Goal: Task Accomplishment & Management: Manage account settings

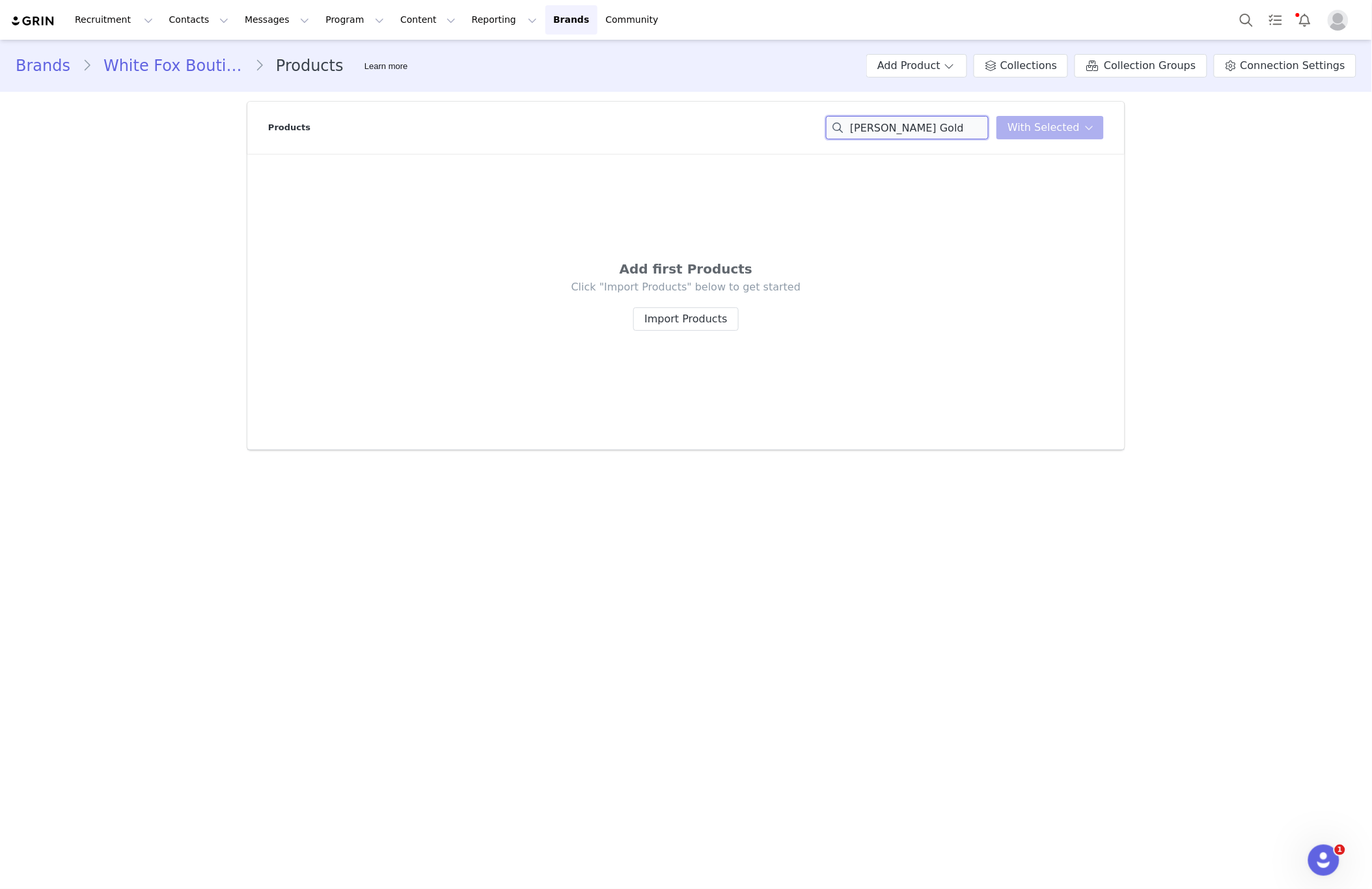
click at [972, 134] on input "[PERSON_NAME] Gold" at bounding box center [907, 127] width 163 height 23
paste input "yrus Large Top Handle Bag Natural"
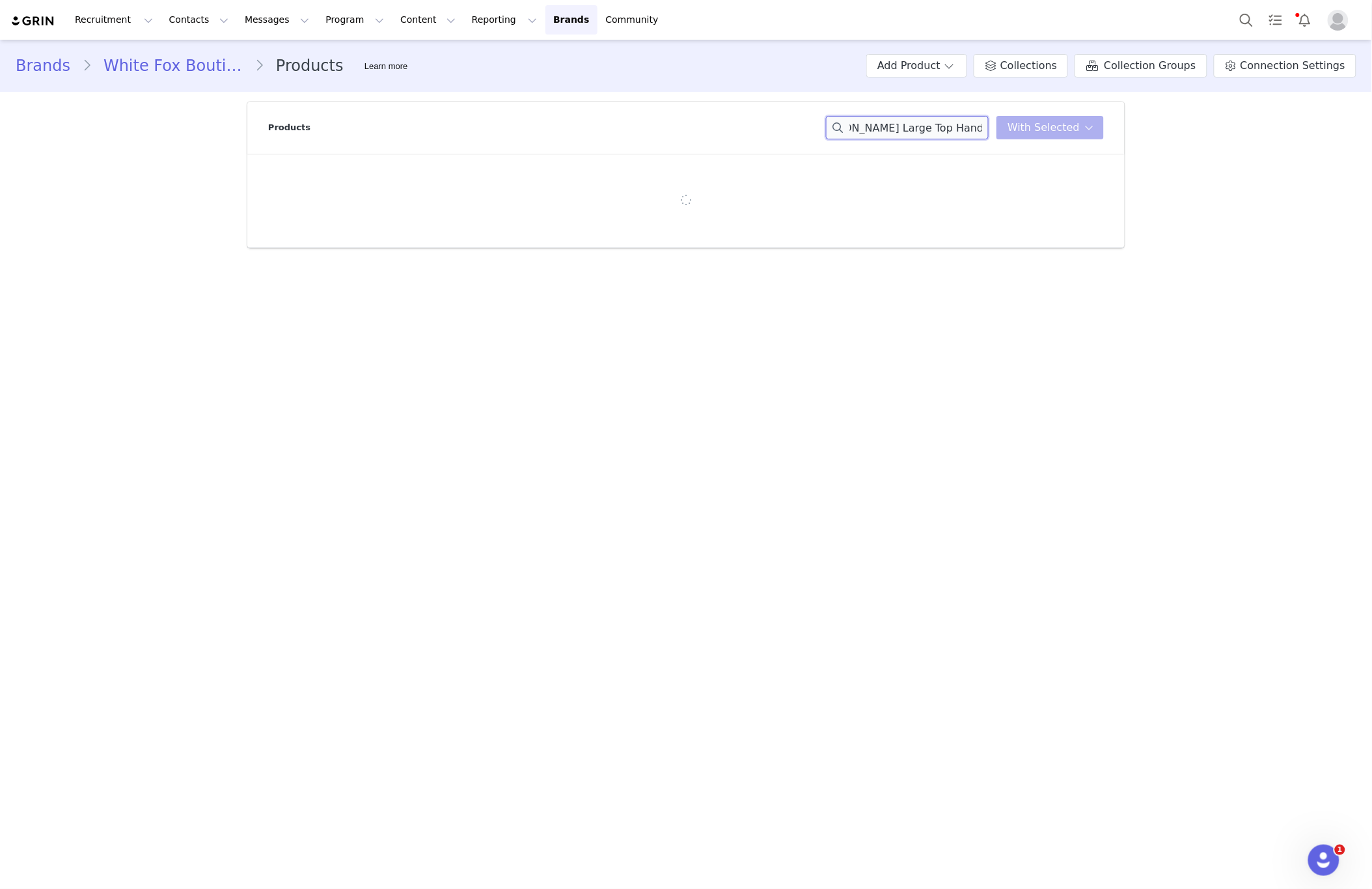
click at [869, 129] on input "[PERSON_NAME] Large Top Handle Bag Natural" at bounding box center [907, 127] width 163 height 23
drag, startPoint x: 869, startPoint y: 129, endPoint x: 547, endPoint y: 153, distance: 322.9
click at [547, 153] on div "Products [PERSON_NAME] Large Top Handle Bag Natural With Selected" at bounding box center [686, 175] width 877 height 146
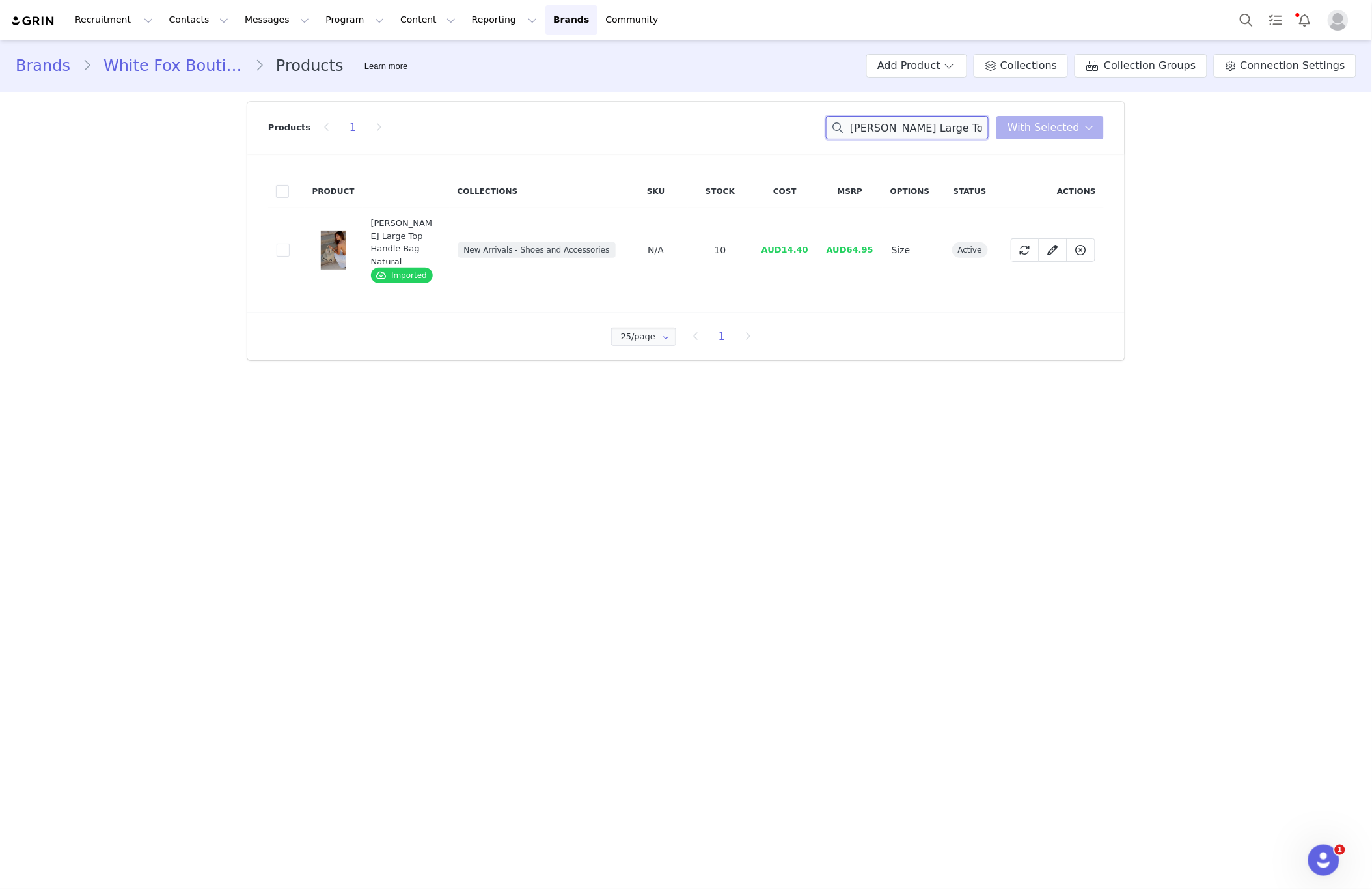
click at [908, 130] on input "[PERSON_NAME] Large Top Handle Bag Natural" at bounding box center [907, 127] width 163 height 23
paste input "On Campus Sticker Pack Mixed"
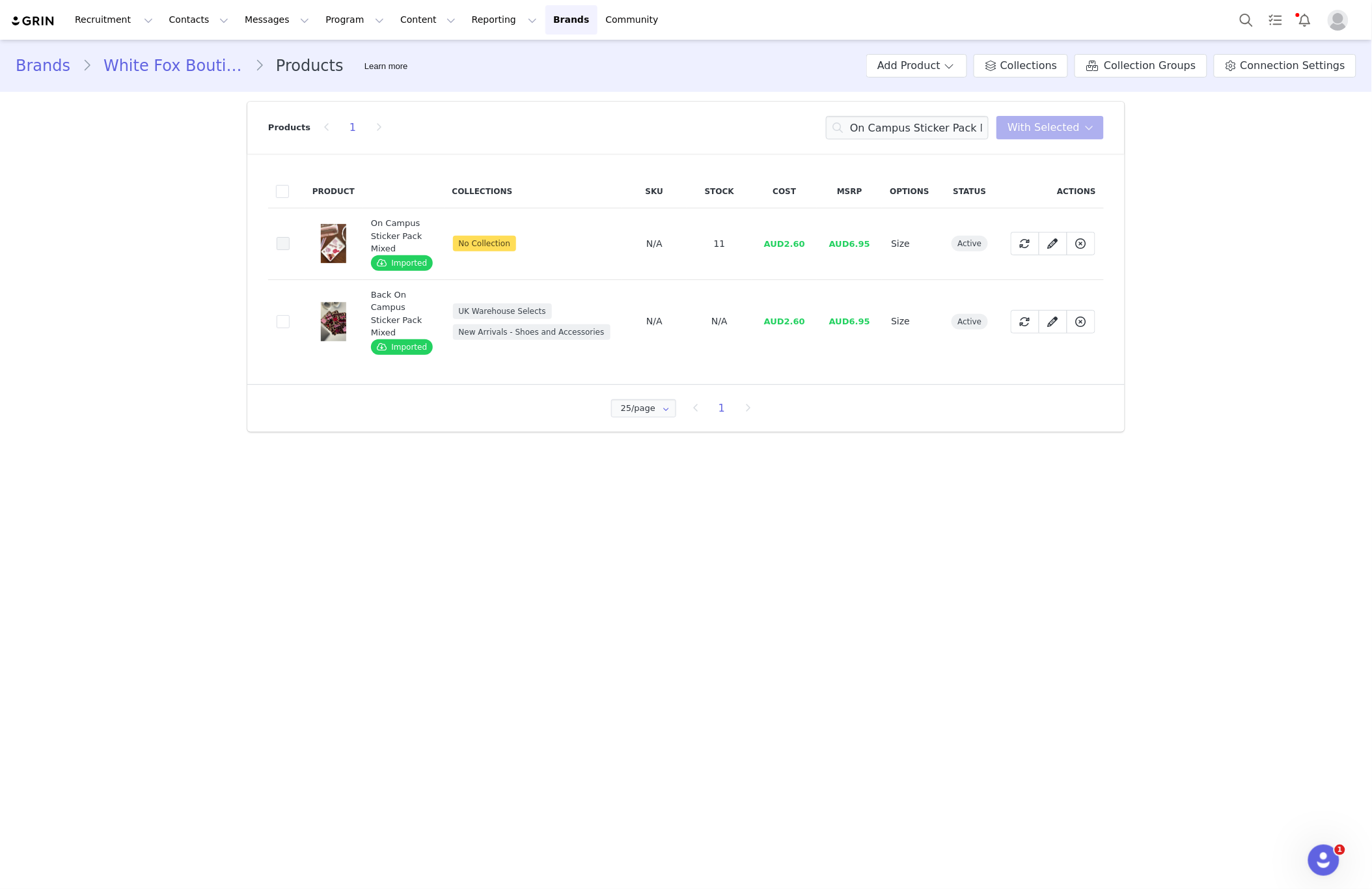
click at [289, 246] on span at bounding box center [283, 244] width 13 height 13
click at [290, 237] on input "2f8e17f4-6264-4493-8714-0a5189e90365" at bounding box center [290, 237] width 0 height 0
click at [1038, 132] on span "With Selected" at bounding box center [1044, 128] width 72 height 16
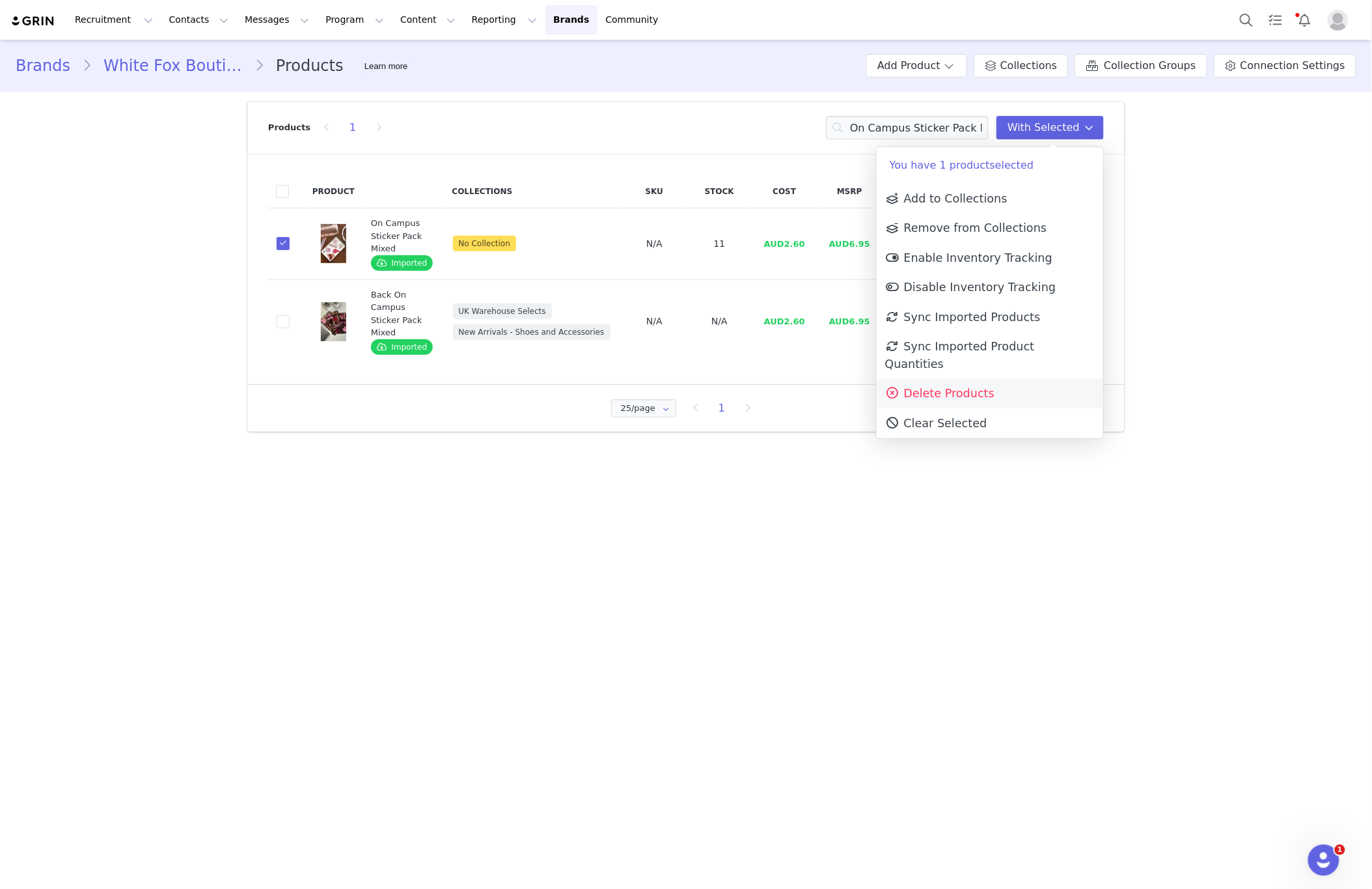
click at [965, 387] on span "Delete Products" at bounding box center [940, 393] width 109 height 13
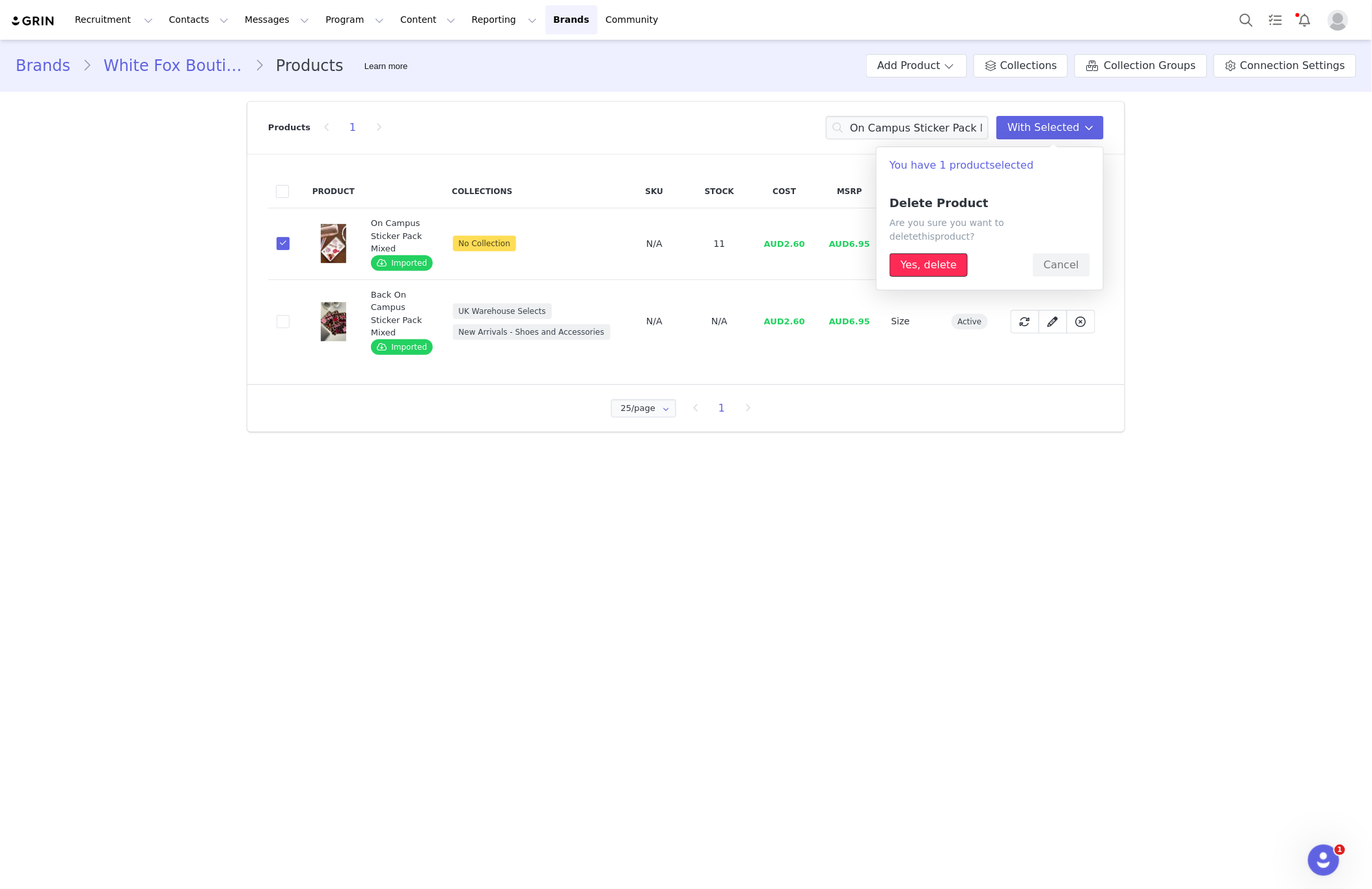
click at [924, 253] on button "Yes, delete" at bounding box center [929, 265] width 78 height 23
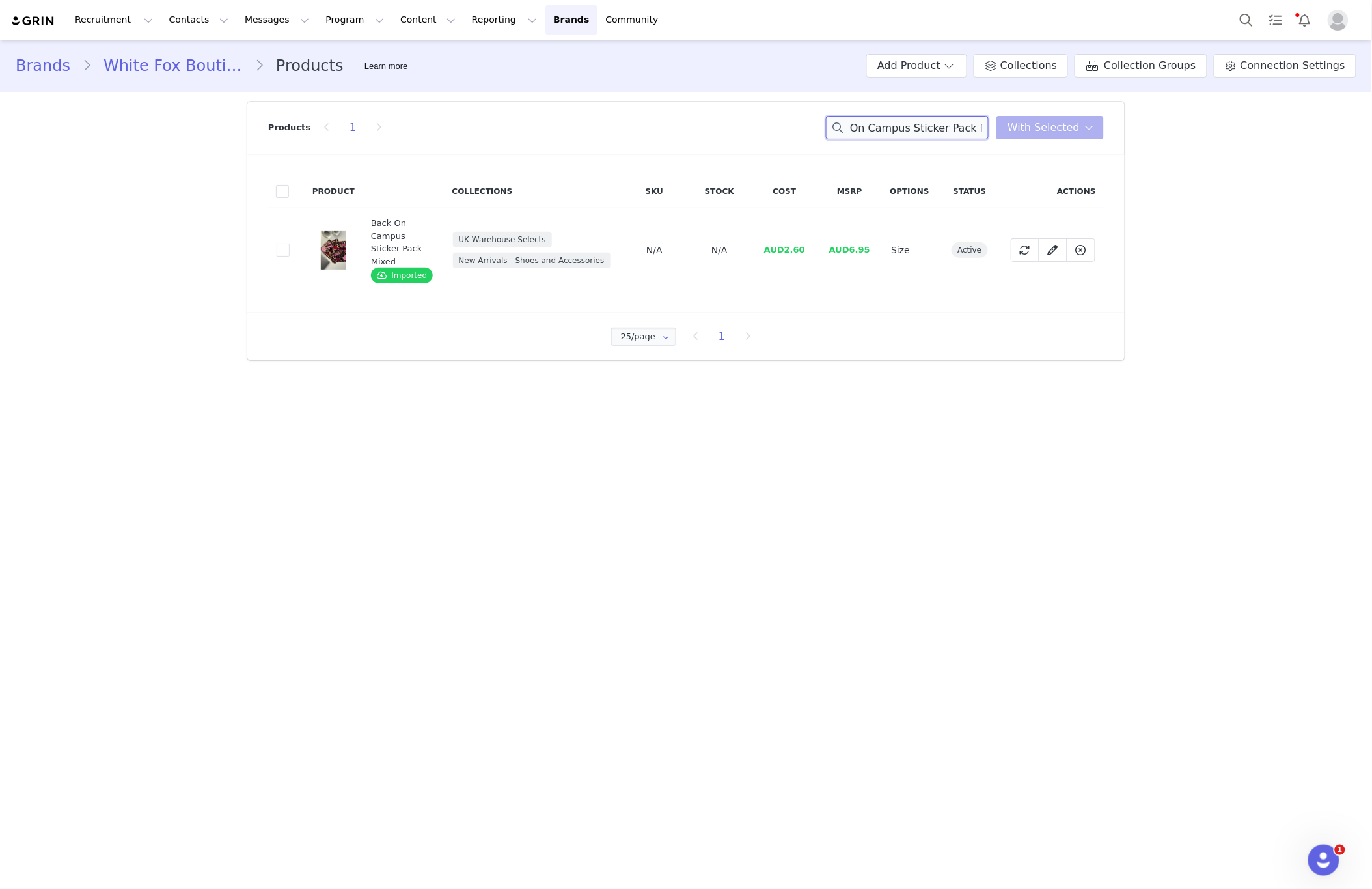
click at [897, 132] on input "On Campus Sticker Pack Mixed" at bounding box center [907, 127] width 163 height 23
click at [897, 133] on input "On Campus Sticker Pack Mixed" at bounding box center [907, 127] width 163 height 23
paste input "[PERSON_NAME] Hair Clip White"
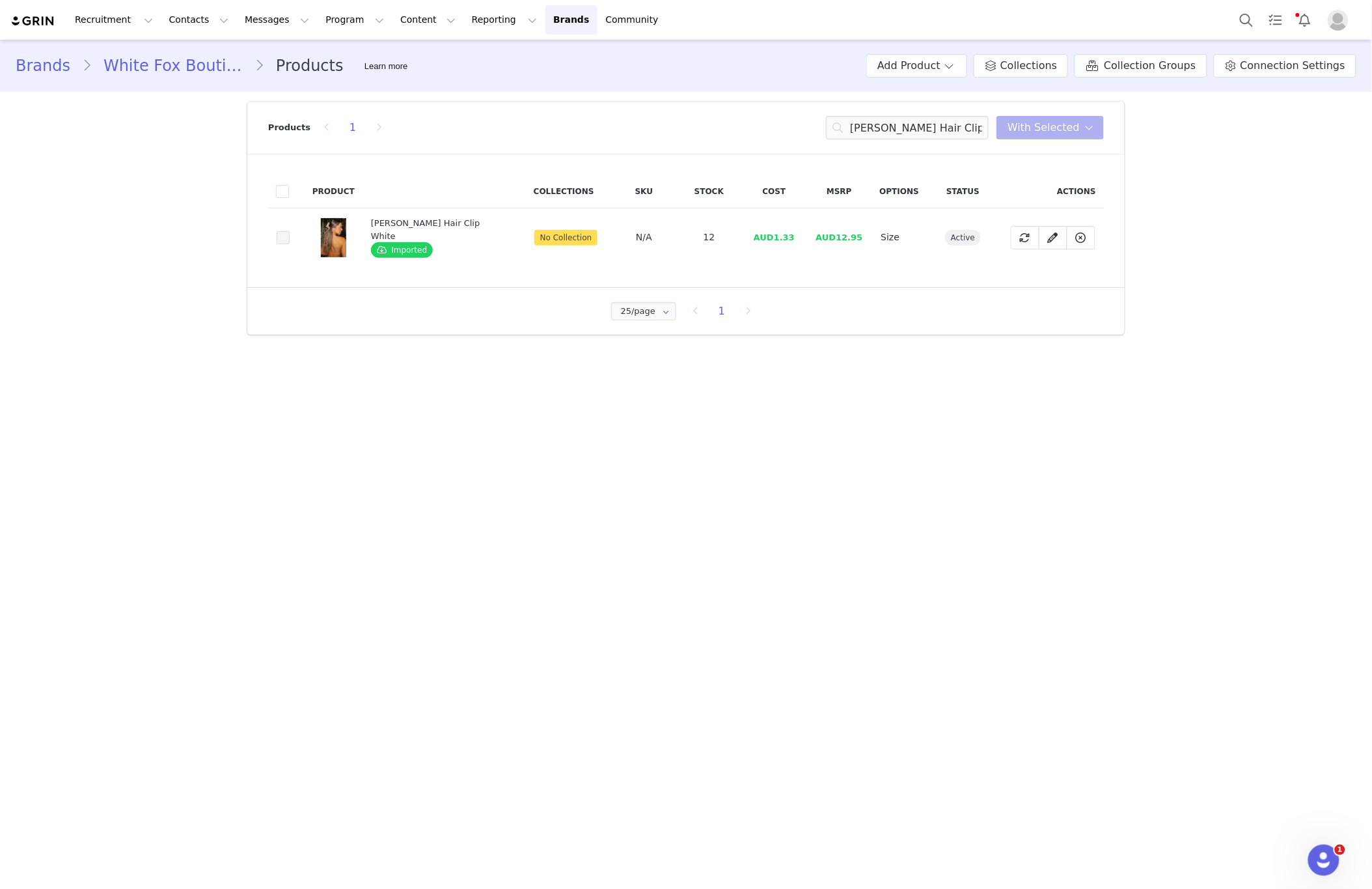
click at [285, 236] on span at bounding box center [283, 238] width 13 height 13
click at [290, 231] on input "84a0125b-c7de-489b-a5e3-074826355fe1" at bounding box center [290, 231] width 0 height 0
click at [1077, 130] on span "With Selected" at bounding box center [1044, 128] width 72 height 16
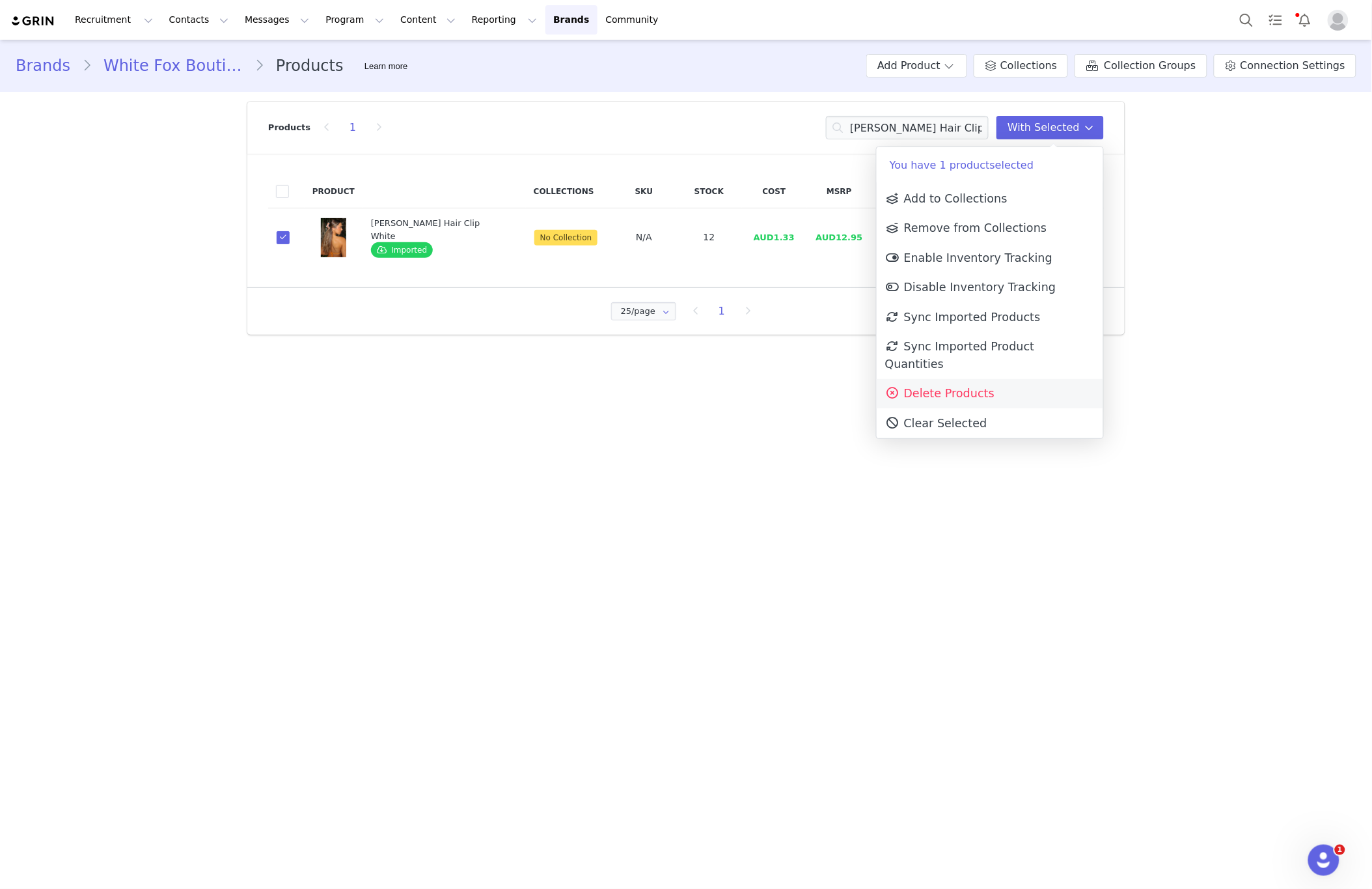
click at [1002, 379] on link "Delete Products" at bounding box center [989, 394] width 226 height 30
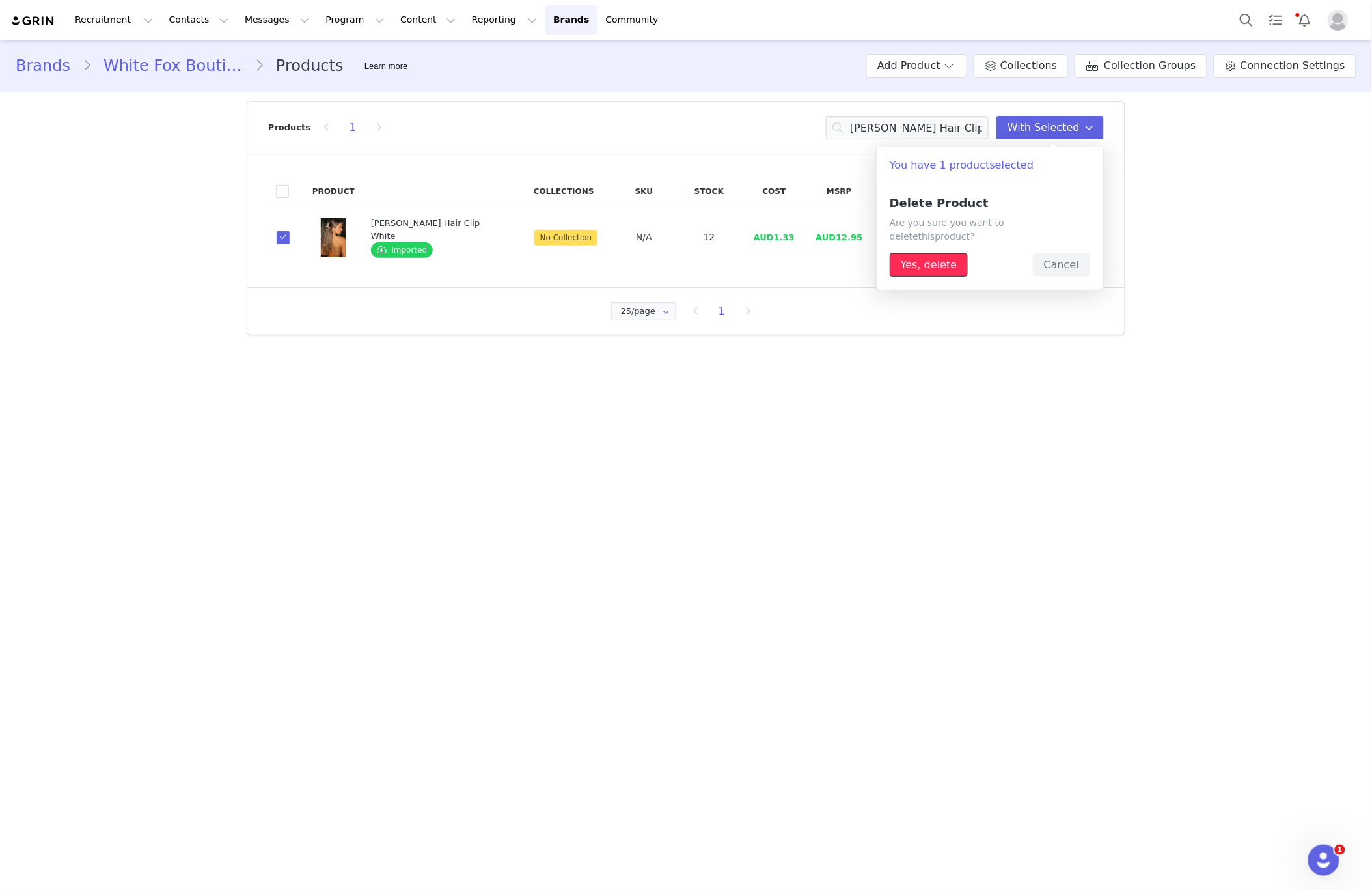
click at [949, 253] on button "Yes, delete" at bounding box center [929, 265] width 78 height 23
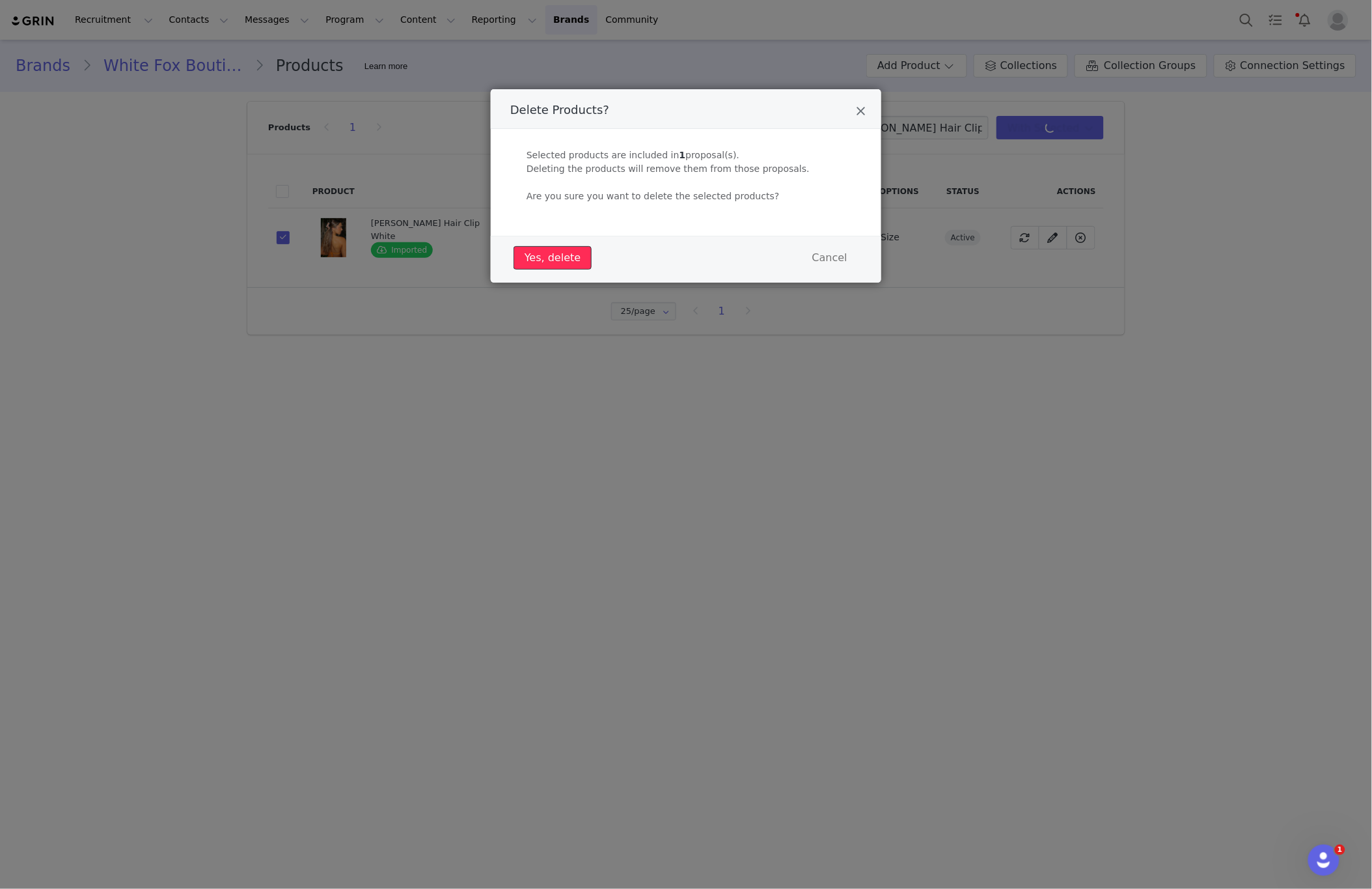
click at [567, 258] on button "Yes, delete" at bounding box center [553, 258] width 78 height 23
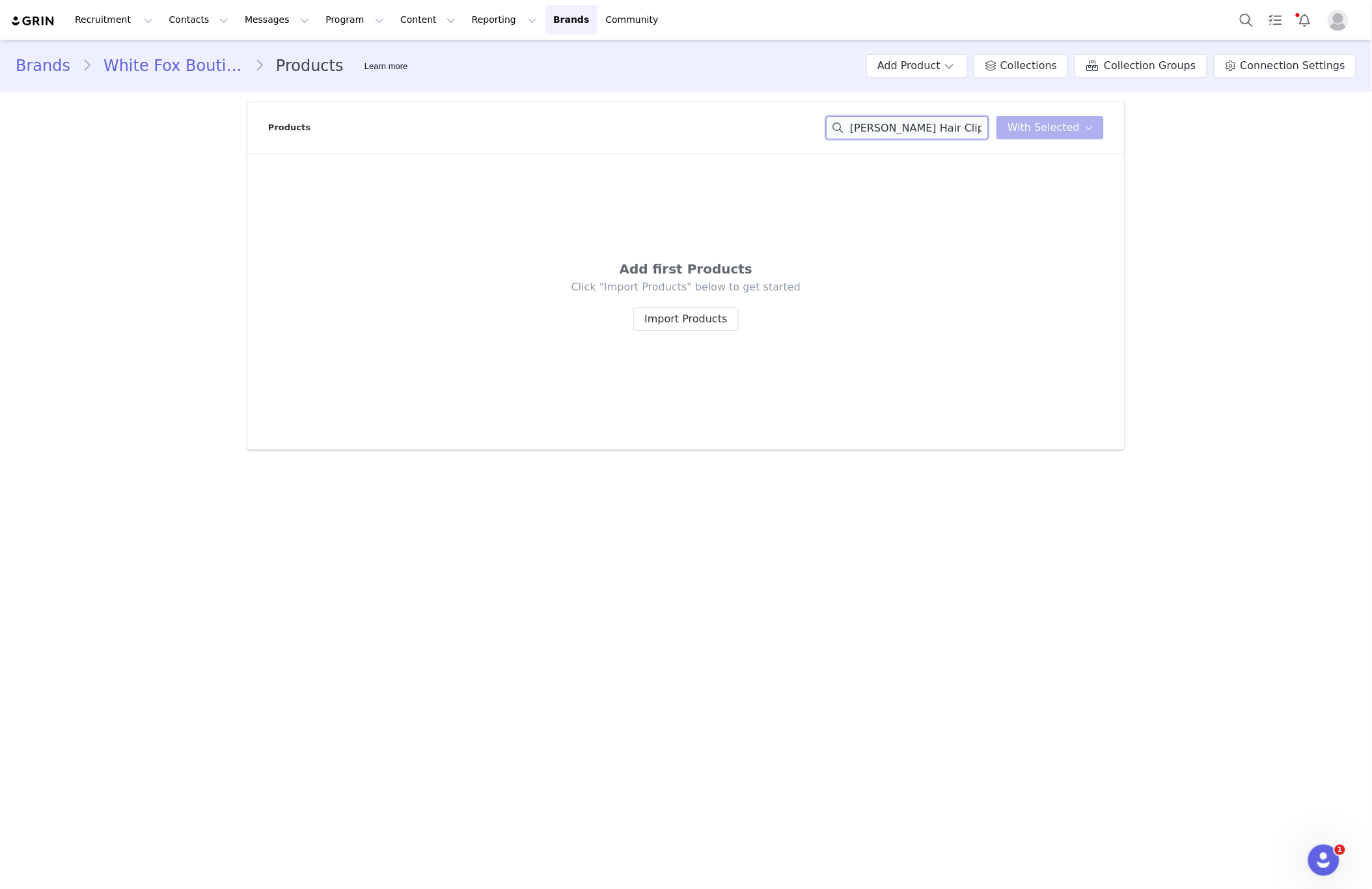
click at [953, 125] on input "[PERSON_NAME] Hair Clip White" at bounding box center [907, 127] width 163 height 23
paste input "Lia Case Blue/"
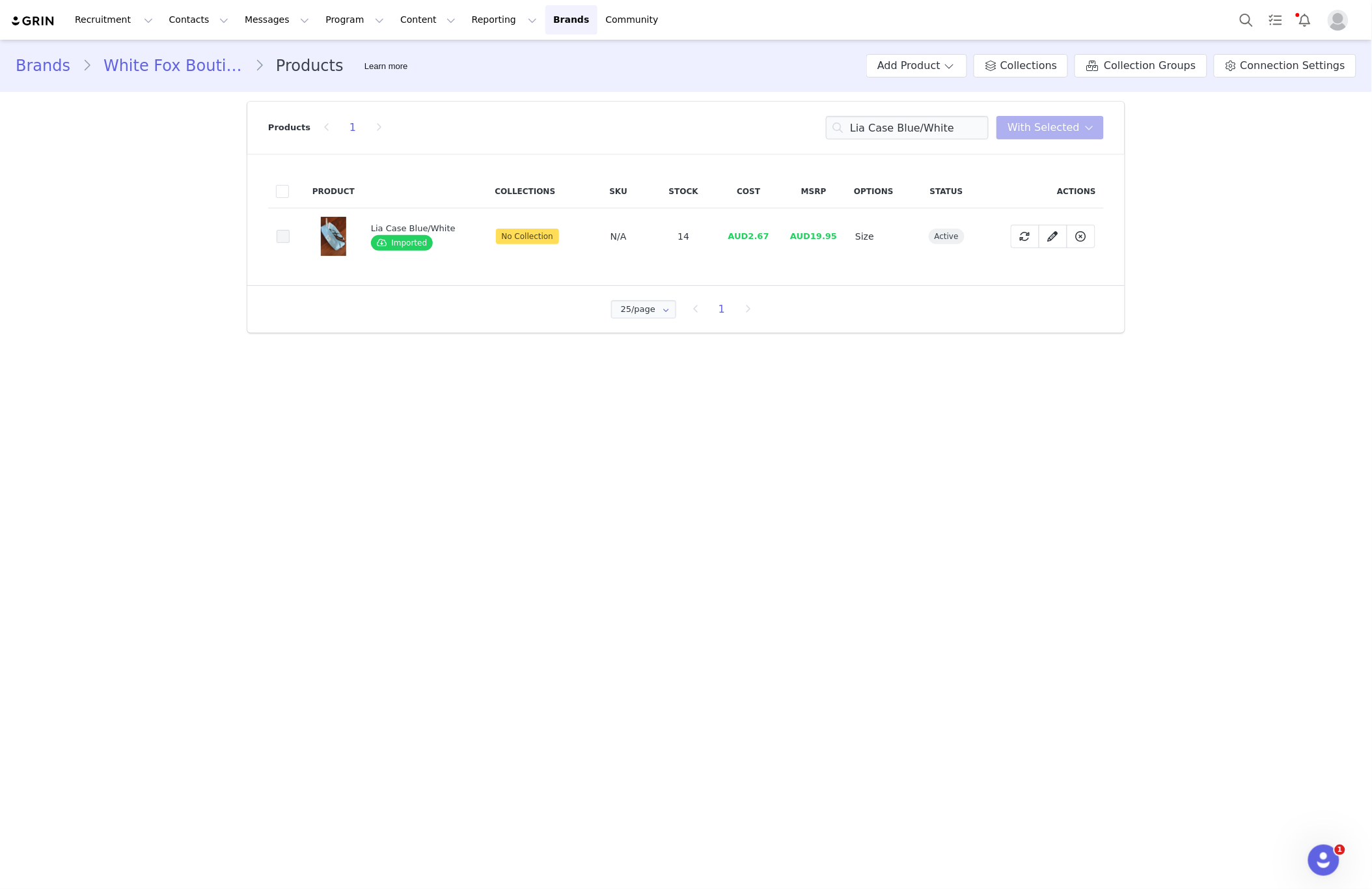
click at [284, 237] on span at bounding box center [283, 236] width 13 height 13
click at [290, 230] on input "bf5d7b73-8827-4109-b7ed-490cb466625c" at bounding box center [290, 230] width 0 height 0
click at [1061, 135] on span "With Selected" at bounding box center [1044, 128] width 72 height 16
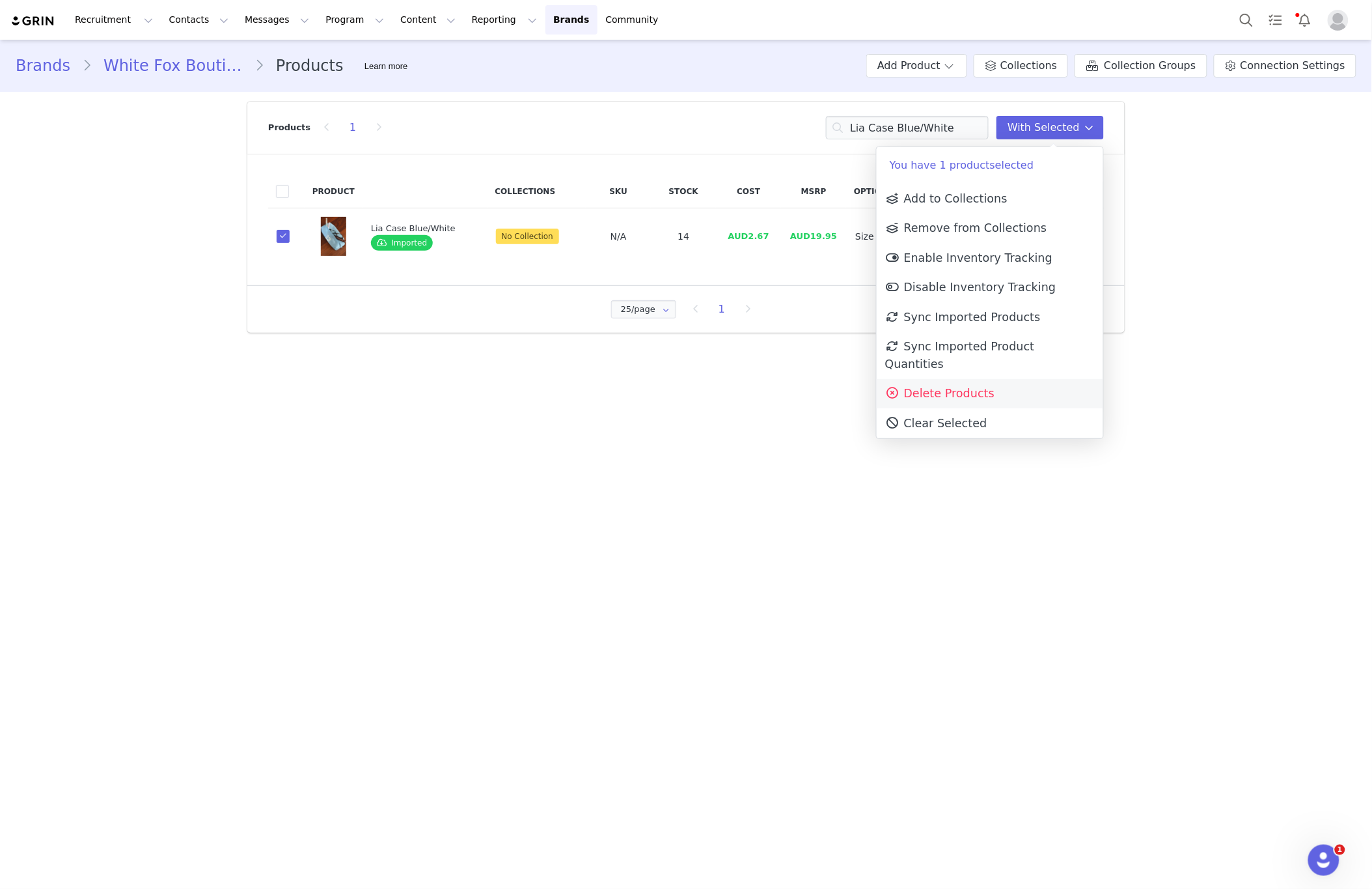
click at [965, 387] on span "Delete Products" at bounding box center [940, 393] width 109 height 13
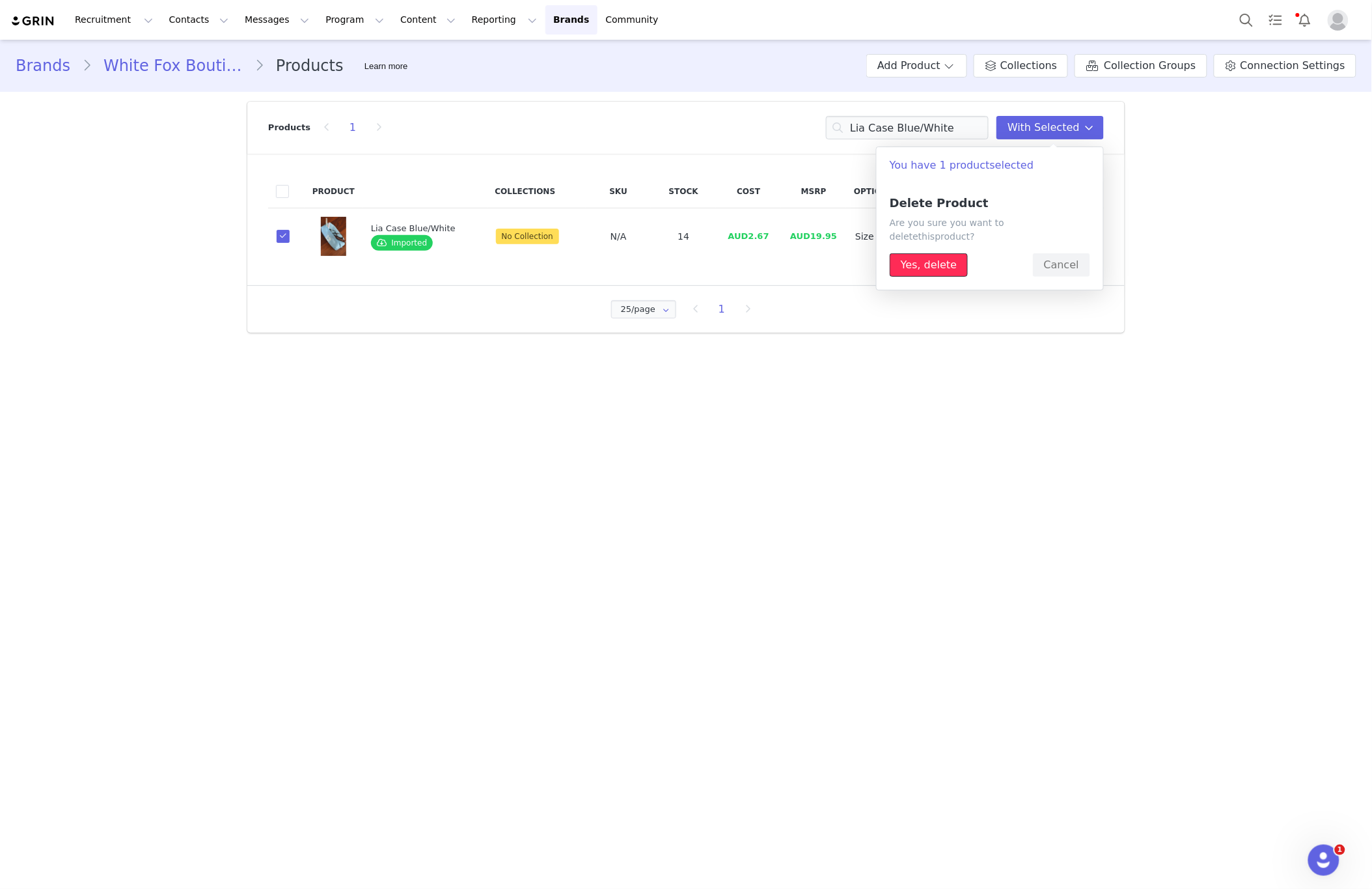
click at [925, 258] on button "Yes, delete" at bounding box center [929, 265] width 78 height 23
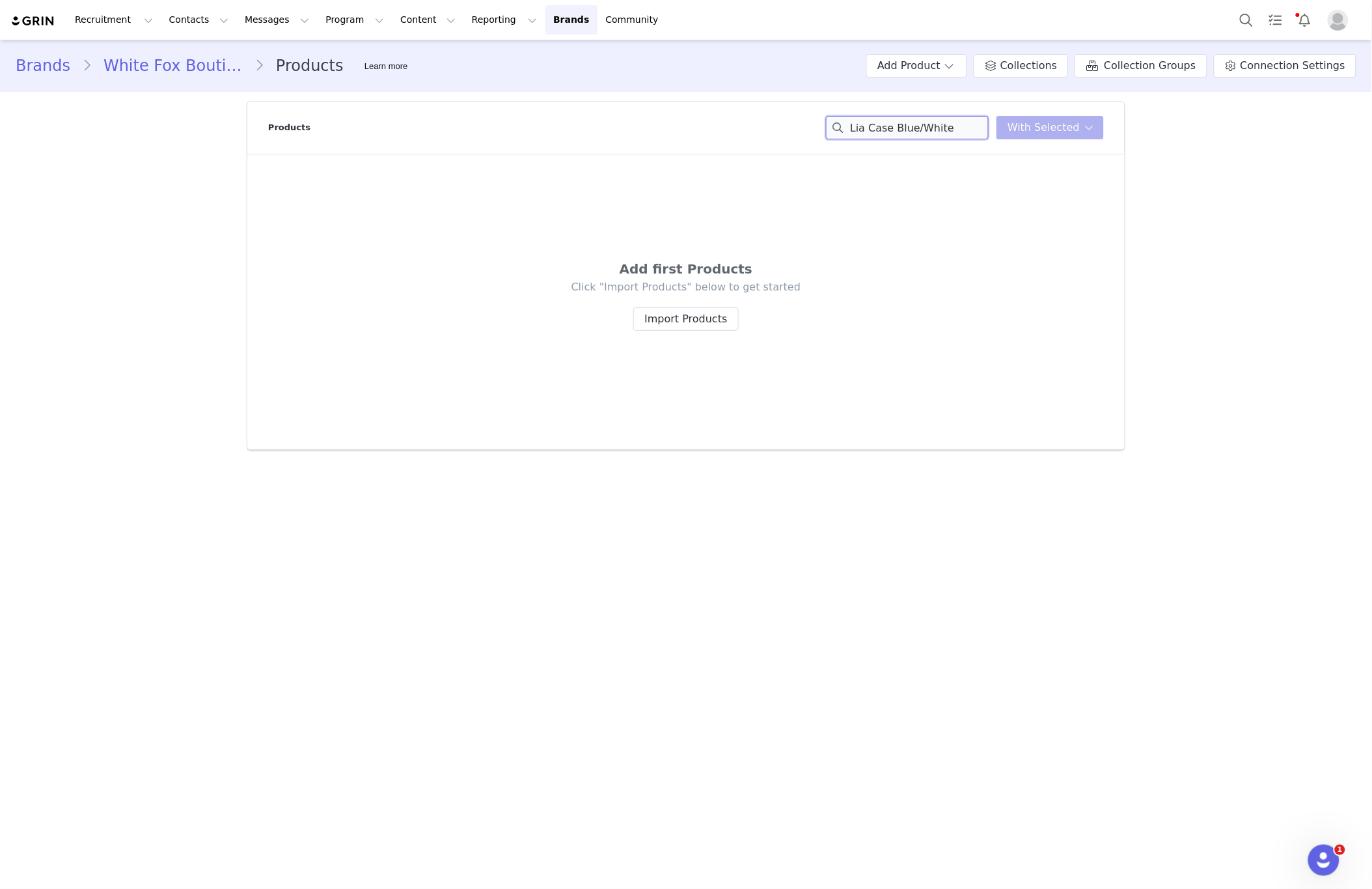
click at [907, 136] on input "Lia Case Blue/White" at bounding box center [907, 127] width 163 height 23
click at [907, 135] on input "Lia Case Blue/White" at bounding box center [907, 127] width 163 height 23
paste input "[PERSON_NAME] Shoulder Bag Chocolate Faux Sued"
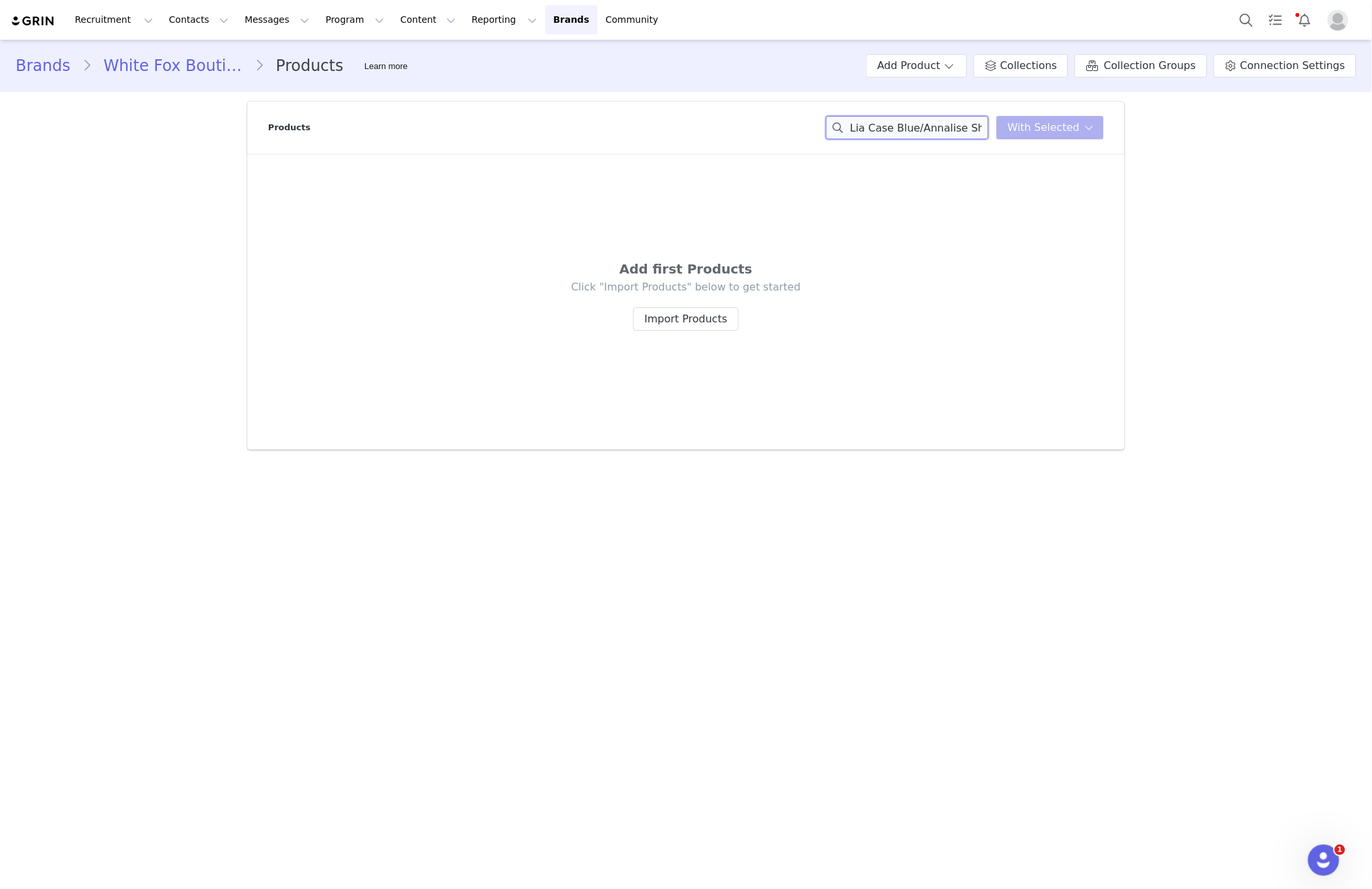
scroll to position [0, 148]
click at [907, 135] on input "Lia Case Blue/Annalise Shoulder Bag Chocolate Faux Suede" at bounding box center [907, 127] width 163 height 23
click at [908, 131] on input "Lia Case Blue/Annalise Shoulder Bag Chocolate Faux Suede" at bounding box center [907, 127] width 163 height 23
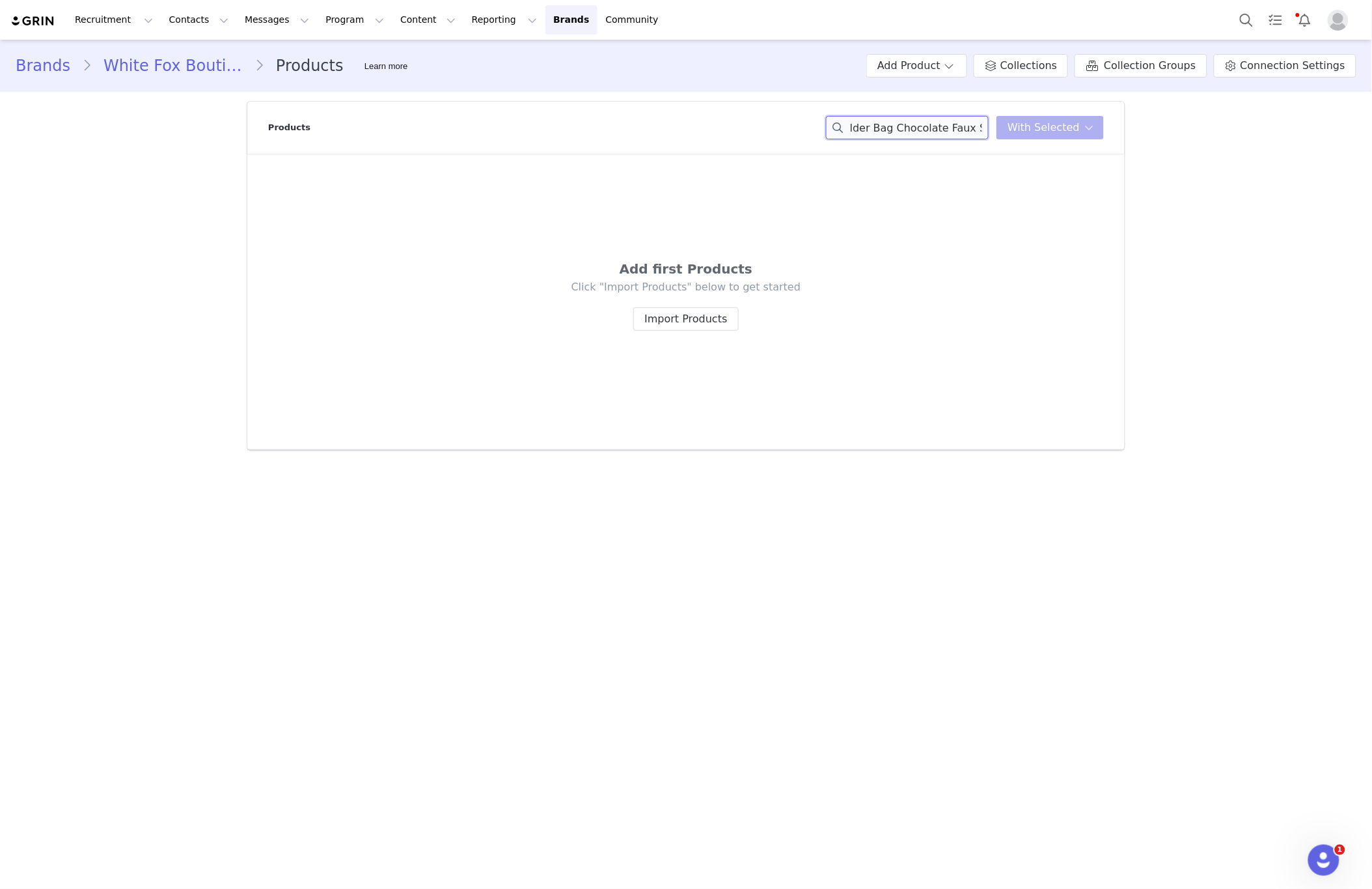
click at [908, 131] on input "Lia Case Blue/Annalise Shoulder Bag Chocolate Faux Suede" at bounding box center [907, 127] width 163 height 23
paste input
drag, startPoint x: 914, startPoint y: 129, endPoint x: 337, endPoint y: 131, distance: 577.0
click at [334, 131] on div "Products [PERSON_NAME] Shoulder Bag Chocolate Faux Suede With Selected" at bounding box center [686, 127] width 836 height 52
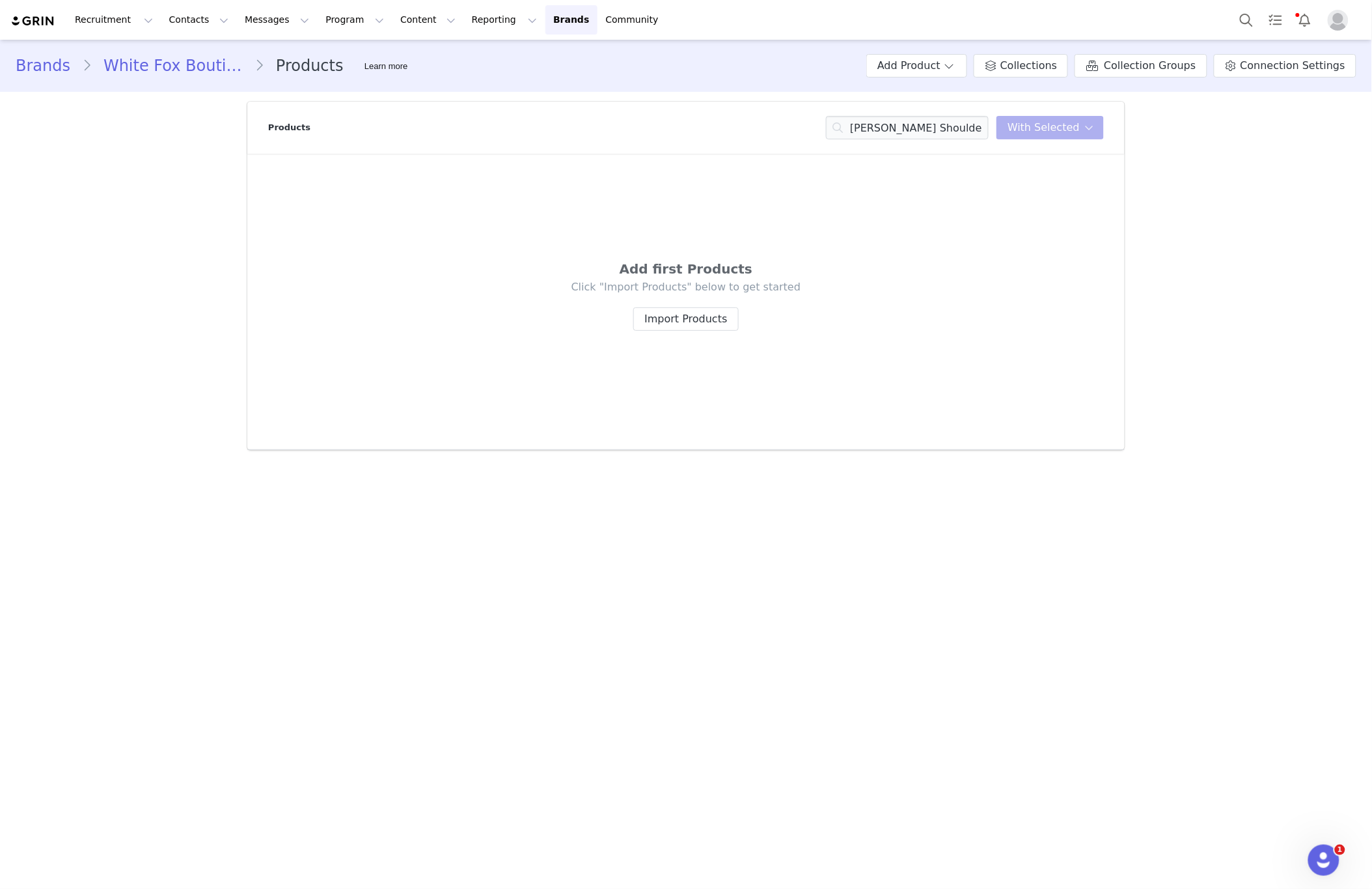
drag, startPoint x: 439, startPoint y: 260, endPoint x: 59, endPoint y: 346, distance: 389.6
click at [435, 261] on div "Add first Products" at bounding box center [686, 269] width 758 height 20
click at [949, 126] on input "[PERSON_NAME] Shoulder Bag Chocolate Faux Suede" at bounding box center [907, 127] width 163 height 23
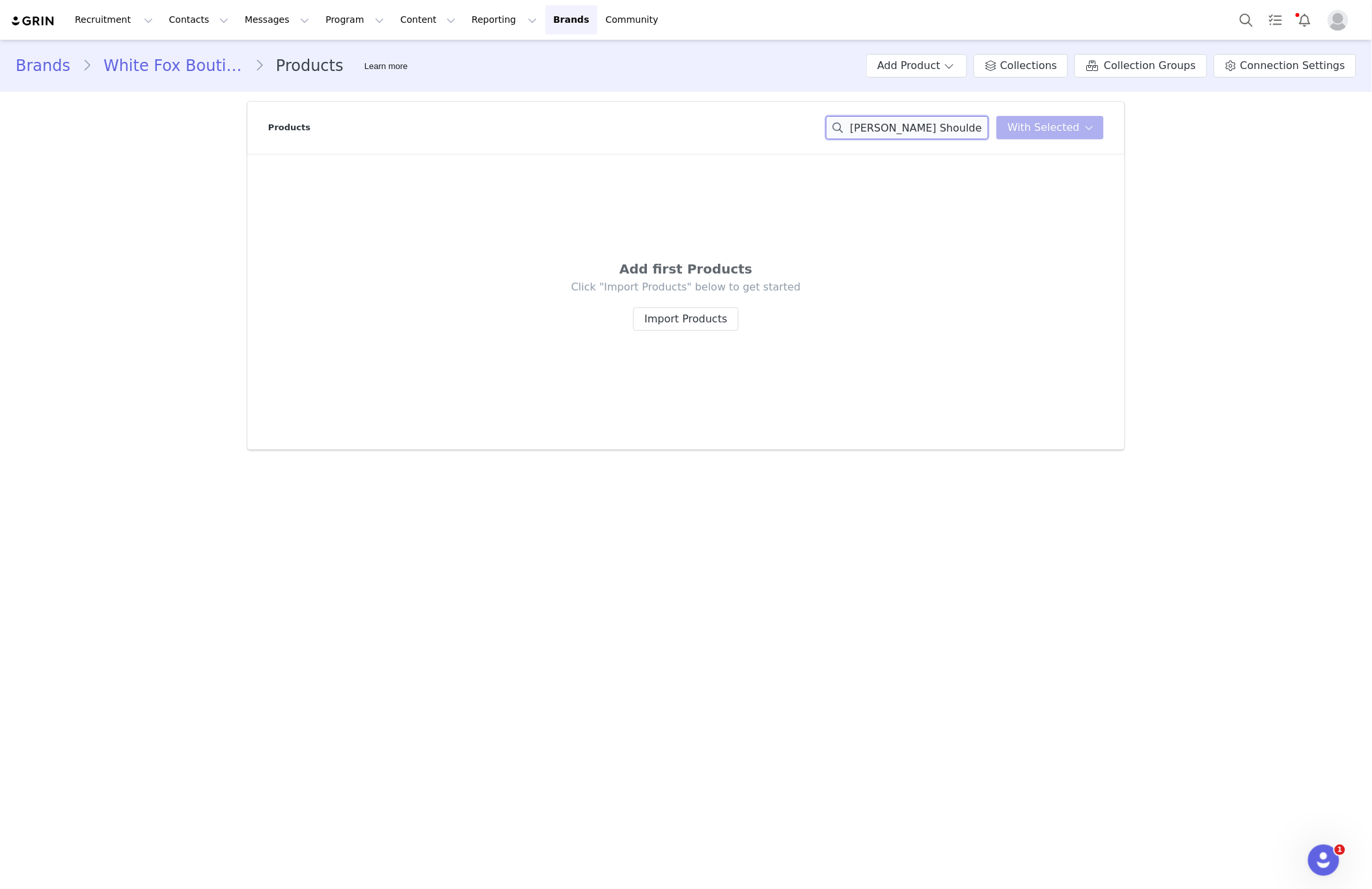
paste input "Summer's Calling Sticker Pack Mixed"
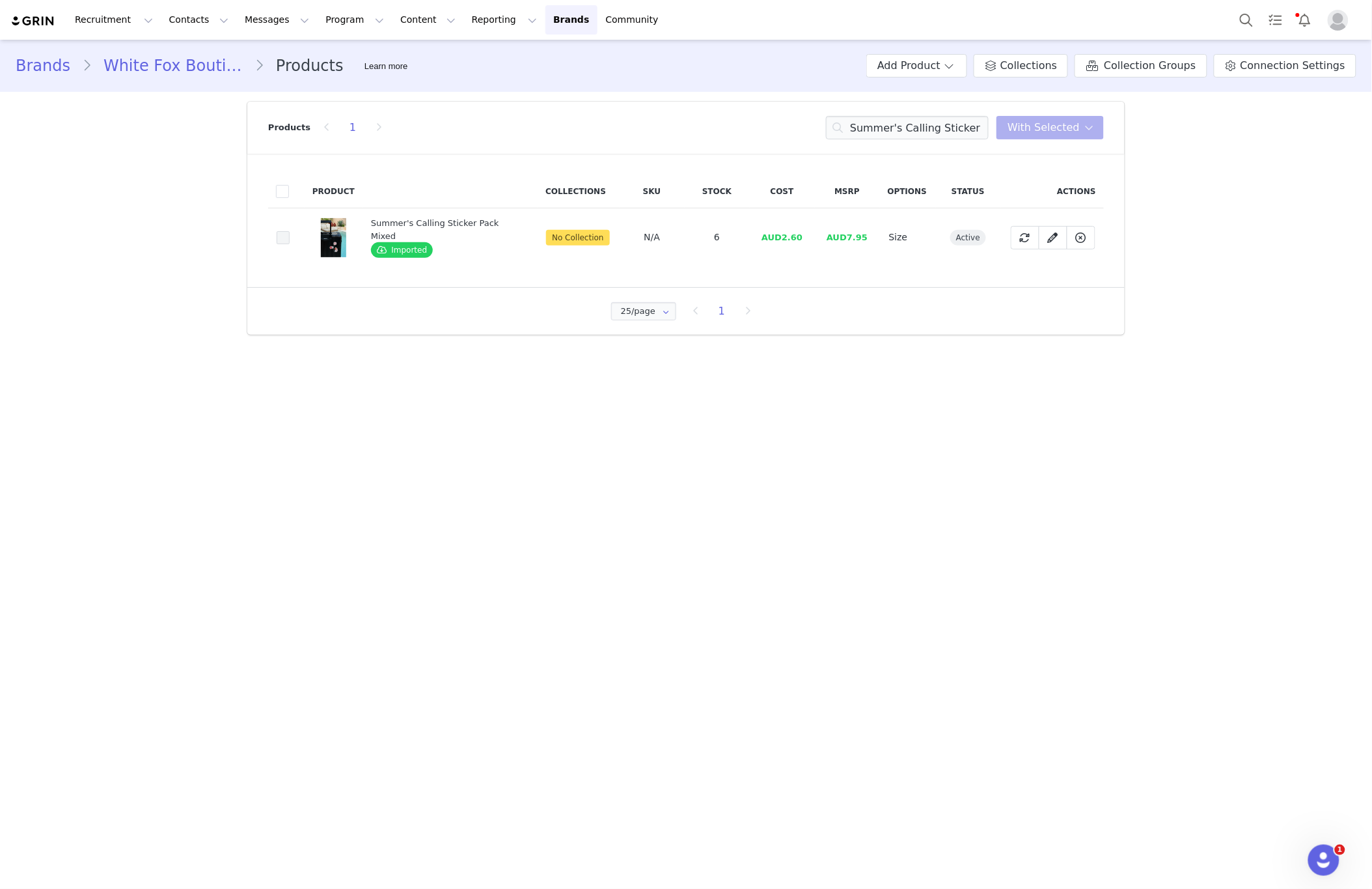
click at [287, 238] on span at bounding box center [283, 238] width 13 height 13
click at [290, 231] on input "ae0f3027-c724-47f9-b70a-f531075bad8d" at bounding box center [290, 231] width 0 height 0
click at [1072, 119] on button "With Selected" at bounding box center [1050, 127] width 107 height 23
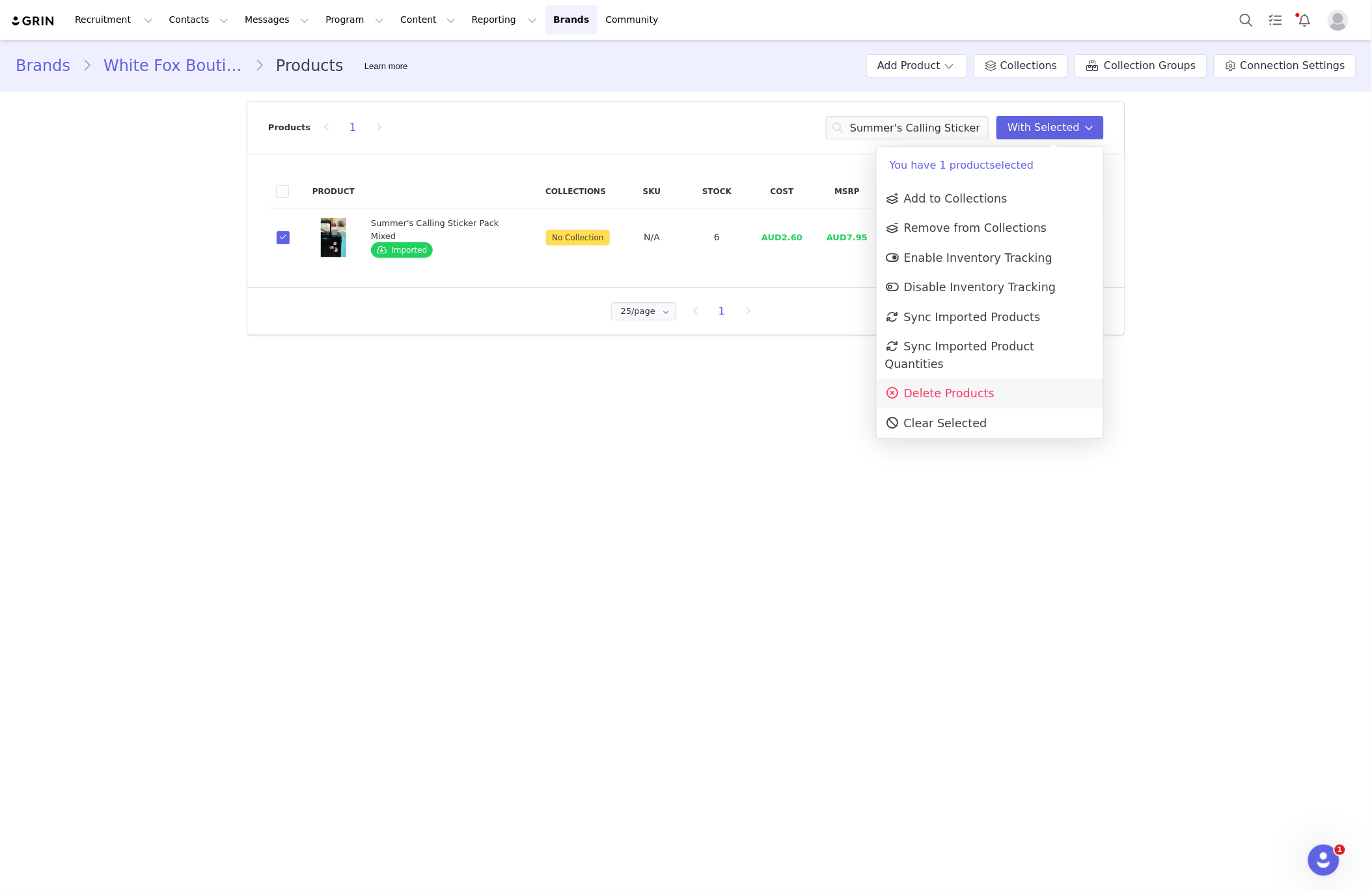
click at [933, 387] on span "Delete Products" at bounding box center [940, 393] width 109 height 13
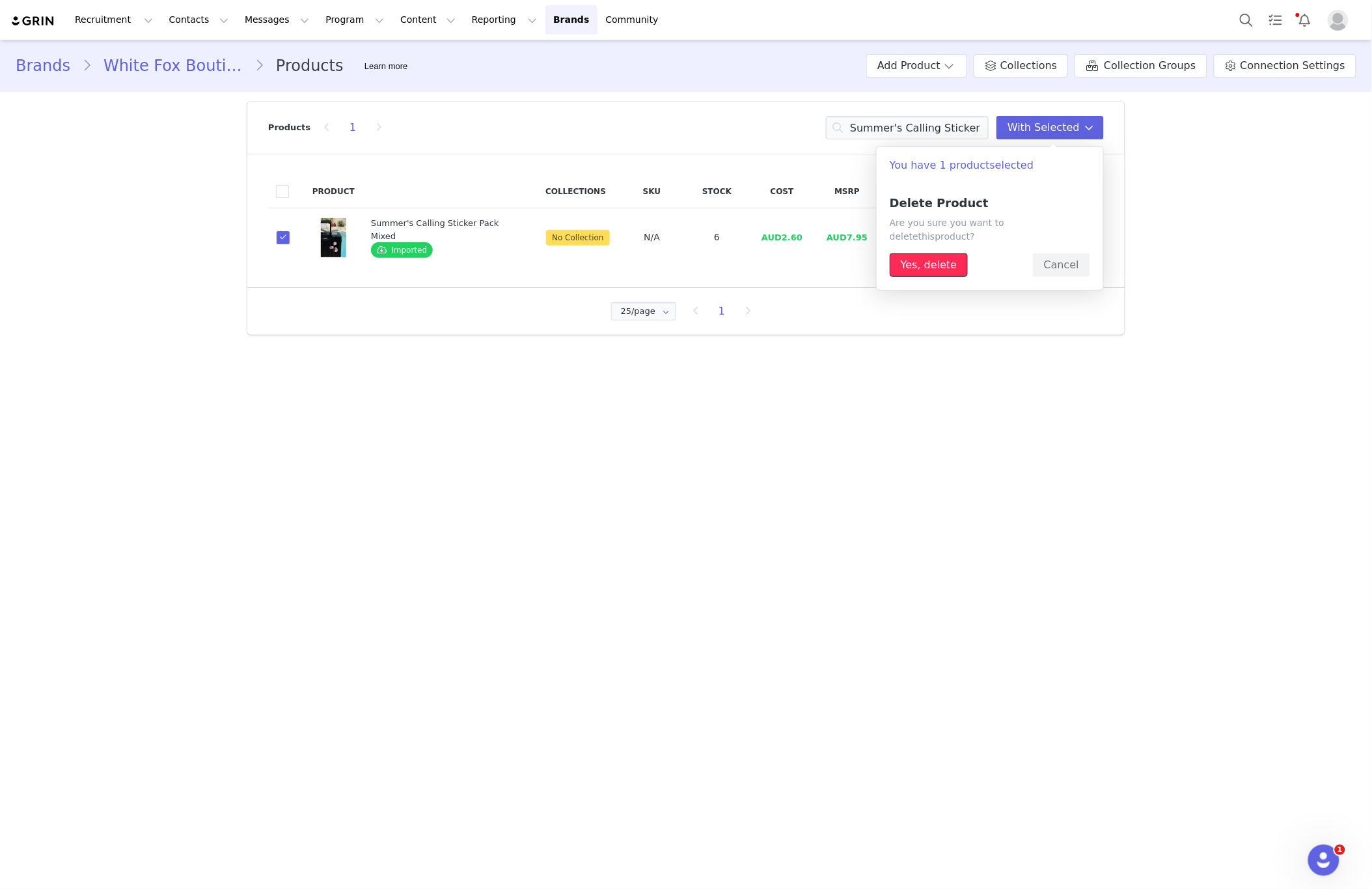
click at [914, 256] on button "Yes, delete" at bounding box center [929, 265] width 78 height 23
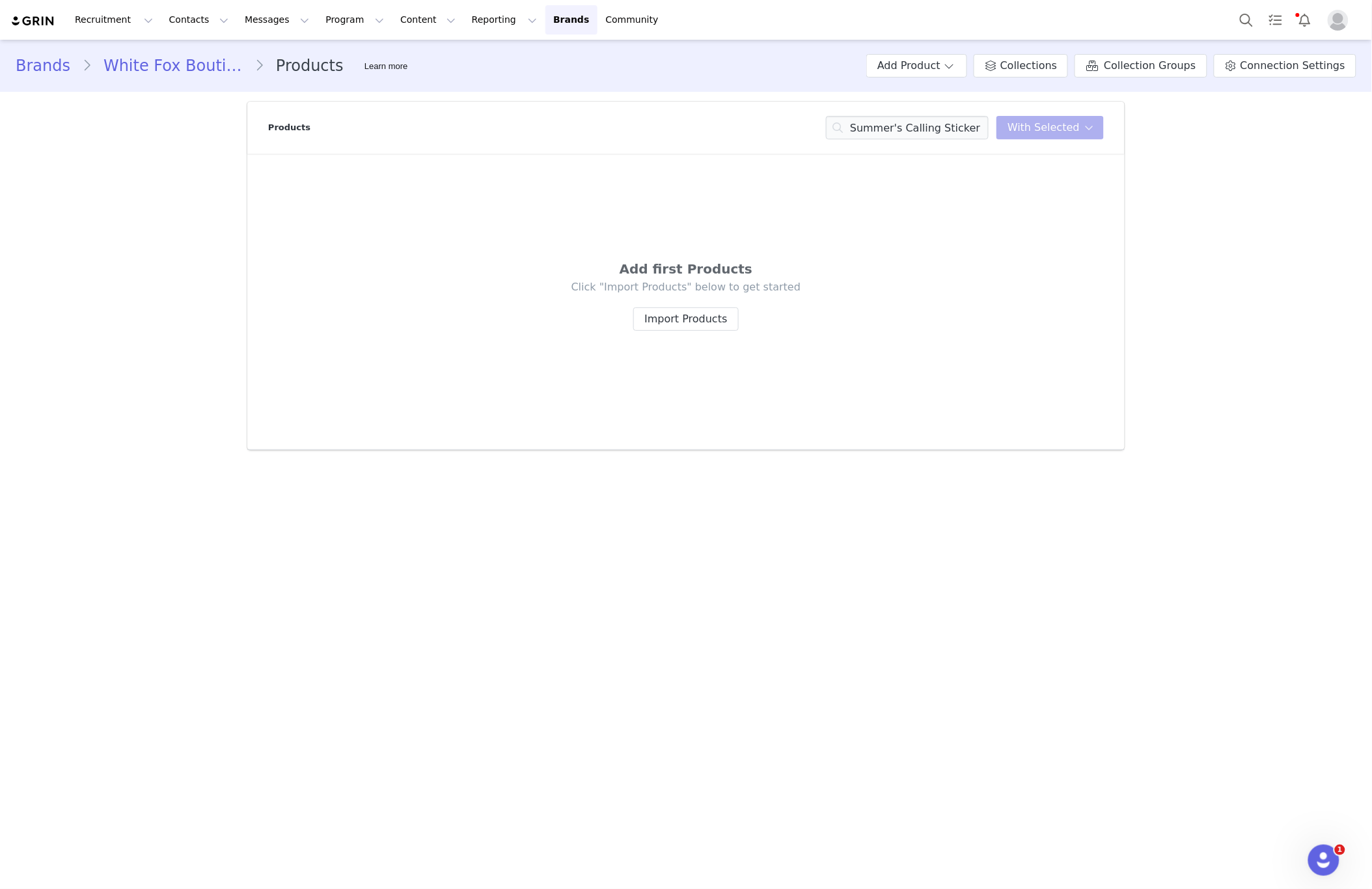
click at [915, 141] on div "Products Summer's Calling Sticker Pack Mixed With Selected" at bounding box center [686, 127] width 836 height 52
click at [915, 139] on div "Products Summer's Calling Sticker Pack Mixed With Selected" at bounding box center [686, 127] width 836 height 52
click at [931, 136] on input "Summer's Calling Sticker Pack Mixed" at bounding box center [907, 127] width 163 height 23
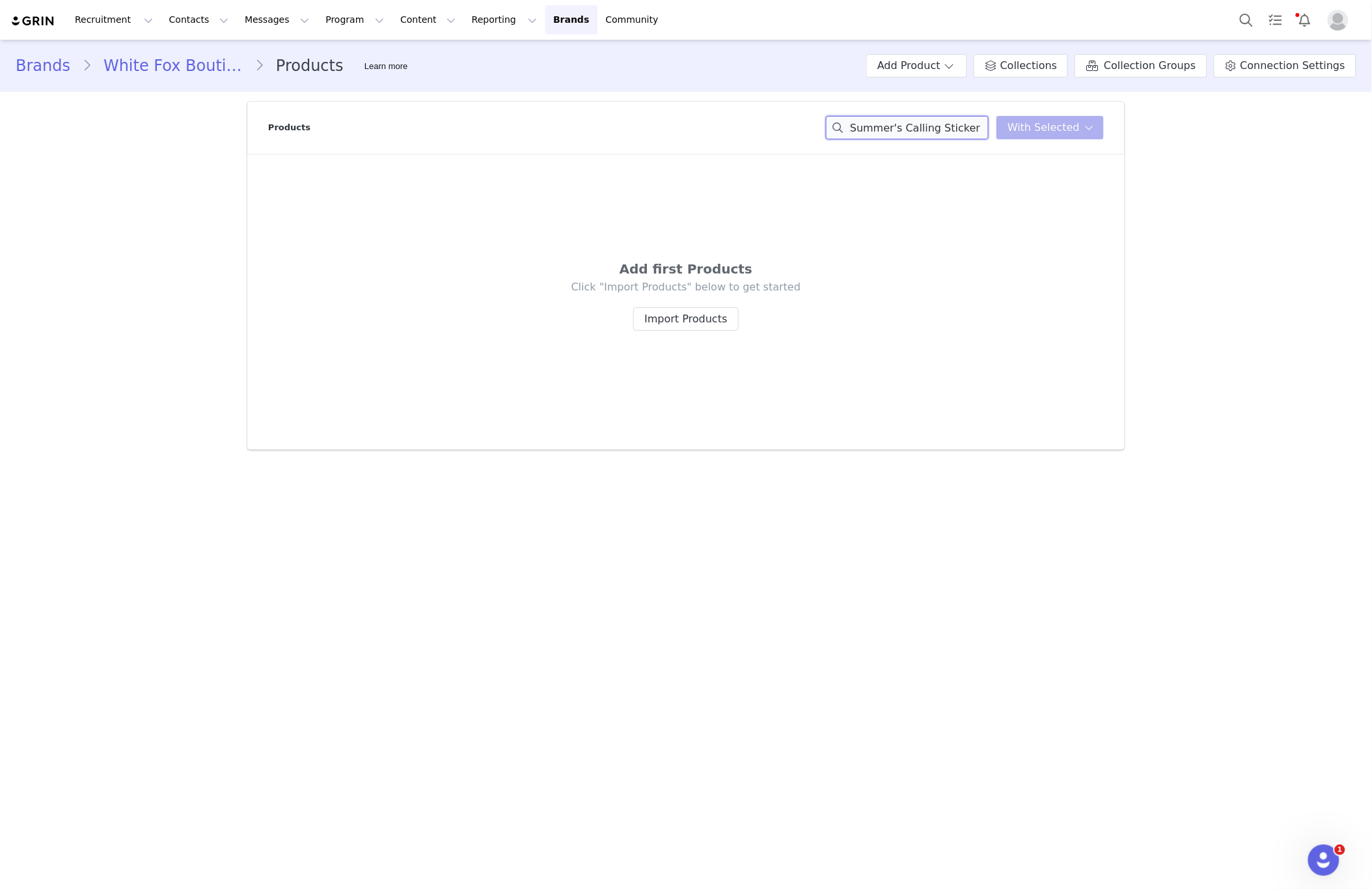
click at [931, 136] on input "Summer's Calling Sticker Pack Mixed" at bounding box center [907, 127] width 163 height 23
paste input "[PERSON_NAME] Bikini Top R"
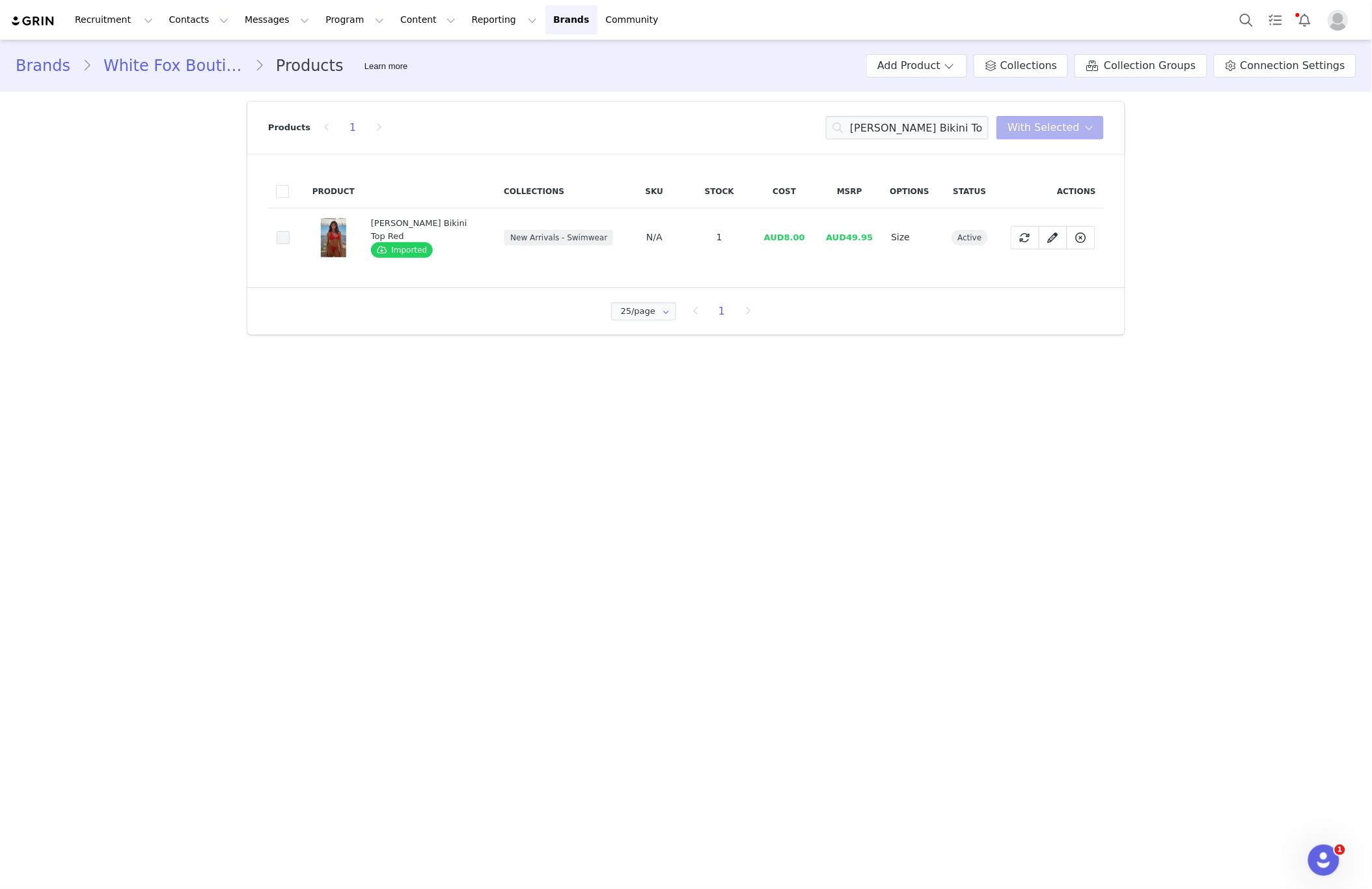
click at [285, 238] on span at bounding box center [283, 238] width 13 height 13
click at [290, 231] on input "ba04e797-a10a-4d89-8ec2-4af2a626edf2" at bounding box center [290, 231] width 0 height 0
click at [909, 139] on div "Products 1 [PERSON_NAME] Bikini Top Red With Selected" at bounding box center [686, 127] width 836 height 52
click at [909, 138] on input "[PERSON_NAME] Bikini Top Red" at bounding box center [907, 127] width 163 height 23
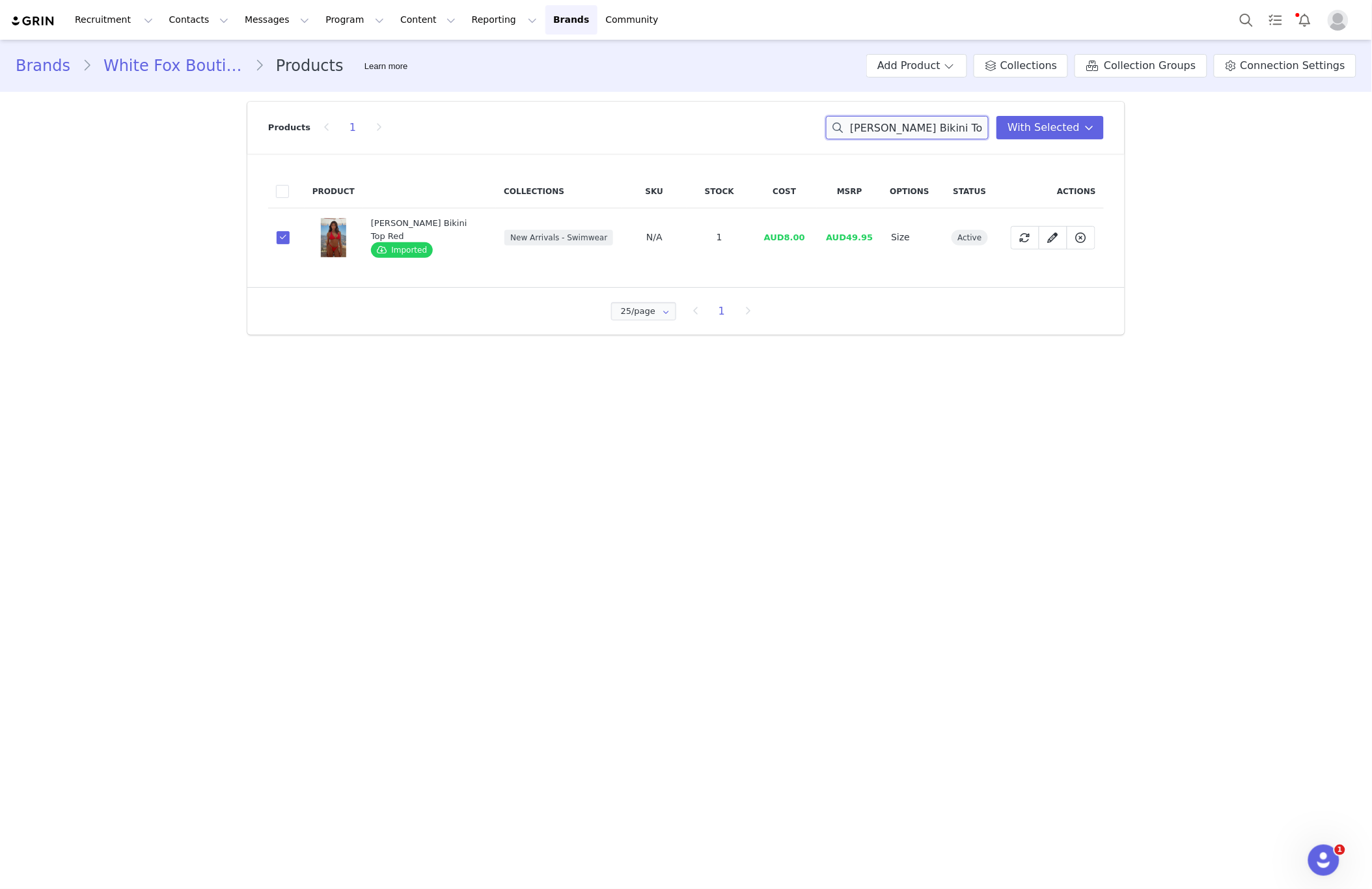
paste input "Huskisson Bottoms Red"
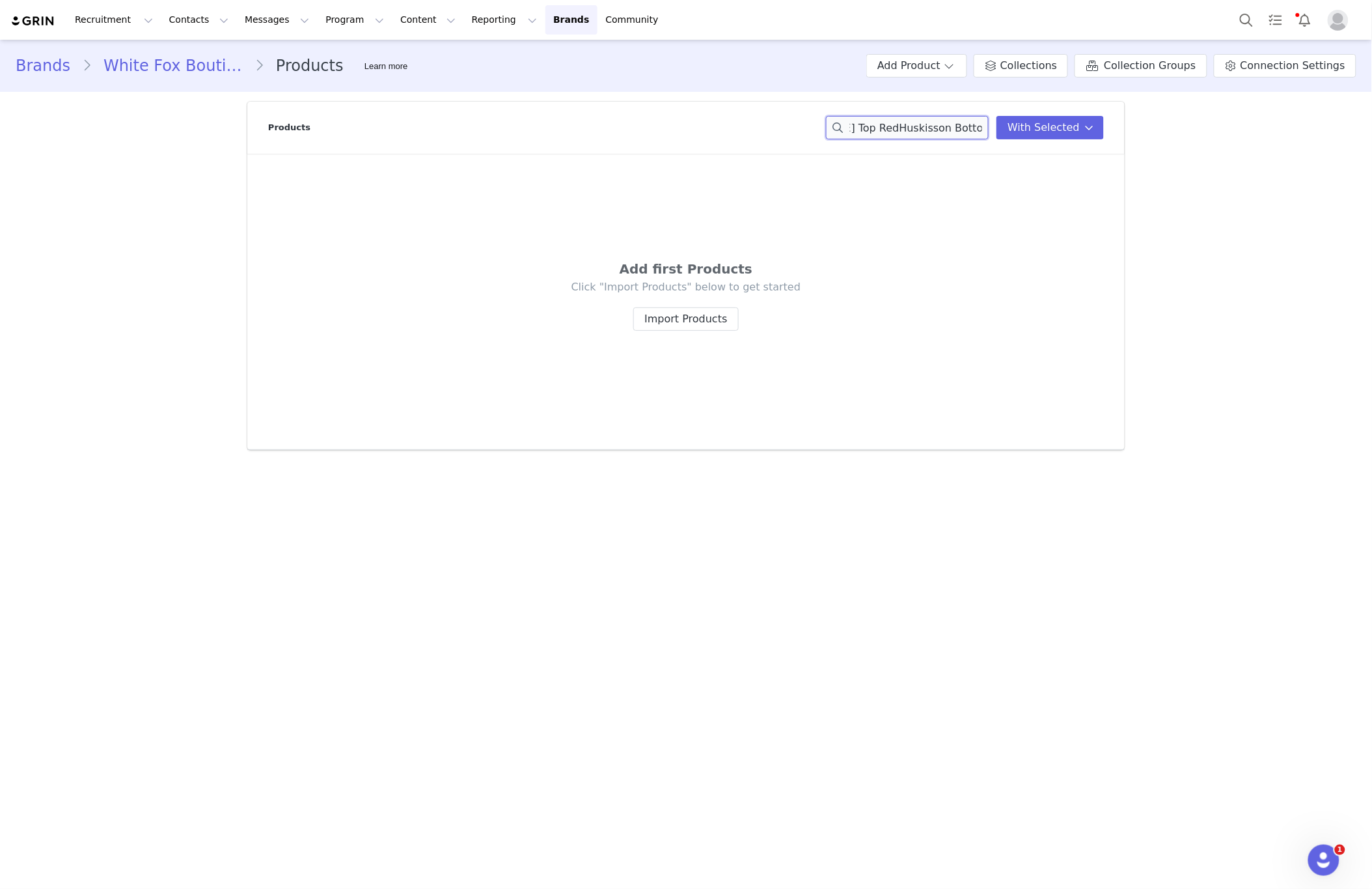
click at [876, 126] on input "[PERSON_NAME] Top RedHuskisson Bottoms Red" at bounding box center [907, 127] width 163 height 23
drag, startPoint x: 876, startPoint y: 128, endPoint x: 757, endPoint y: 111, distance: 120.2
click at [757, 111] on div "Products [PERSON_NAME] Top RedHuskisson Bottoms Red With Selected" at bounding box center [686, 127] width 836 height 52
click at [1230, 263] on main "Brands White Fox Boutique AUS Products Learn more Add Product Collections Colle…" at bounding box center [686, 463] width 1372 height 847
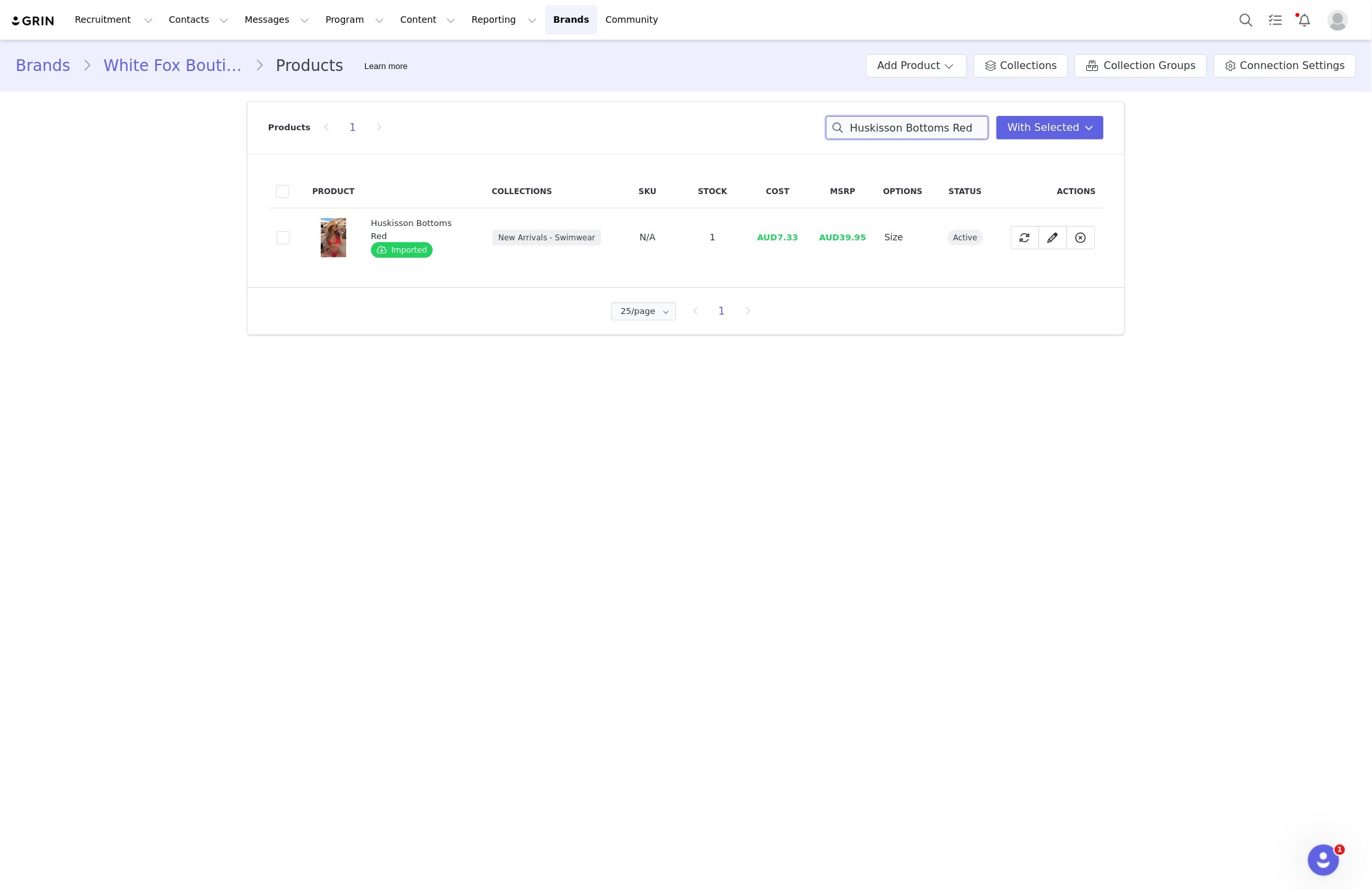
click at [884, 122] on input "Huskisson Bottoms Red" at bounding box center [907, 127] width 163 height 23
paste input "Stand And Stare Long Sleeve Mini Dress Chocolate"
click at [931, 125] on input "Stand And Stare Long Sleeve Mini Dress Chocolate" at bounding box center [907, 127] width 163 height 23
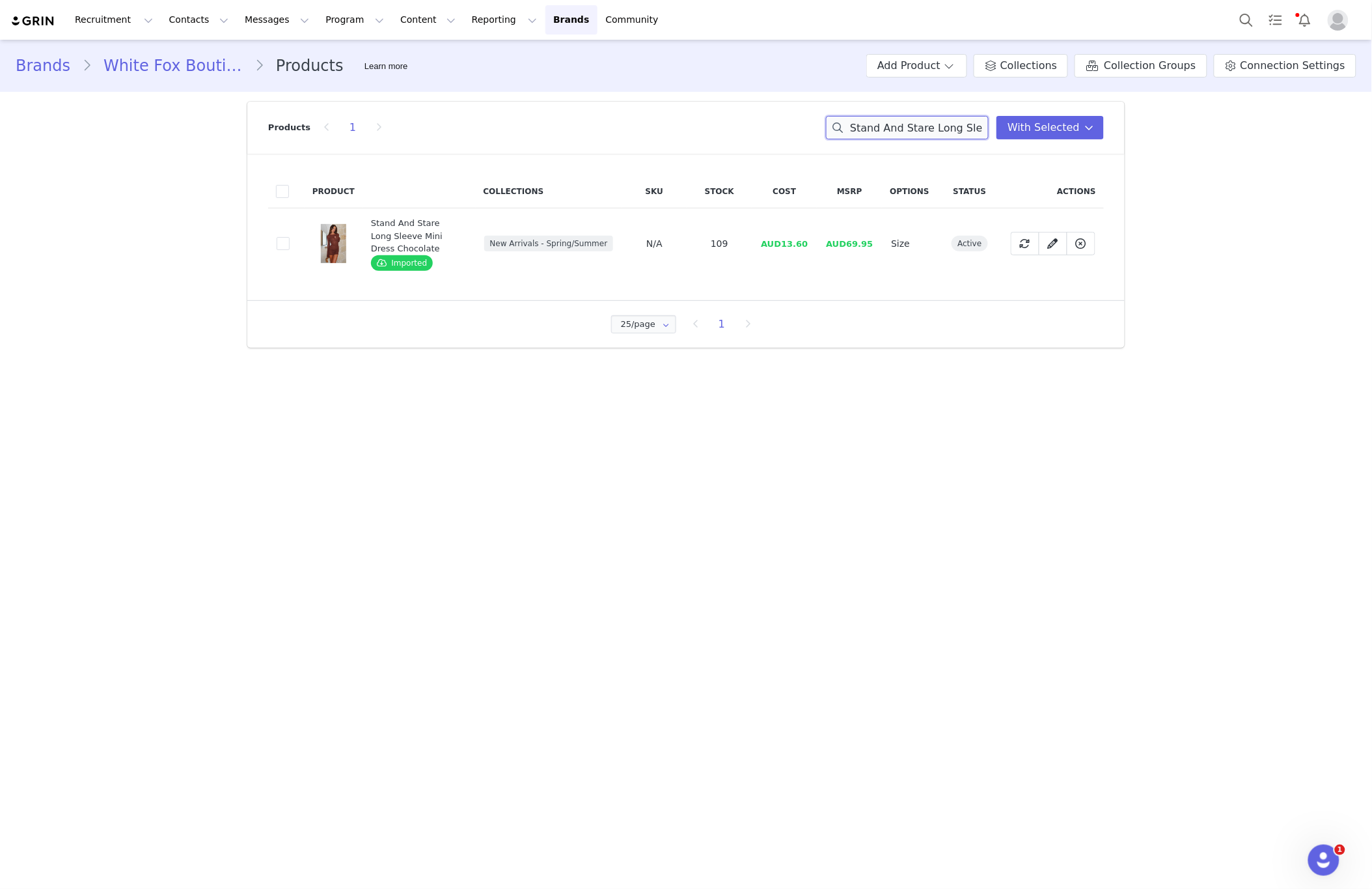
click at [931, 125] on input "Stand And Stare Long Sleeve Mini Dress Chocolate" at bounding box center [907, 127] width 163 height 23
paste input "Ocean Baby Bikini Top Lime Whisper"
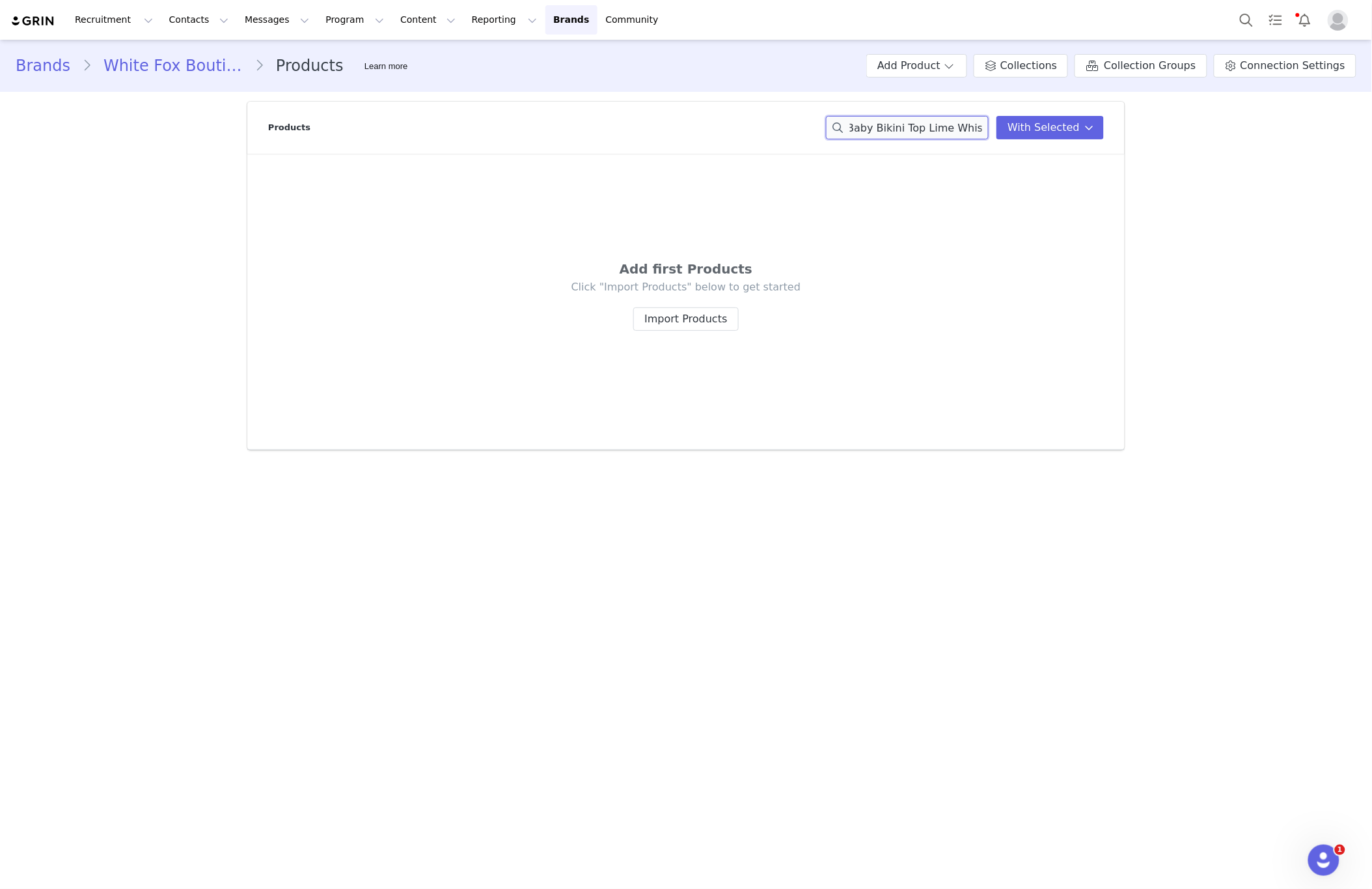
click at [867, 130] on input "Ocean Baby Bikini Top Lime Whisper" at bounding box center [907, 127] width 163 height 23
drag, startPoint x: 887, startPoint y: 132, endPoint x: 1063, endPoint y: 129, distance: 176.0
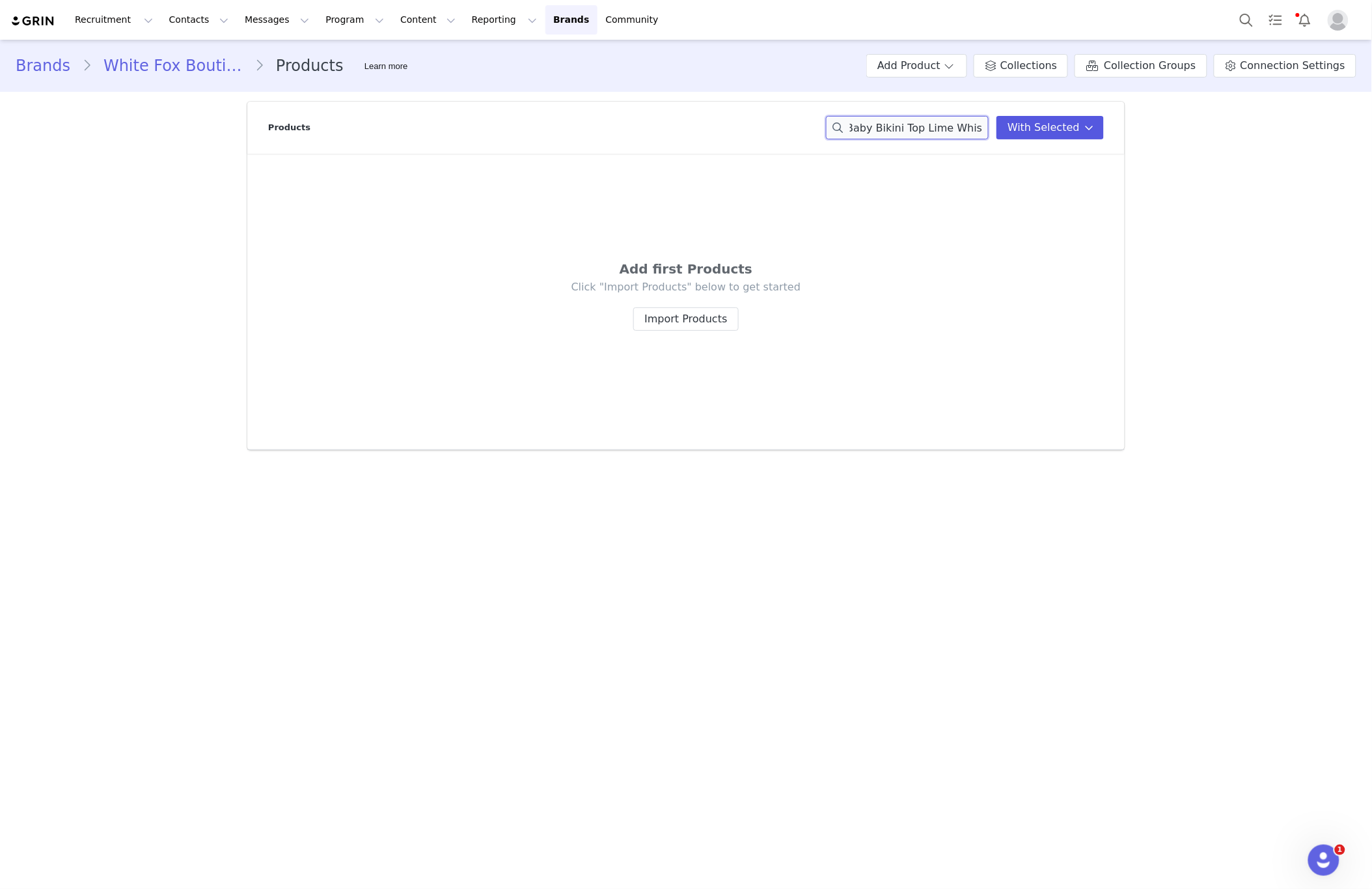
click at [1063, 129] on div "Ocean Baby Bikini Top Lime Whisper With Selected" at bounding box center [965, 127] width 278 height 23
click at [874, 127] on input "Ocean Baby Bikini Top Lime Whisper" at bounding box center [907, 127] width 163 height 23
click at [874, 126] on input "Ocean Baby Bikini Top Lime Whisper" at bounding box center [907, 127] width 163 height 23
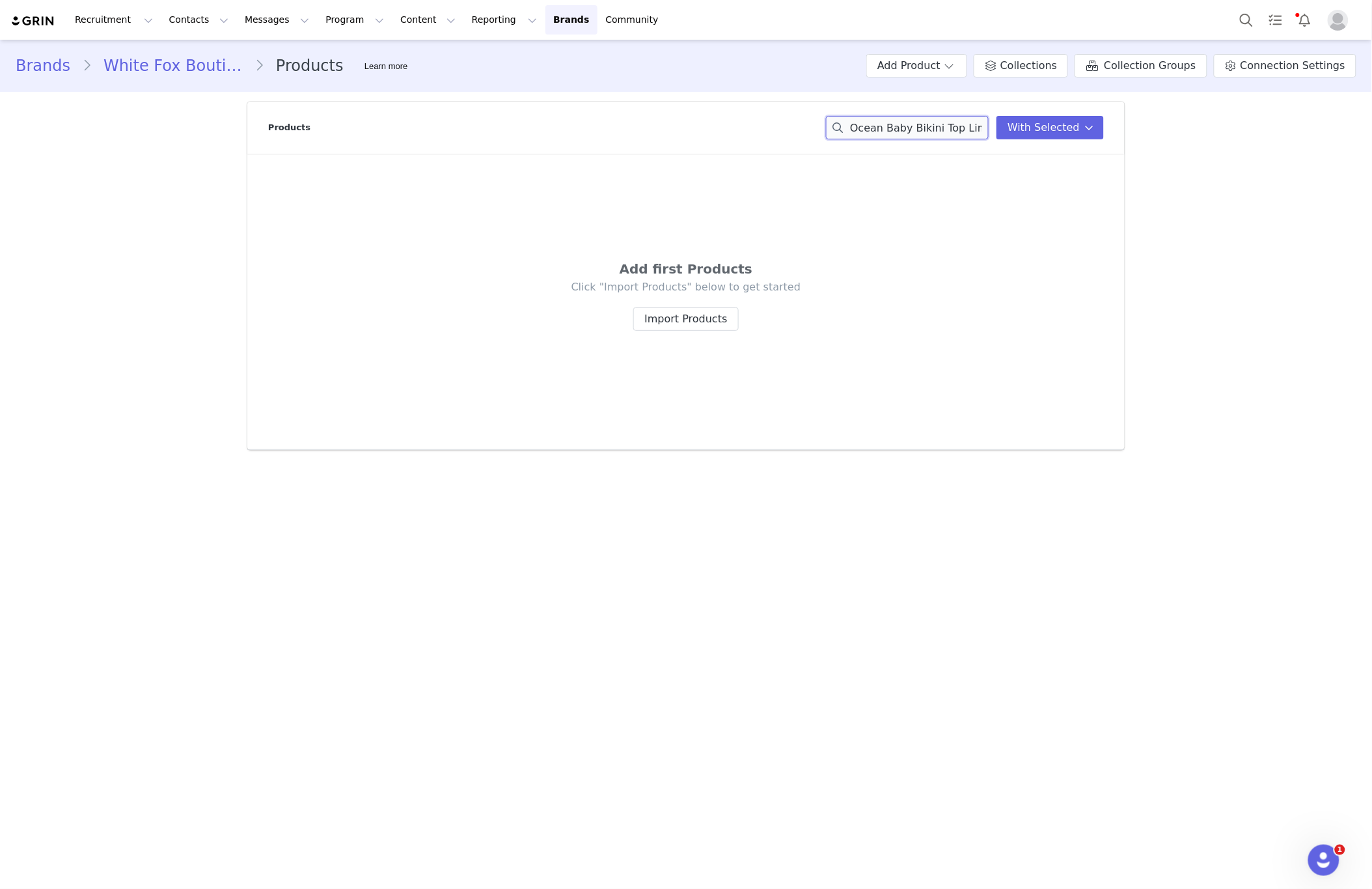
paste input "Amalfi Bikini Top Black"
click at [921, 124] on input "Amalfi Bikini Top Black" at bounding box center [907, 127] width 163 height 23
paste input "Washed Up Cheeky Bottoms Lime Whisper"
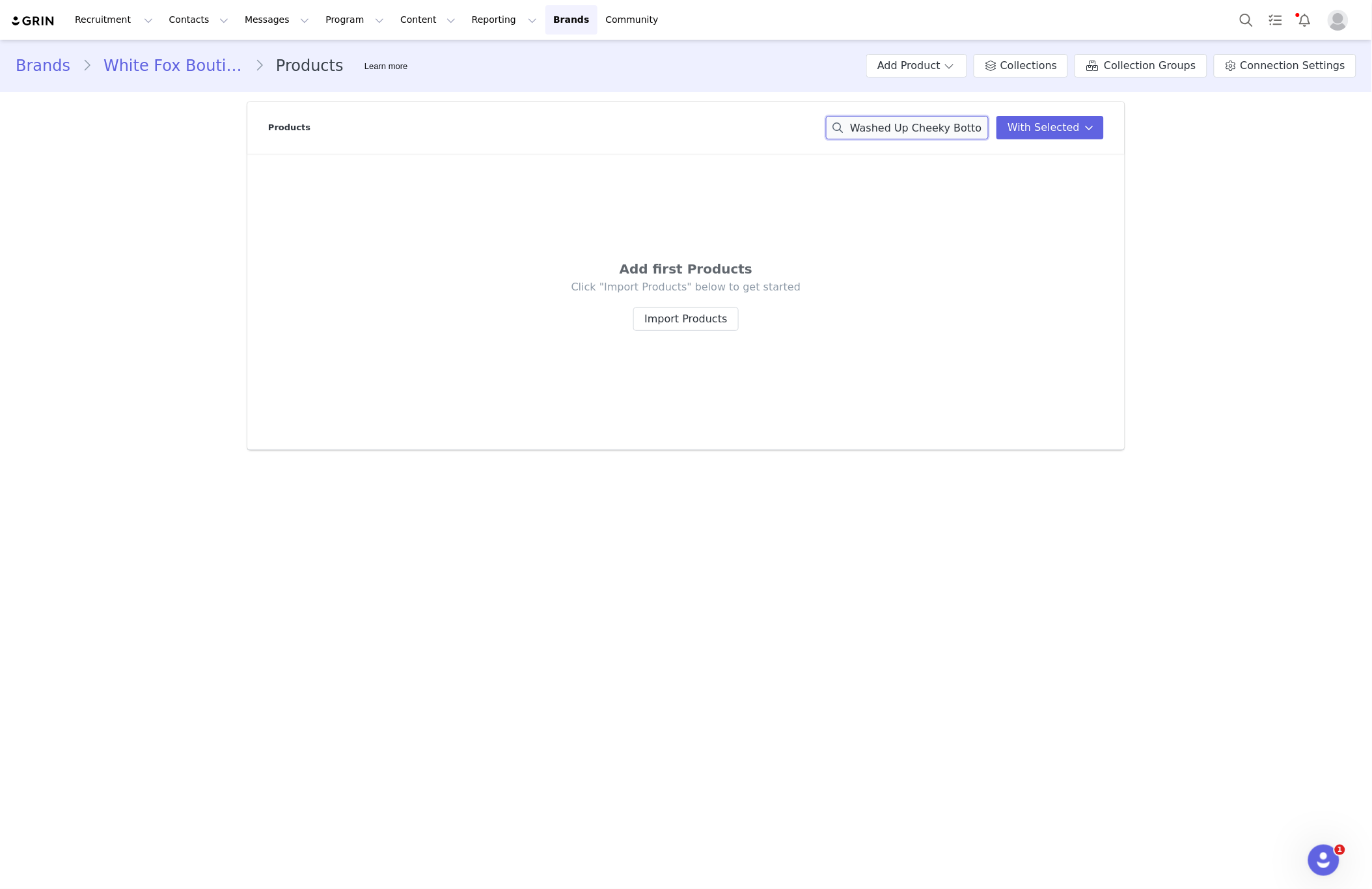
scroll to position [0, 70]
drag, startPoint x: 924, startPoint y: 126, endPoint x: 1403, endPoint y: 129, distance: 479.0
click at [1371, 129] on html "Recruitment Recruitment Creator Search Curated Lists Landing Pages Web Extensio…" at bounding box center [686, 444] width 1372 height 889
click at [929, 129] on input "Washed Up Cheeky Bottoms Lime Whisper" at bounding box center [907, 127] width 163 height 23
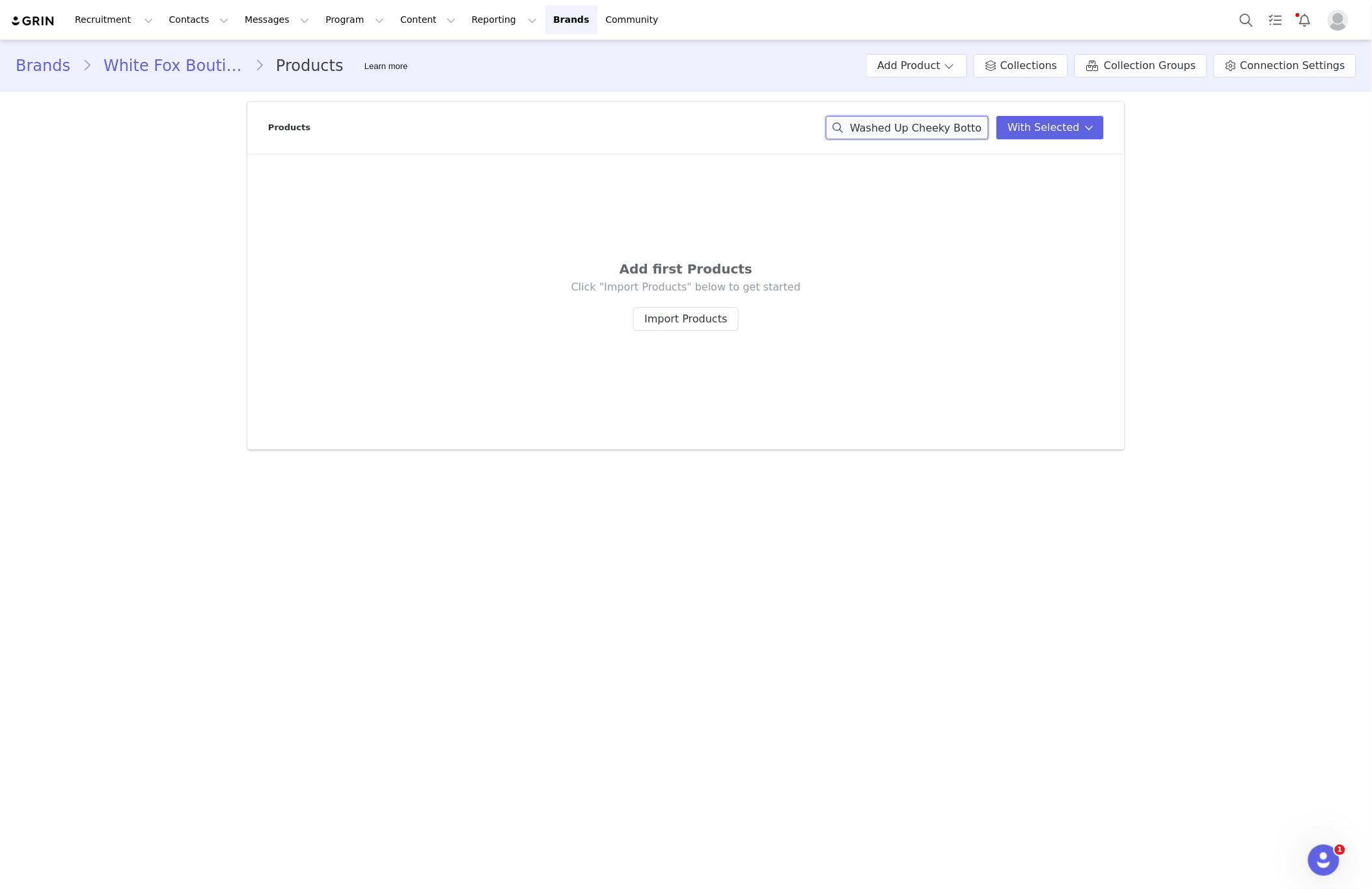
click at [929, 129] on input "Washed Up Cheeky Bottoms Lime Whisper" at bounding box center [907, 127] width 163 height 23
drag, startPoint x: 929, startPoint y: 129, endPoint x: 914, endPoint y: 130, distance: 15.0
click at [929, 129] on input "Washed Up Cheeky Bottoms Lime Whisper" at bounding box center [907, 127] width 163 height 23
paste input "Kiss The Sun Bikini Top Malibu Blue"
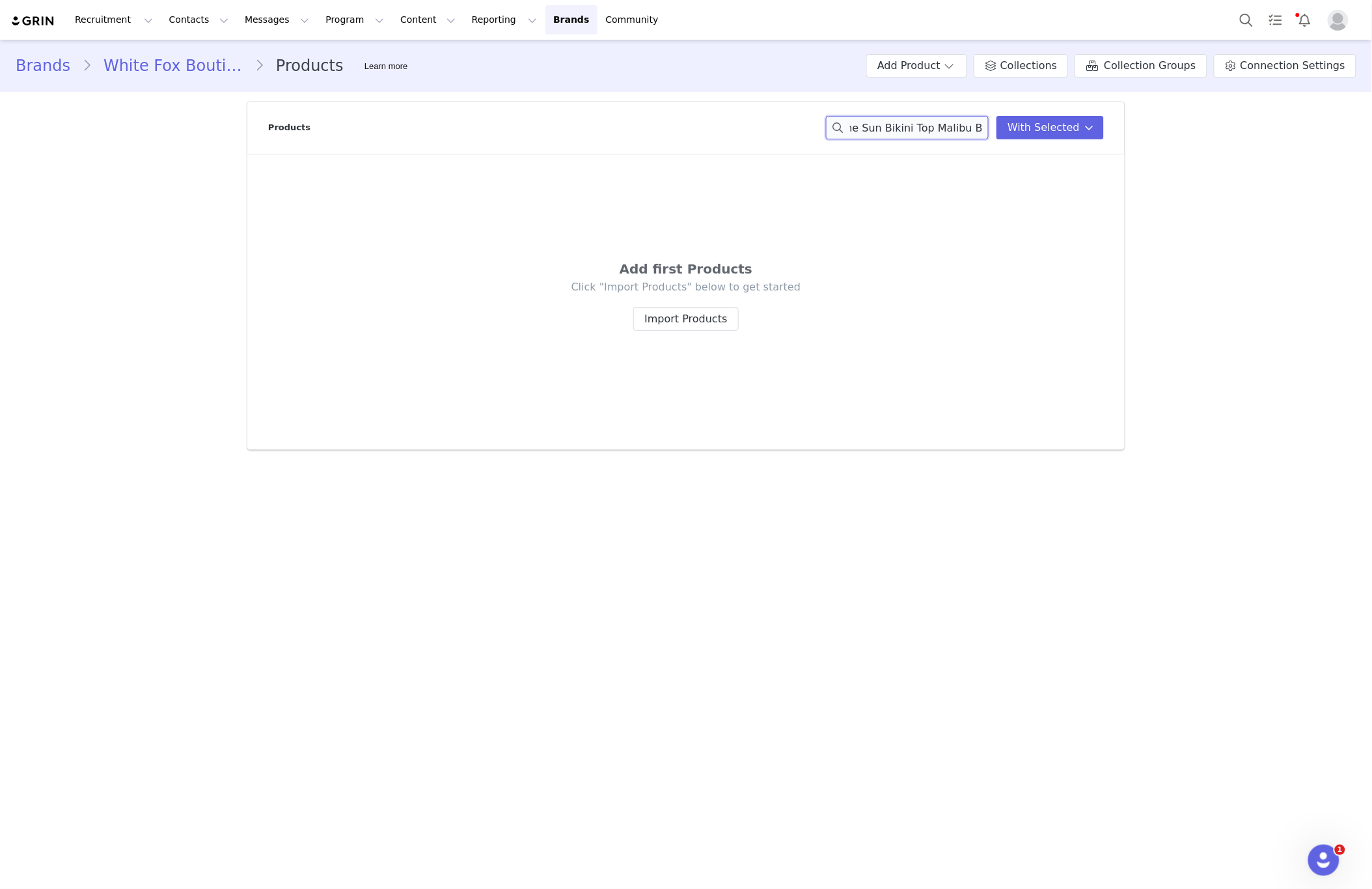
drag, startPoint x: 966, startPoint y: 126, endPoint x: 968, endPoint y: 200, distance: 74.0
click at [1161, 130] on div "Brands White Fox Boutique AUS Products Learn more Add Product Collections Colle…" at bounding box center [686, 250] width 1372 height 420
click at [940, 125] on input "Kiss The Sun Bikini Top Malibu Blue" at bounding box center [907, 127] width 163 height 23
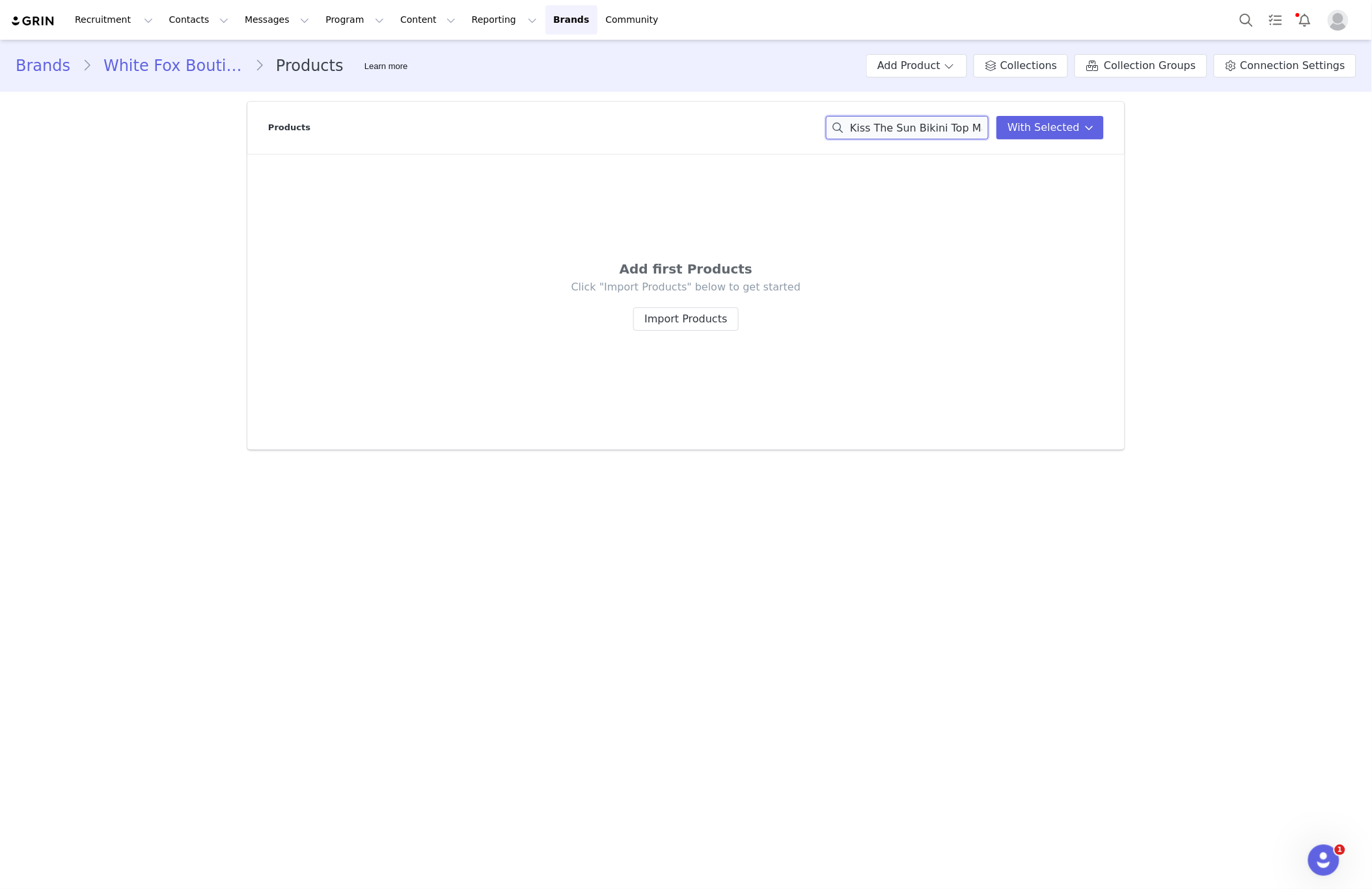
click at [940, 125] on input "Kiss The Sun Bikini Top Malibu Blue" at bounding box center [907, 127] width 163 height 23
paste input "Summer Vibes Bottoms"
click at [936, 133] on input "Summer Vibes Bottoms Malibu Blue" at bounding box center [907, 127] width 163 height 23
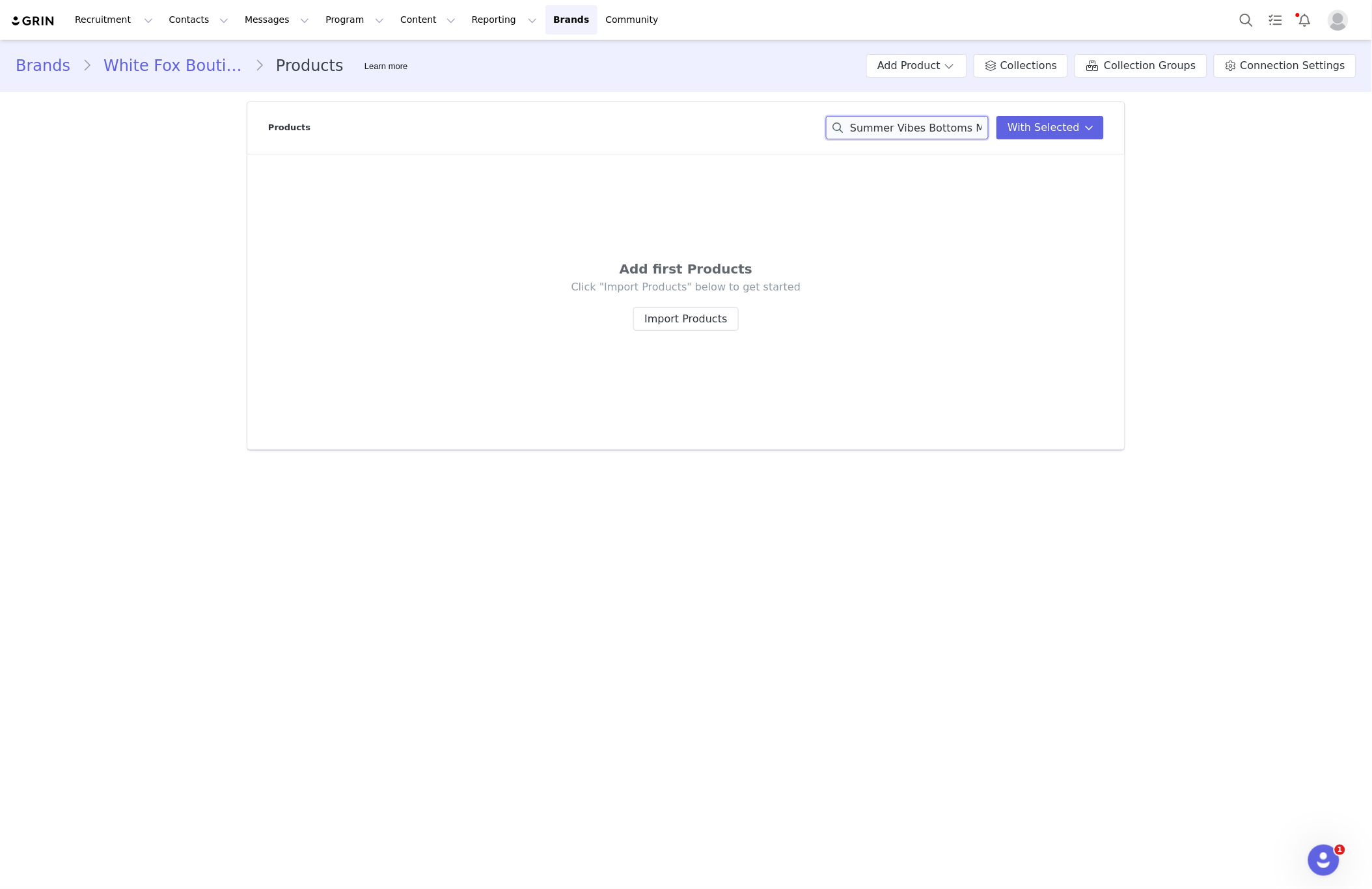
paste input "Golden Hour Bikini Top Lime Whisper"
click at [960, 131] on input "Golden Hour Bikini Top Lime Whisper" at bounding box center [907, 127] width 163 height 23
paste input "Tidal Wave Cheeky Bottoms Tangerine Bloom"
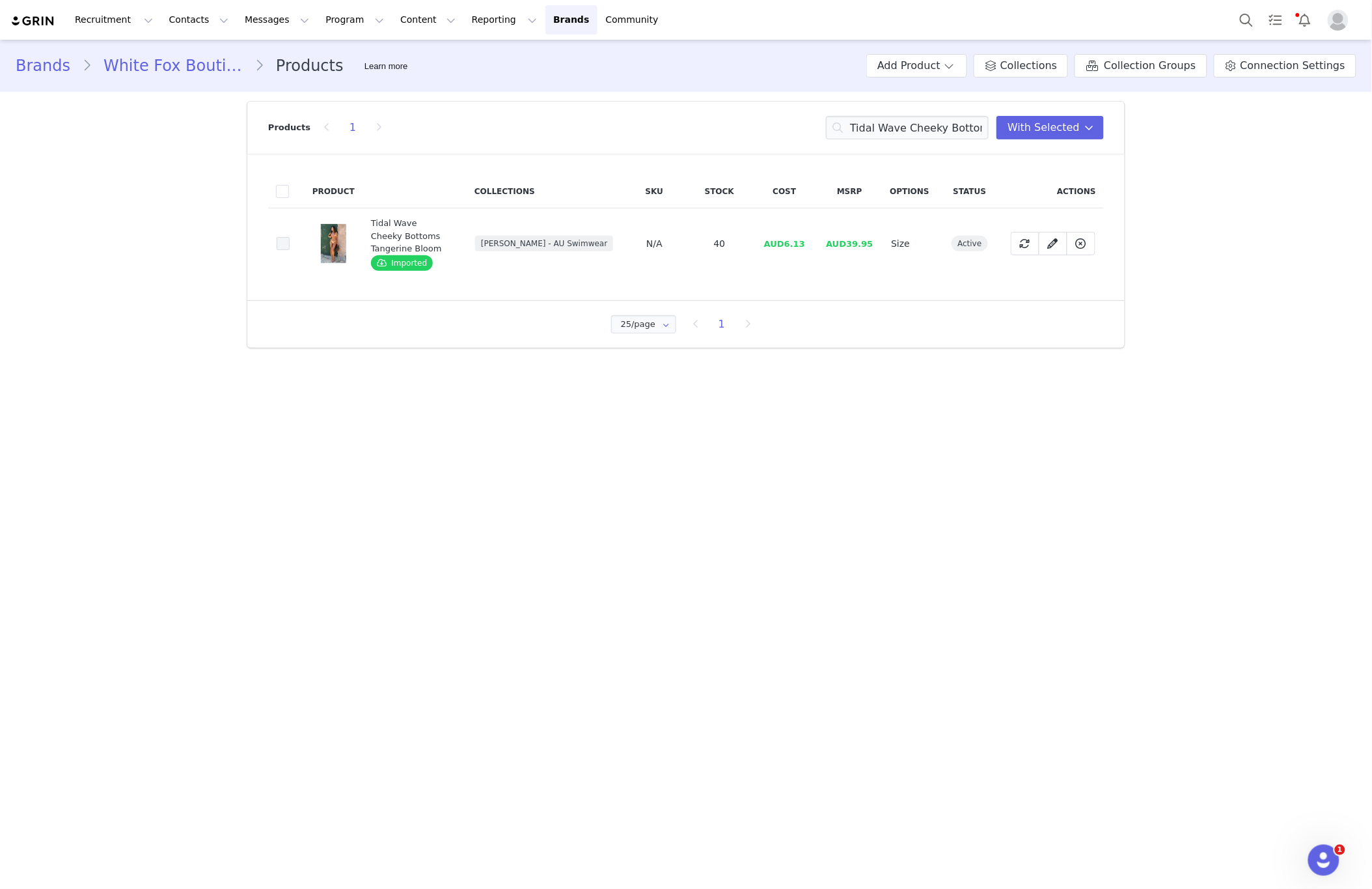
click at [279, 245] on span at bounding box center [283, 244] width 13 height 13
click at [290, 237] on input "ca60f017-6db6-4f51-b716-49c0bbbfd6bc" at bounding box center [290, 237] width 0 height 0
drag, startPoint x: 279, startPoint y: 245, endPoint x: 221, endPoint y: 224, distance: 61.7
click at [280, 245] on span at bounding box center [283, 244] width 13 height 13
click at [290, 237] on input "ca60f017-6db6-4f51-b716-49c0bbbfd6bc" at bounding box center [290, 237] width 0 height 0
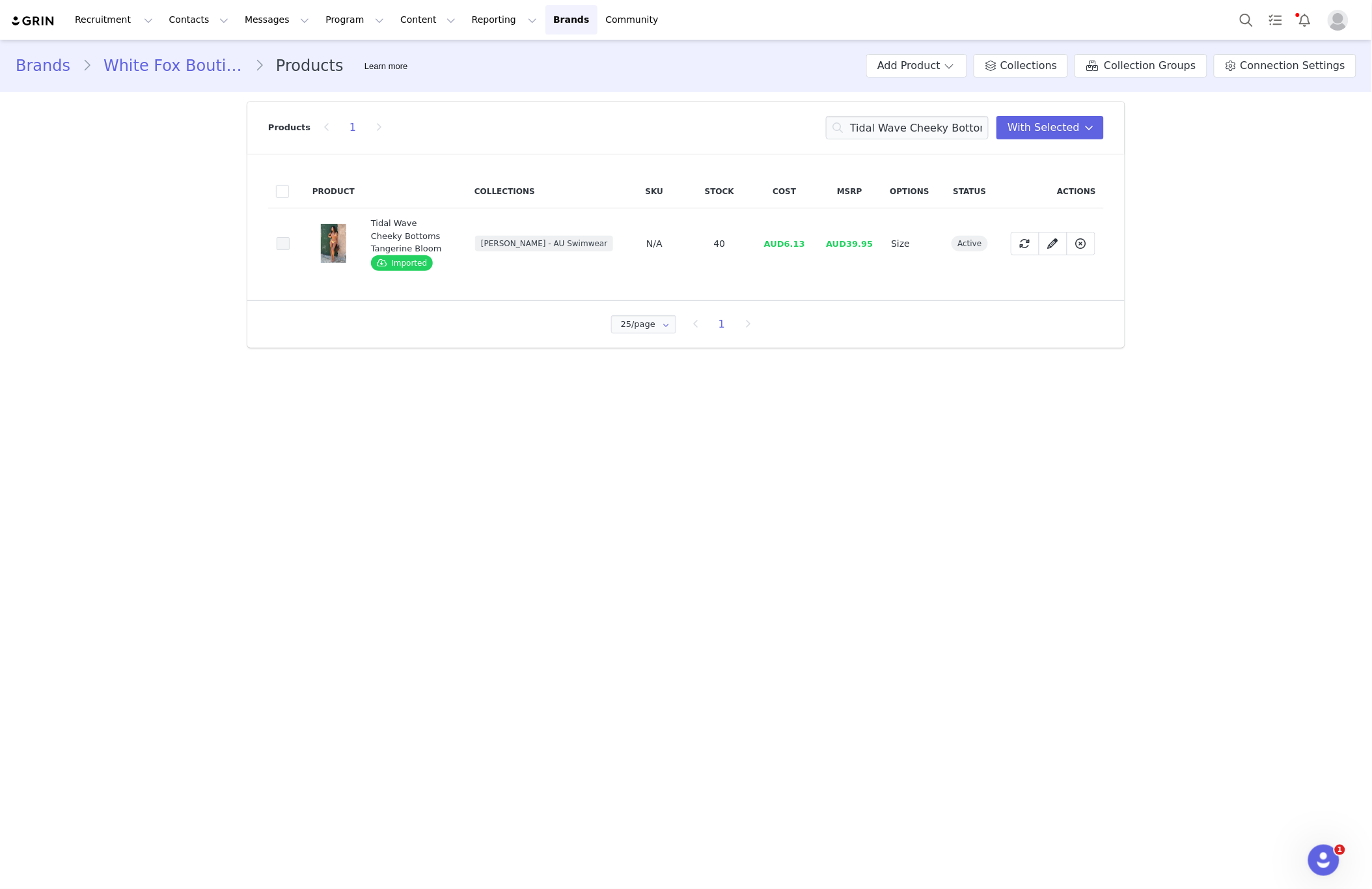
click at [528, 358] on section "Products 1 Tidal Wave Cheeky Bottoms Tangerine Bloom With Selected Product Coll…" at bounding box center [686, 224] width 897 height 266
click at [955, 131] on input "Tidal Wave Cheeky Bottoms Tangerine Bloom" at bounding box center [907, 127] width 163 height 23
paste input "ropical Life Sarong Lime Whisper"
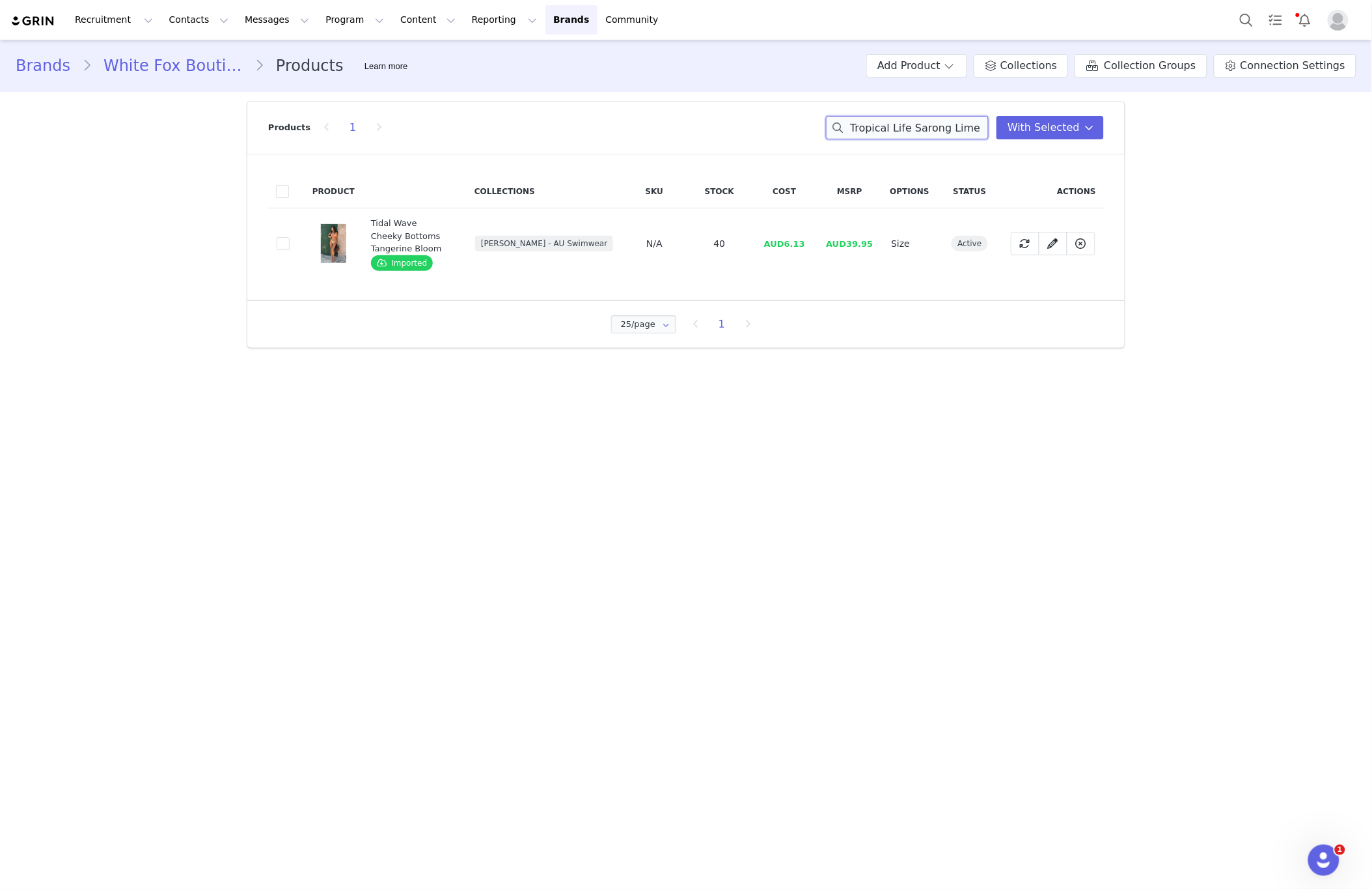
scroll to position [0, 28]
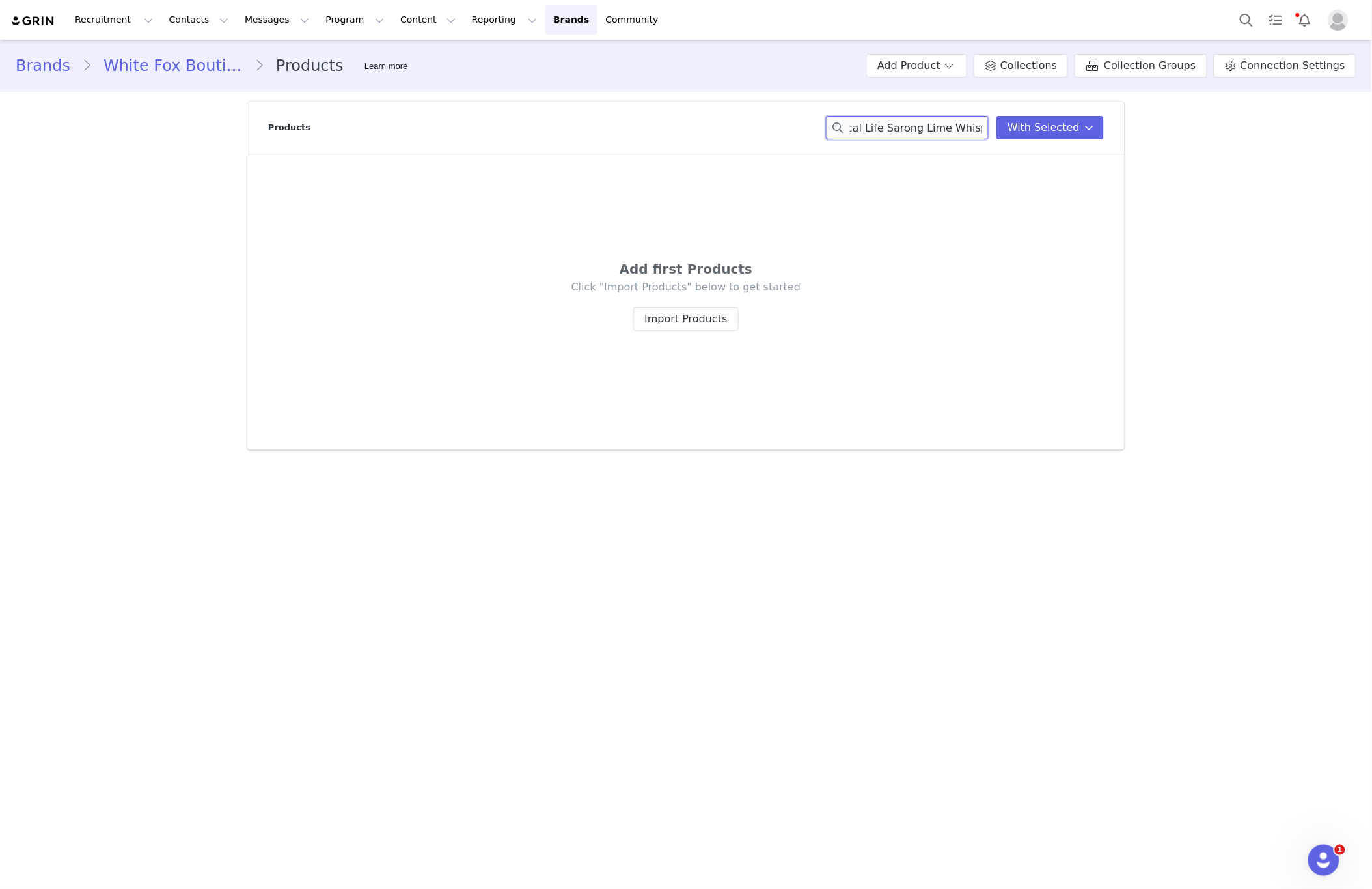
click at [946, 133] on input "Tropical Life Sarong Lime Whisper" at bounding box center [907, 127] width 163 height 23
drag, startPoint x: 978, startPoint y: 129, endPoint x: 760, endPoint y: 119, distance: 218.2
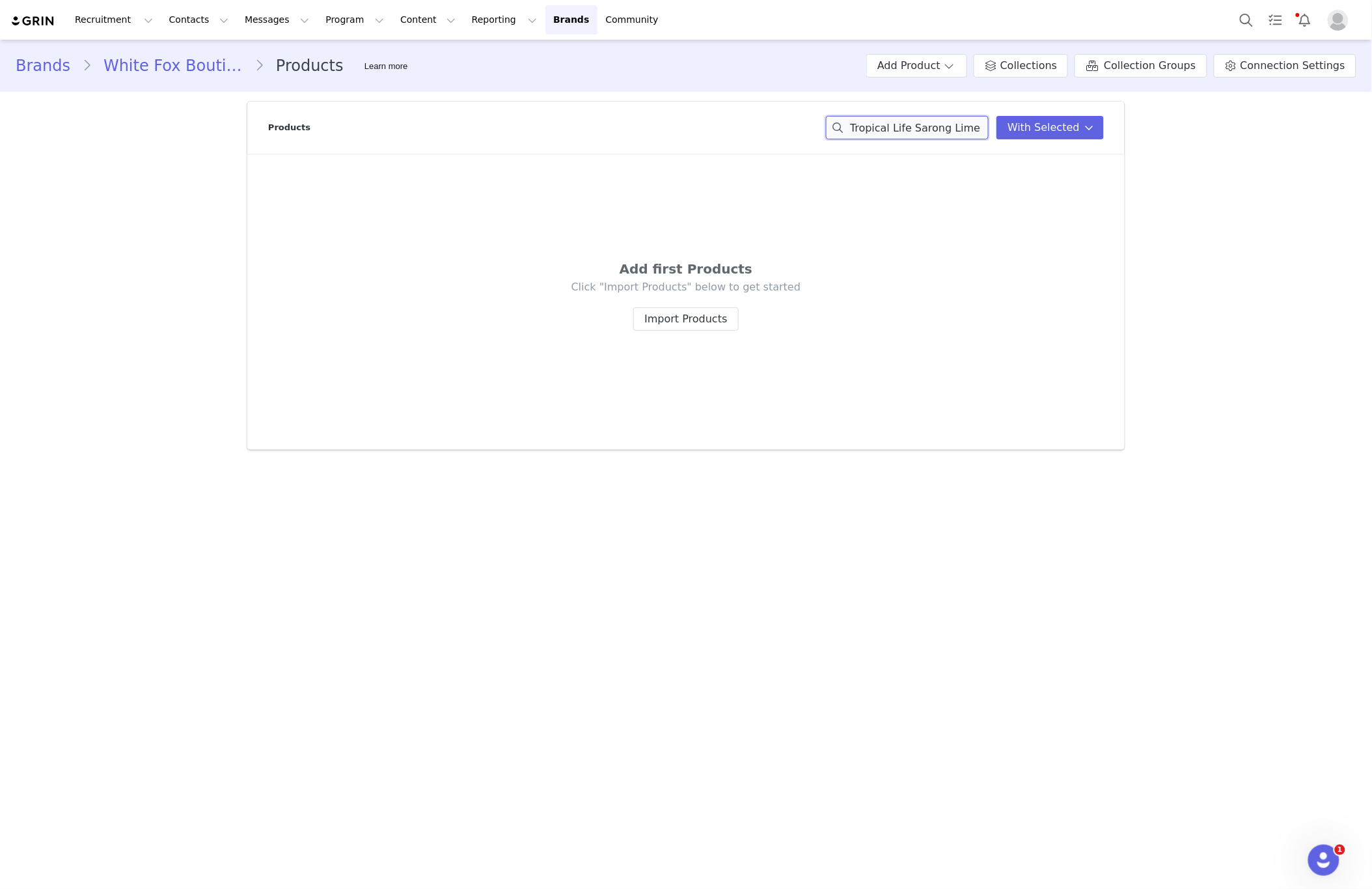
click at [760, 119] on div "Products Tropical Life Sarong Lime Whisper With Selected" at bounding box center [686, 127] width 836 height 52
paste input "Cala Bottoms Lime Whisper"
click at [907, 127] on input "Cala Bottoms Lime Whisperer" at bounding box center [907, 127] width 163 height 23
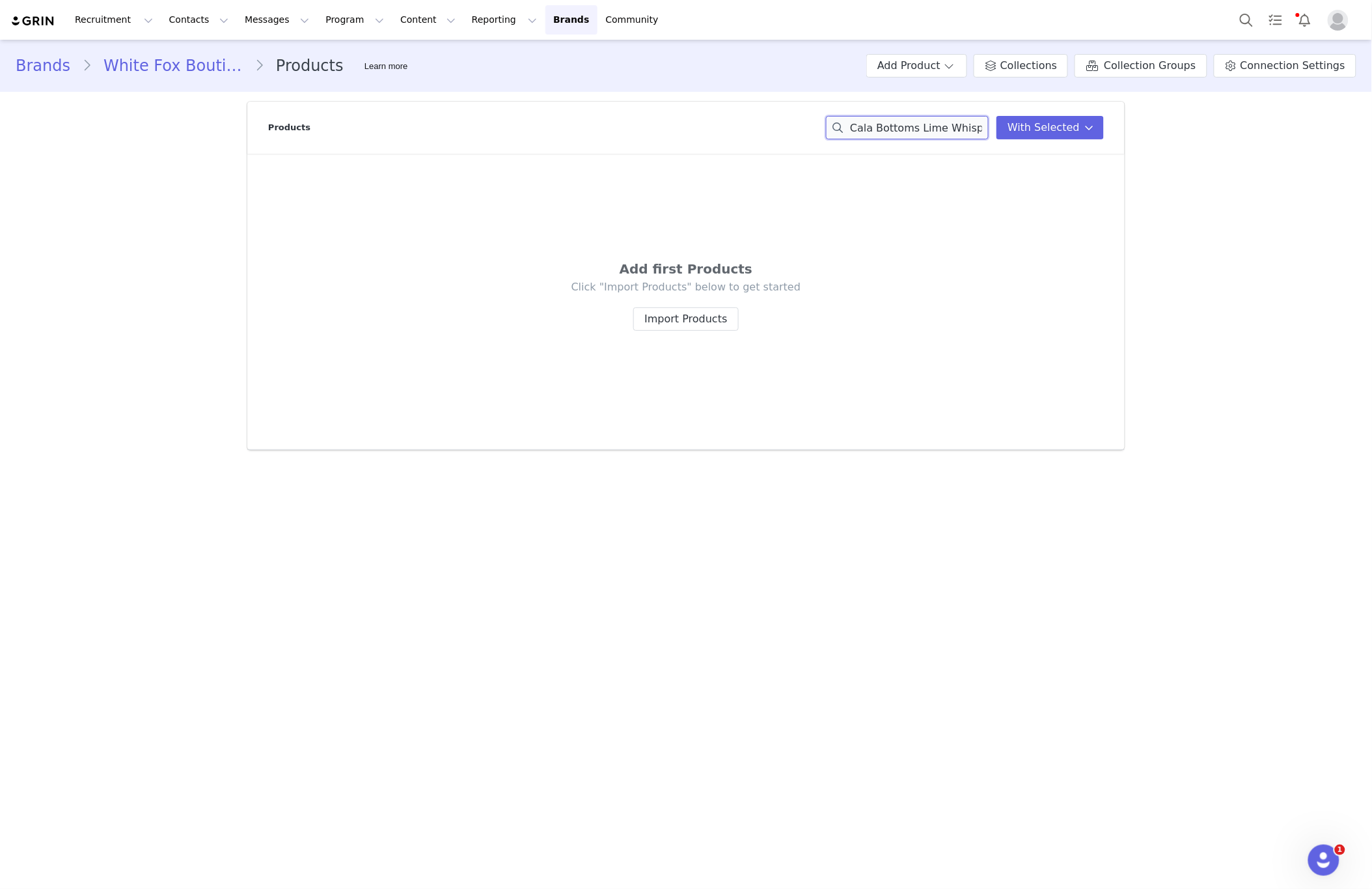
click at [907, 127] on input "Cala Bottoms Lime Whisperer" at bounding box center [907, 127] width 163 height 23
paste input
click at [931, 132] on input "Cala Bottoms Lime Whisper" at bounding box center [907, 127] width 163 height 23
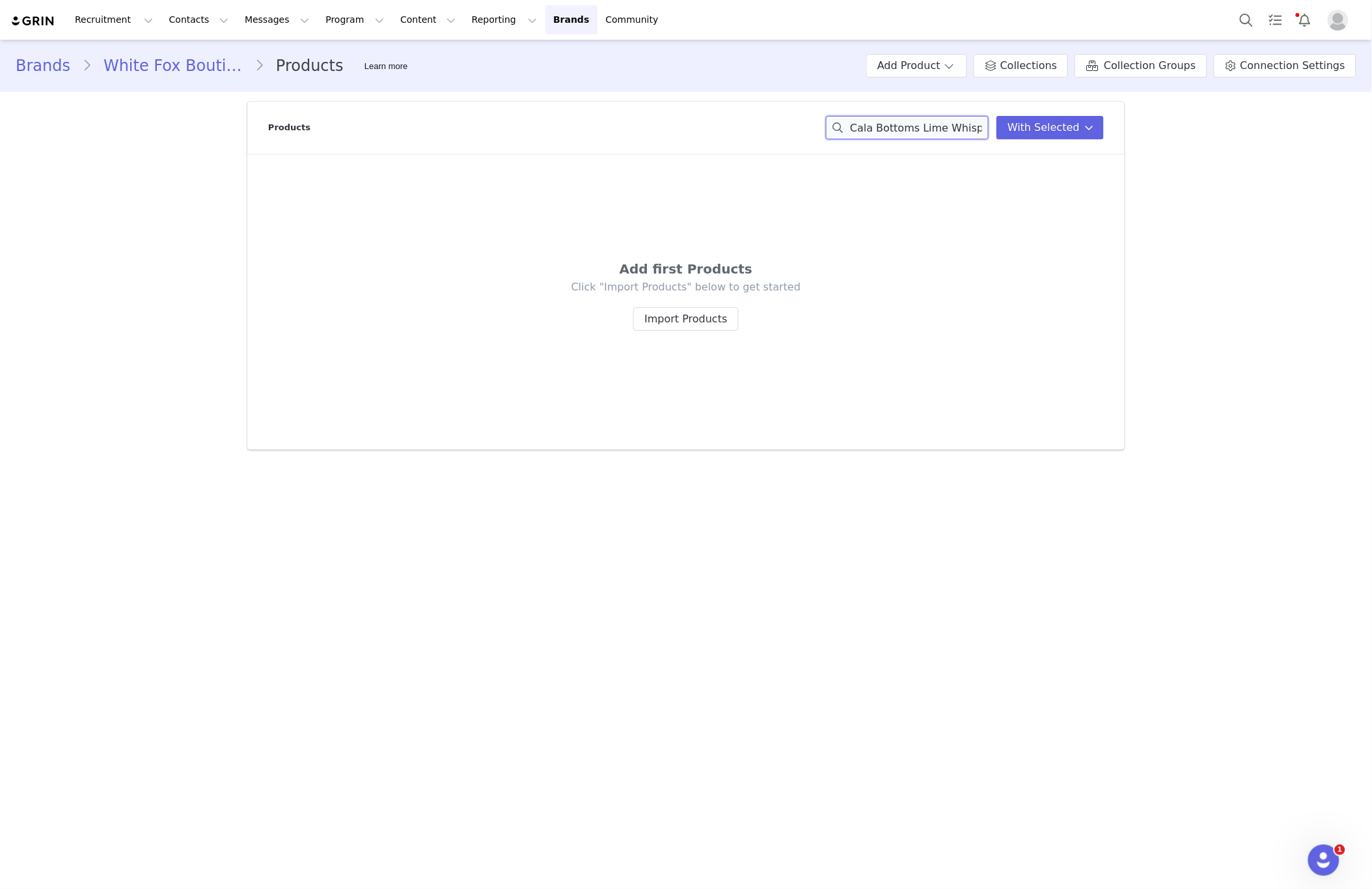
paste input "Forever Life Booty Shorts Citrus Check"
drag, startPoint x: 905, startPoint y: 120, endPoint x: 407, endPoint y: 207, distance: 505.5
click at [532, 114] on div "Products Forever Life Booty Shorts Citrus Check With Selected" at bounding box center [686, 127] width 836 height 52
click at [925, 142] on div "Products Forever Life Booty Shorts Citrus Check With Selected" at bounding box center [686, 127] width 836 height 52
drag, startPoint x: 925, startPoint y: 141, endPoint x: 935, endPoint y: 129, distance: 15.6
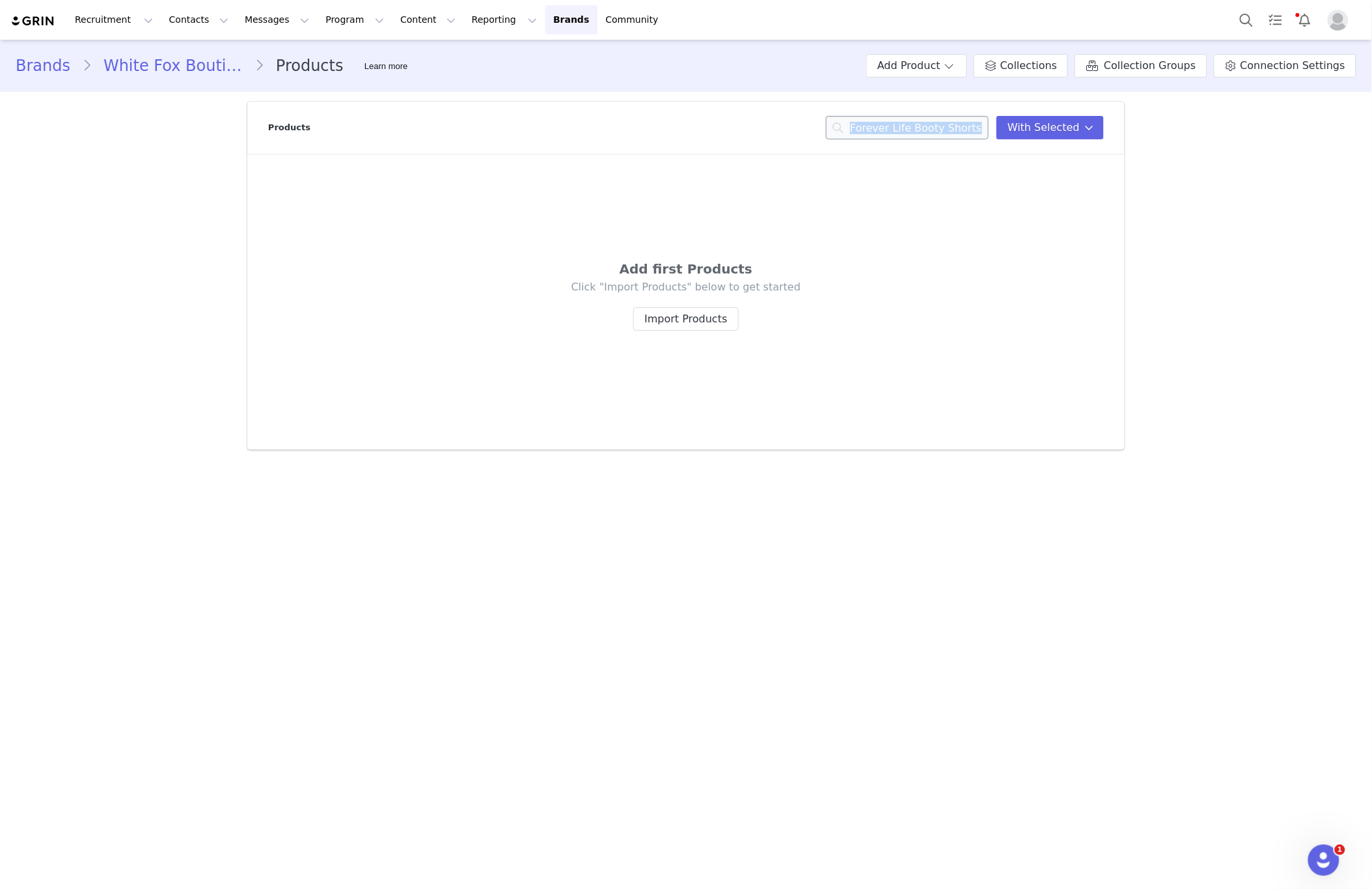
click at [929, 137] on div "Products Forever Life Booty Shorts Citrus Check With Selected" at bounding box center [686, 127] width 836 height 52
click at [935, 129] on input "Forever Life Booty Shorts Citrus Check" at bounding box center [907, 127] width 163 height 23
paste input "Bronte Bottoms Bla"
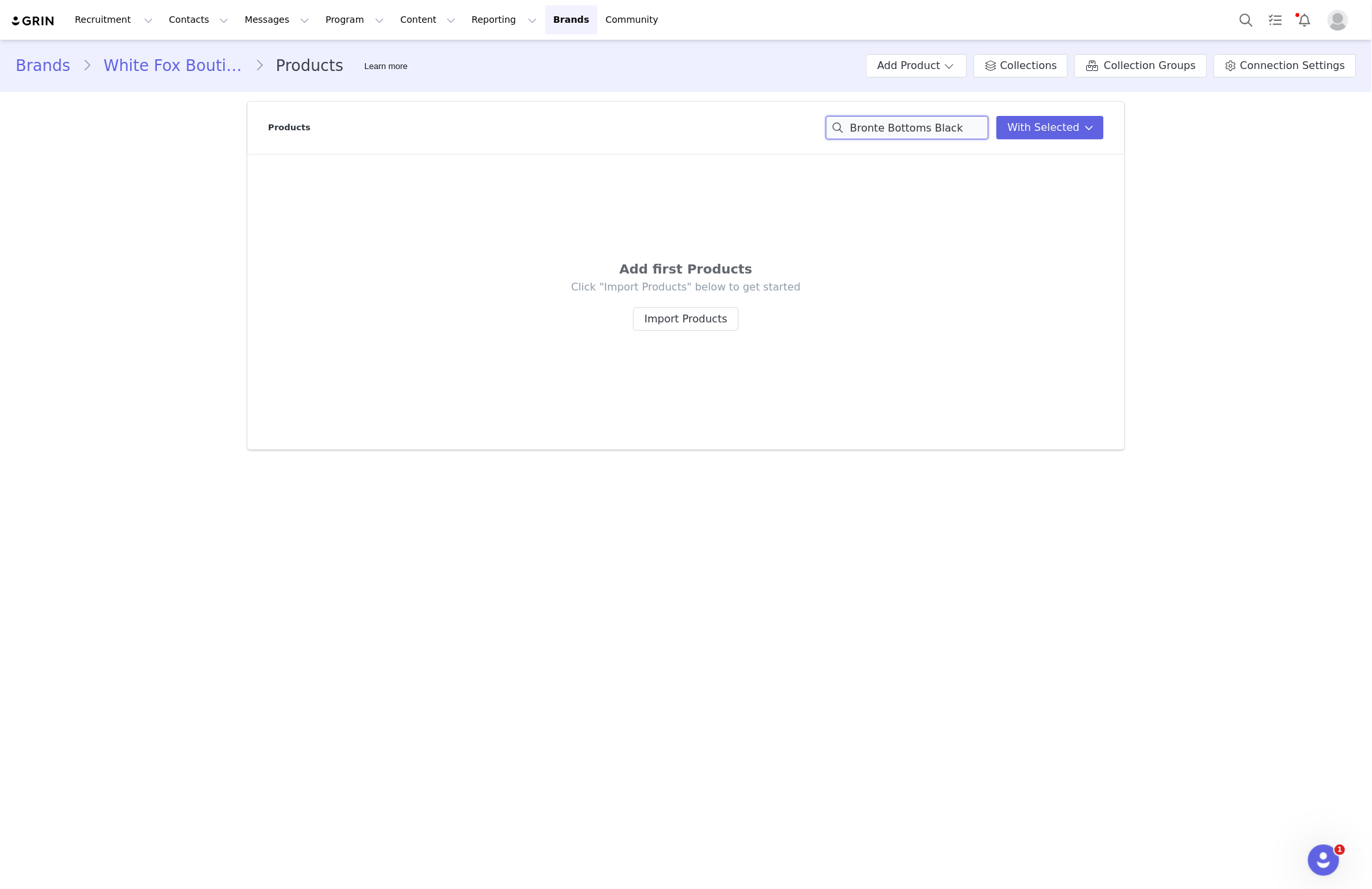
click at [968, 124] on input "Bronte Bottoms Black" at bounding box center [907, 127] width 163 height 23
paste input "Paradiso Waves Crochet Bottoms Pink/Cream Stripe"
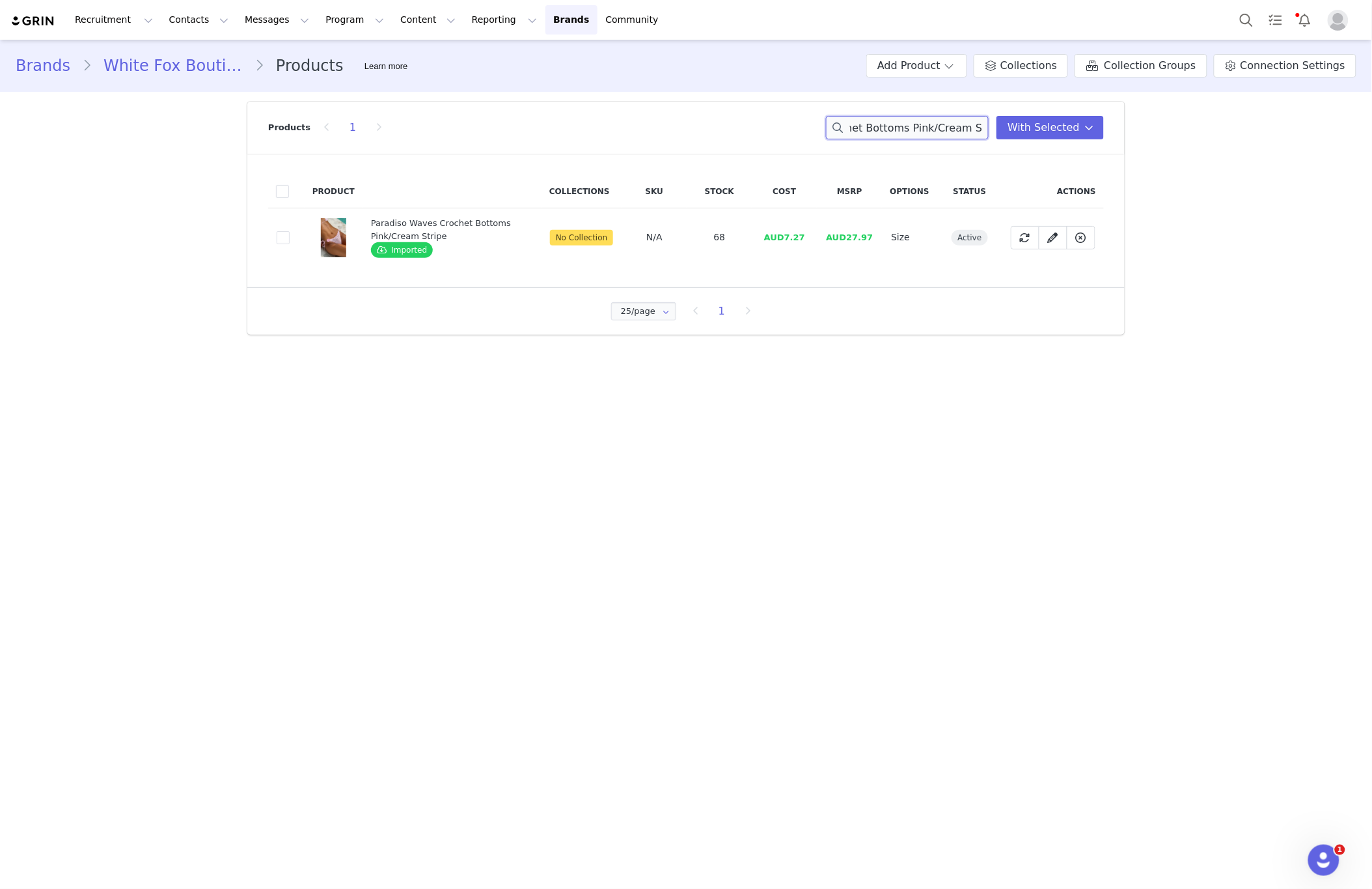
click at [865, 124] on input "Paradiso Waves Crochet Bottoms Pink/Cream Stripe" at bounding box center [907, 127] width 163 height 23
click at [282, 241] on span at bounding box center [283, 238] width 13 height 13
click at [290, 231] on input "73b75957-3d85-4af6-9ed1-0e525e035c4b" at bounding box center [290, 231] width 0 height 0
click at [1066, 136] on button "With Selected" at bounding box center [1050, 127] width 107 height 23
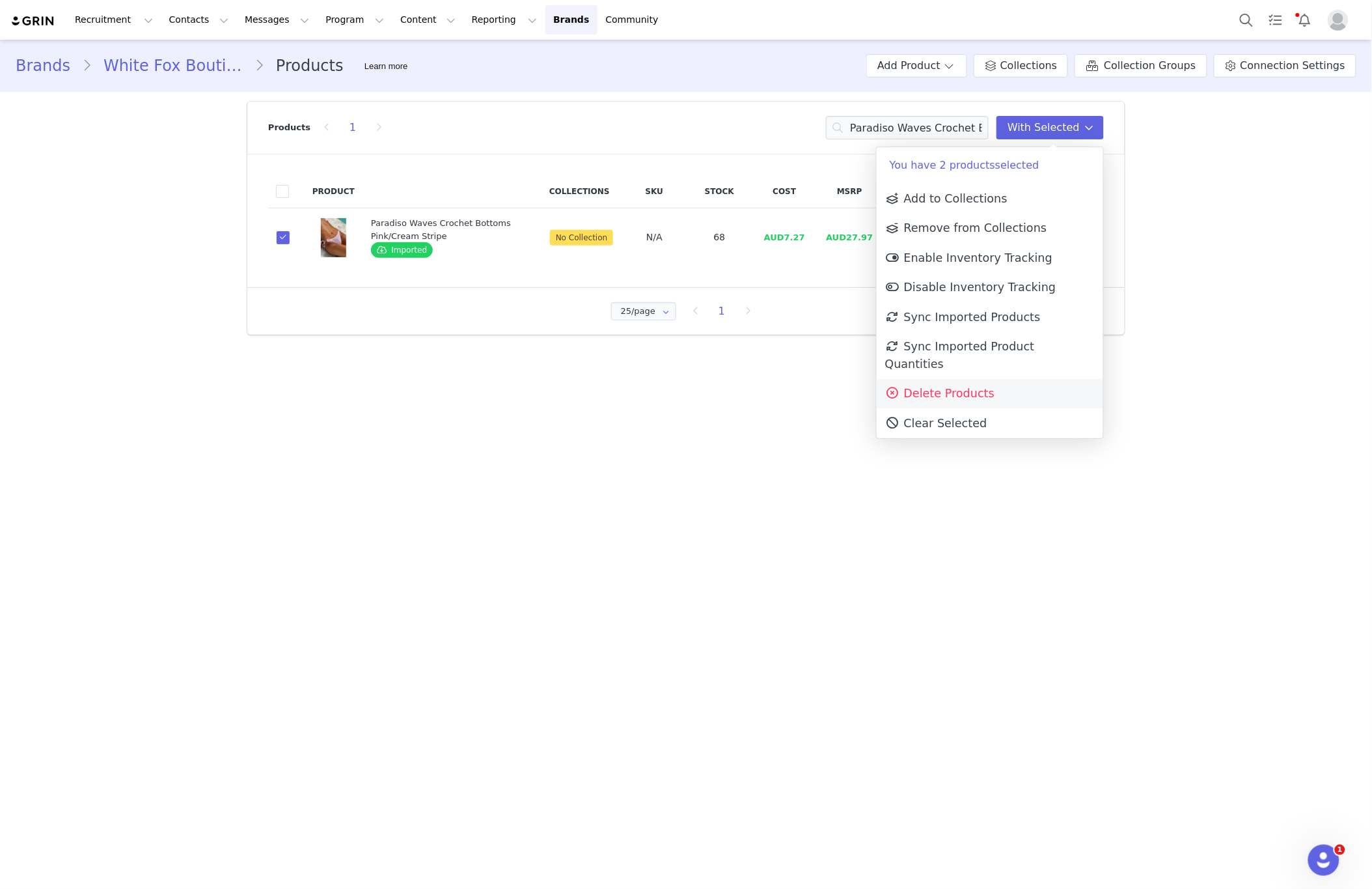
click at [974, 388] on link "Delete Products" at bounding box center [989, 394] width 226 height 30
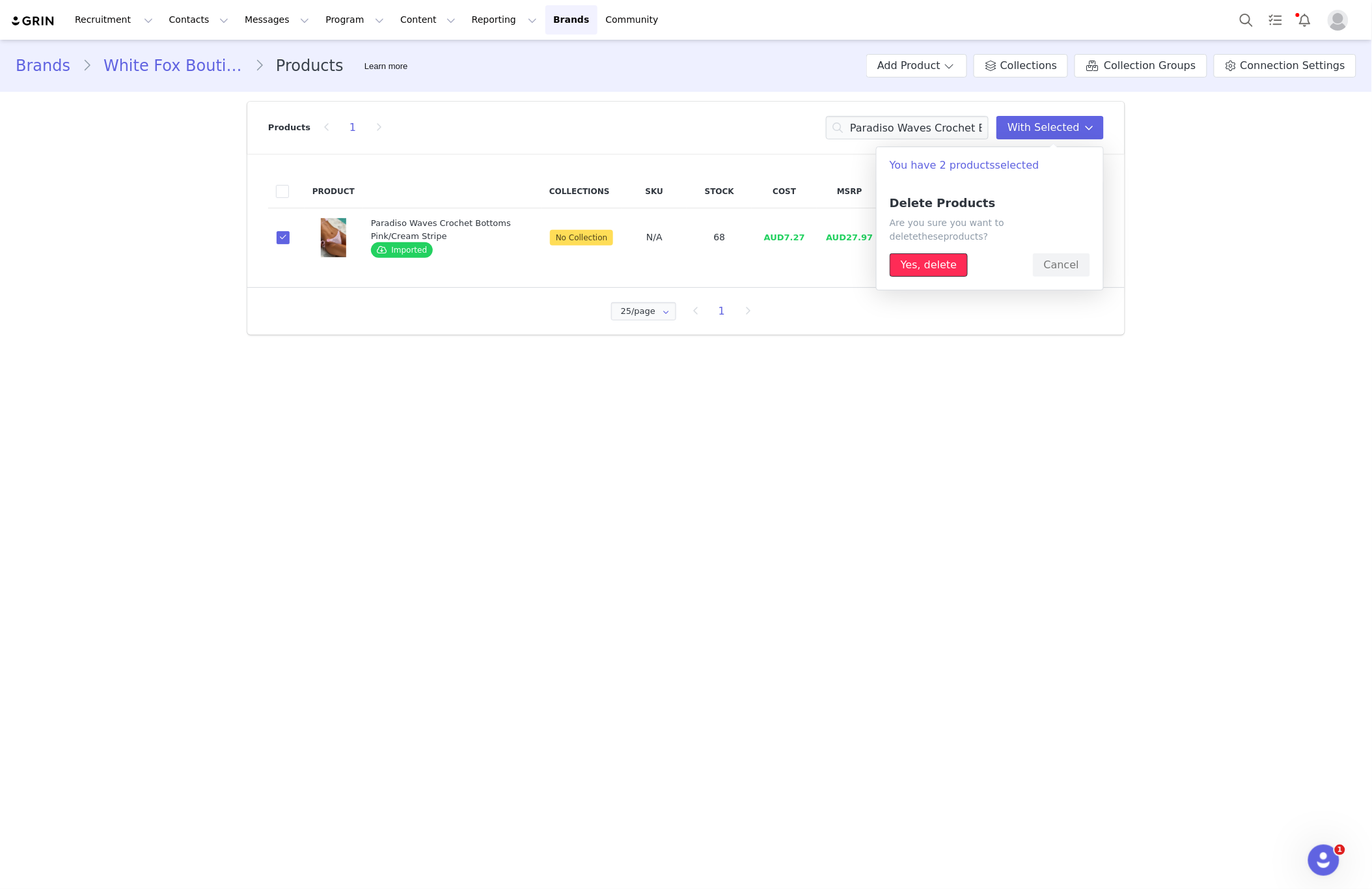
click at [942, 271] on button "Yes, delete" at bounding box center [929, 265] width 78 height 23
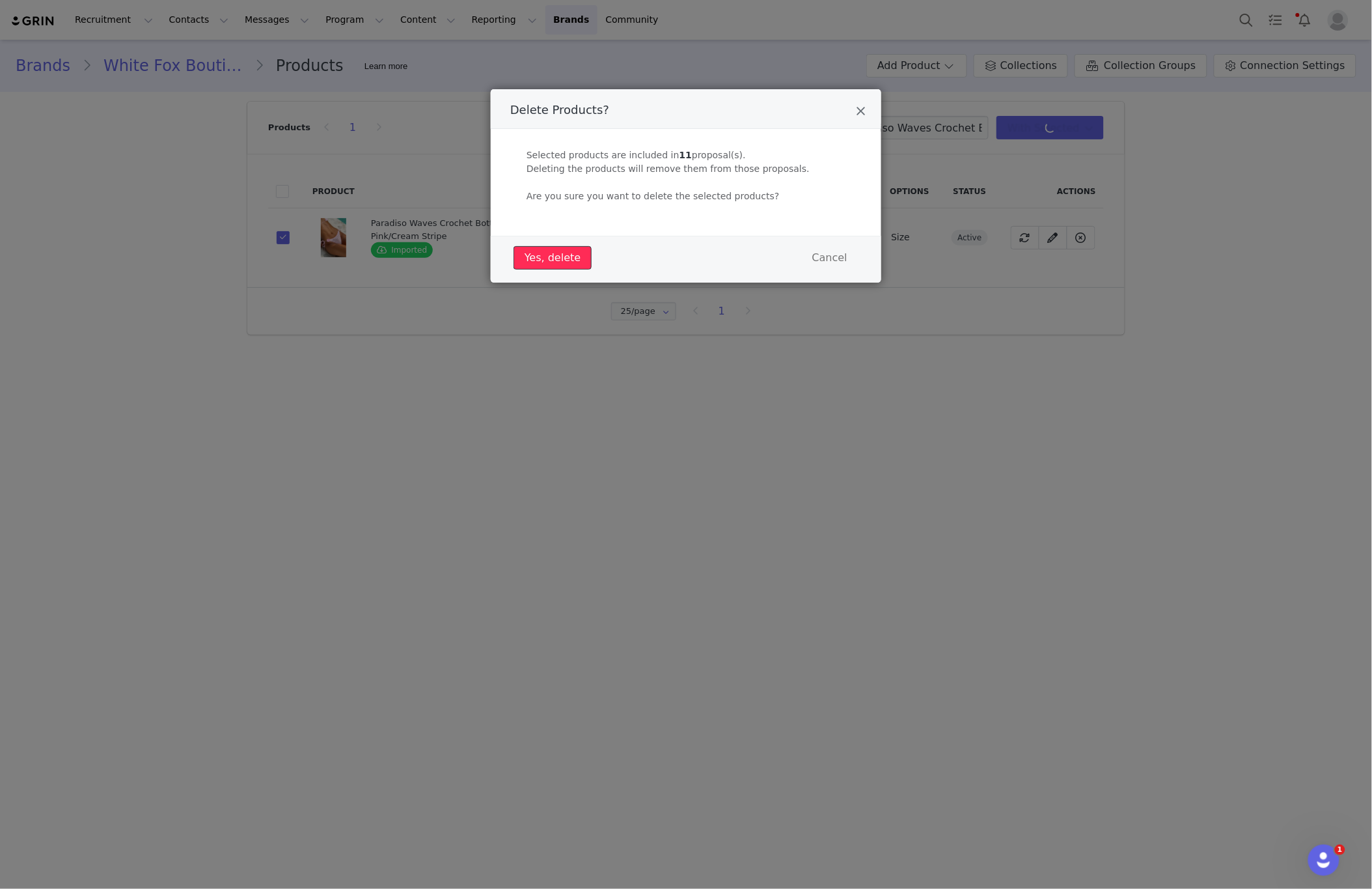
click at [576, 256] on button "Yes, delete" at bounding box center [553, 258] width 78 height 23
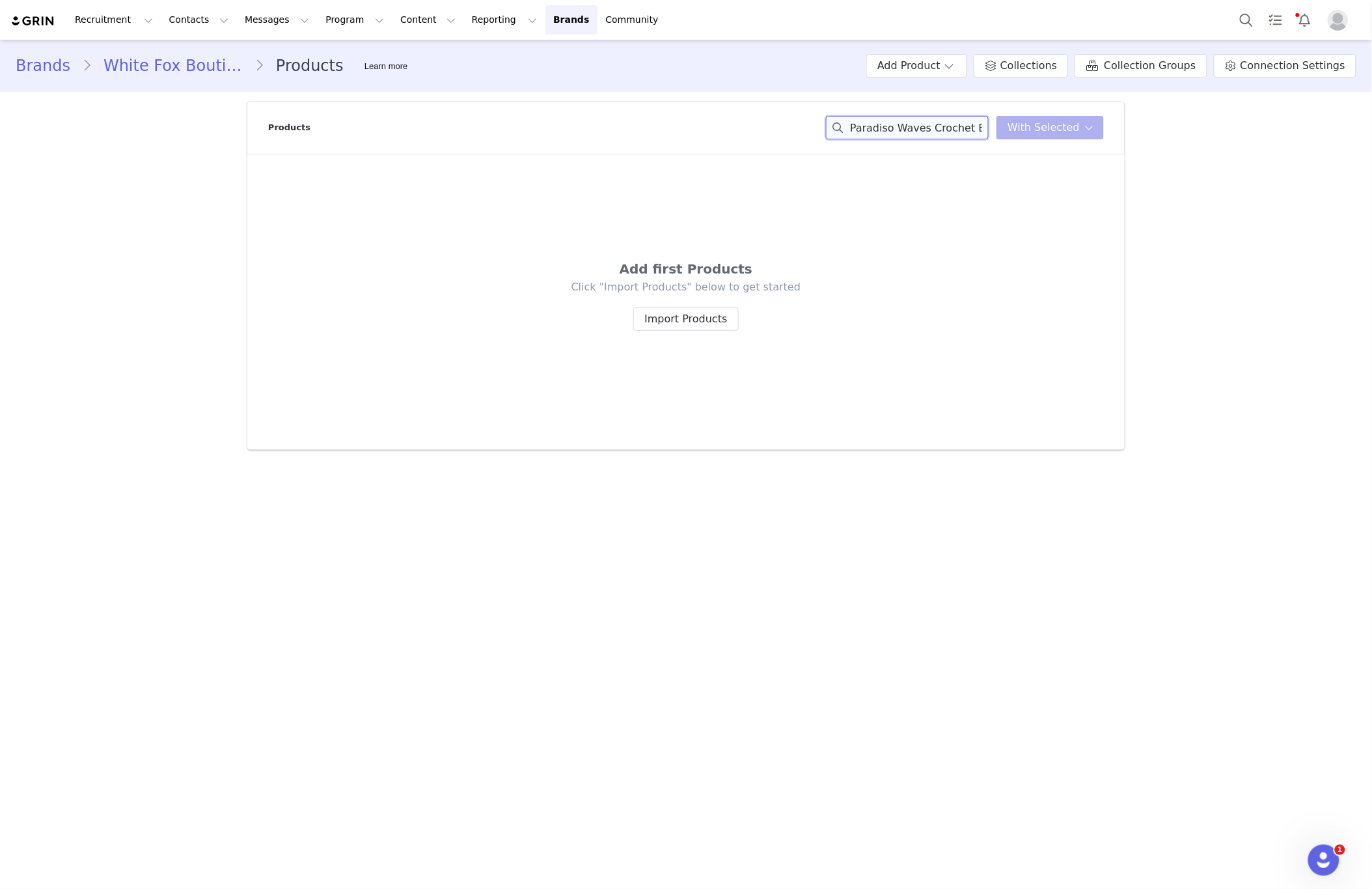
click at [878, 122] on input "Paradiso Waves Crochet Bottoms Pink/Cream Stripe" at bounding box center [907, 127] width 163 height 23
paste input "Elouera Bikini Top Cobalt"
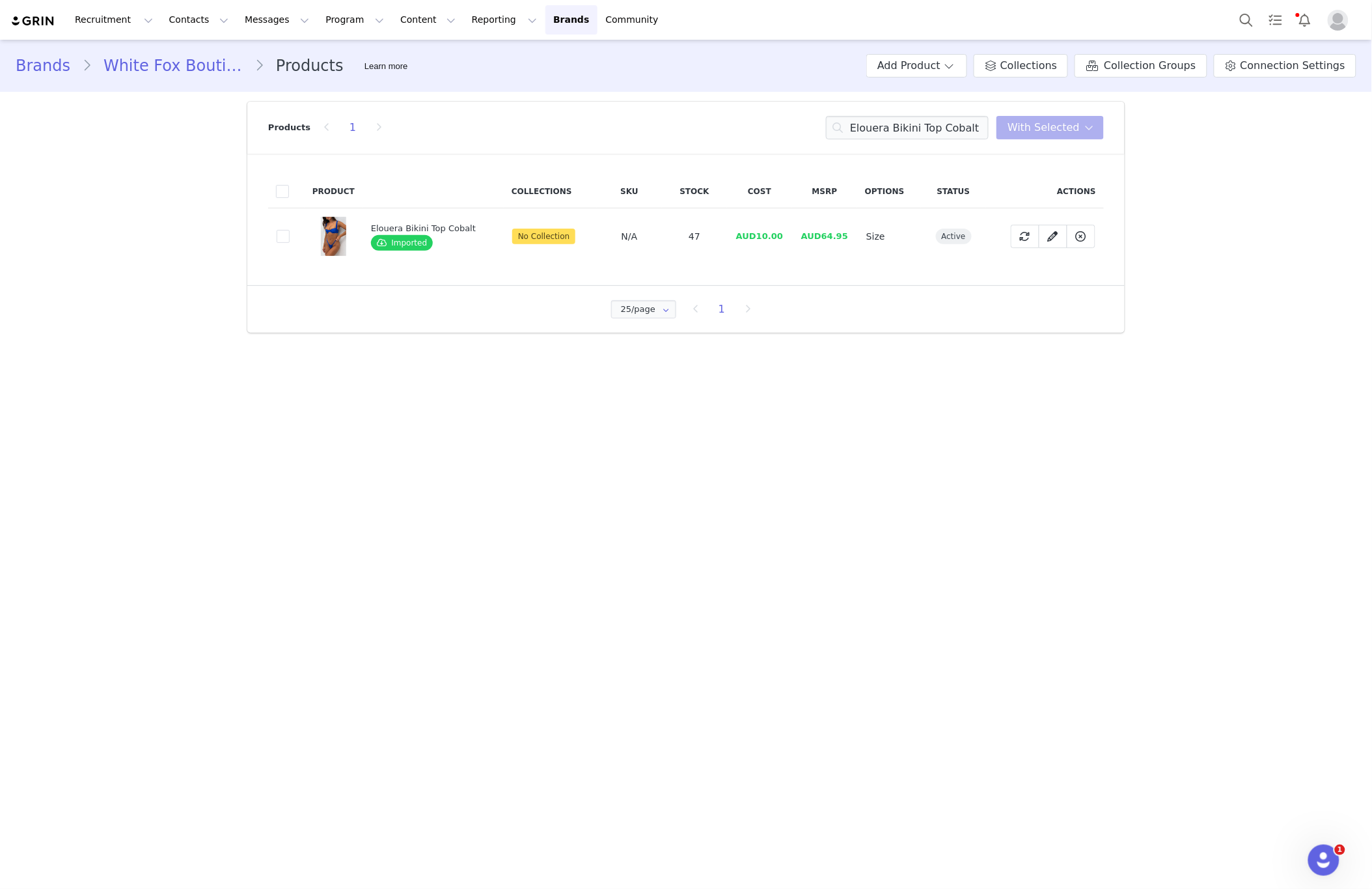
drag, startPoint x: 288, startPoint y: 236, endPoint x: 302, endPoint y: 234, distance: 14.1
click at [299, 236] on td "dbccdb9f-b662-431a-a5be-33646947a18a" at bounding box center [286, 236] width 36 height 57
click at [287, 234] on span at bounding box center [283, 236] width 13 height 13
click at [290, 230] on input "dbccdb9f-b662-431a-a5be-33646947a18a" at bounding box center [290, 230] width 0 height 0
drag, startPoint x: 1080, startPoint y: 127, endPoint x: 1069, endPoint y: 137, distance: 14.9
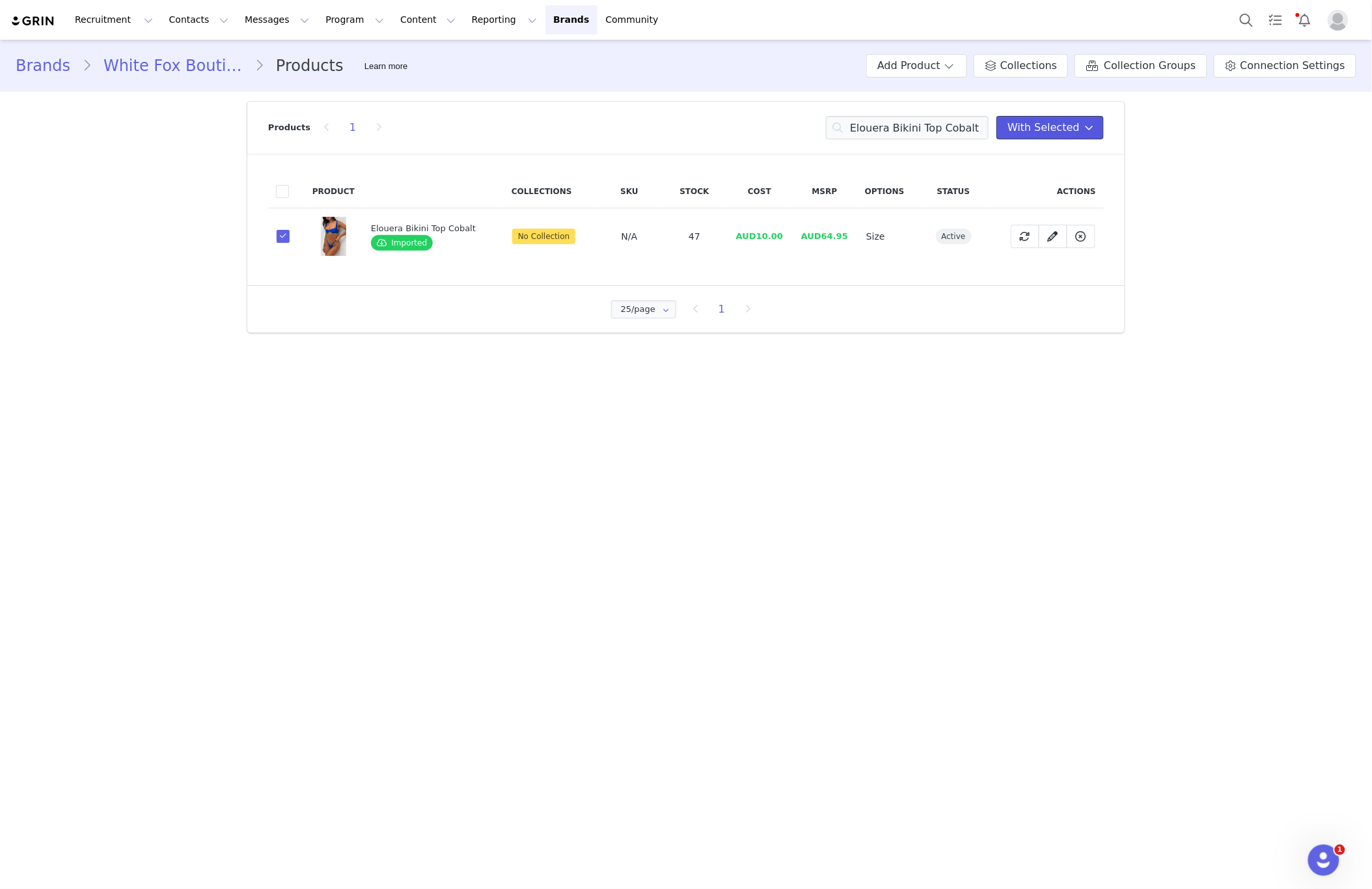
click at [1080, 127] on span "With Selected" at bounding box center [1044, 128] width 72 height 16
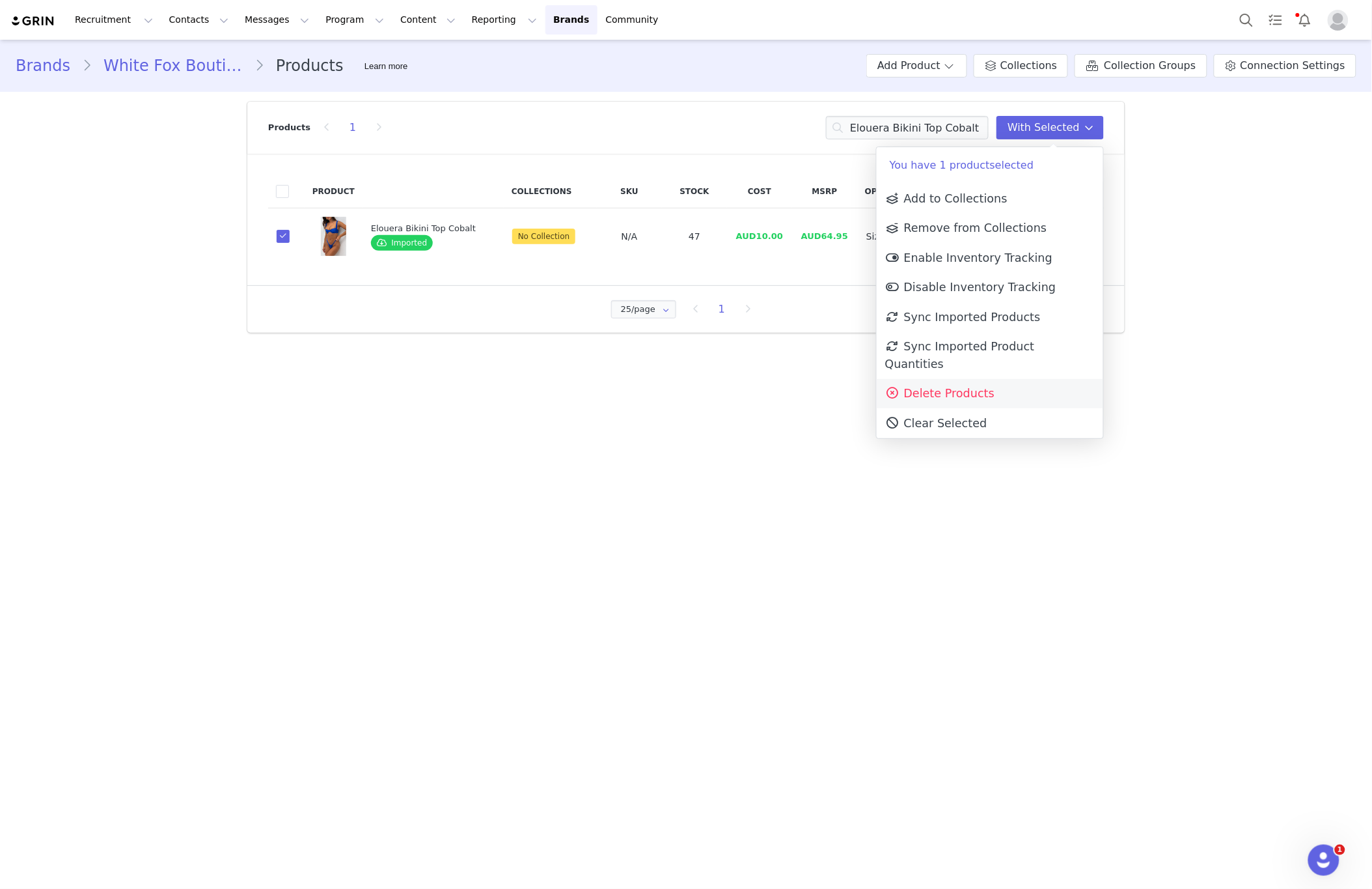
click at [998, 379] on link "Delete Products" at bounding box center [989, 394] width 226 height 30
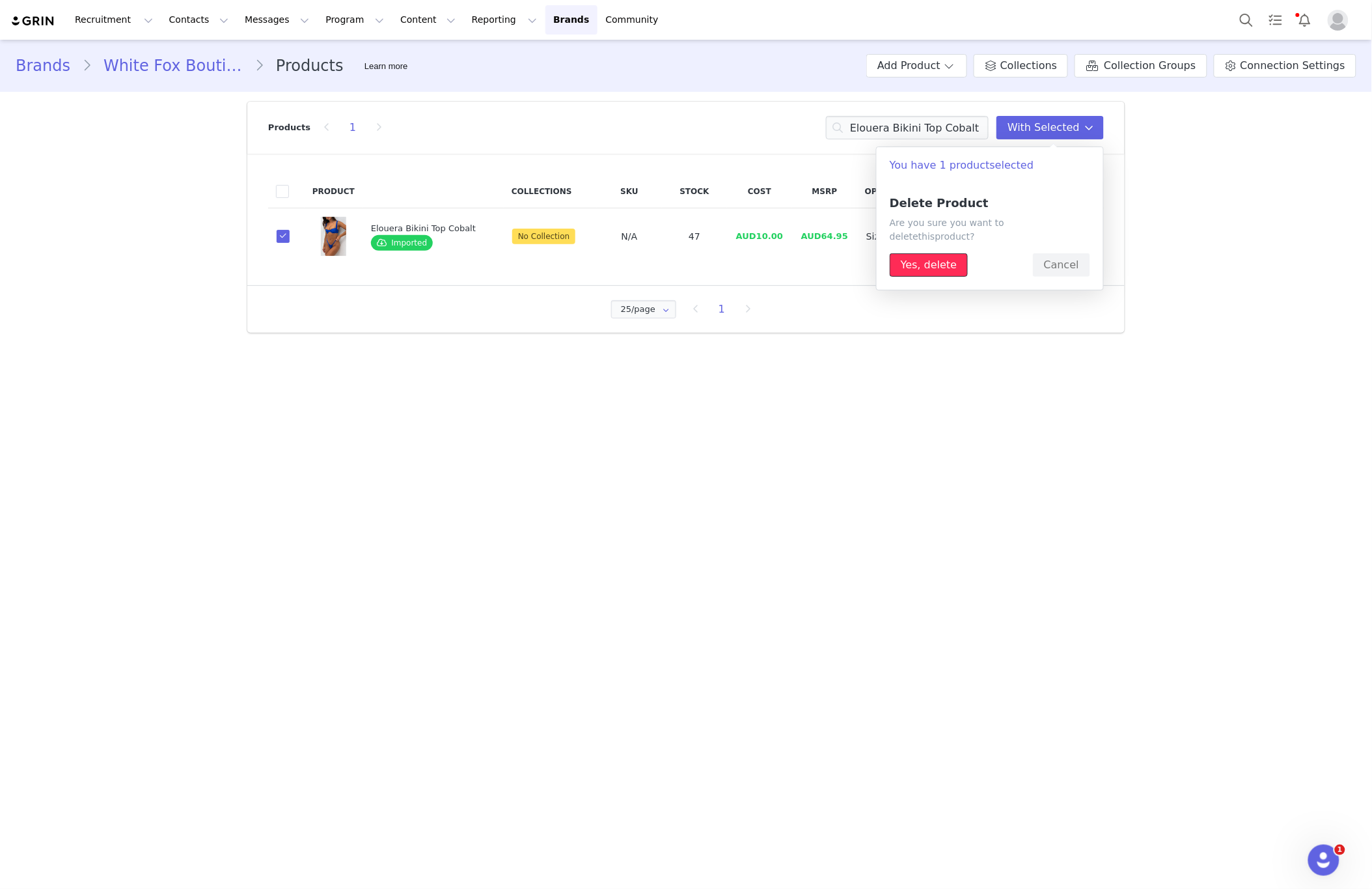
click at [924, 261] on button "Yes, delete" at bounding box center [929, 265] width 78 height 23
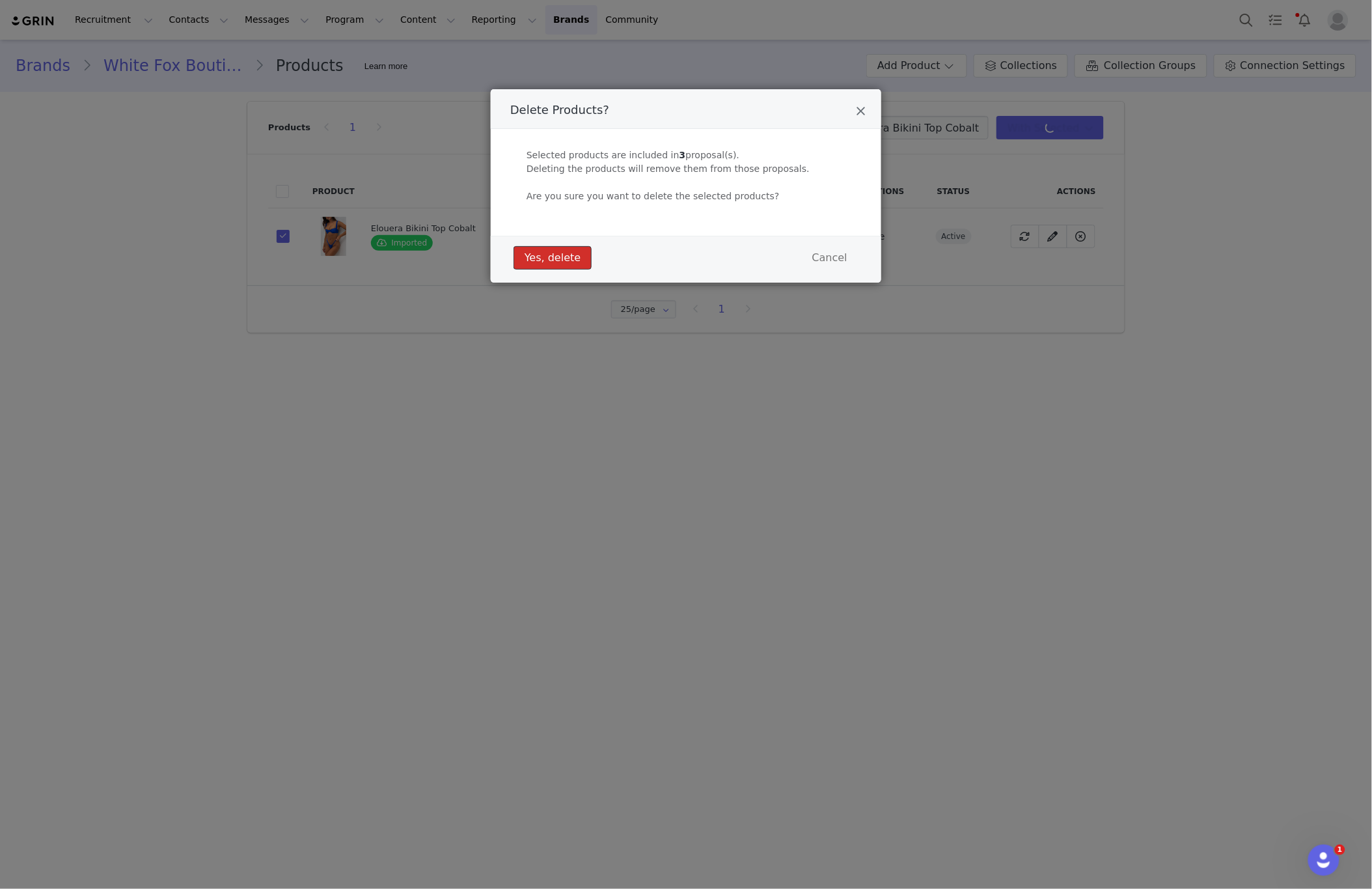
click at [554, 261] on button "Yes, delete" at bounding box center [553, 258] width 78 height 23
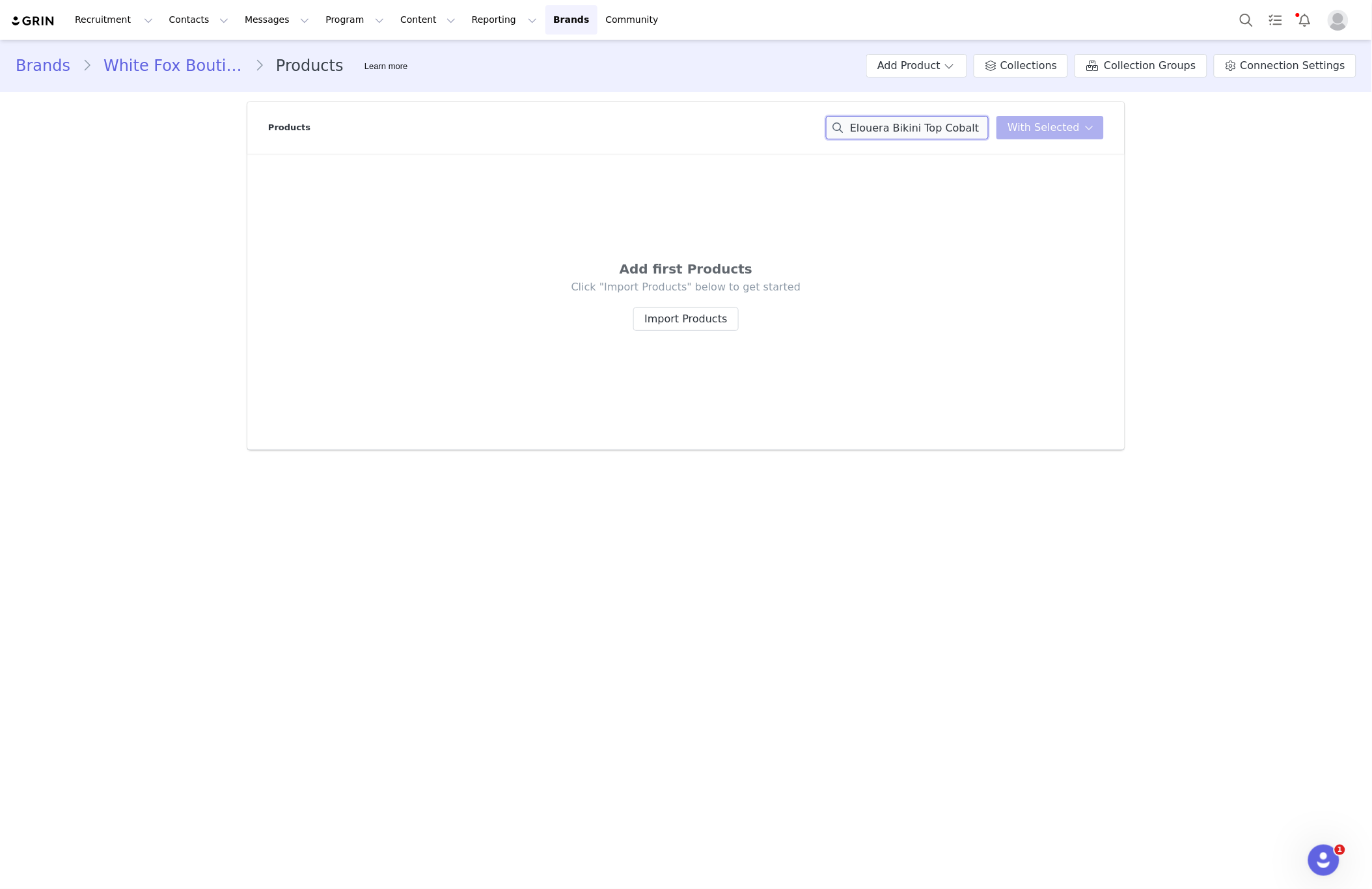
click at [929, 130] on input "Elouera Bikini Top Cobalt" at bounding box center [907, 127] width 163 height 23
paste input "Staying Cute Long Sleeve Wrap Top Cream"
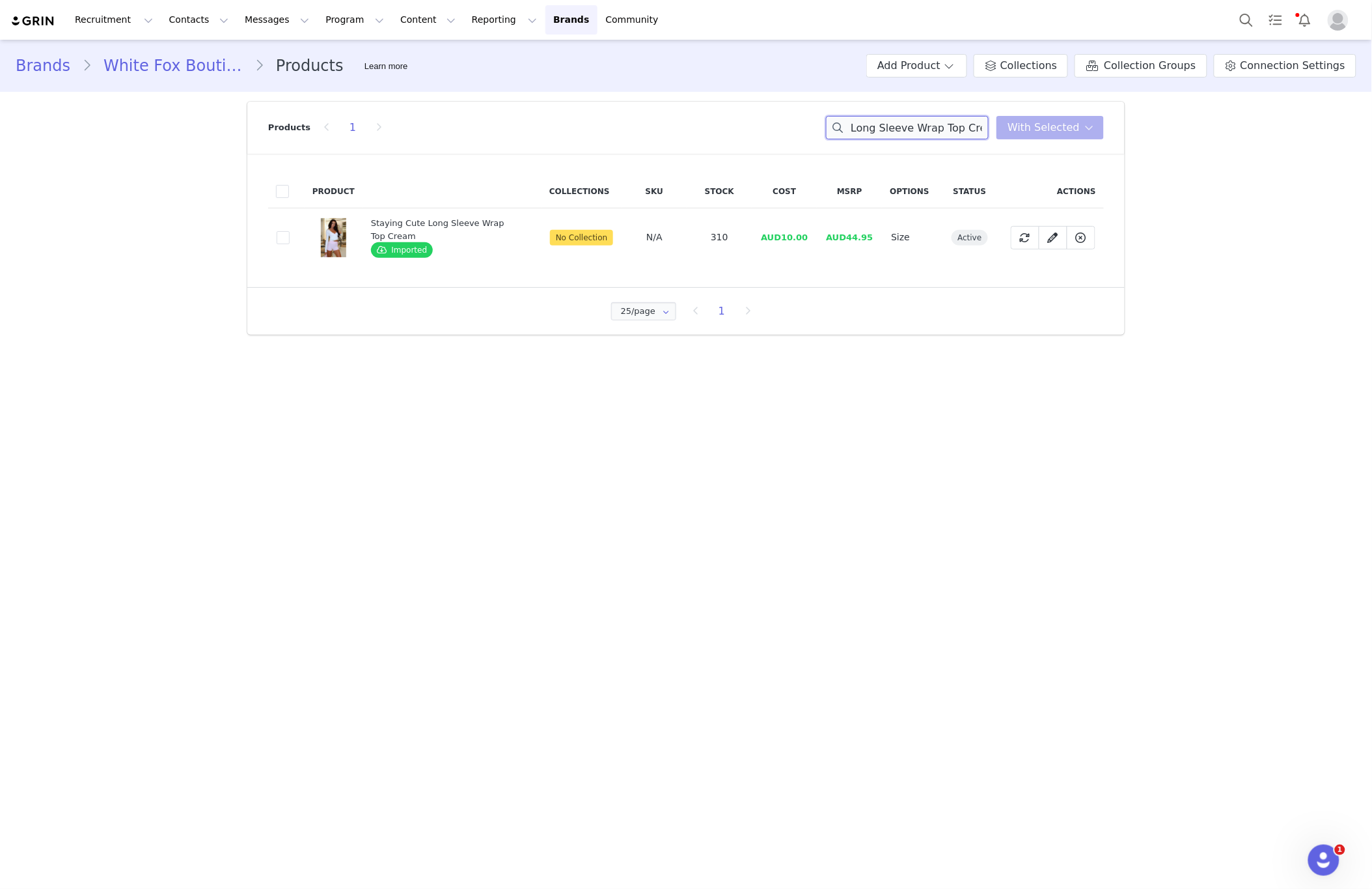
type input "Staying Cute Long Sleeve Wrap Top Cream"
click at [289, 238] on td "dfd733ee-5604-4d13-bb96-f971f6f74415" at bounding box center [286, 237] width 36 height 59
click at [282, 239] on span at bounding box center [283, 238] width 13 height 13
click at [290, 231] on input "dfd733ee-5604-4d13-bb96-f971f6f74415" at bounding box center [290, 231] width 0 height 0
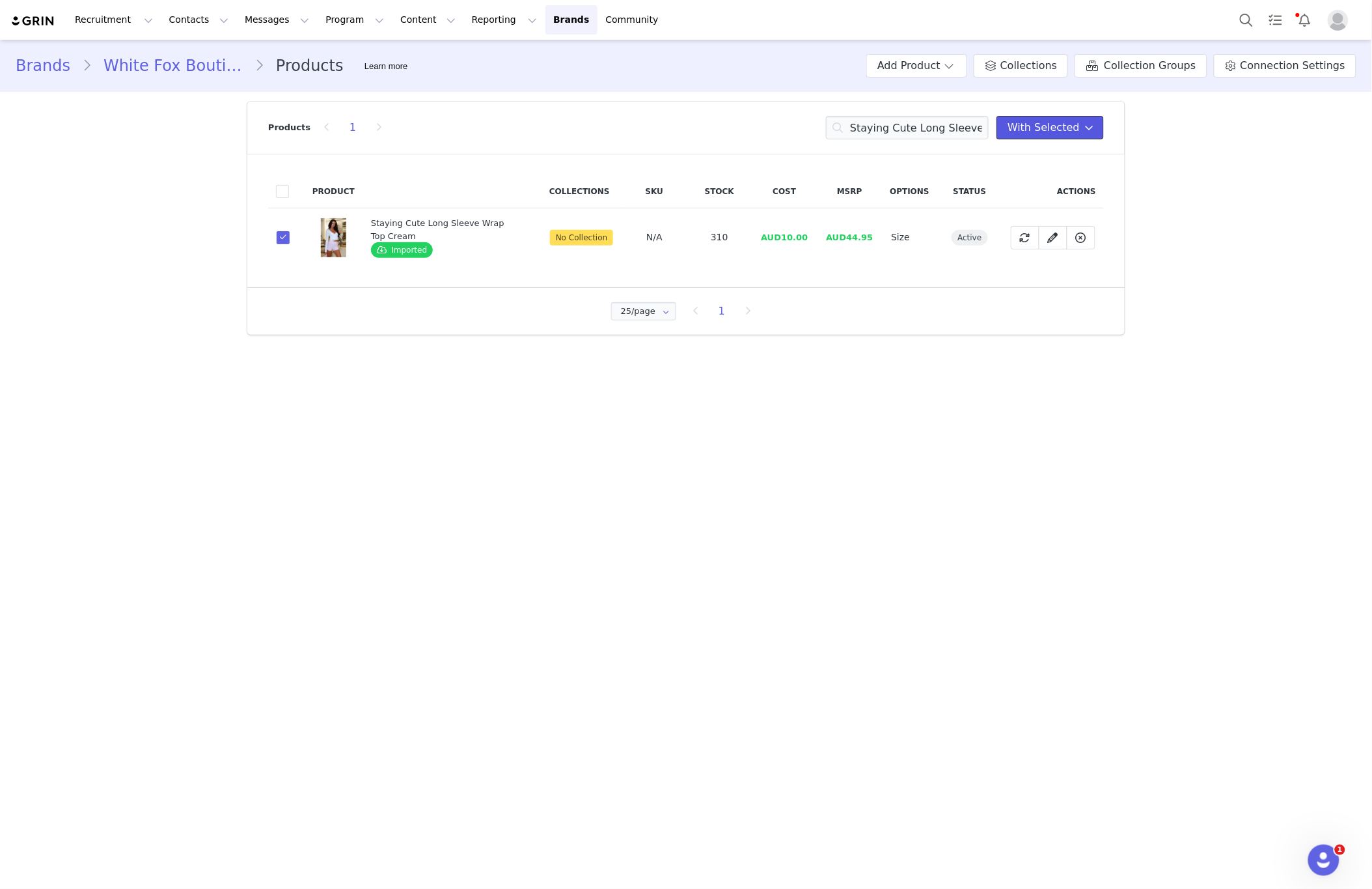
click at [1062, 136] on button "With Selected" at bounding box center [1050, 127] width 107 height 23
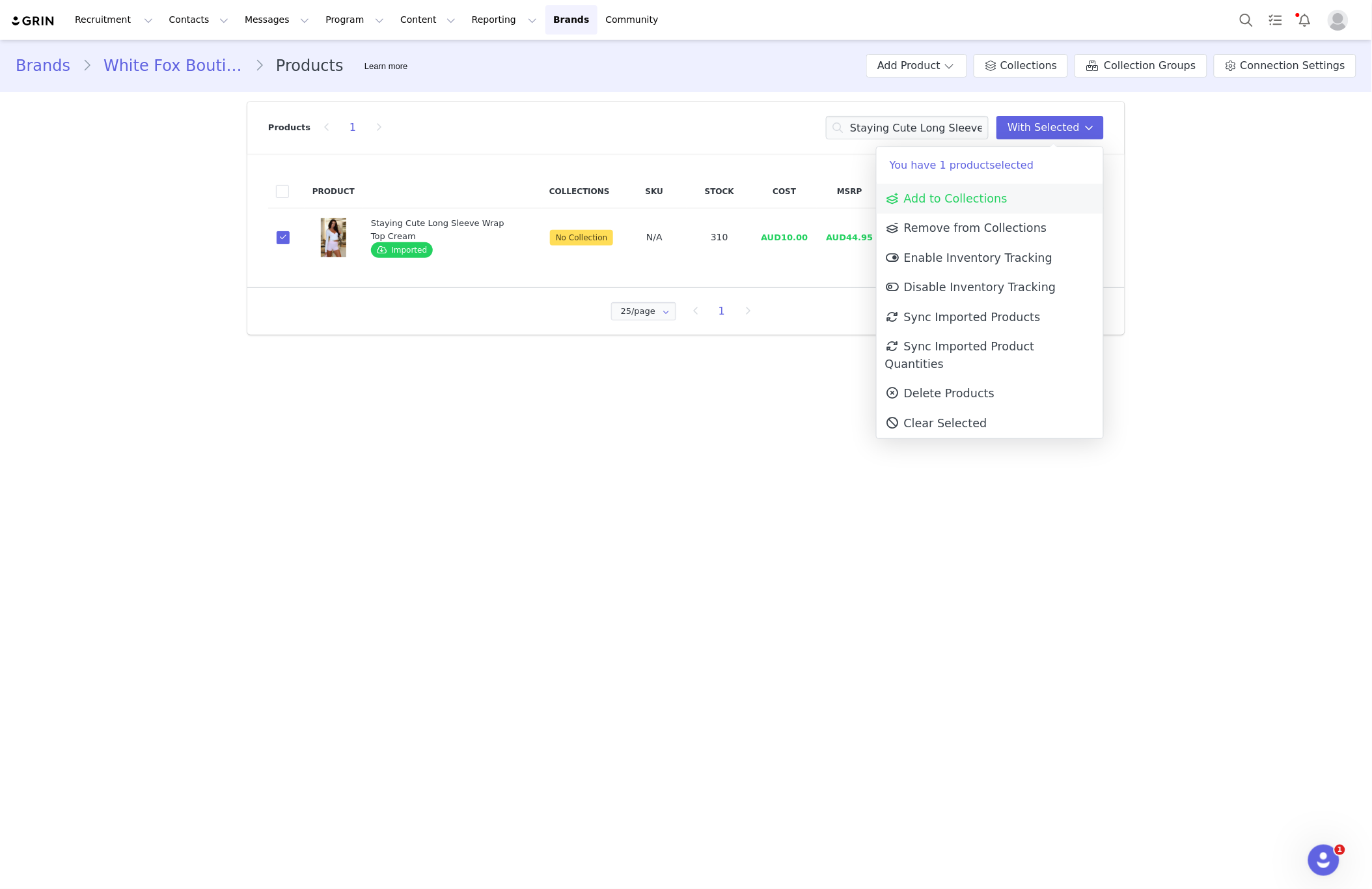
click at [977, 203] on span "Add to Collections" at bounding box center [946, 199] width 122 height 13
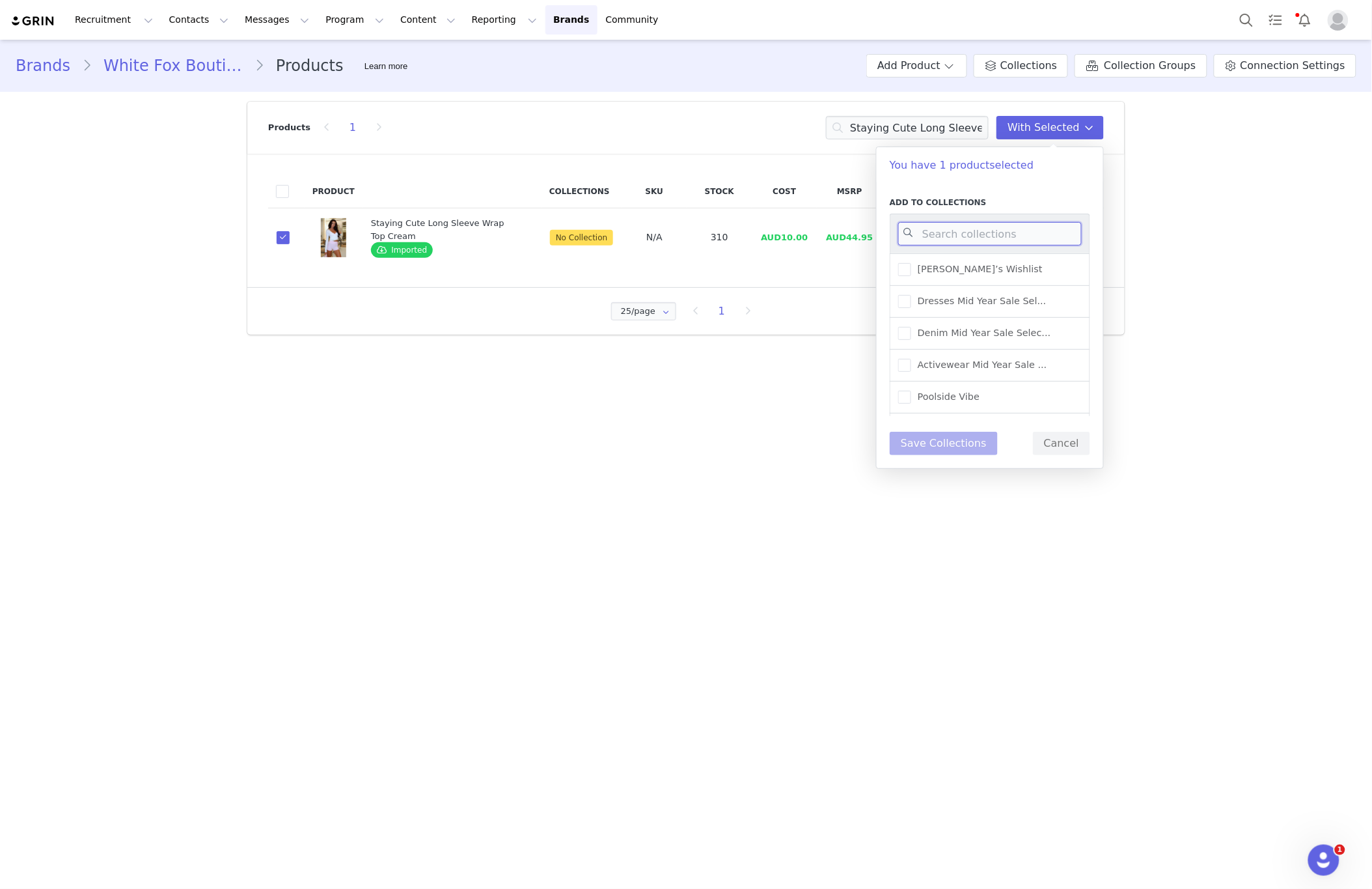
click at [982, 241] on input at bounding box center [990, 234] width 184 height 23
type input "NEW"
click at [1026, 302] on span "New Arrivals - Activewear" at bounding box center [975, 303] width 126 height 12
click at [911, 298] on input "New Arrivals - Activewear" at bounding box center [911, 298] width 0 height 0
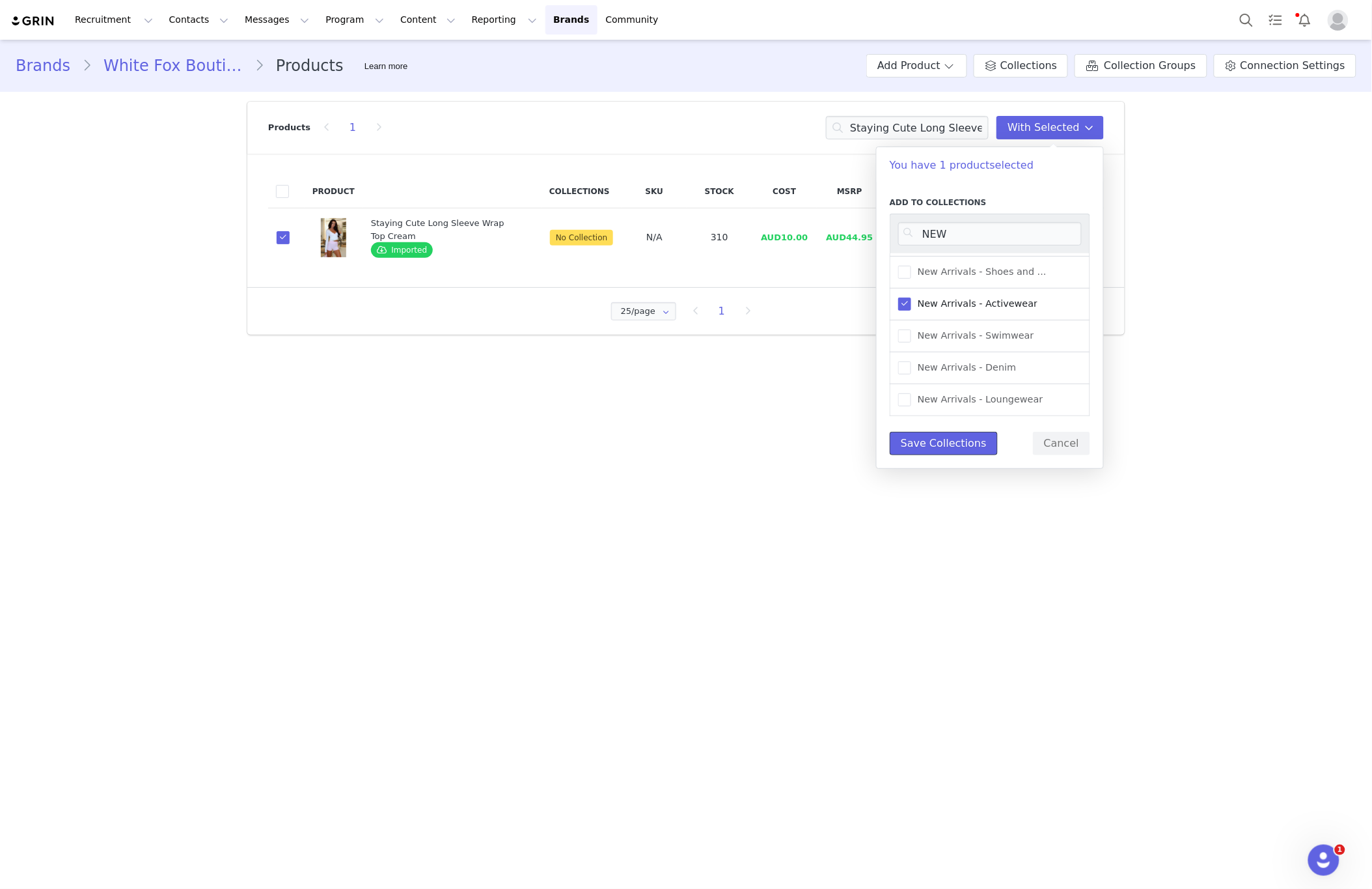
click at [945, 452] on button "Save Collections" at bounding box center [944, 443] width 108 height 23
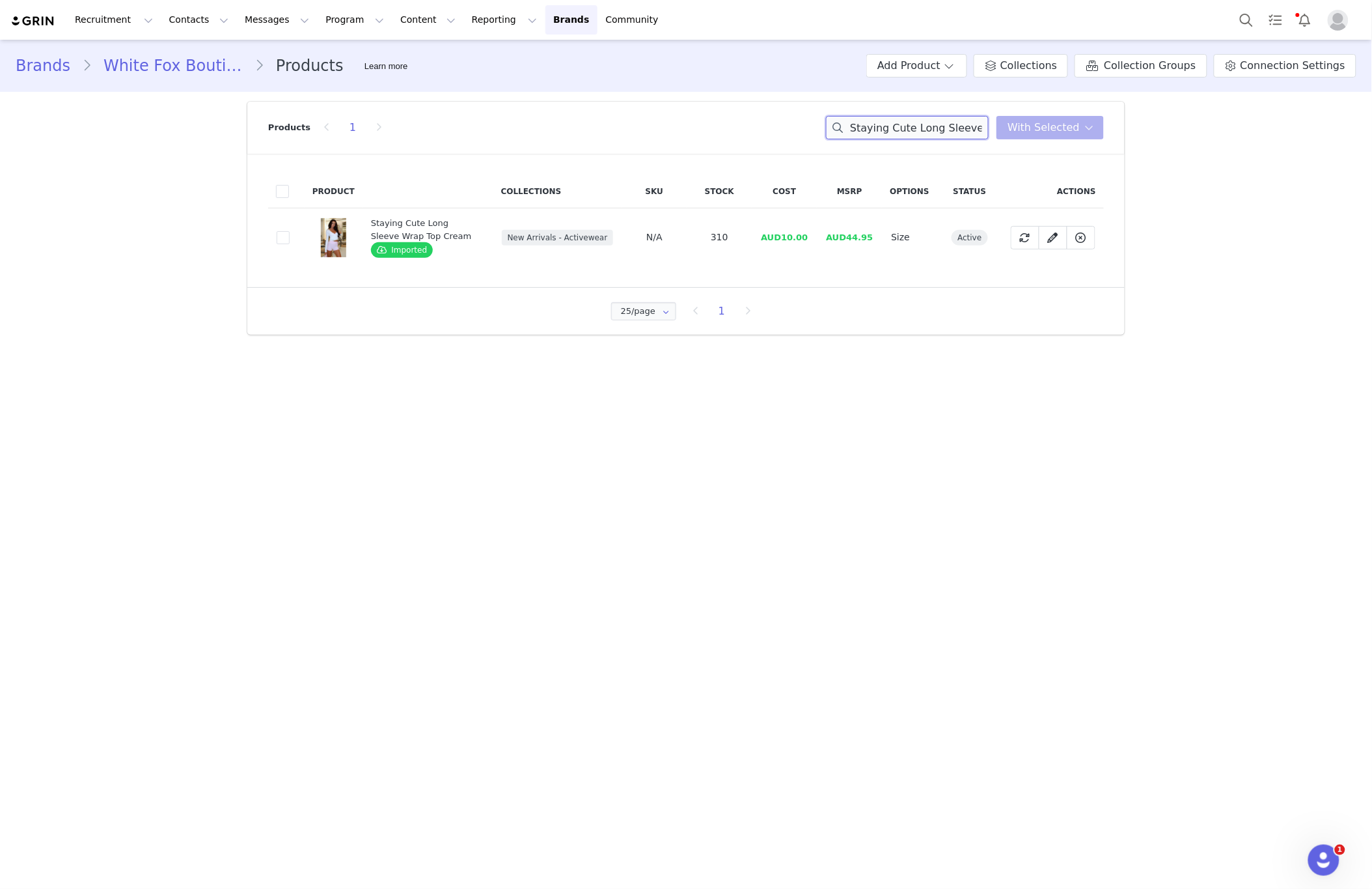
click at [868, 132] on input "Staying Cute Long Sleeve Wrap Top Cream" at bounding box center [907, 127] width 163 height 23
paste input "Radiate High Waisted Shorts Bubblegum"
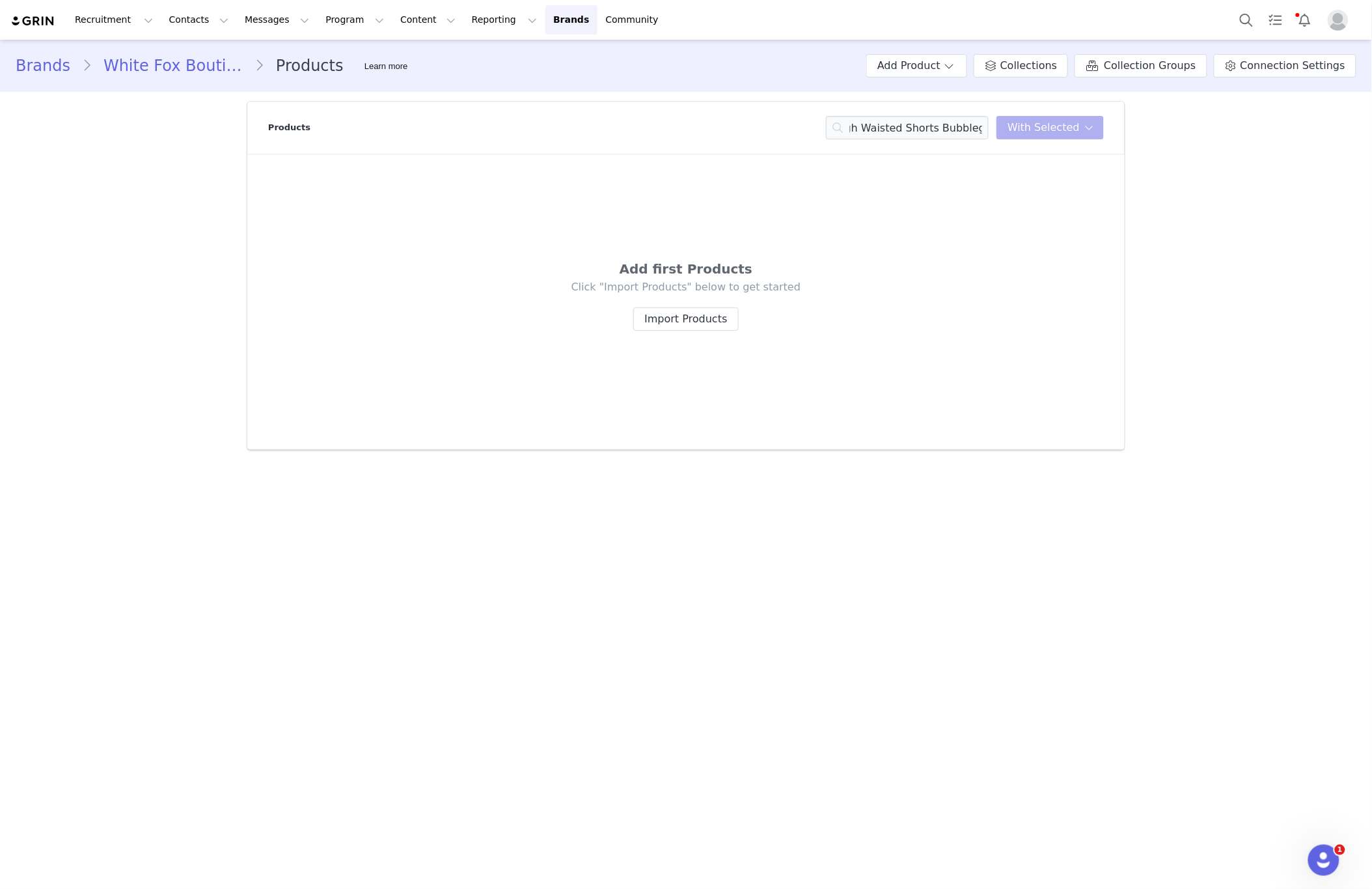
scroll to position [0, 0]
click at [955, 133] on input "Radiate High Waisted Shorts Bubblegum Cute Long Sleeve Wrap Top Cream" at bounding box center [907, 127] width 163 height 23
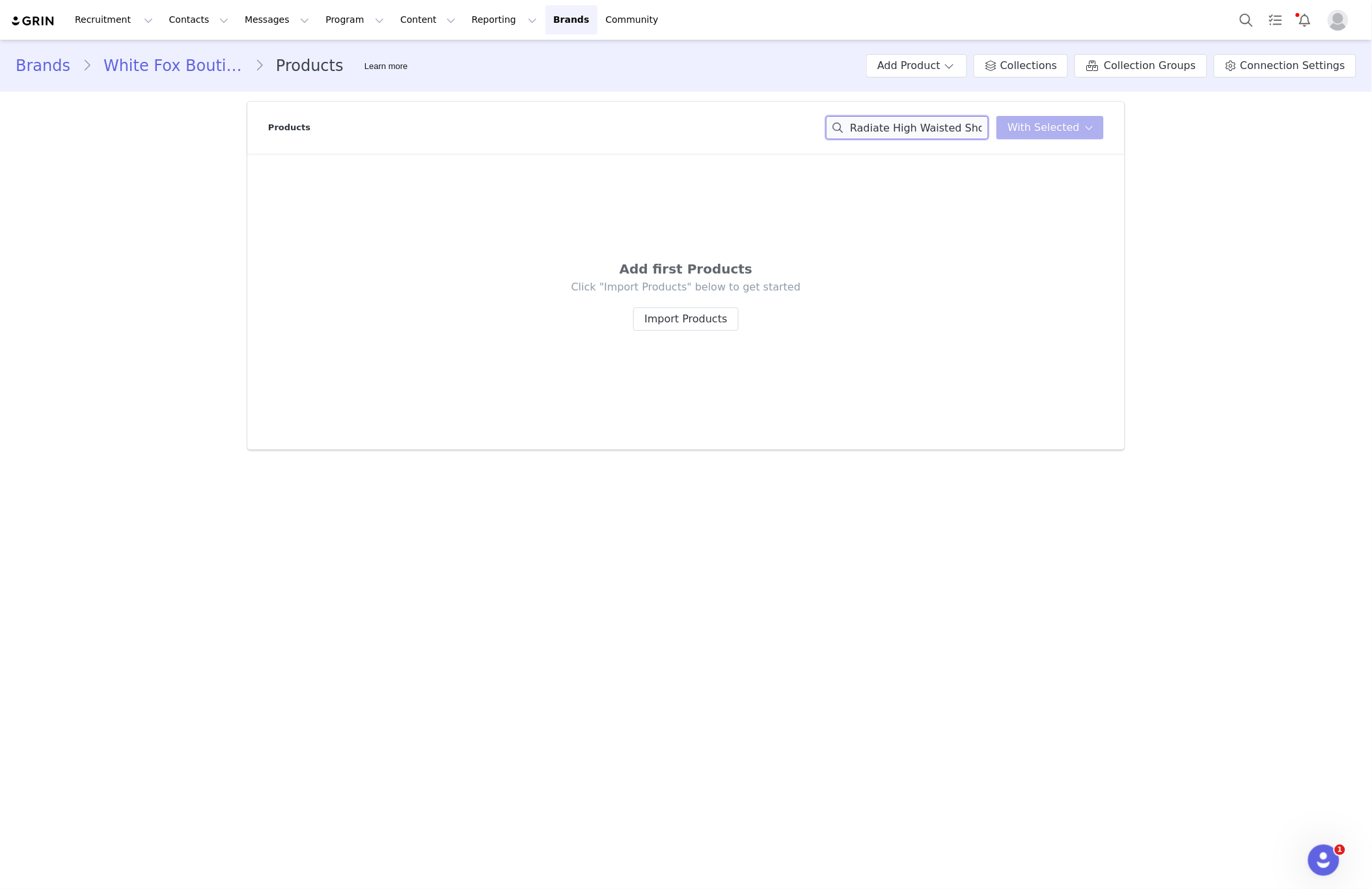
paste input
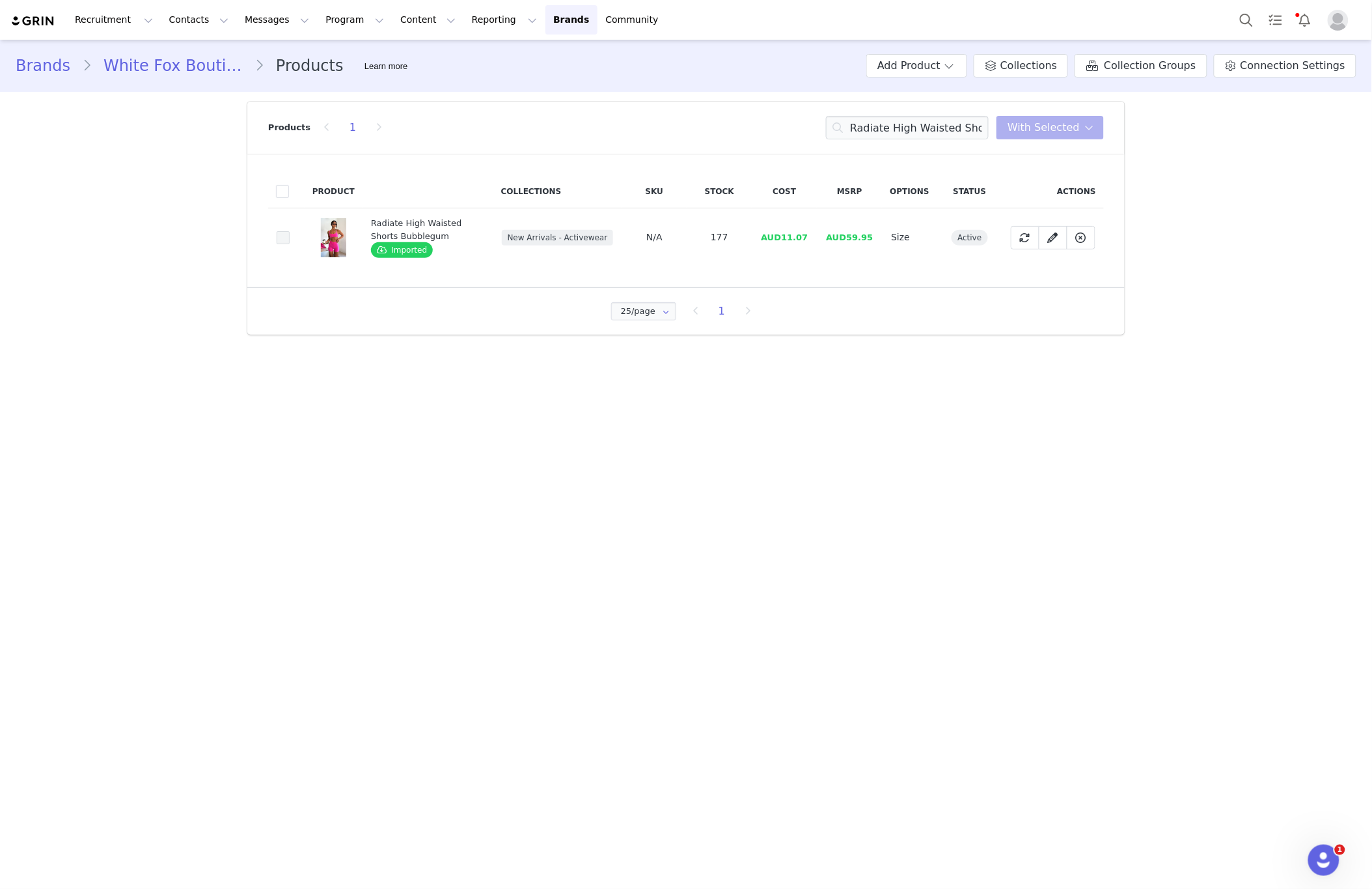
click at [287, 240] on span at bounding box center [283, 238] width 13 height 13
click at [290, 231] on input "5b9a1214-f927-48c2-b6b1-e4f691feeb9e" at bounding box center [290, 231] width 0 height 0
click at [923, 125] on input "Radiate High Waisted Shorts Bubblegum" at bounding box center [907, 127] width 163 height 23
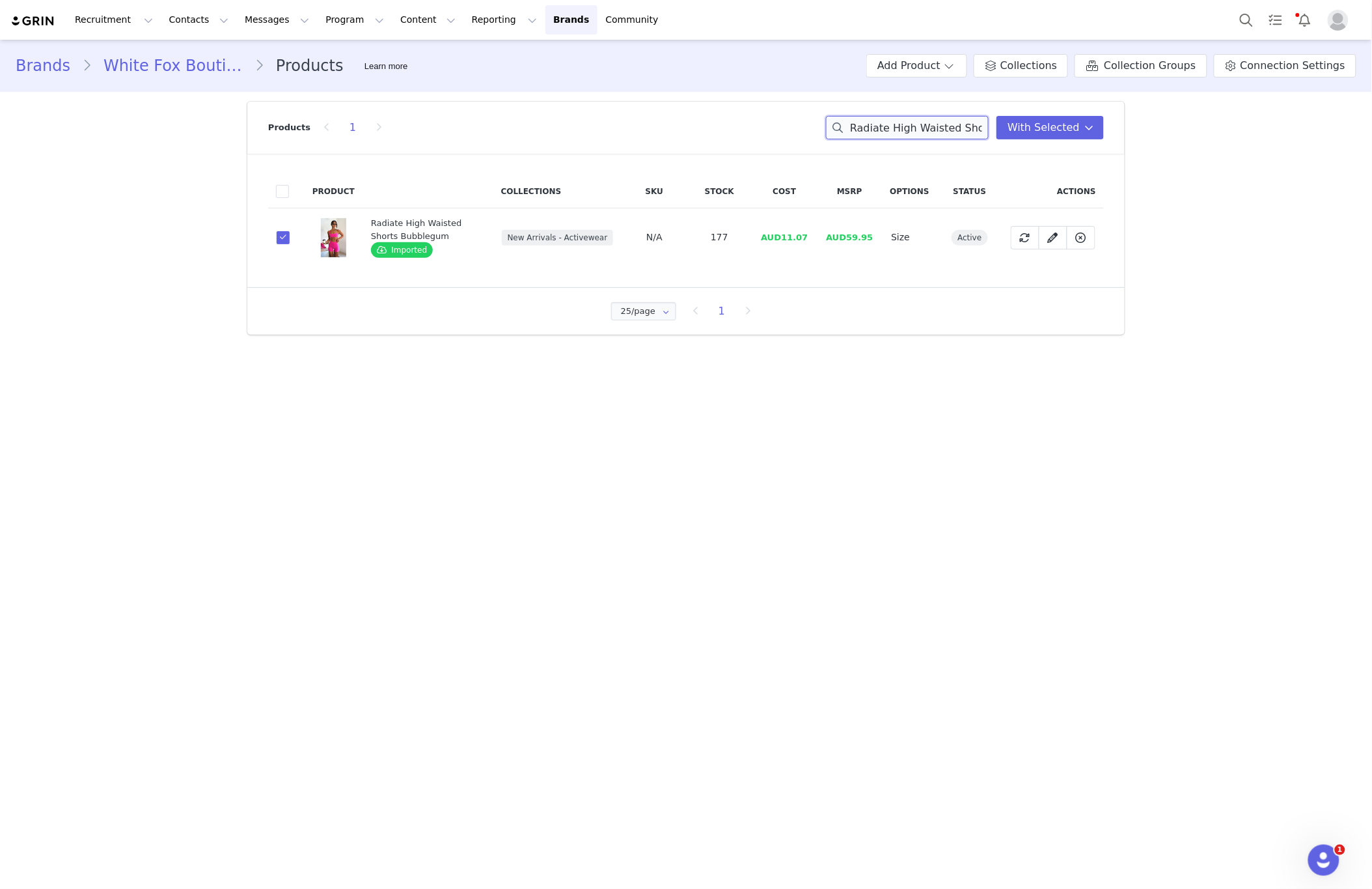
paste input "Persistence Jacket Dark Chocolate"
click at [909, 128] on input "Persistence Jacket Dark Chocolate" at bounding box center [907, 127] width 163 height 23
paste input "Conquer Crop Black/Whi"
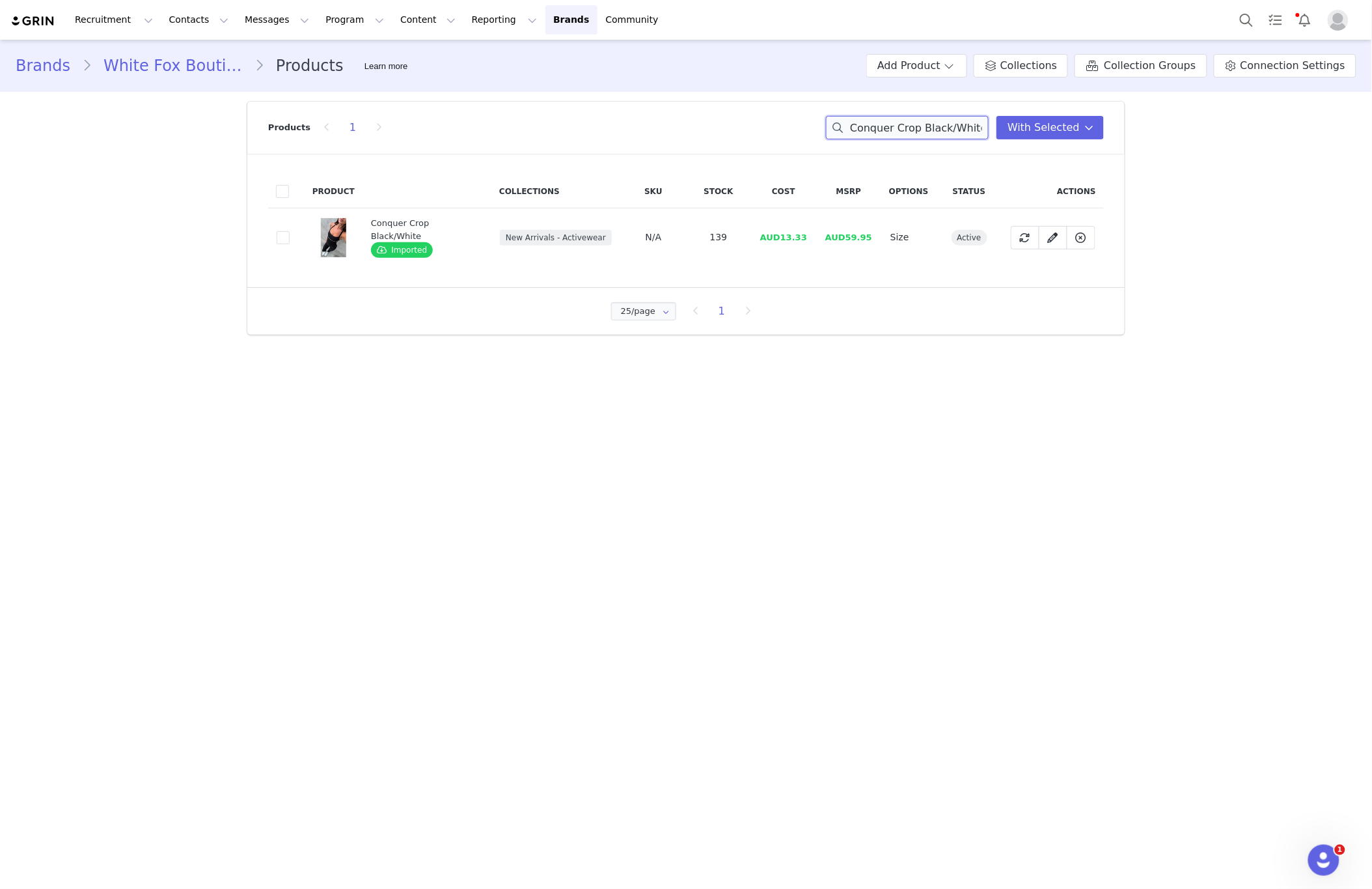
click at [884, 126] on input "Conquer Crop Black/White" at bounding box center [907, 127] width 163 height 23
paste input "Race Me Sports Bra Electric Blu"
click at [933, 121] on input "Race Me Sports Bra Electric Blue" at bounding box center [907, 127] width 163 height 23
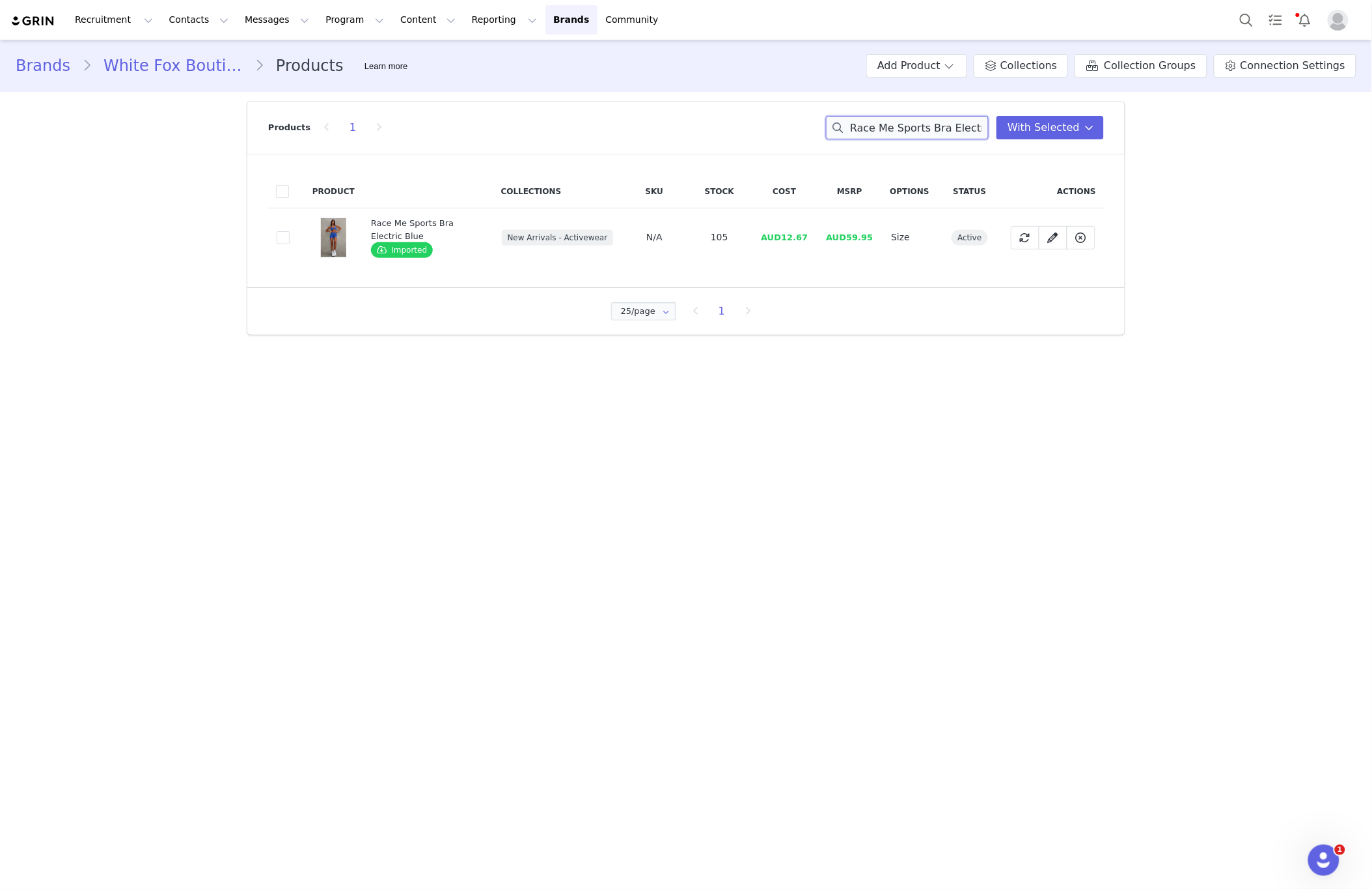
click at [933, 122] on input "Race Me Sports Bra Electric Blue" at bounding box center [907, 127] width 163 height 23
paste input "Strive Sports Bra Black/Whit"
click at [890, 135] on input "Strive Sports Bra Black/White" at bounding box center [907, 127] width 163 height 23
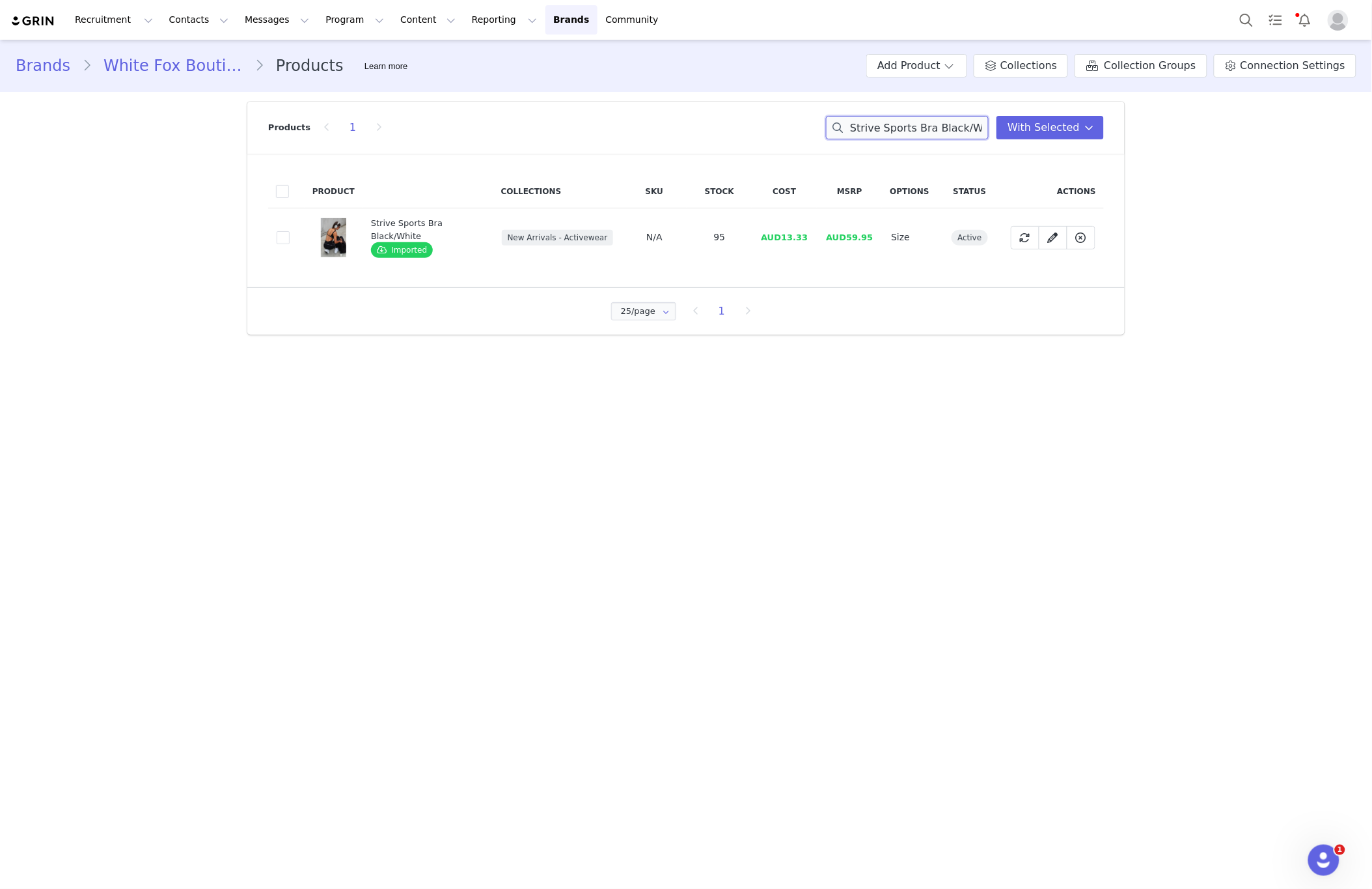
click at [890, 135] on input "Strive Sports Bra Black/White" at bounding box center [907, 127] width 163 height 23
paste input "Breakthrough Playsuit Dark Chocola"
click at [917, 131] on input "Breakthrough Playsuit Dark Chocolate" at bounding box center [907, 127] width 163 height 23
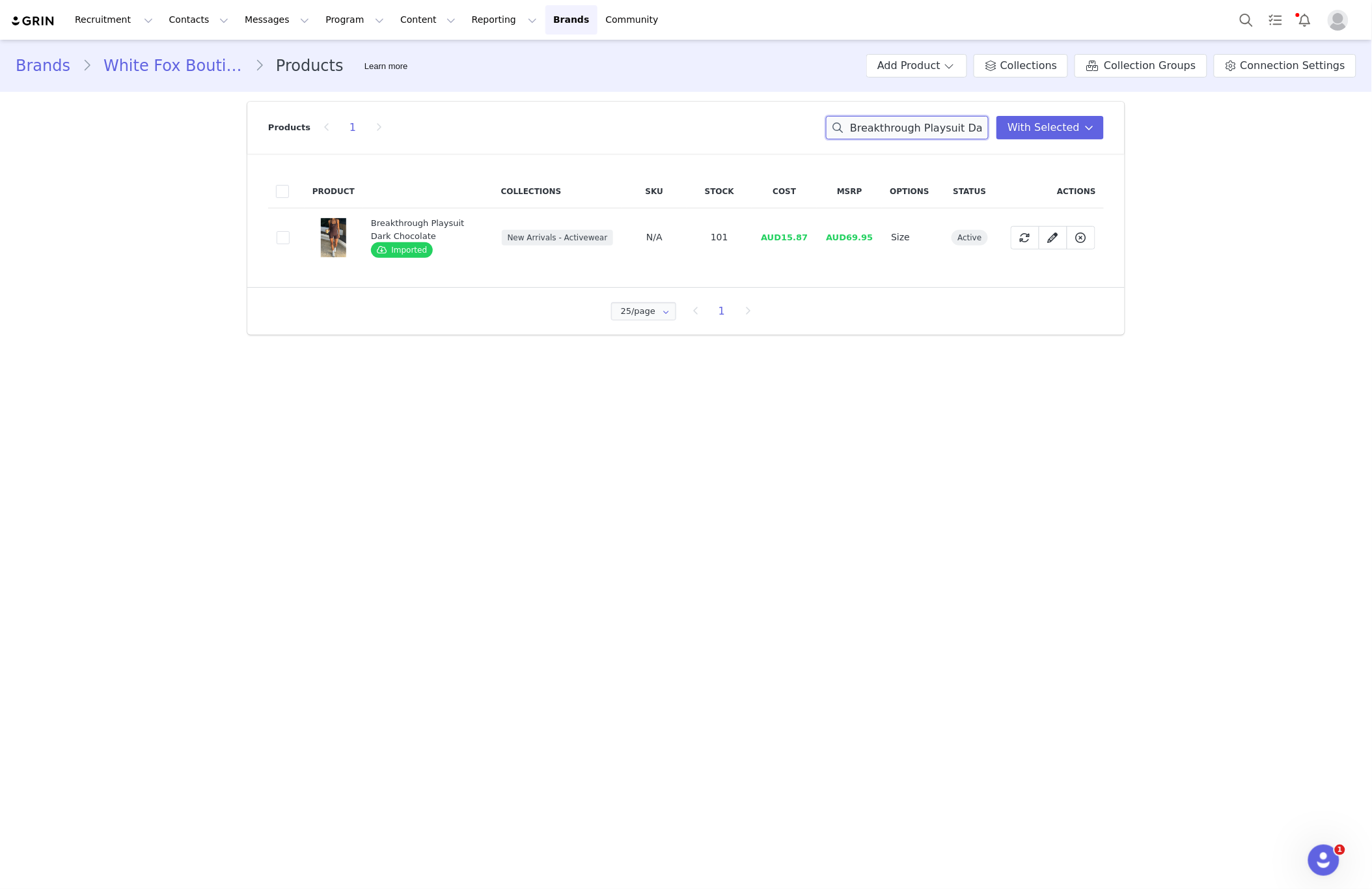
paste input "Staying Cute Long Sleeve Wrap Top Ballet Pink"
type input "Staying Cute Long Sleeve Wrap Top Ballet Pink"
click at [285, 240] on span at bounding box center [283, 238] width 13 height 13
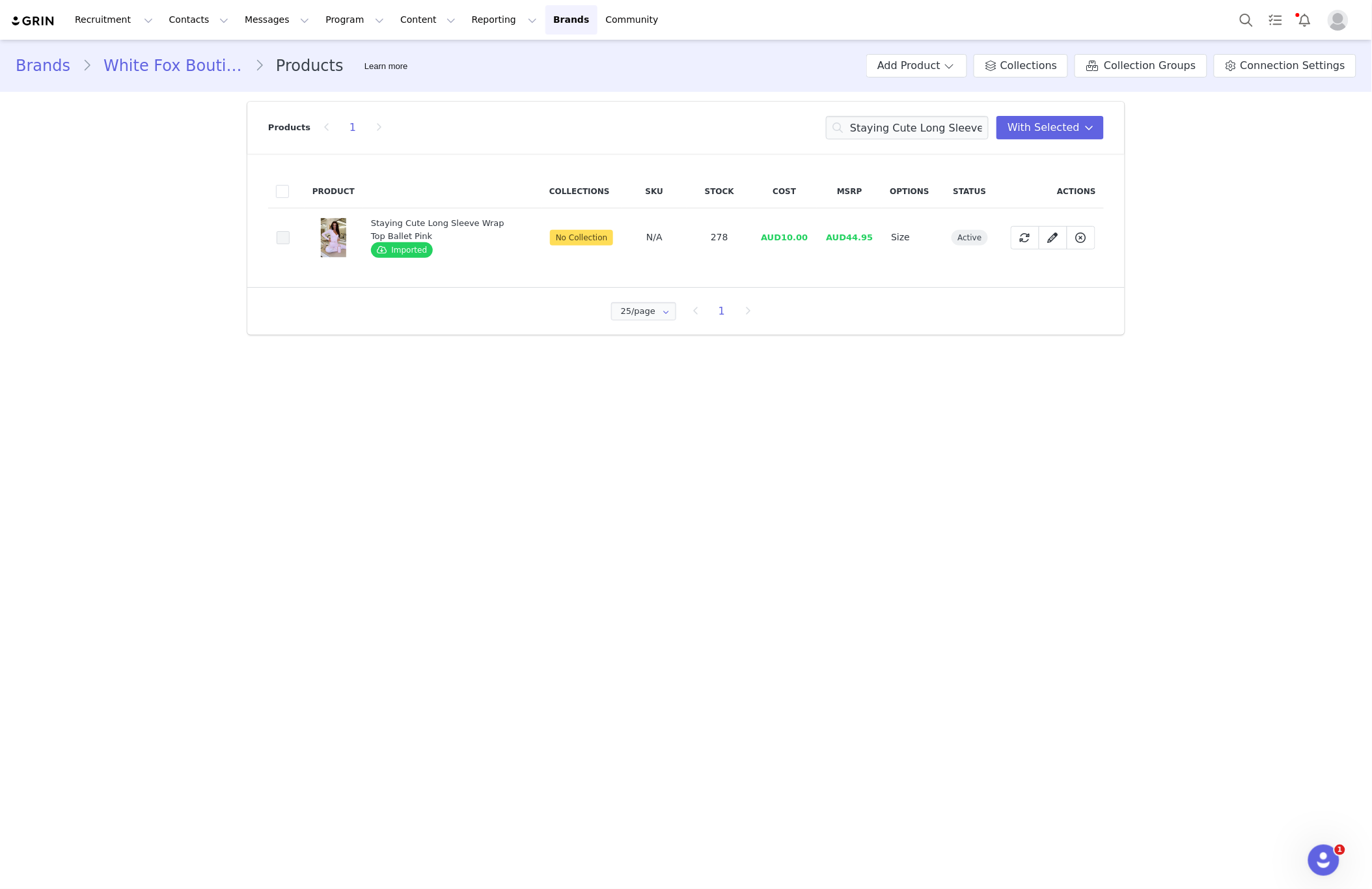
click at [290, 231] on input "956e7999-fcfd-4cbb-84ed-3230acfa05d0" at bounding box center [290, 231] width 0 height 0
click at [1071, 136] on button "With Selected" at bounding box center [1050, 127] width 107 height 23
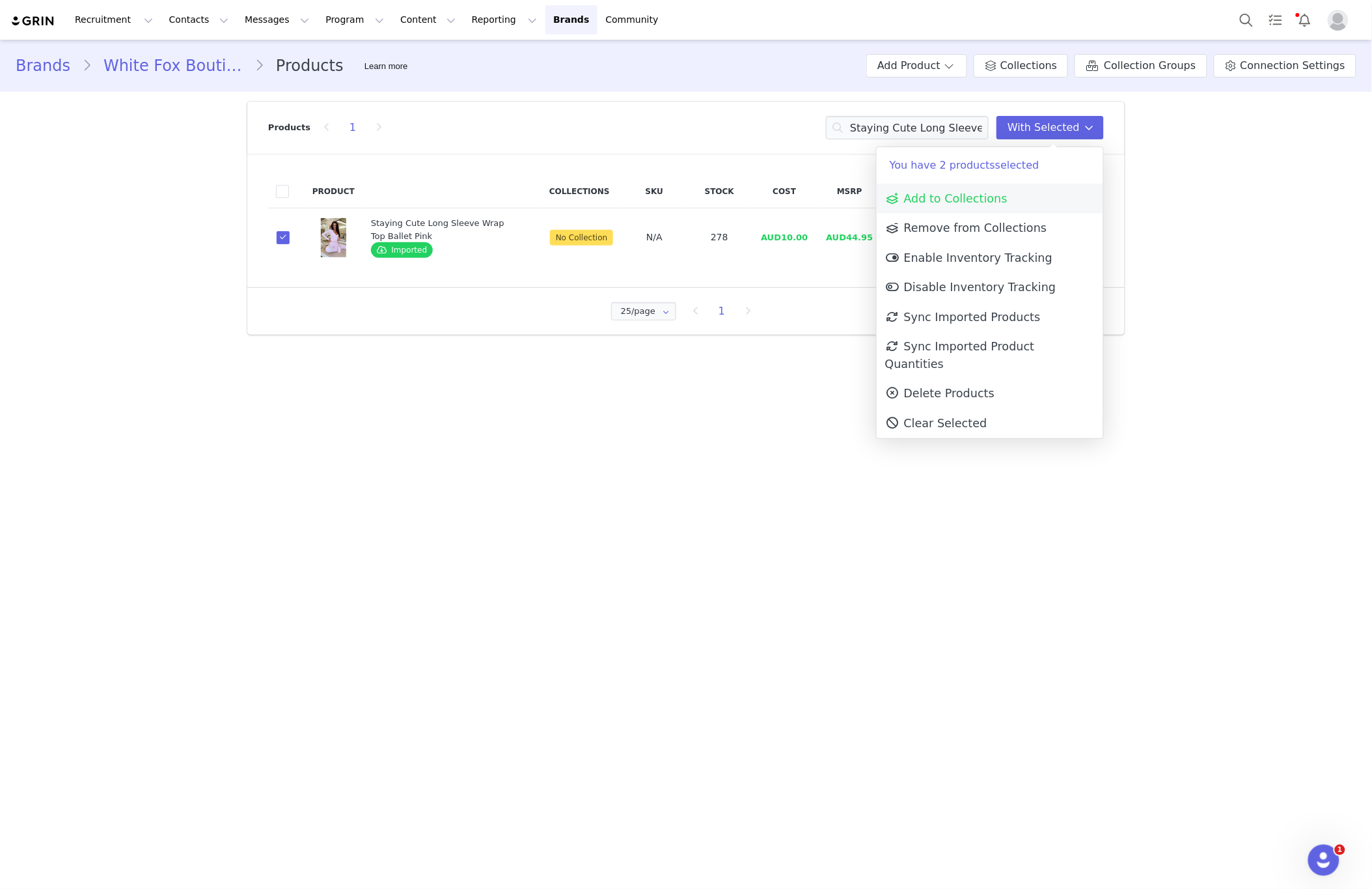
click at [992, 187] on link "Add to Collections" at bounding box center [989, 199] width 226 height 30
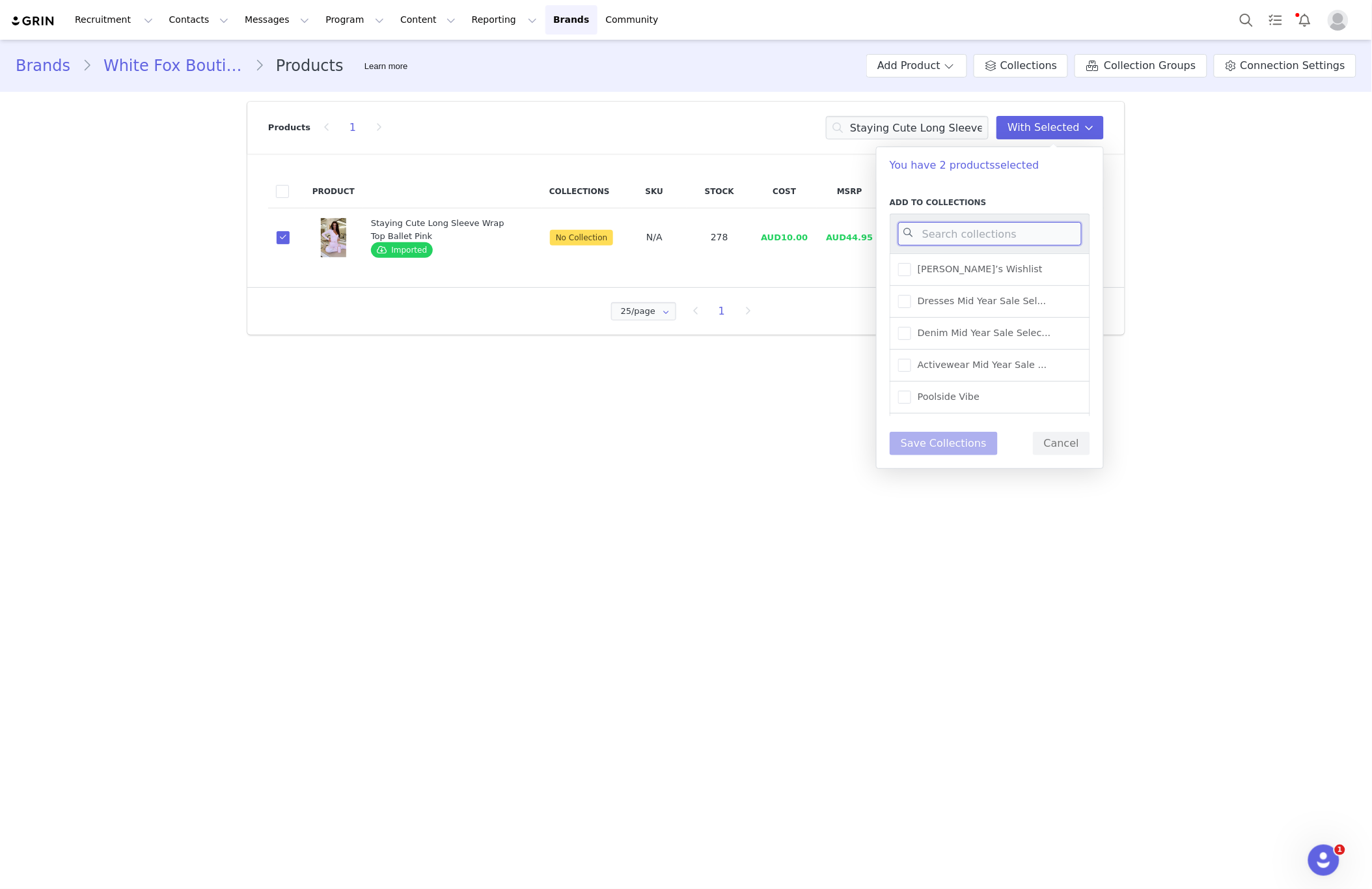
click at [983, 224] on input at bounding box center [990, 234] width 184 height 23
type input "NEW"
click at [1050, 264] on div "New Arrivals - Activewear" at bounding box center [990, 265] width 200 height 32
click at [980, 268] on span "New Arrivals - Activewear" at bounding box center [975, 264] width 126 height 12
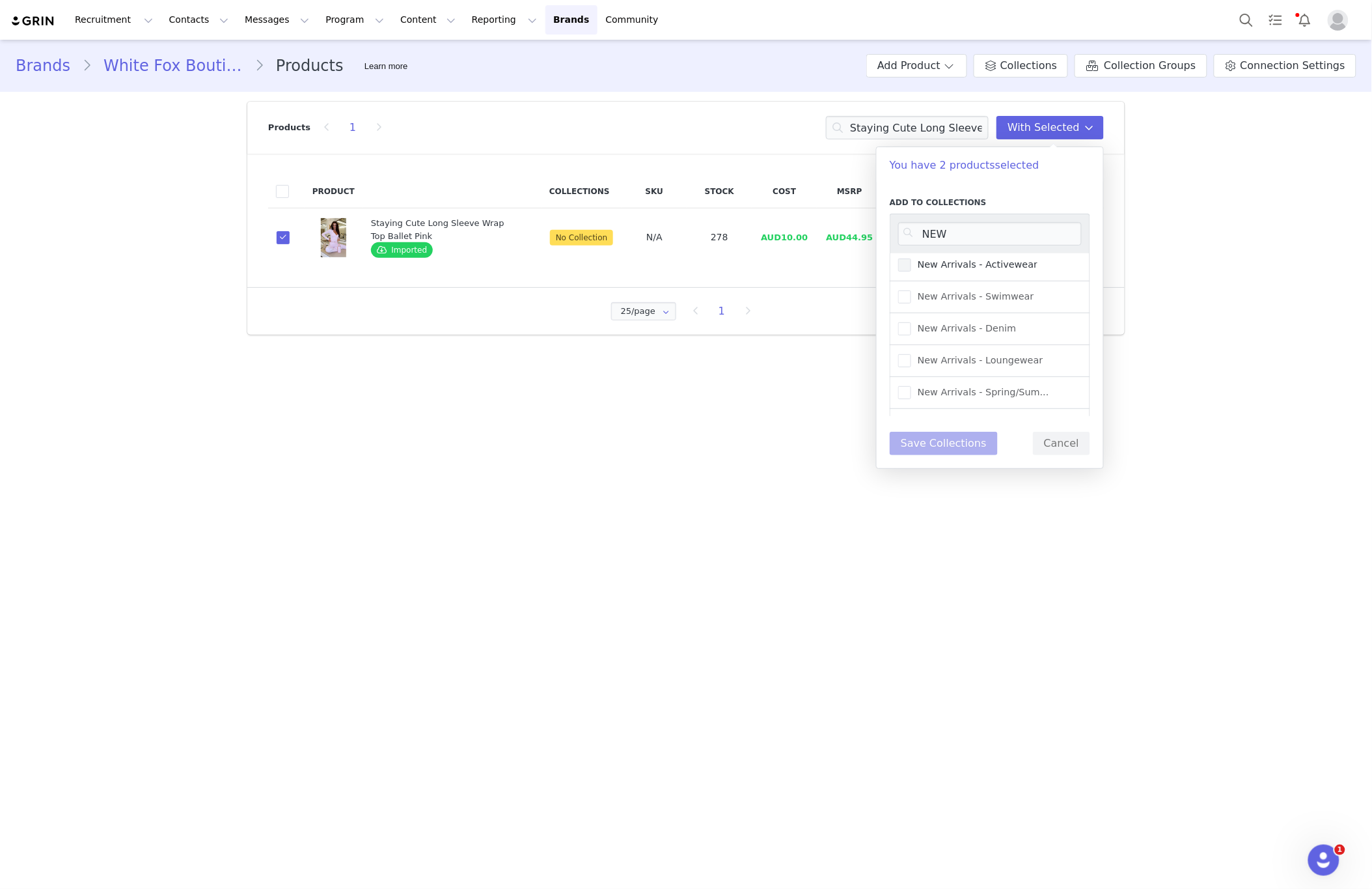
click at [911, 258] on input "New Arrivals - Activewear" at bounding box center [911, 258] width 0 height 0
click at [942, 450] on button "Save Collections" at bounding box center [944, 443] width 108 height 23
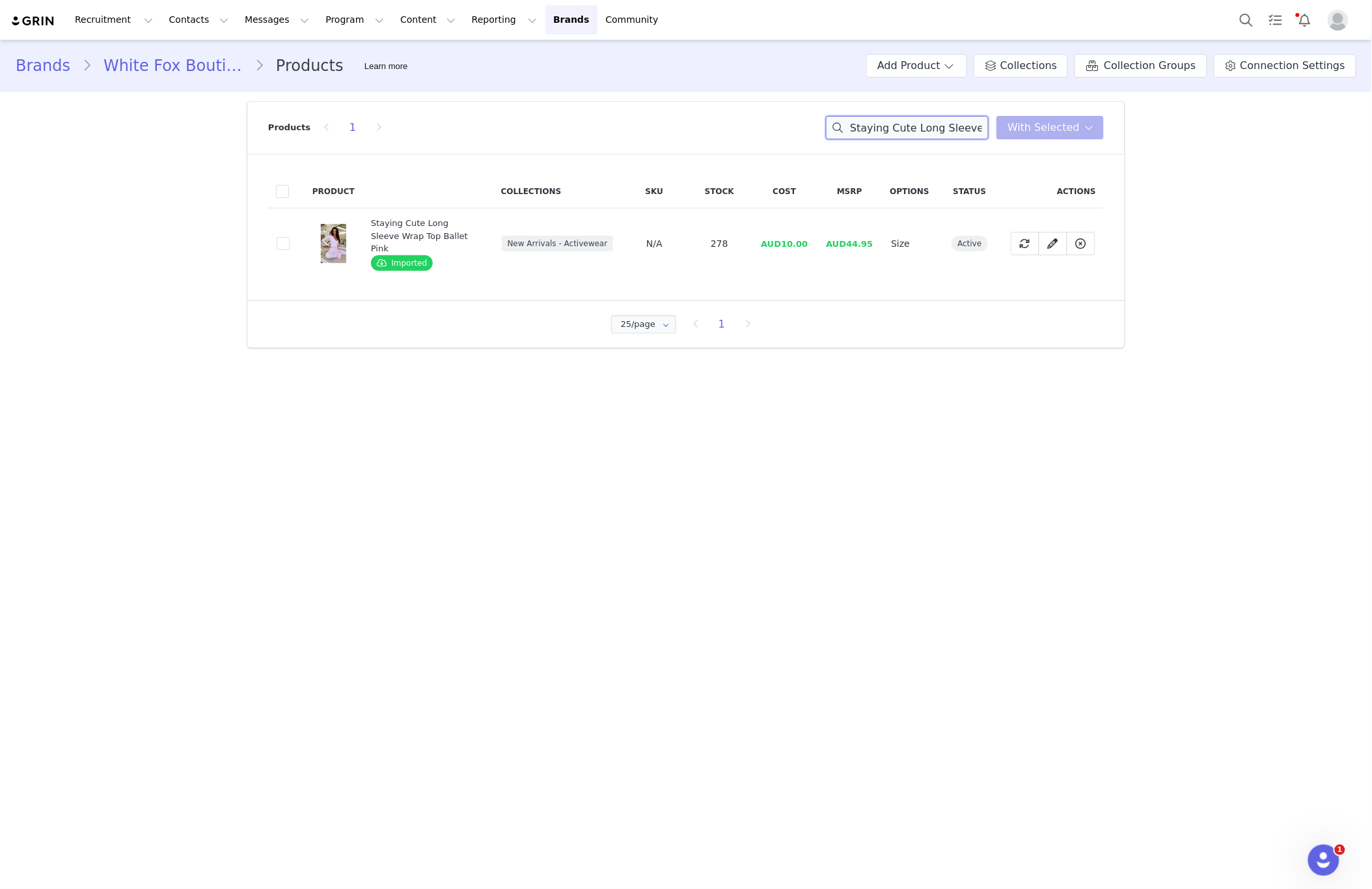
click at [915, 131] on input "Staying Cute Long Sleeve Wrap Top Ballet Pink" at bounding box center [907, 127] width 163 height 23
paste input "Winning Team Oversized Tee White/Electric Blue"
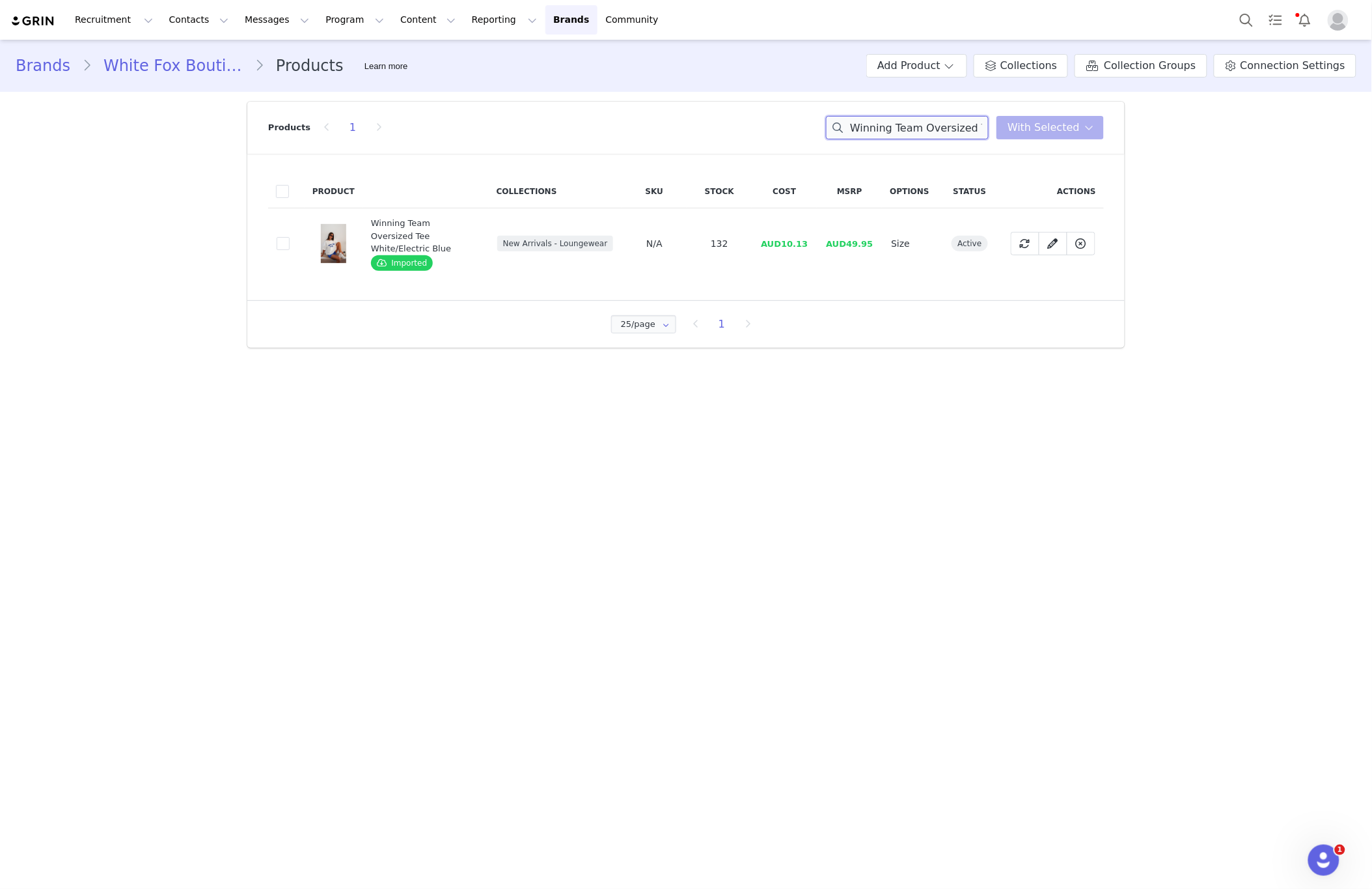
click at [874, 124] on input "Winning Team Oversized Tee White/Electric Blue" at bounding box center [907, 127] width 163 height 23
paste input "Hoodie"
click at [874, 129] on input "Winning Team Oversized Hoodie Electric Blue" at bounding box center [907, 127] width 163 height 23
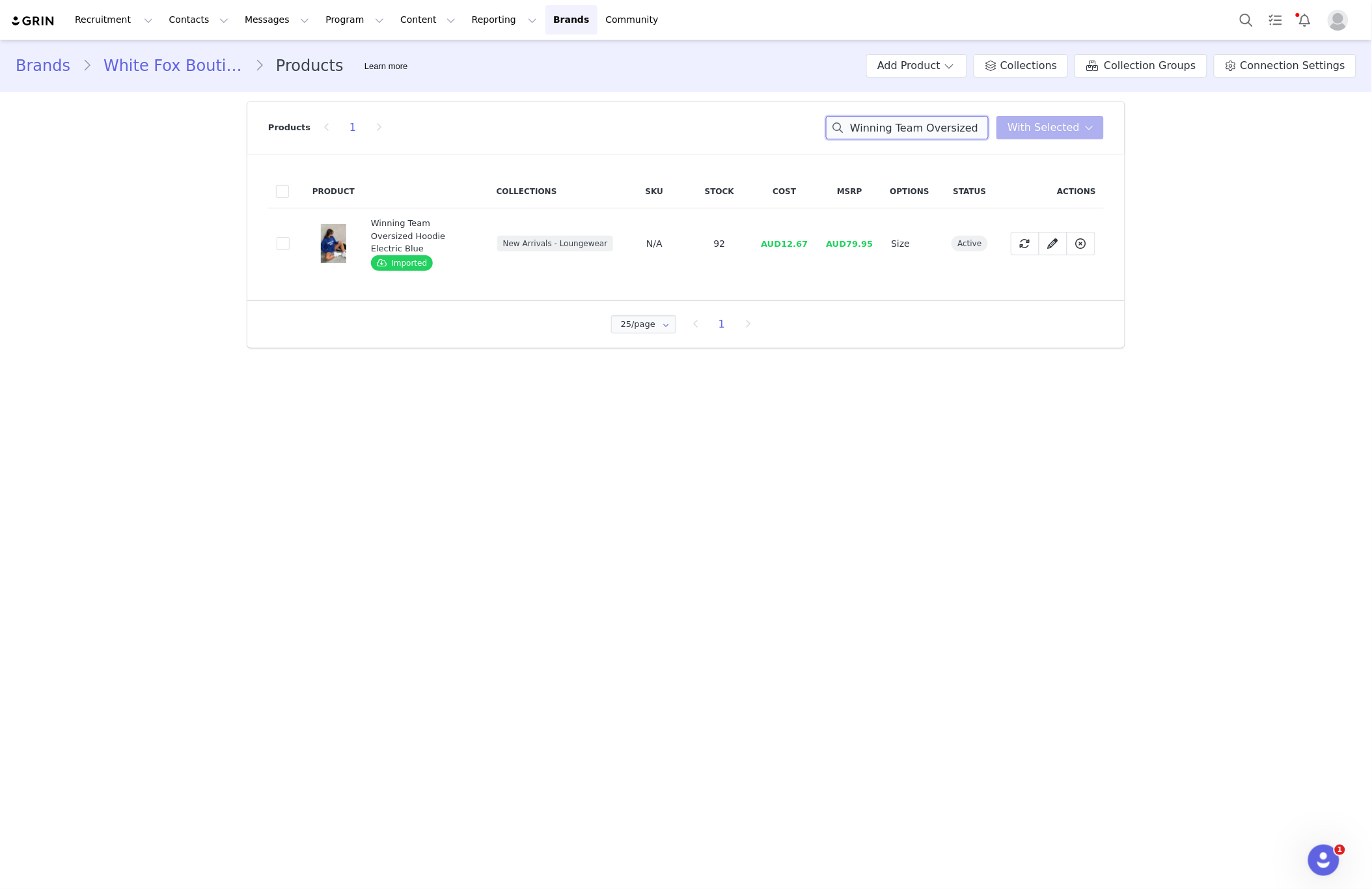
click at [874, 129] on input "Winning Team Oversized Hoodie Electric Blue" at bounding box center [907, 127] width 163 height 23
paste input "Staying Cute Long Sleeve Wrap Top Black"
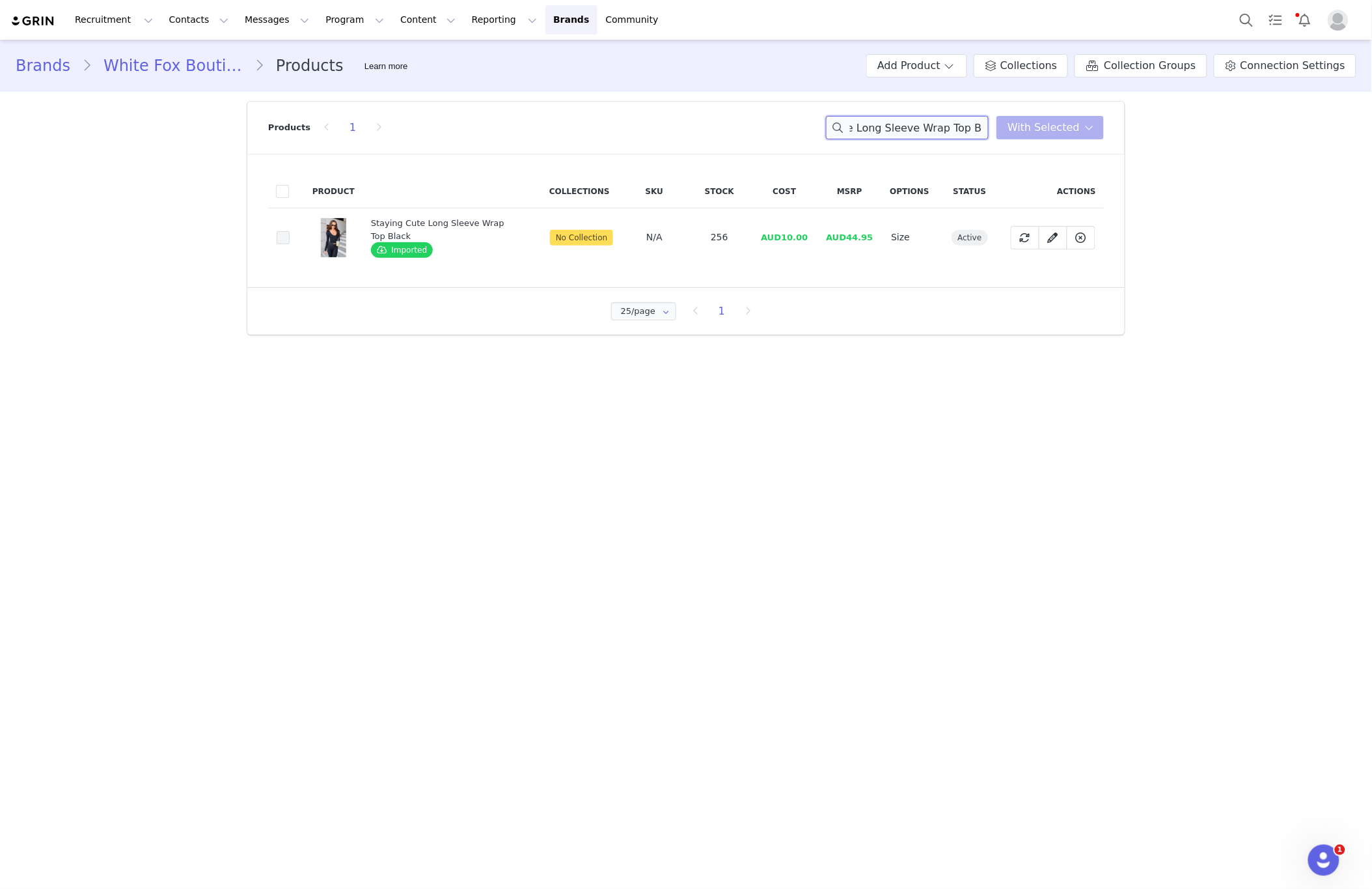
type input "Staying Cute Long Sleeve Wrap Top Black"
click at [288, 239] on span at bounding box center [283, 238] width 13 height 13
click at [290, 231] on input "042c56da-3449-4791-bdf7-778bbac26219" at bounding box center [290, 231] width 0 height 0
click at [1065, 126] on span "With Selected" at bounding box center [1044, 128] width 72 height 16
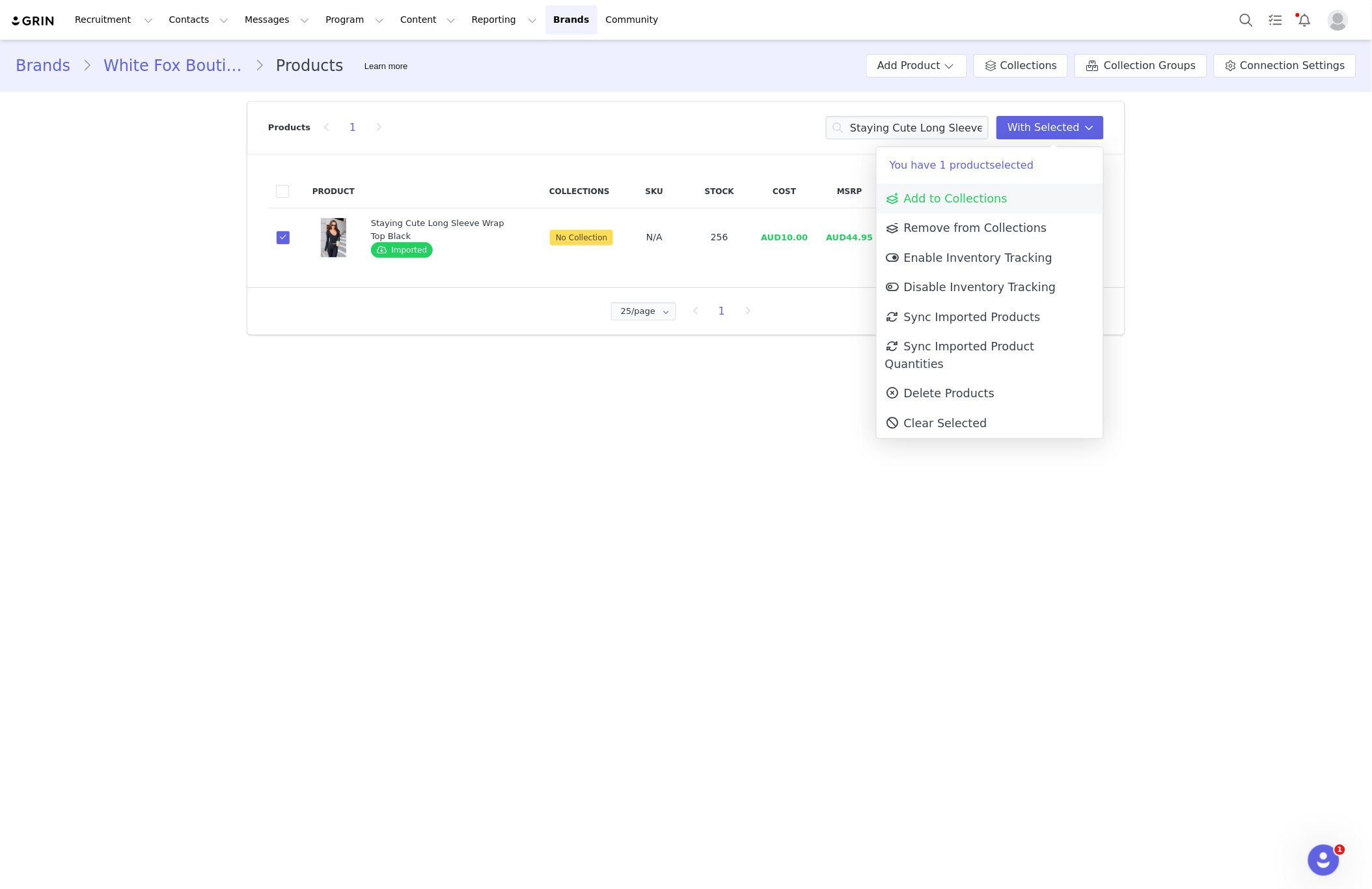
click at [950, 197] on span "Add to Collections" at bounding box center [946, 199] width 122 height 13
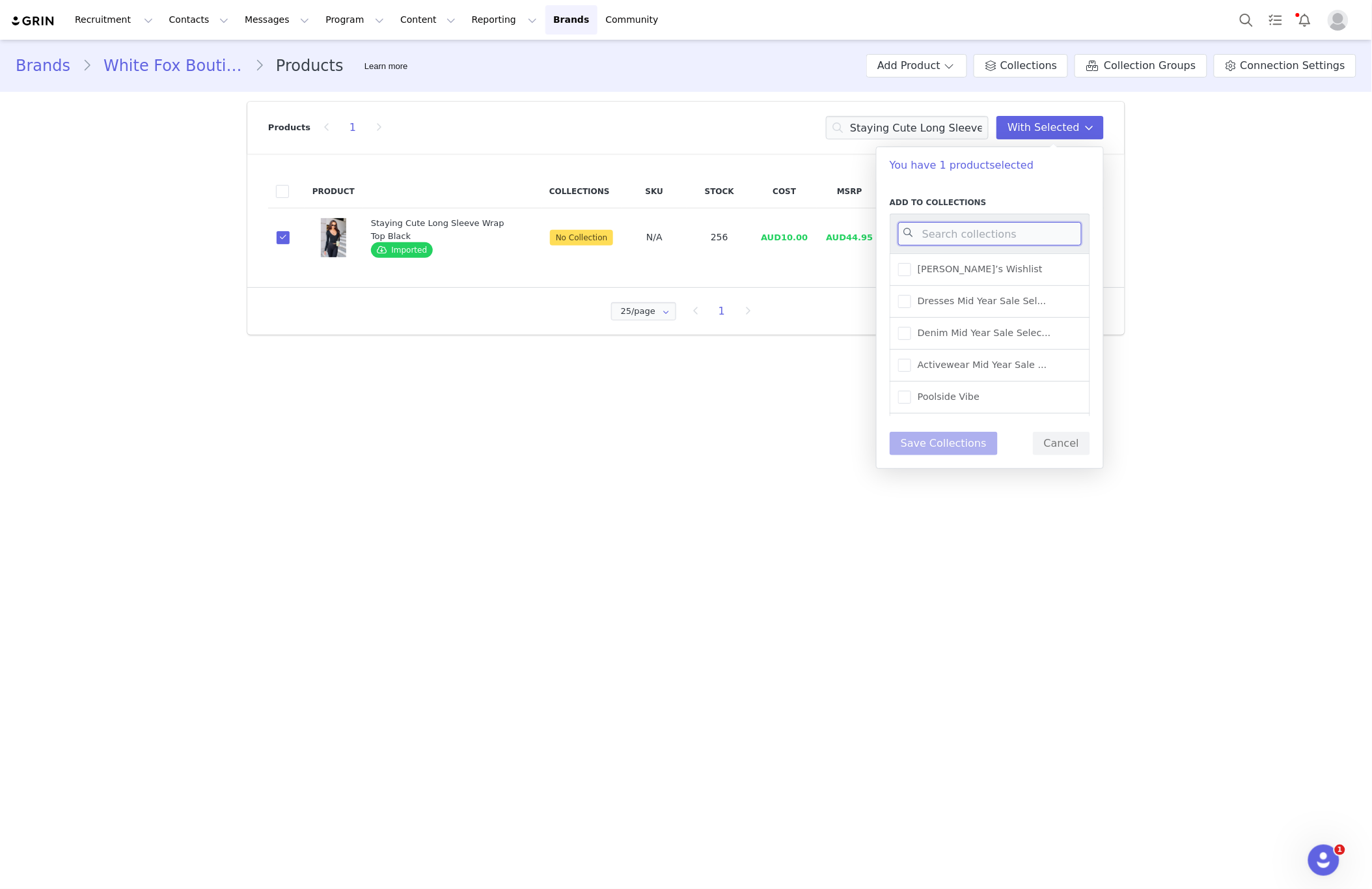
click at [950, 231] on input at bounding box center [990, 234] width 184 height 23
type input "NEW"
click at [1000, 328] on span "New Arrivals - Activewear" at bounding box center [975, 332] width 126 height 12
click at [911, 327] on input "New Arrivals - Activewear" at bounding box center [911, 327] width 0 height 0
click at [951, 444] on button "Save Collections" at bounding box center [944, 443] width 108 height 23
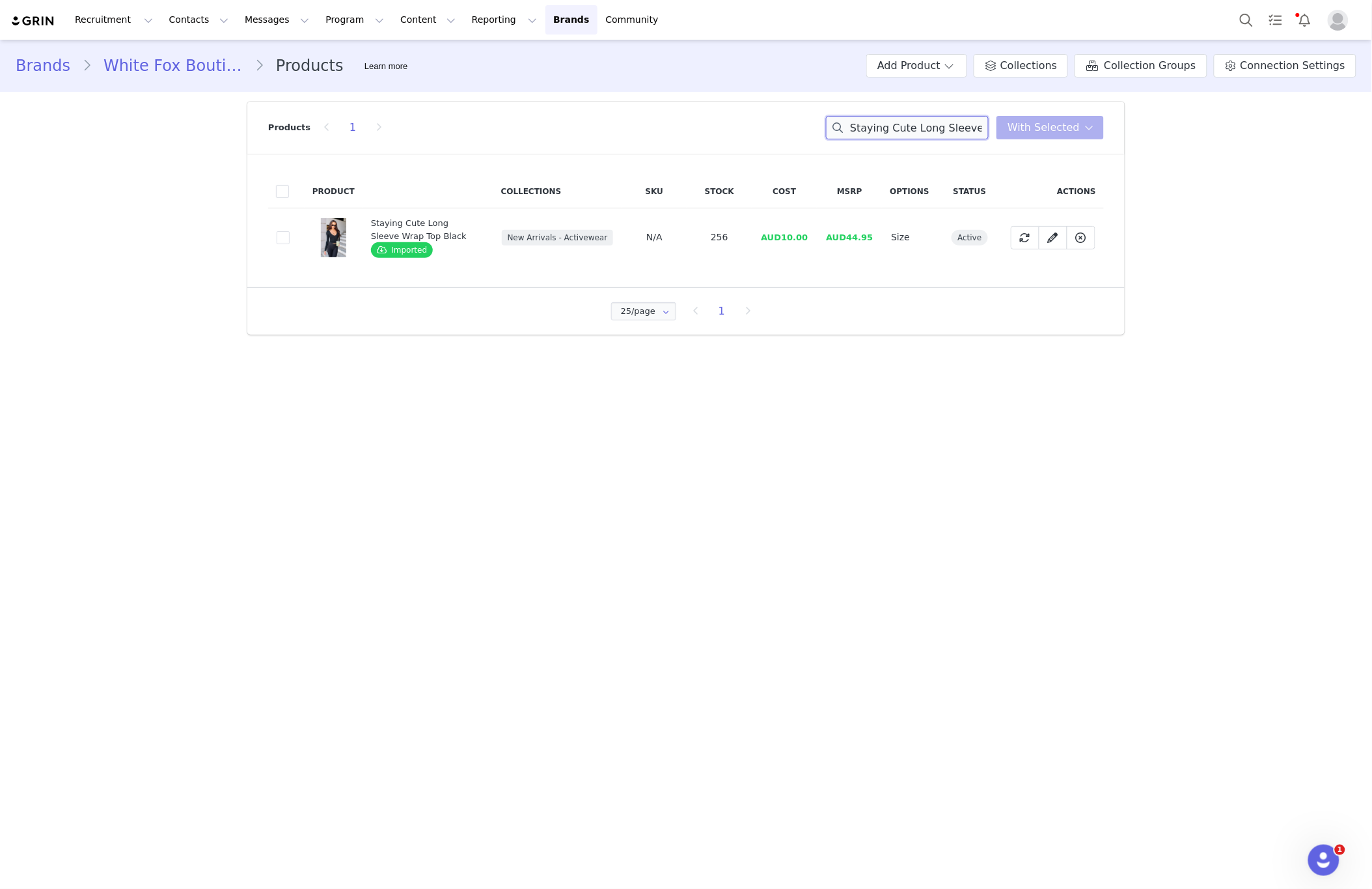
click at [989, 130] on input "Staying Cute Long Sleeve Wrap Top Black" at bounding box center [907, 127] width 163 height 23
paste input "Winning Team Oversized Tee White/Chocolate"
click at [943, 127] on input "Winning Team Oversized Tee White/Chocolate" at bounding box center [907, 127] width 163 height 23
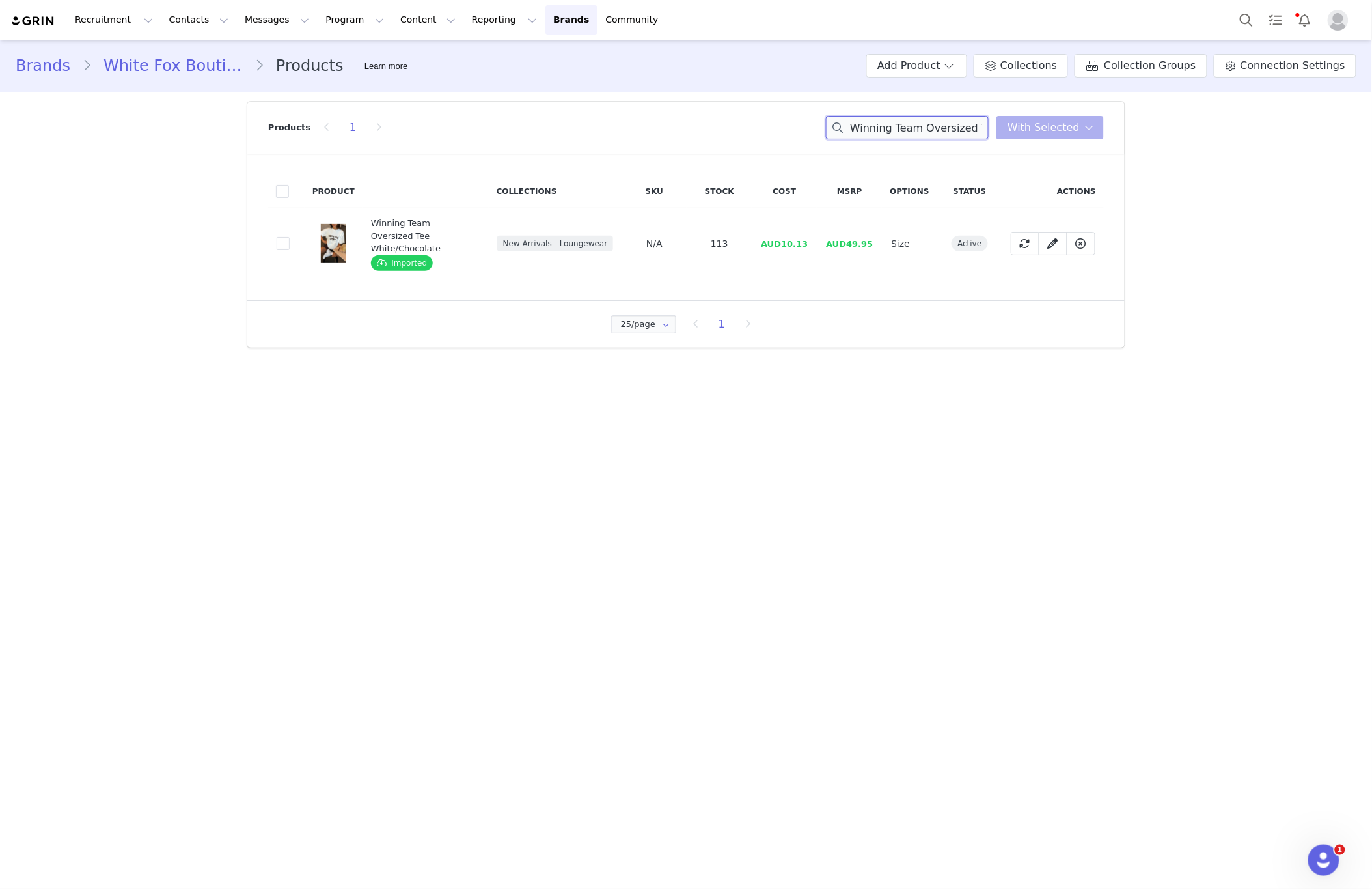
click at [943, 127] on input "Winning Team Oversized Tee White/Chocolate" at bounding box center [907, 127] width 163 height 23
click at [943, 129] on input "Winning Team Oversized Tee White/Chocolate" at bounding box center [907, 127] width 163 height 23
paste input "Victory Jacket Black/White"
click at [947, 127] on input "Winning Team OveVictory Jacket Black/Whitersized Tee White/Chocolate" at bounding box center [907, 127] width 163 height 23
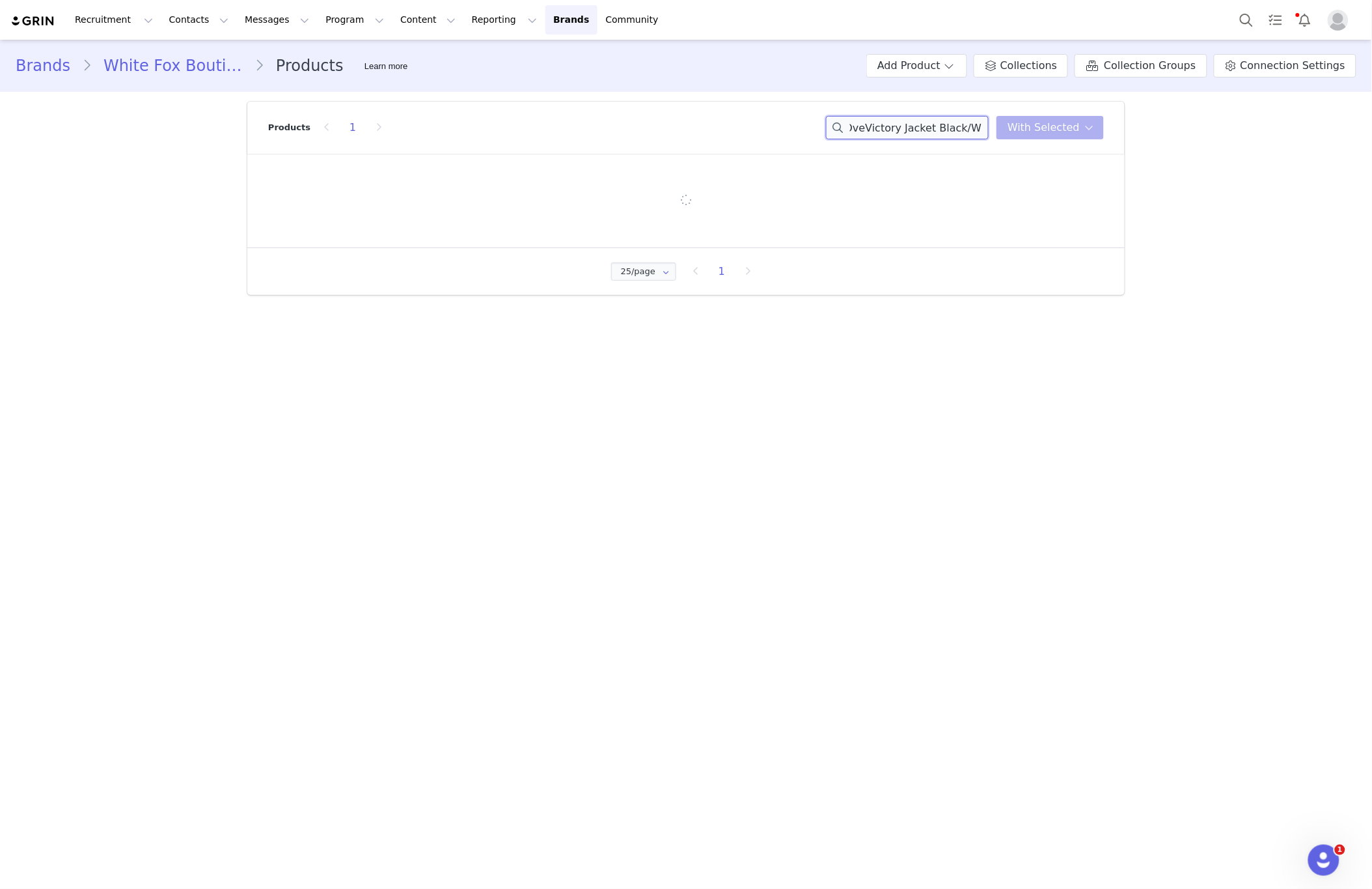
click at [949, 126] on input "Winning Team OveVictory Jacket Black/Whitersized Tee White/Chocolate" at bounding box center [907, 127] width 163 height 23
paste input "Victory Jacket Black/Whi"
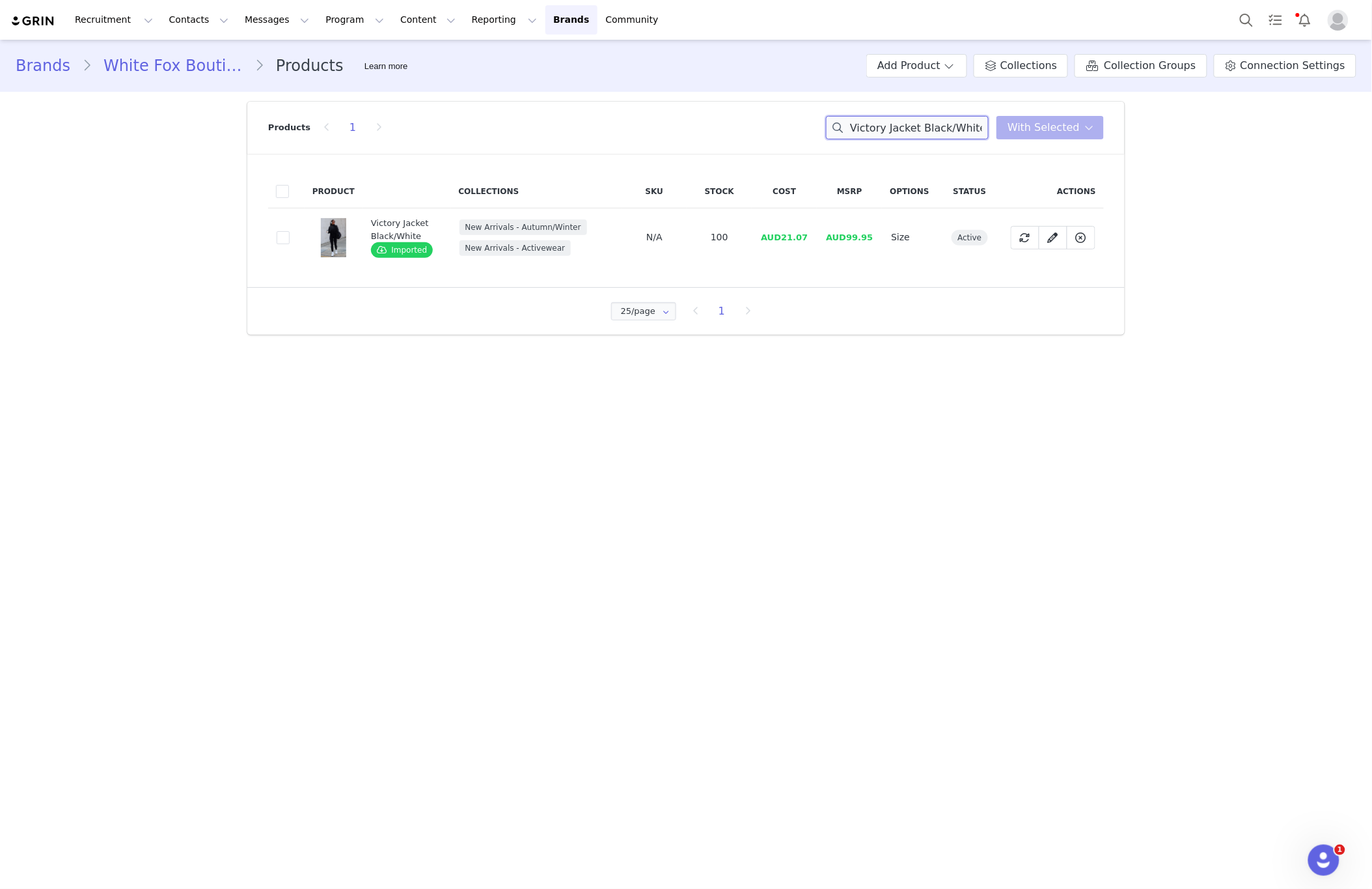
click at [957, 131] on input "Victory Jacket Black/White" at bounding box center [907, 127] width 163 height 23
paste input "Go Getter High Waisted Leggings Dark Chocola"
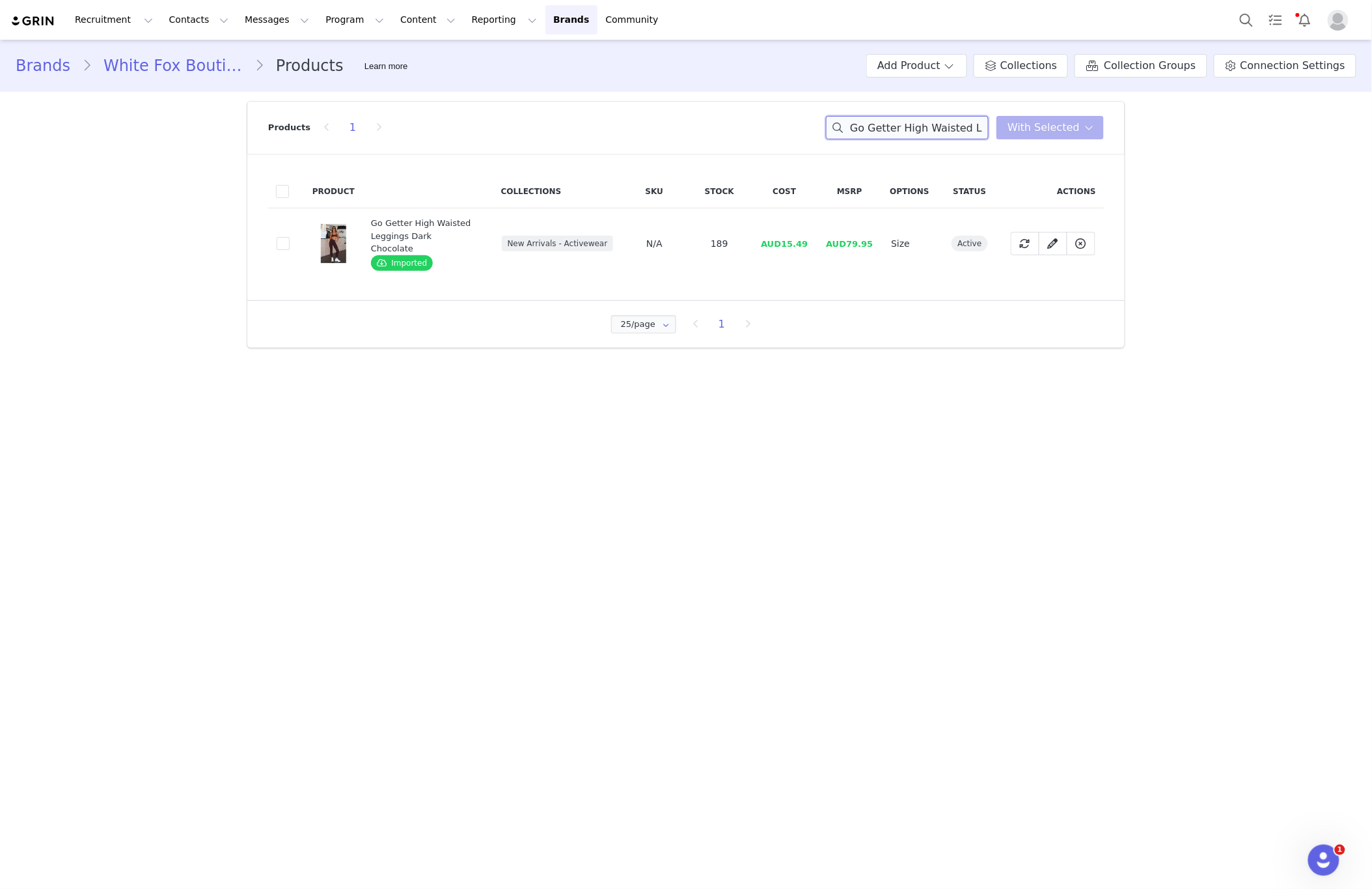
click at [921, 135] on input "Go Getter High Waisted Leggings Dark Chocolate" at bounding box center [907, 127] width 163 height 23
paste input "Body Pump Crop"
click at [924, 135] on input "Body Pump Crop Dark Chocolate" at bounding box center [907, 127] width 163 height 23
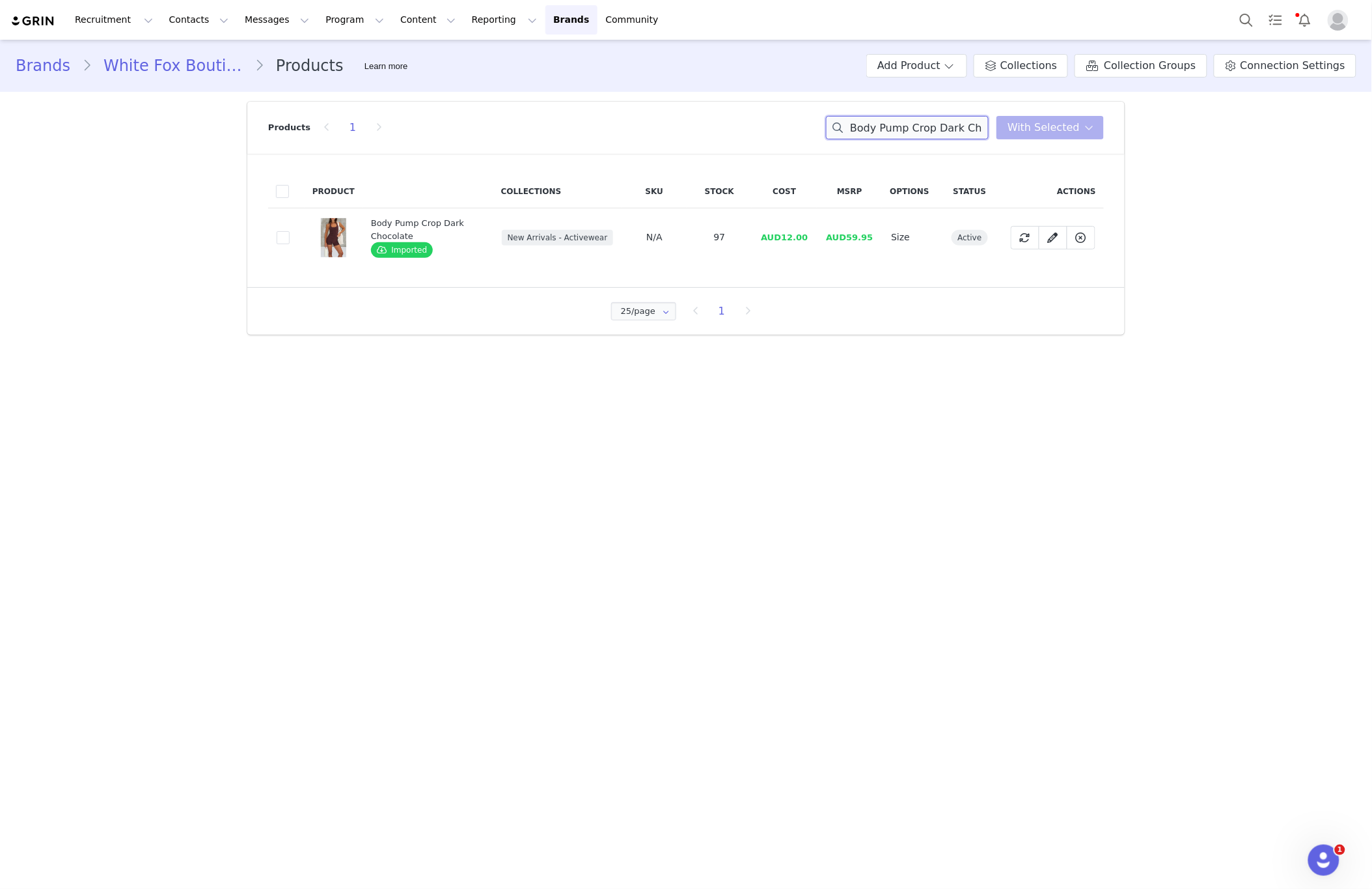
click at [924, 135] on input "Body Pump Crop Dark Chocolate" at bounding box center [907, 127] width 163 height 23
paste input "Keep Up High Waisted Shorts 4""
click at [969, 124] on input "Keep Up High Waisted Shorts 4" Dark Chocolate" at bounding box center [907, 127] width 163 height 23
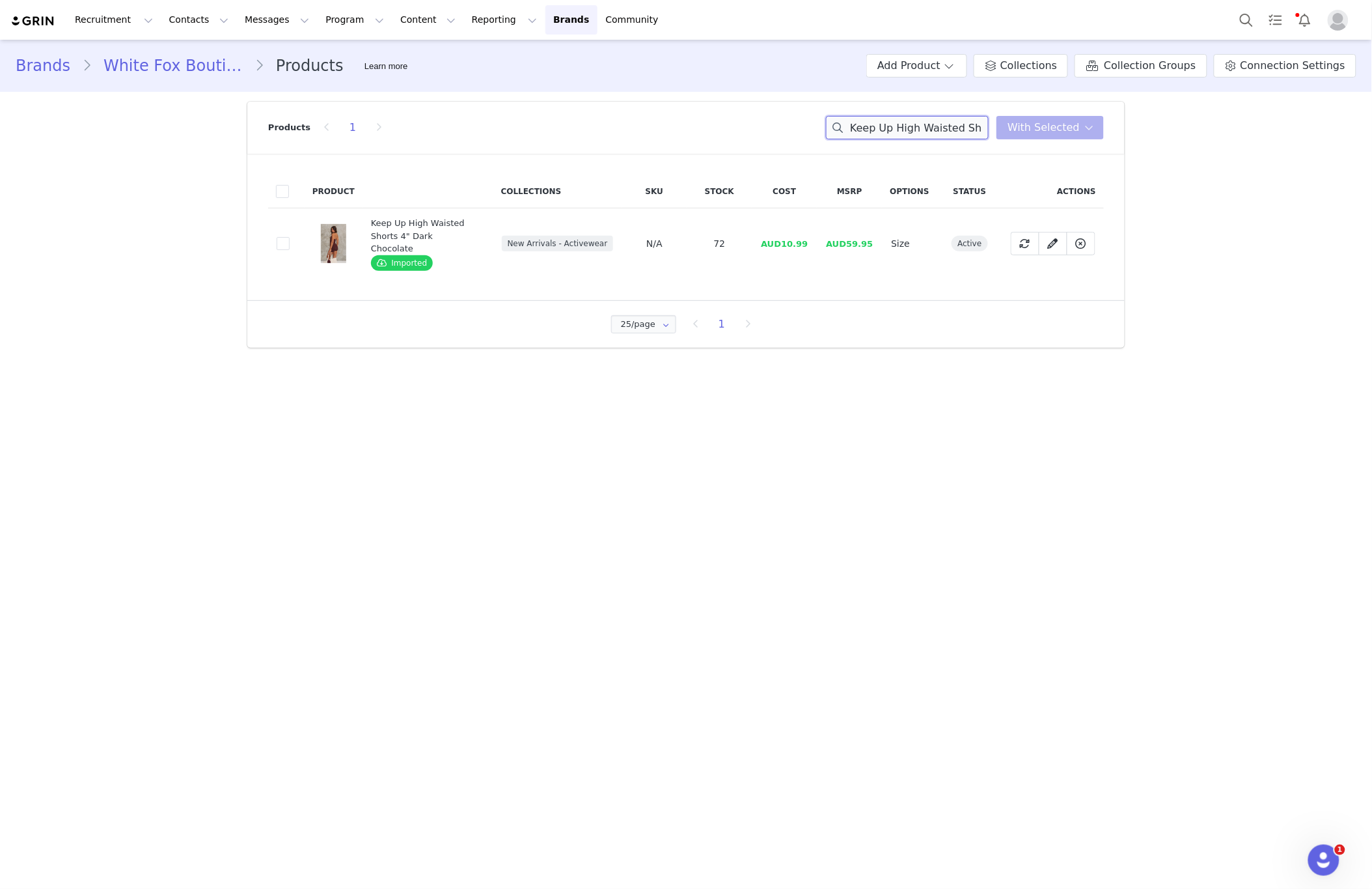
click at [969, 124] on input "Keep Up High Waisted Shorts 4" Dark Chocolate" at bounding box center [907, 127] width 163 height 23
paste input "Motivate You Sports Bra Bubblegum"
click at [934, 130] on input "Motivate You Sports Bra Bubblegum" at bounding box center [907, 127] width 163 height 23
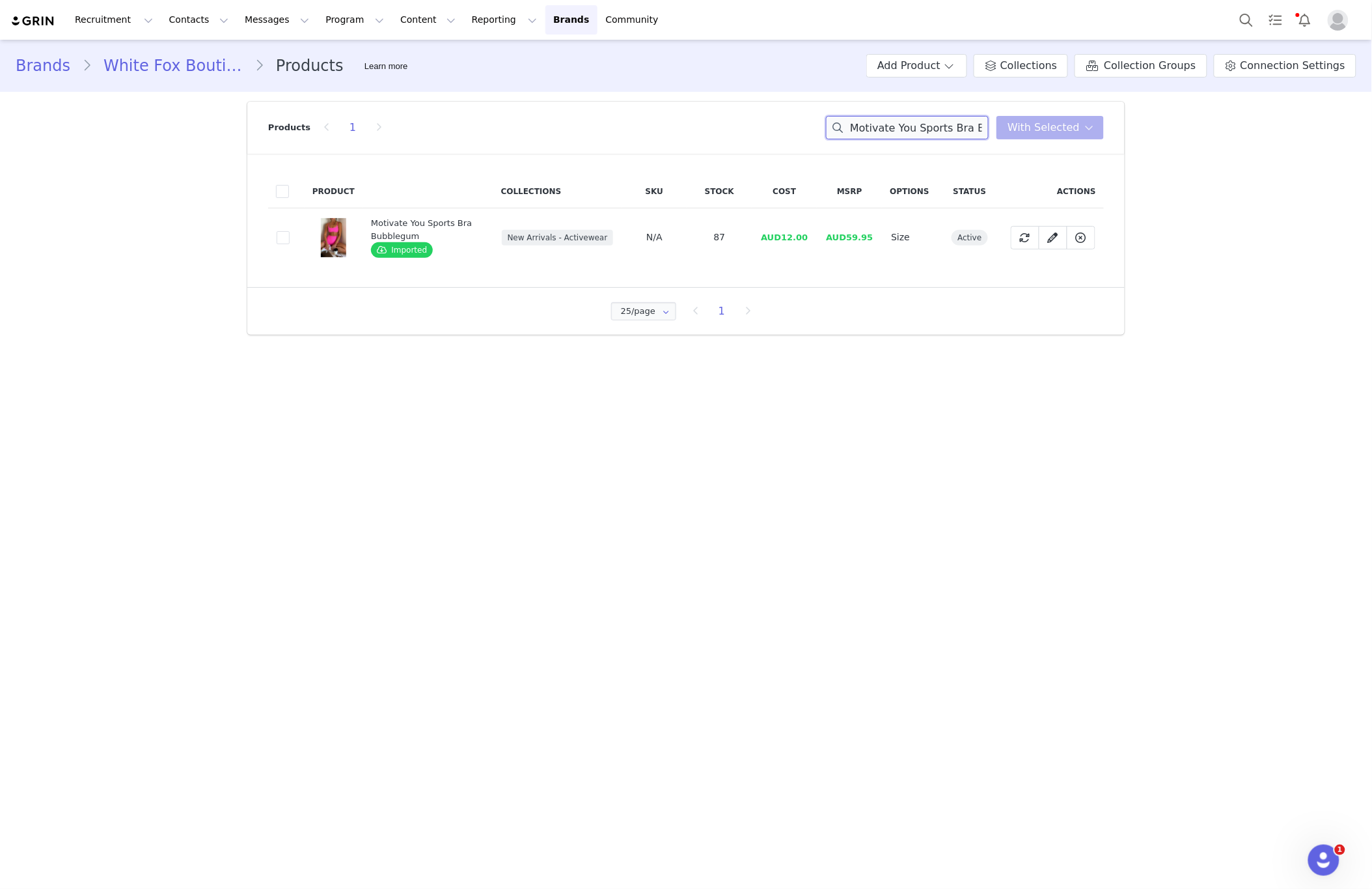
paste input "Winning Team Oversized [PERSON_NAME]/"
click at [943, 138] on input "Winning Team Oversized Tee White/Bubblegum" at bounding box center [907, 127] width 163 height 23
click at [943, 138] on input "Winning Team Oversized Tee White/Bubblegum" at bounding box center [907, 127] width 163 height 23
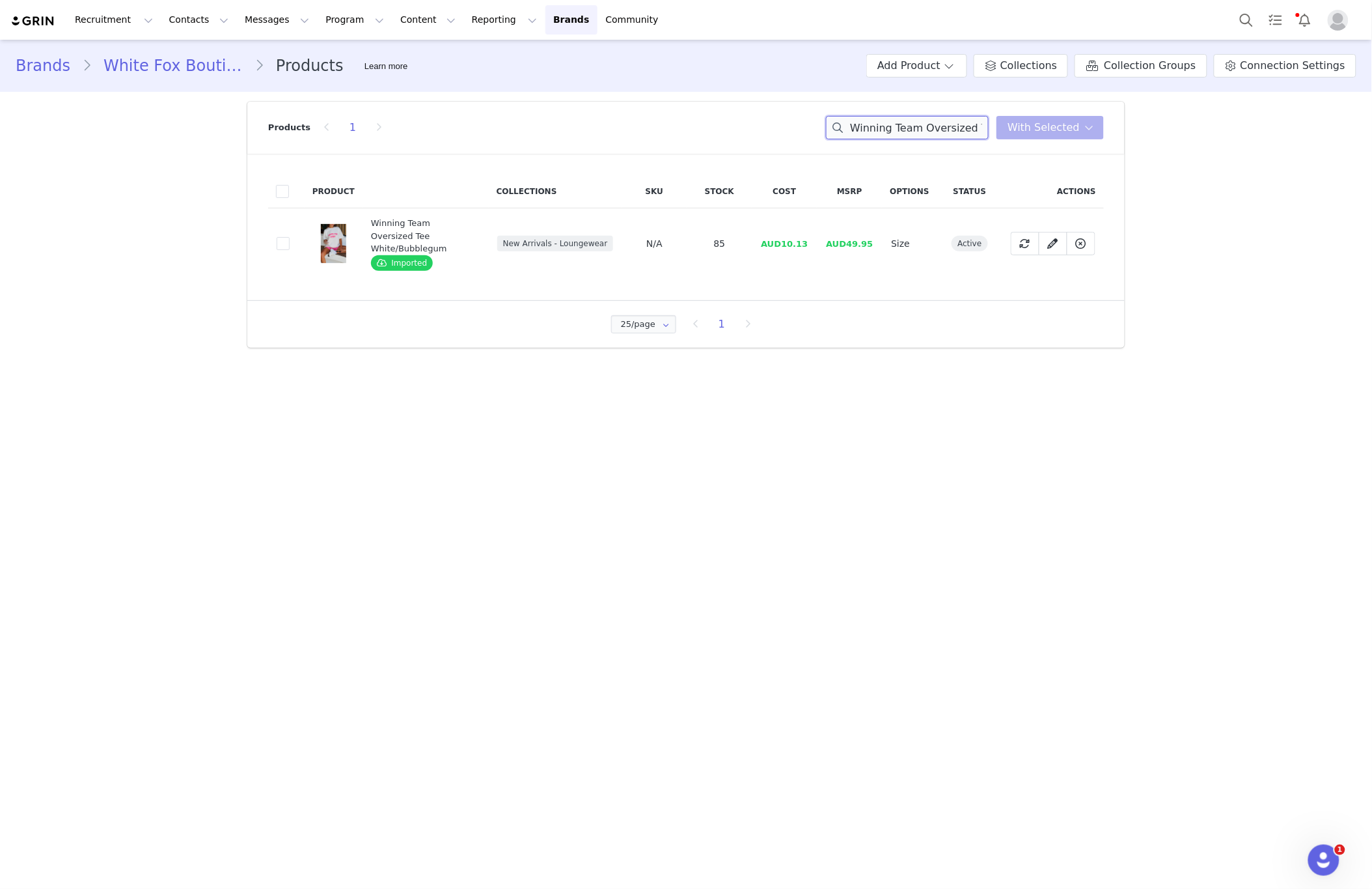
paste input "Fusion Sports Bra Dark Chocolate"
click at [888, 122] on input "Fusion Sports Bra Dark Chocolate" at bounding box center [907, 127] width 163 height 23
click at [889, 122] on input "Fusion Sports Bra Dark Chocolate" at bounding box center [907, 127] width 163 height 23
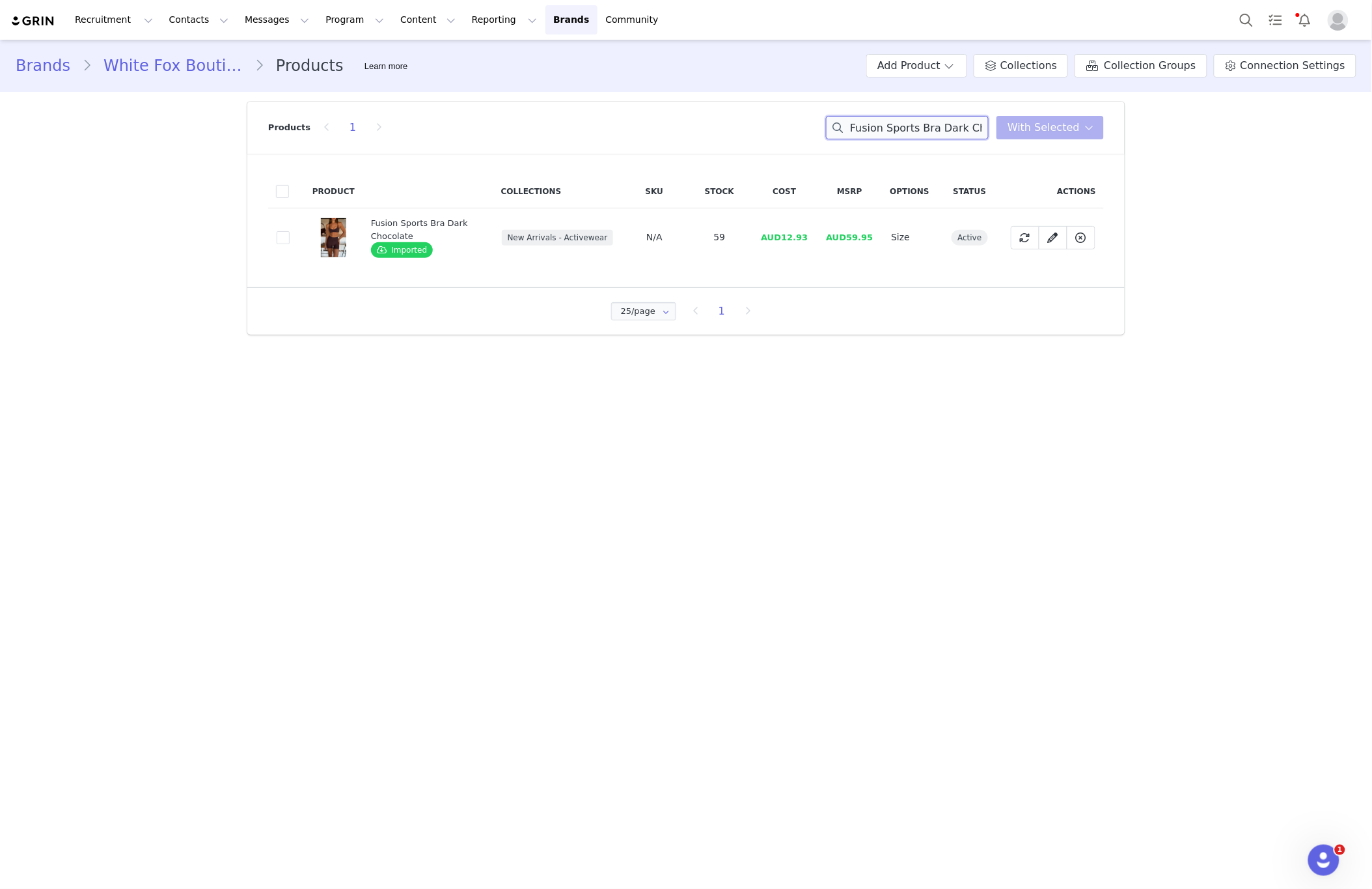
paste input "Radiate High Waisted Shorts Electric Blu"
click at [884, 120] on input "Radiate High Waisted Shorts Electric Blue" at bounding box center [907, 127] width 163 height 23
paste input "Body Pump Crop Bubblegum"
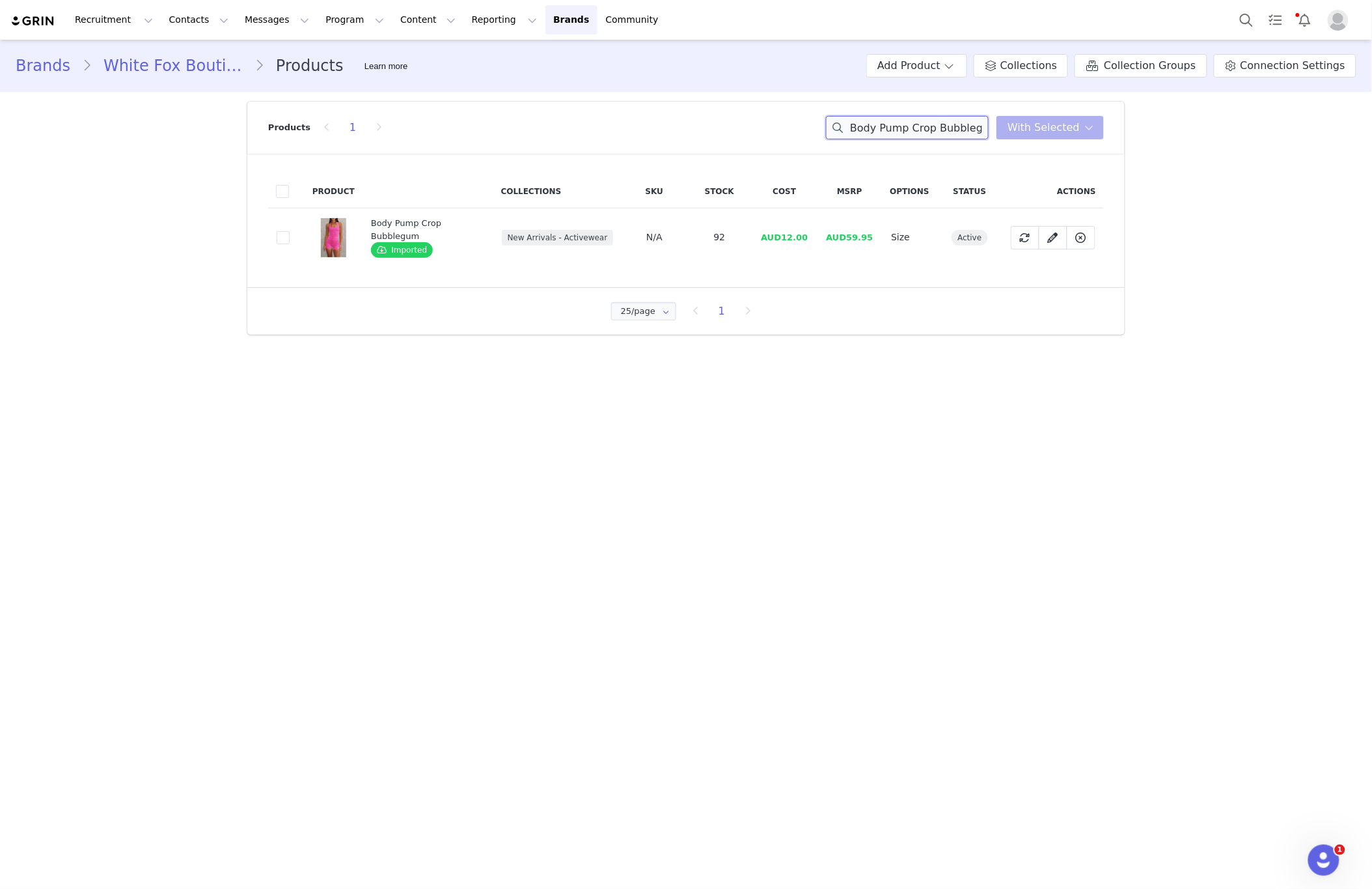
click at [873, 132] on input "Body Pump Crop Bubblegum" at bounding box center [907, 127] width 163 height 23
paste input "Persistence Jacket Black/White"
click at [887, 125] on input "Persistence Jacket Black/White" at bounding box center [907, 127] width 163 height 23
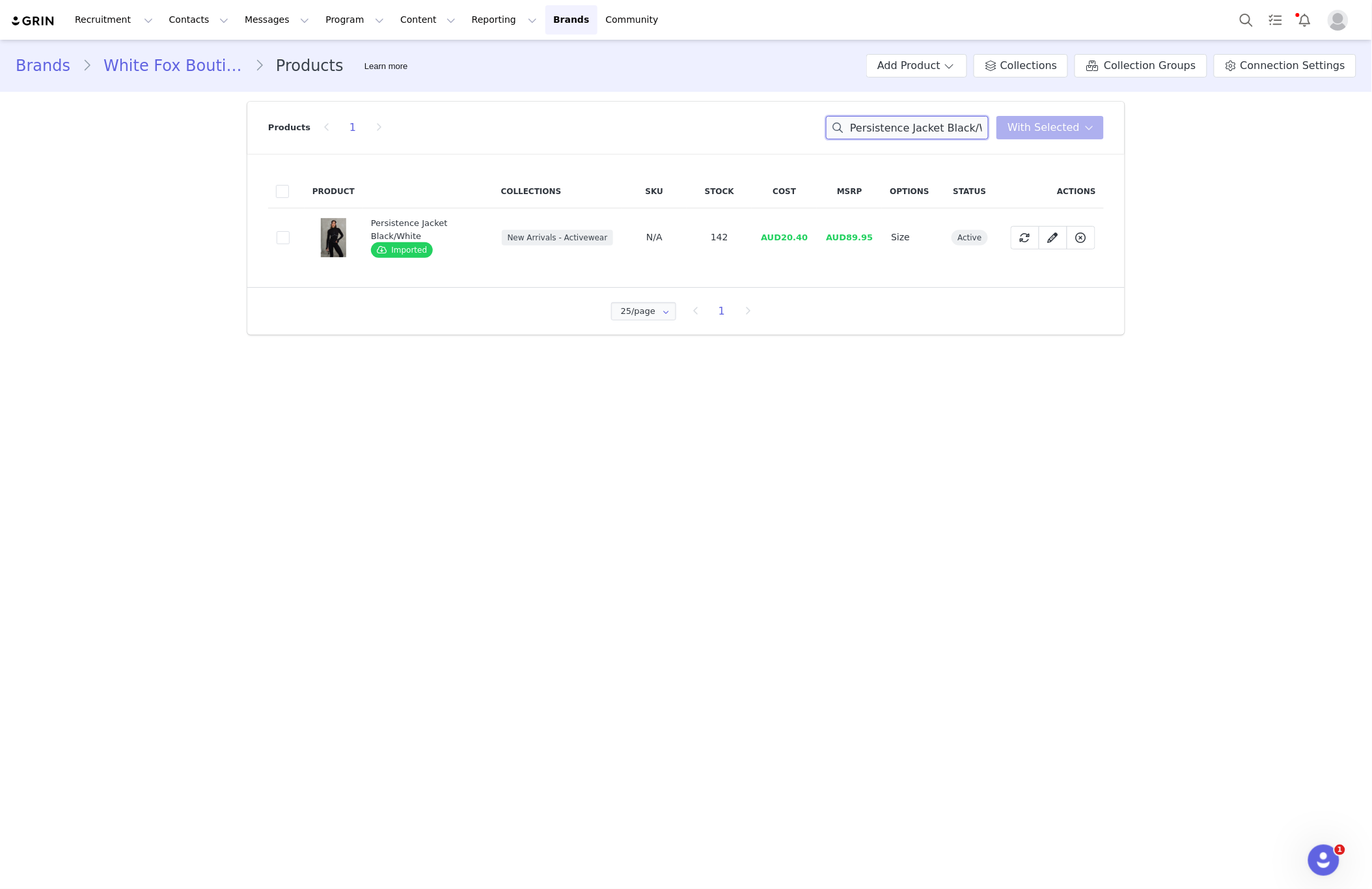
click at [887, 125] on input "Persistence Jacket Black/White" at bounding box center [907, 127] width 163 height 23
paste input "Winning Team Oversized Hoodie Bubblegum"
click at [936, 122] on input "Winning Team Oversized Hoodie Bubblegum" at bounding box center [907, 127] width 163 height 23
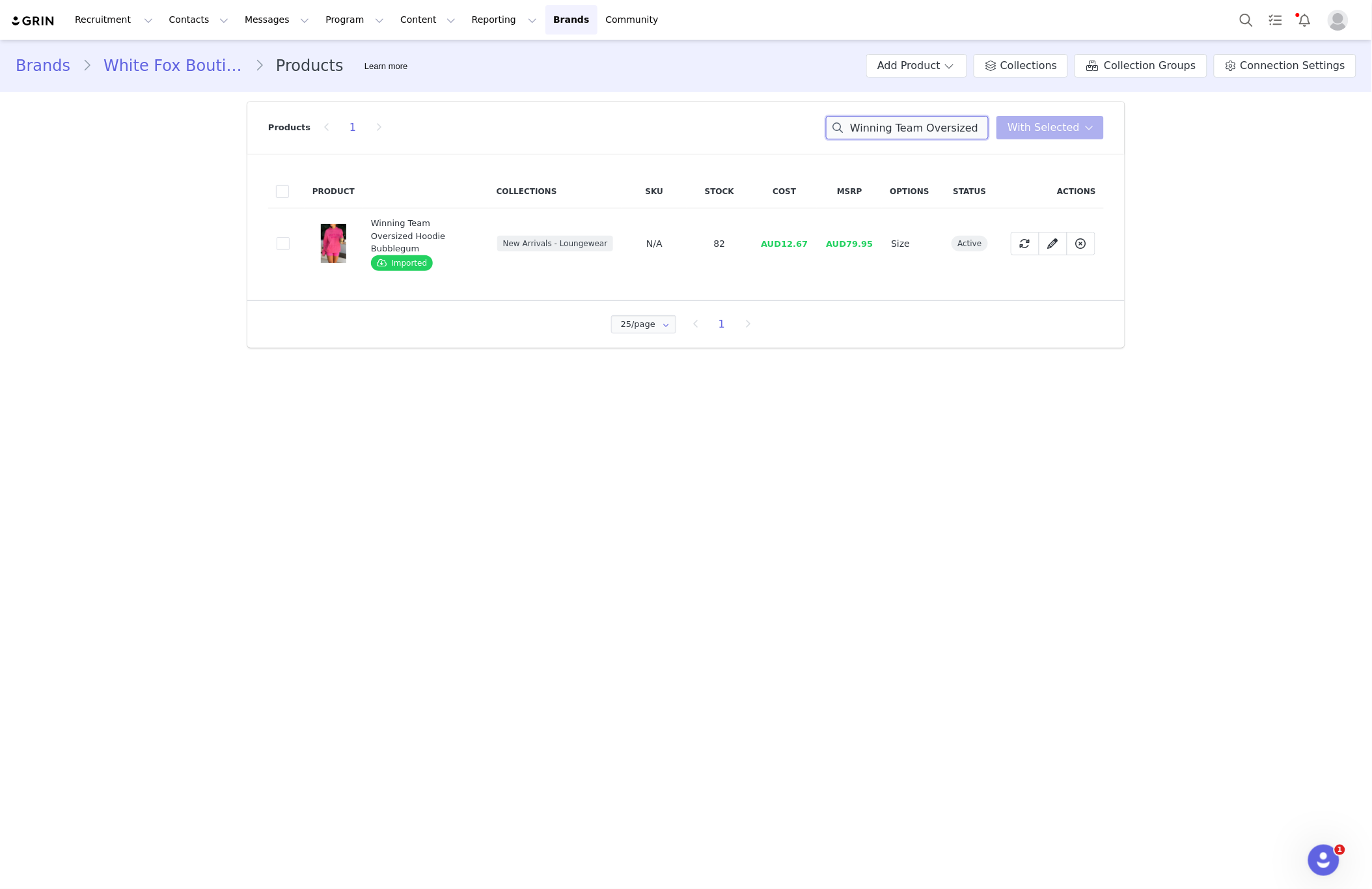
click at [936, 122] on input "Winning Team Oversized Hoodie Bubblegum" at bounding box center [907, 127] width 163 height 23
paste input "Go Getter High Waisted Leggings Black"
type input "Go Getter High Waisted Leggings Black"
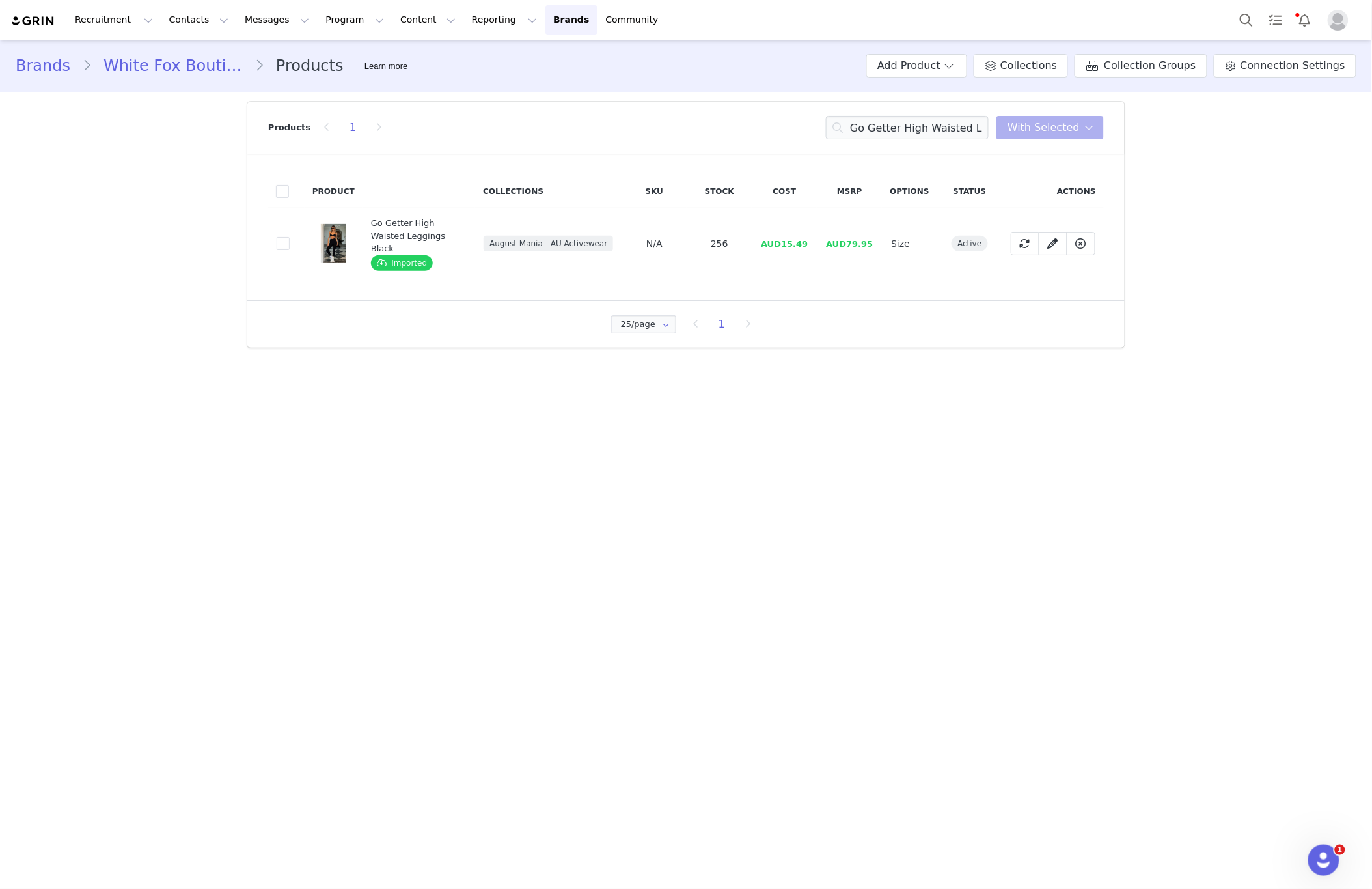
drag, startPoint x: 1049, startPoint y: 139, endPoint x: 1046, endPoint y: 146, distance: 7.6
click at [1049, 139] on div "Products 1 Go Getter High Waisted Leggings Black With Selected" at bounding box center [686, 127] width 836 height 52
click at [283, 242] on span at bounding box center [283, 244] width 13 height 13
click at [290, 237] on input "1754a3fc-b90e-4383-b50e-6fe5d9f62c3d" at bounding box center [290, 237] width 0 height 0
click at [1049, 134] on span "With Selected" at bounding box center [1044, 128] width 72 height 16
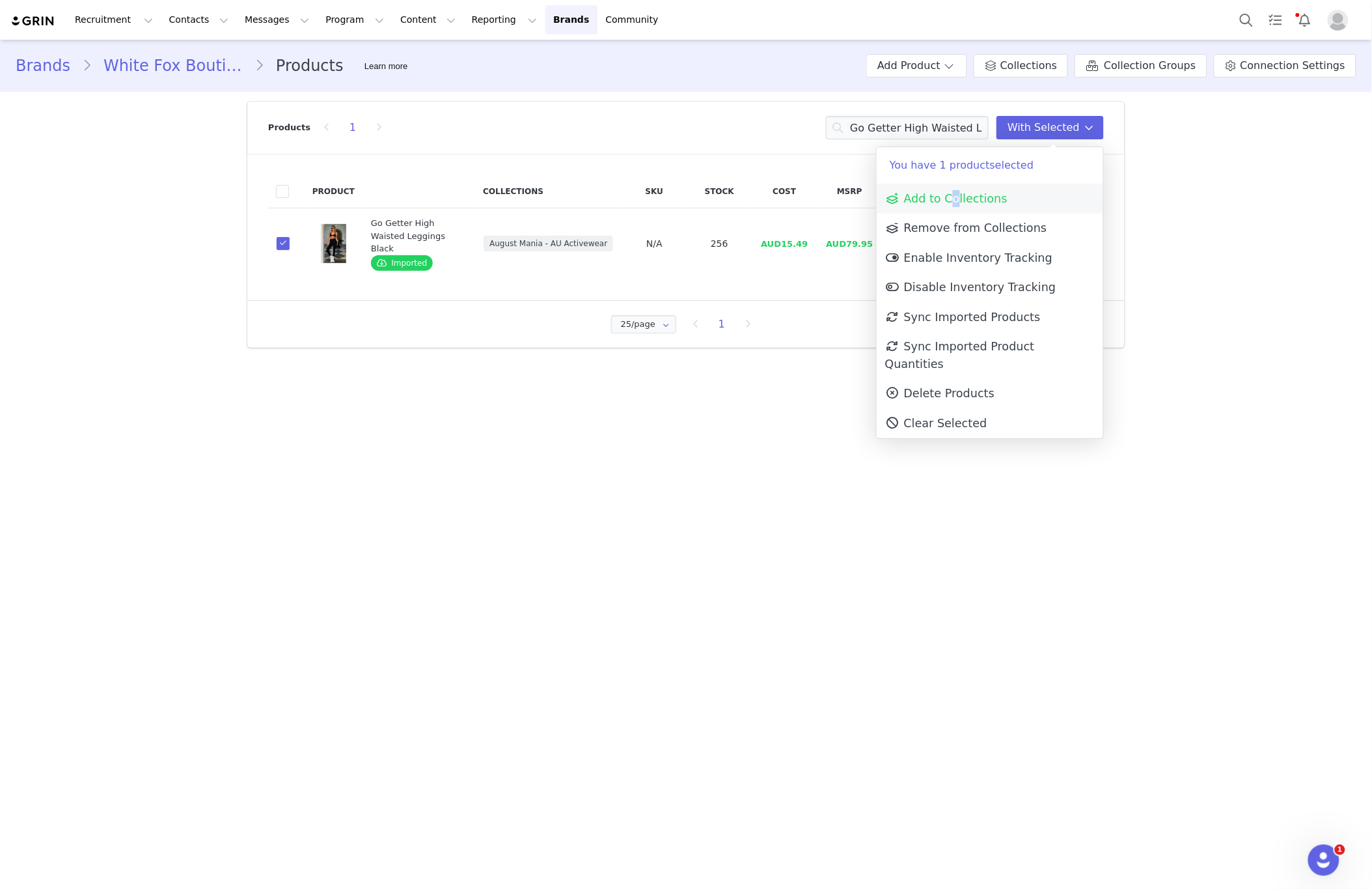
click at [950, 205] on link "Add to Collections" at bounding box center [989, 199] width 226 height 30
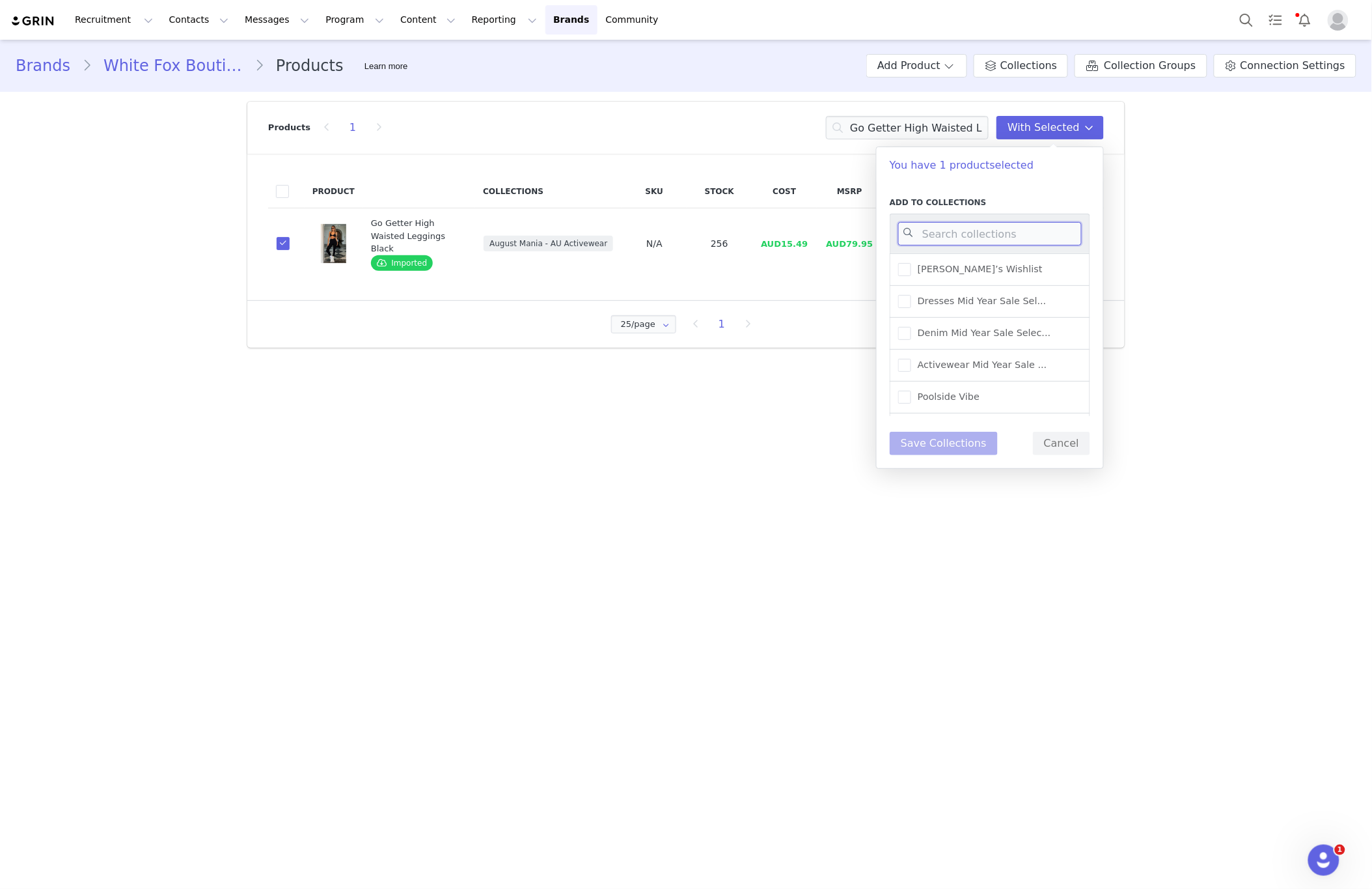
click at [989, 229] on input at bounding box center [990, 234] width 184 height 23
type input "NEW"
click at [1001, 334] on span "New Arrivals - Activewear" at bounding box center [975, 332] width 126 height 12
click at [911, 327] on input "New Arrivals - Activewear" at bounding box center [911, 327] width 0 height 0
click at [1001, 334] on span "New Arrivals - Activewear" at bounding box center [975, 332] width 126 height 12
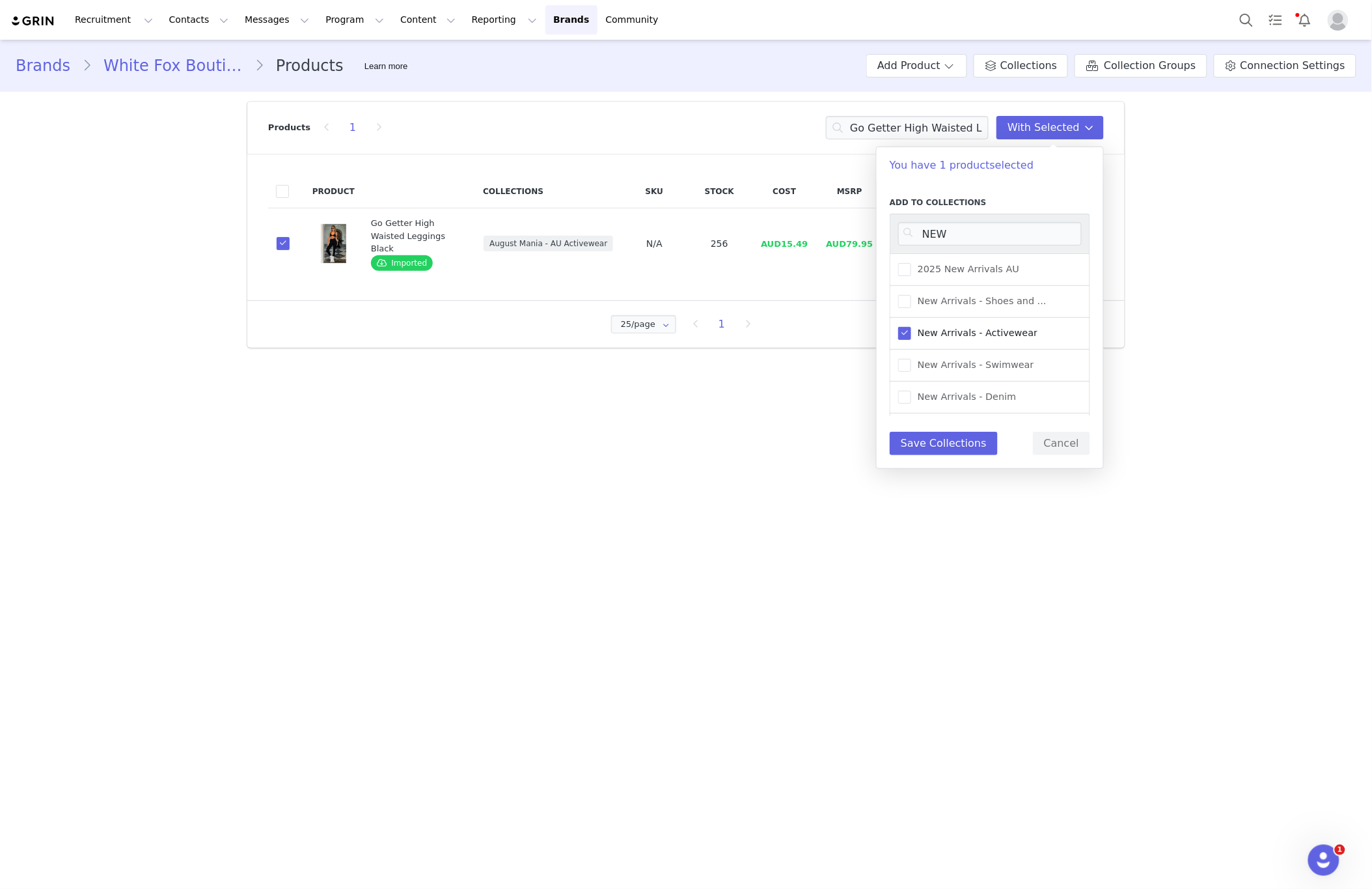
click at [911, 327] on input "New Arrivals - Activewear" at bounding box center [911, 327] width 0 height 0
drag, startPoint x: 961, startPoint y: 335, endPoint x: 959, endPoint y: 345, distance: 10.2
click at [962, 335] on span "New Arrivals - Activewear" at bounding box center [975, 332] width 126 height 12
click at [911, 327] on input "New Arrivals - Activewear" at bounding box center [911, 327] width 0 height 0
click at [937, 448] on button "Save Collections" at bounding box center [944, 443] width 108 height 23
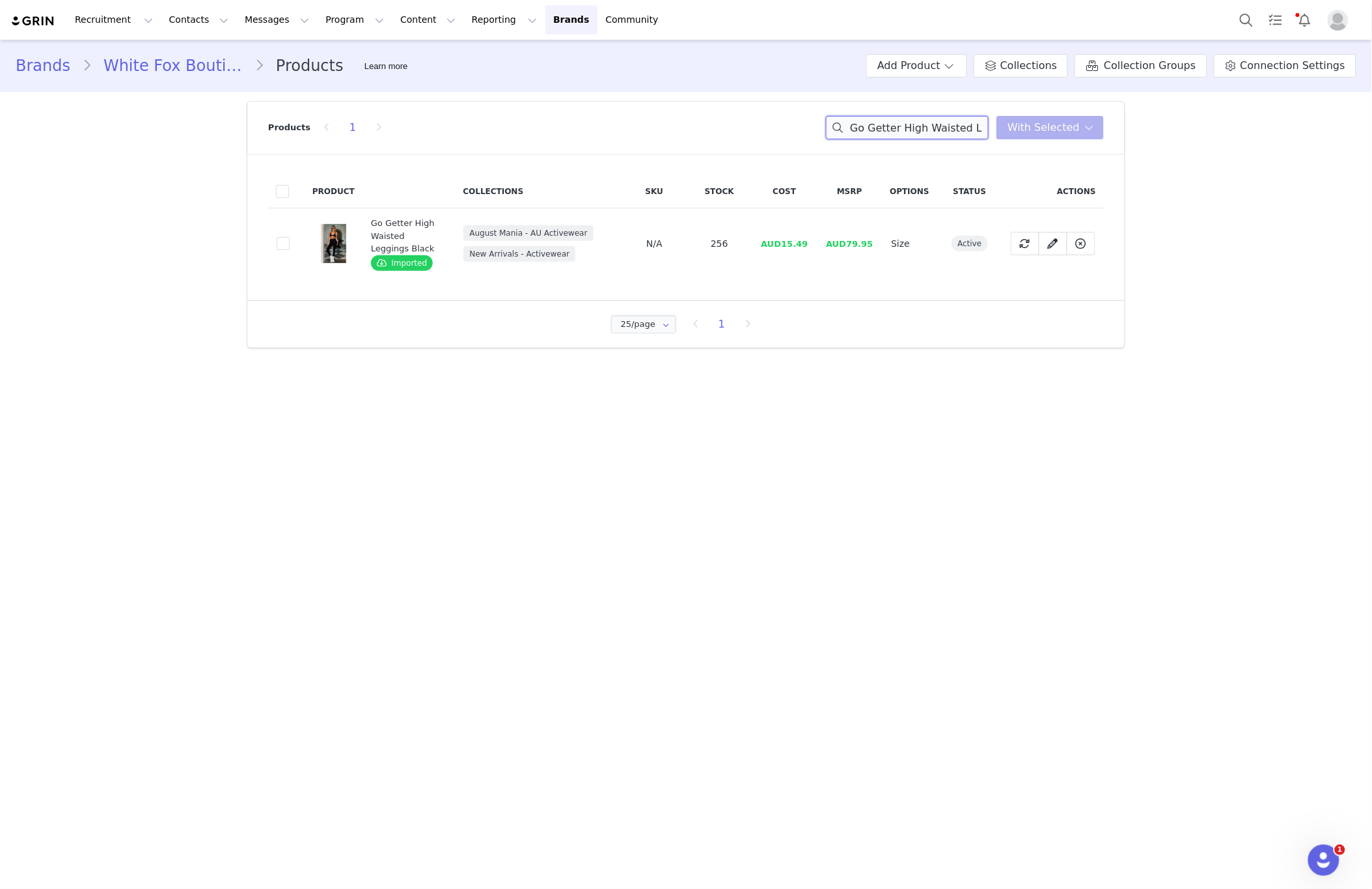
click at [910, 132] on input "Go Getter High Waisted Leggings Black" at bounding box center [907, 127] width 163 height 23
paste input "Aura Crop Electric Blue"
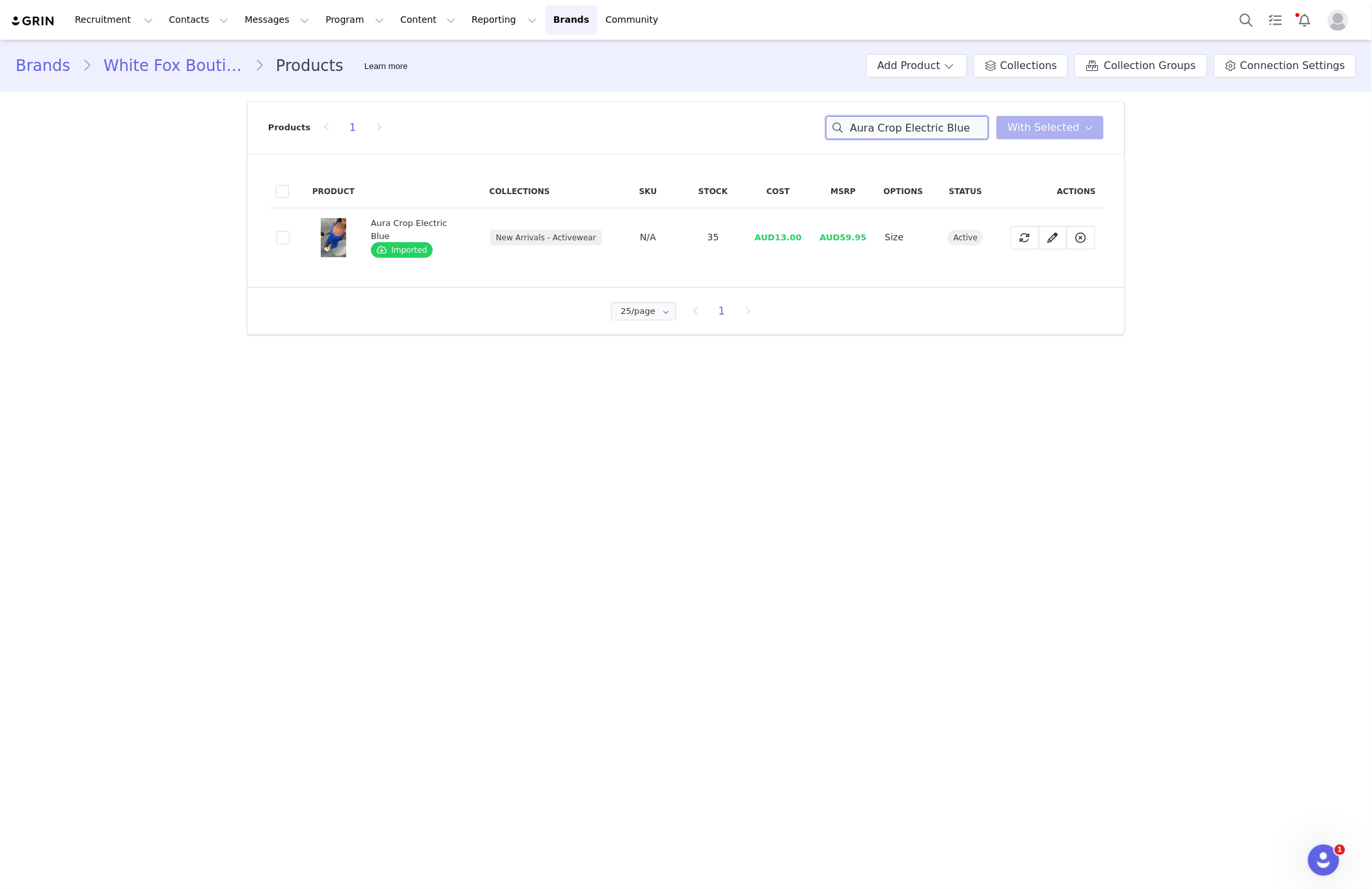
click at [884, 133] on input "Aura Crop Electric Blue" at bounding box center [907, 127] width 163 height 23
click at [882, 133] on input "Aura Crop Electric Blue" at bounding box center [907, 127] width 163 height 23
paste input "Ace High Waisted Leggings Black/White"
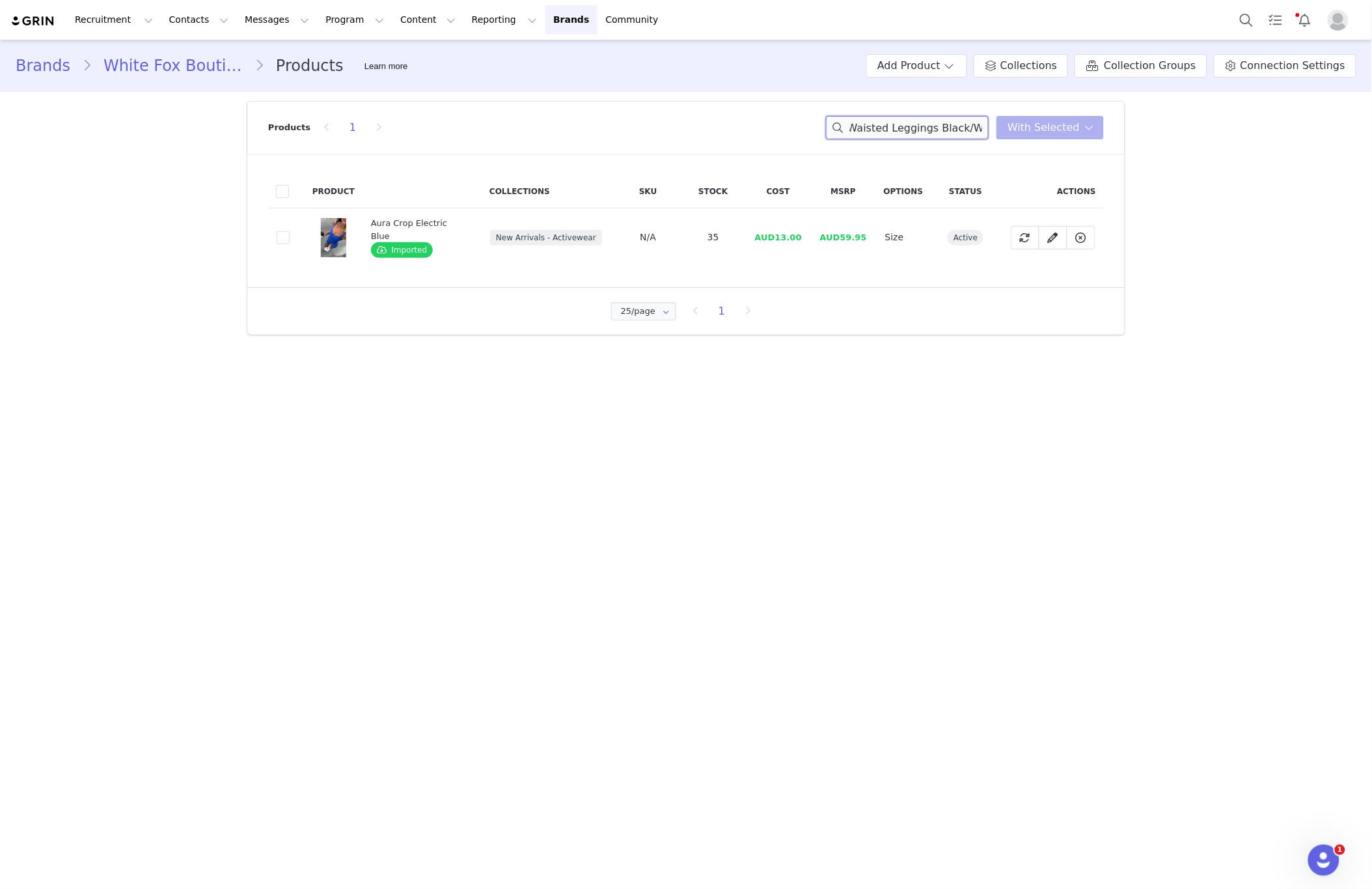
click at [883, 133] on input "Aura Ace High Waisted Leggings Black/White Electric Blue" at bounding box center [907, 127] width 163 height 23
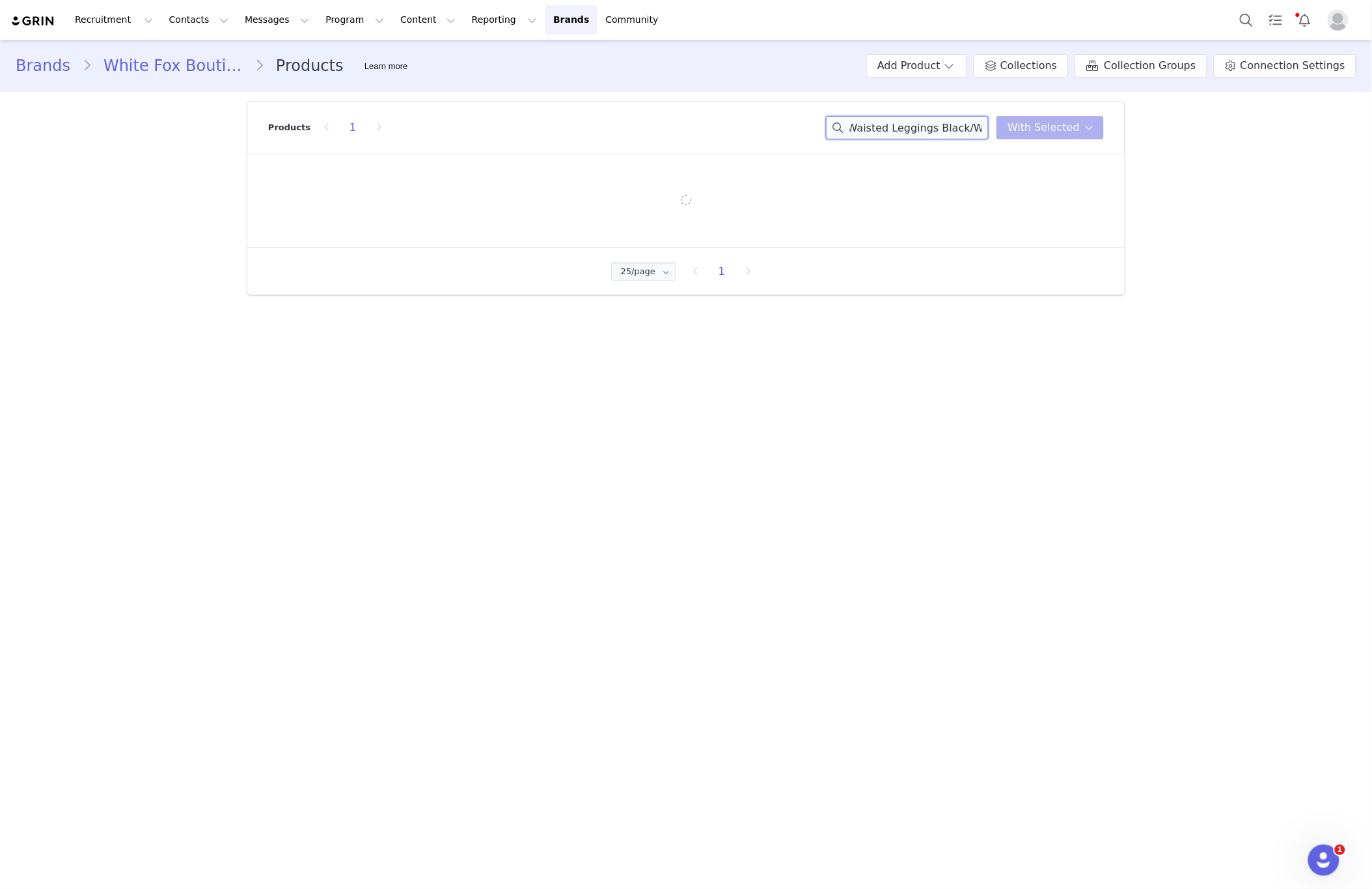
click at [883, 133] on input "Aura Ace High Waisted Leggings Black/White Electric Blue" at bounding box center [907, 127] width 163 height 23
paste input "ce High Waisted Leggings Black/Whit"
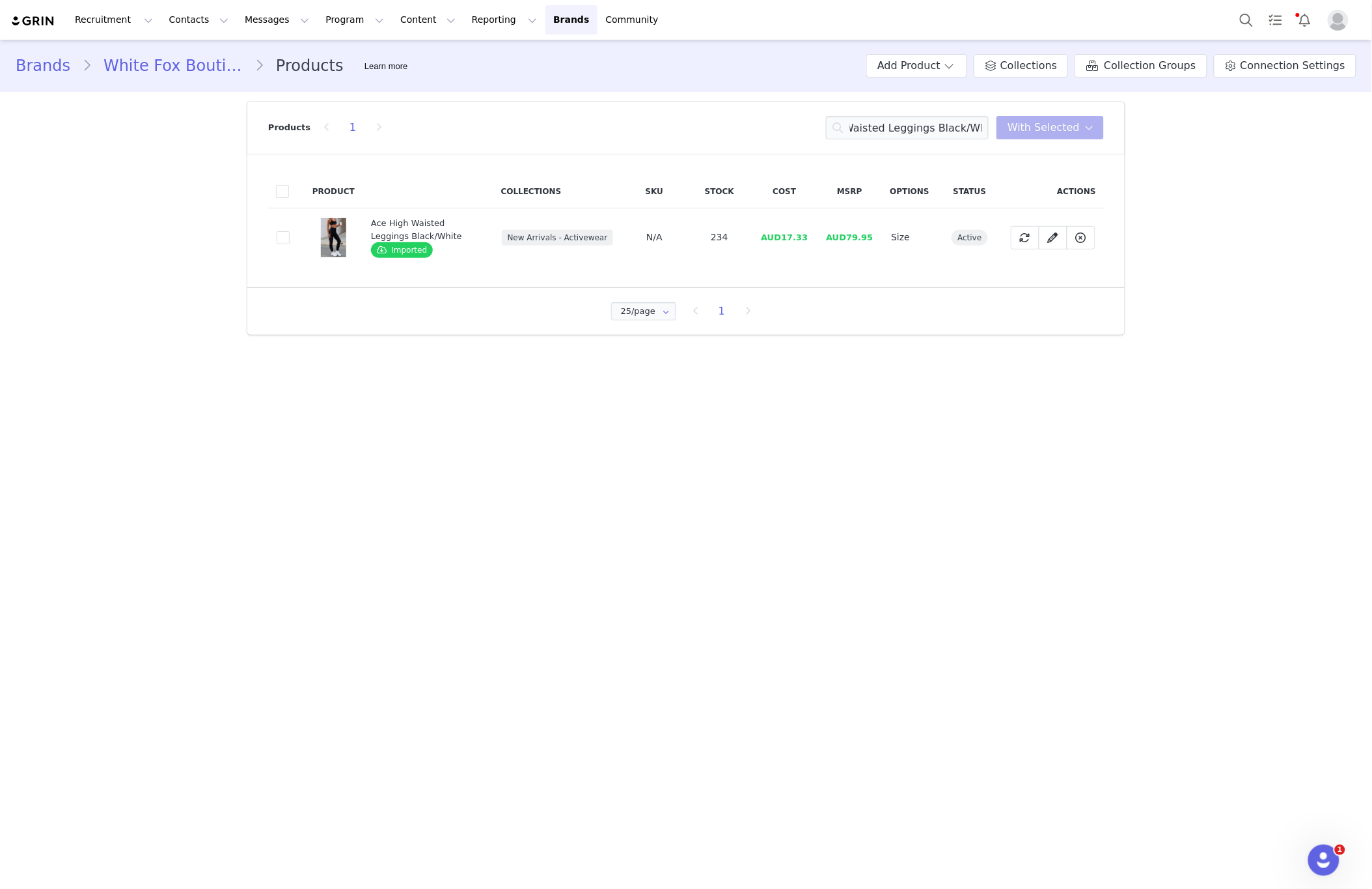
scroll to position [0, 0]
click at [955, 126] on input "Ace High Waisted Leggings Black/White" at bounding box center [907, 127] width 163 height 23
drag, startPoint x: 956, startPoint y: 126, endPoint x: 931, endPoint y: 146, distance: 32.0
click at [956, 126] on input "Ace High Waisted Leggings Black/White" at bounding box center [907, 127] width 163 height 23
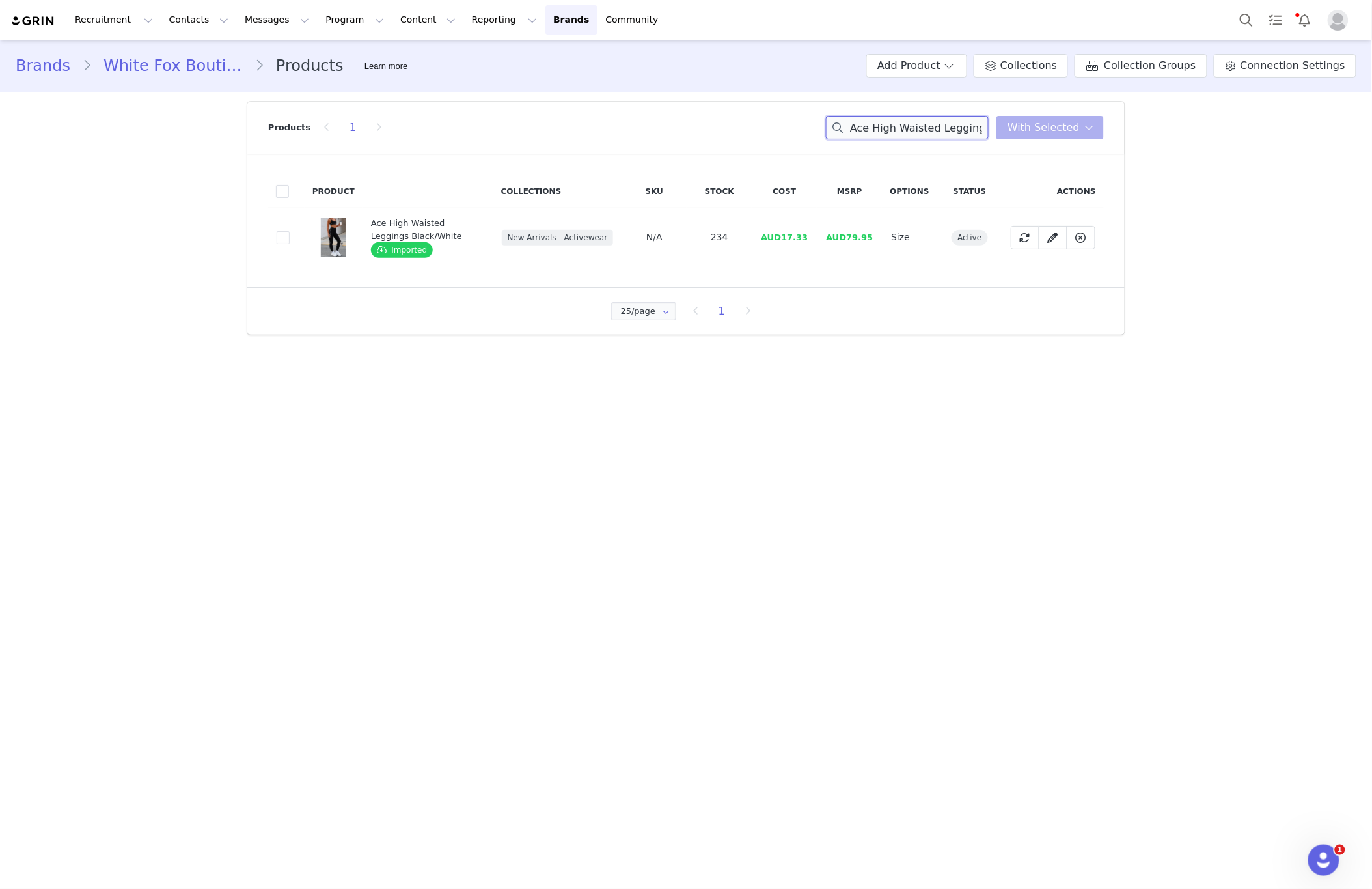
paste input "Winning Team Oversized Hoodie Chocola"
click at [903, 124] on input "Winning Team Oversized Hoodie Chocolate" at bounding box center [907, 127] width 163 height 23
paste input "Now's The Time Crop Black/Whi"
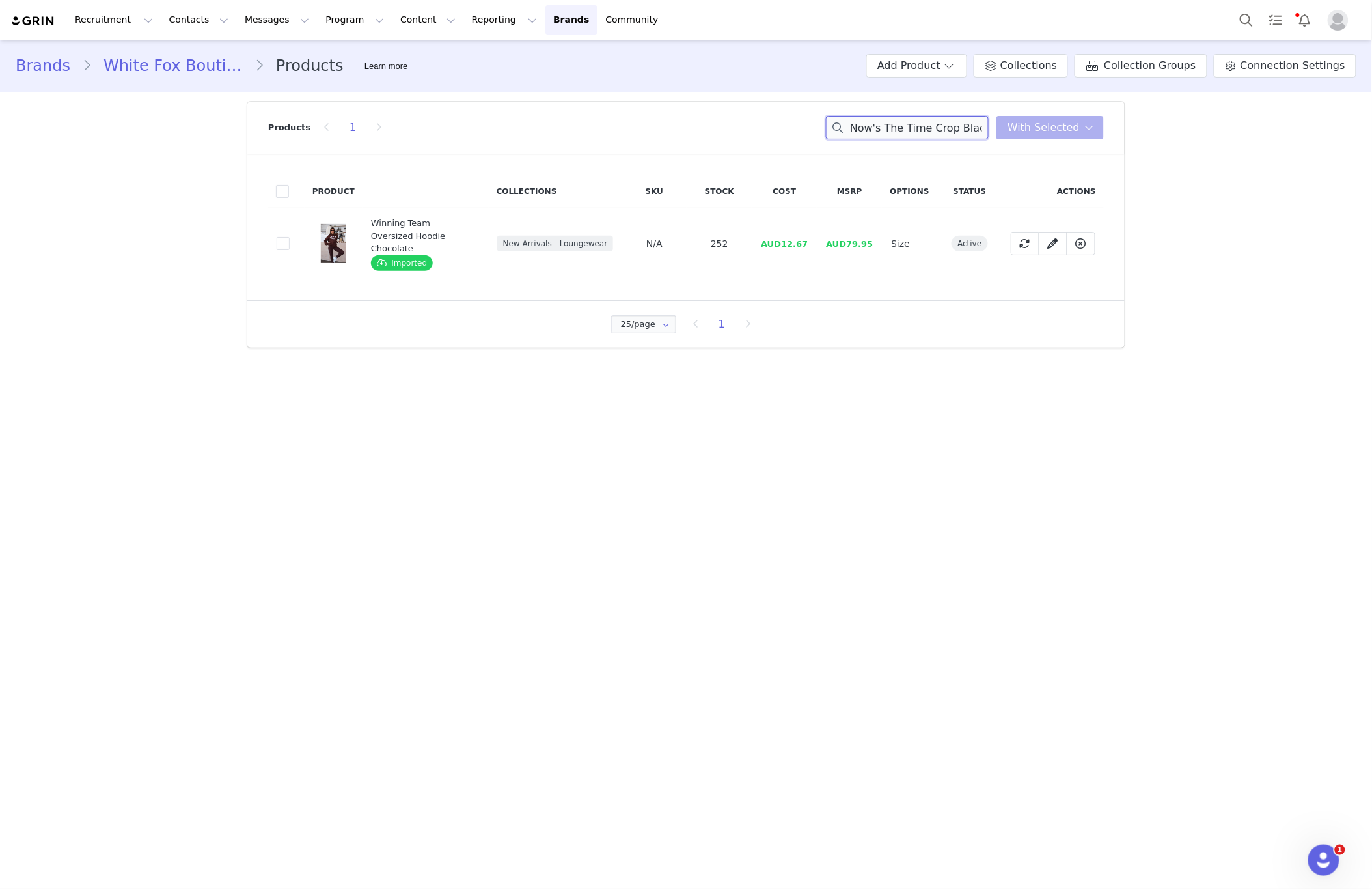
scroll to position [0, 28]
type input "Now's The Time Crop Black/White"
click at [282, 241] on span at bounding box center [283, 238] width 13 height 13
click at [290, 231] on input "467e9c6b-567e-4884-aaad-a21ed0fdd43a" at bounding box center [290, 231] width 0 height 0
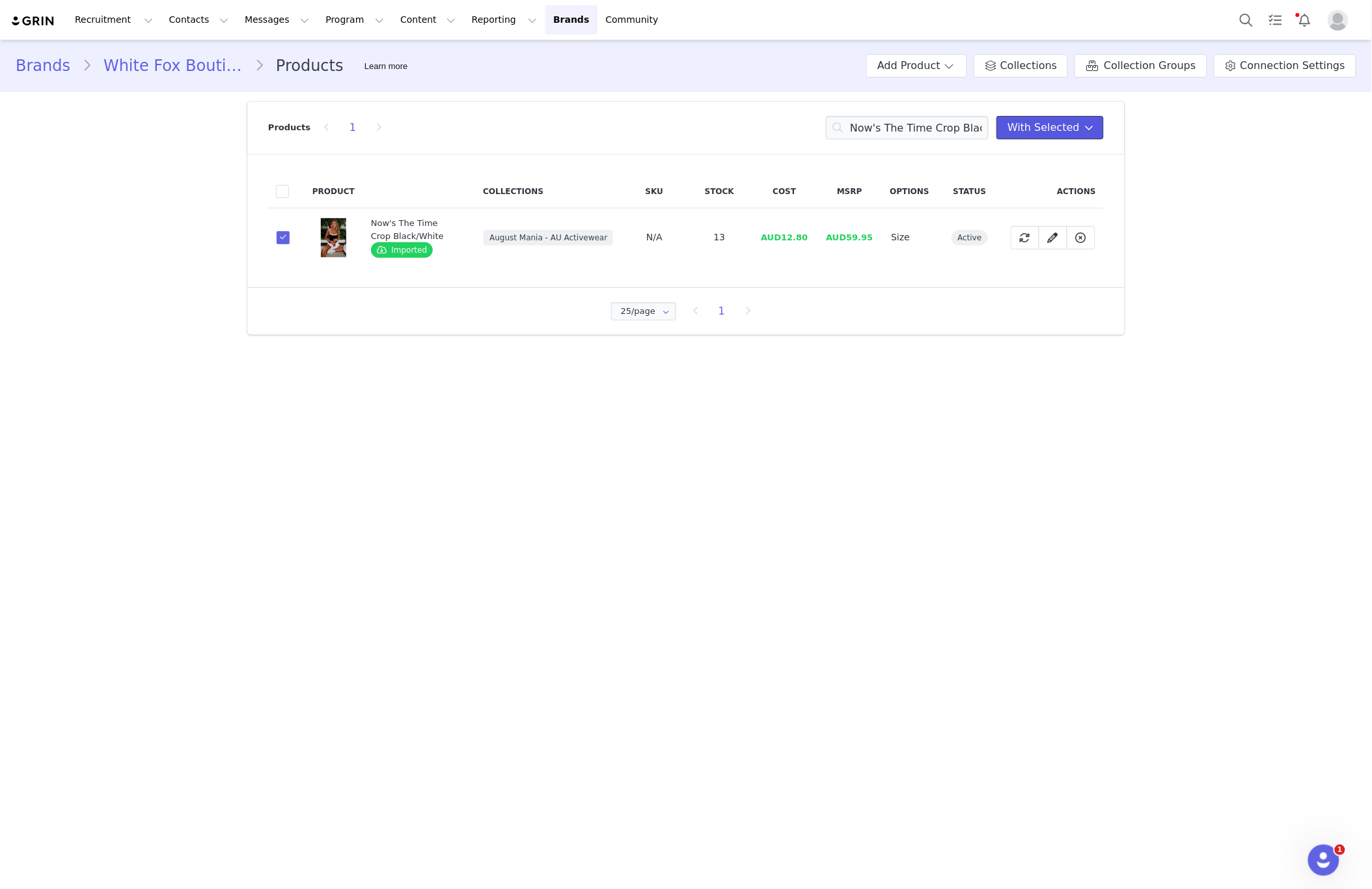
drag, startPoint x: 1027, startPoint y: 131, endPoint x: 1026, endPoint y: 177, distance: 46.0
click at [1027, 131] on span "With Selected" at bounding box center [1044, 128] width 72 height 16
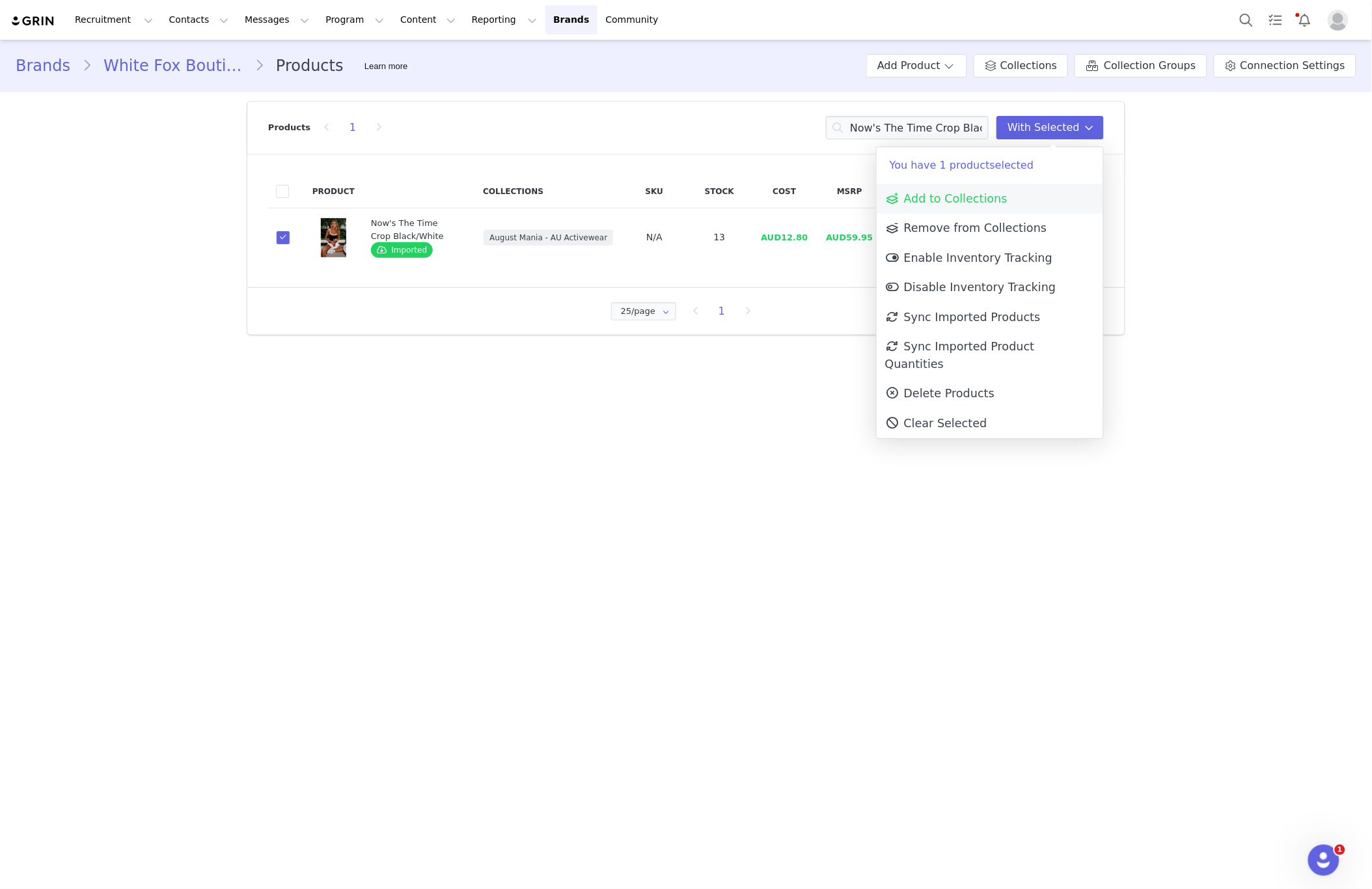
click at [964, 207] on link "Add to Collections" at bounding box center [989, 199] width 226 height 30
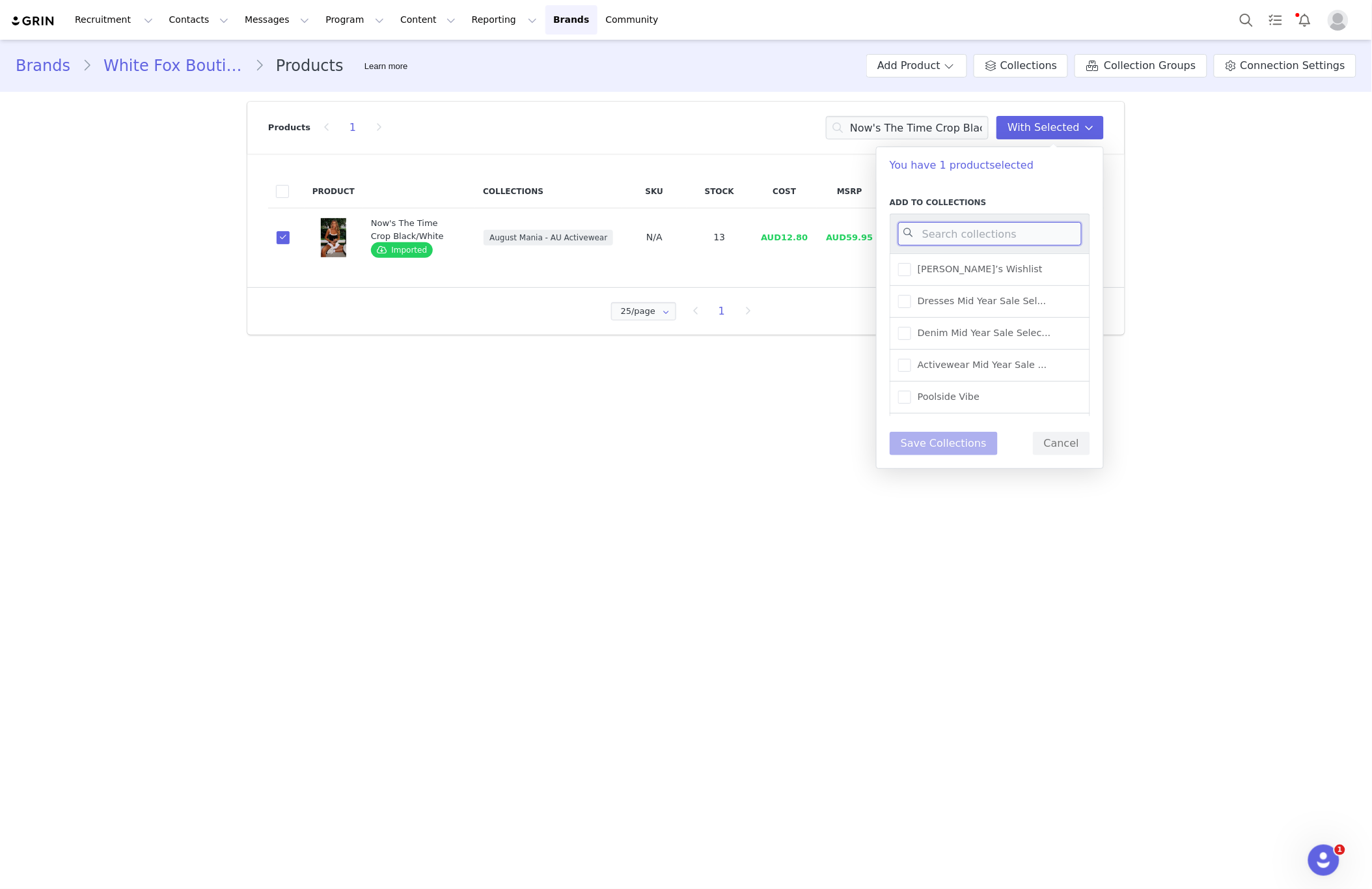
click at [948, 232] on input at bounding box center [990, 234] width 184 height 23
type input "NEW"
click at [1028, 337] on span "New Arrivals - Activewear" at bounding box center [975, 332] width 126 height 12
click at [911, 327] on input "New Arrivals - Activewear" at bounding box center [911, 327] width 0 height 0
click at [935, 448] on button "Save Collections" at bounding box center [944, 443] width 108 height 23
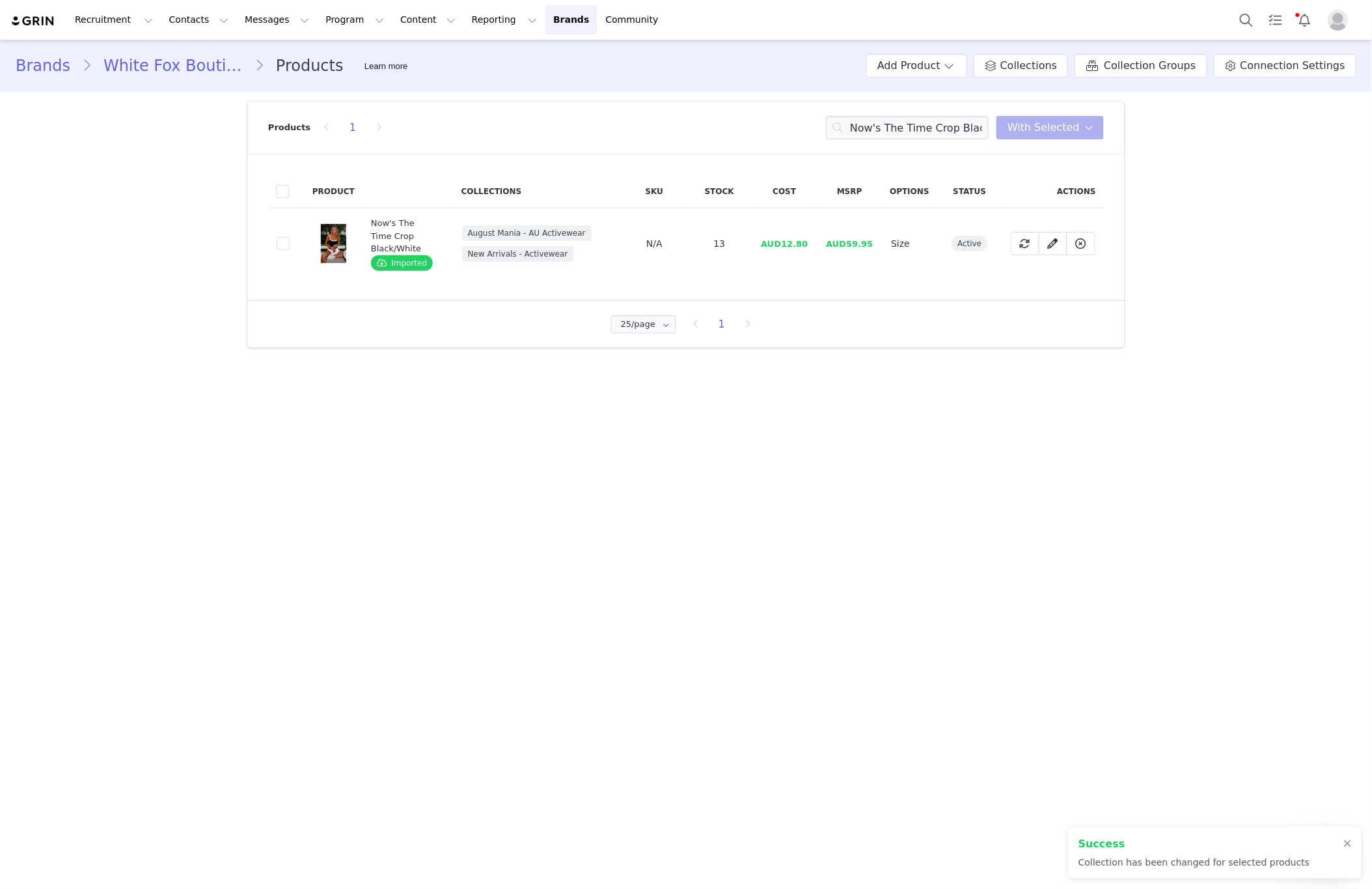
drag, startPoint x: 282, startPoint y: 244, endPoint x: 528, endPoint y: 187, distance: 252.5
click at [290, 244] on td "467e9c6b-567e-4884-aaad-a21ed0fdd43a" at bounding box center [286, 244] width 36 height 71
click at [279, 246] on span at bounding box center [283, 244] width 13 height 13
click at [290, 237] on input "467e9c6b-567e-4884-aaad-a21ed0fdd43a" at bounding box center [290, 237] width 0 height 0
drag, startPoint x: 1057, startPoint y: 121, endPoint x: 1033, endPoint y: 103, distance: 30.0
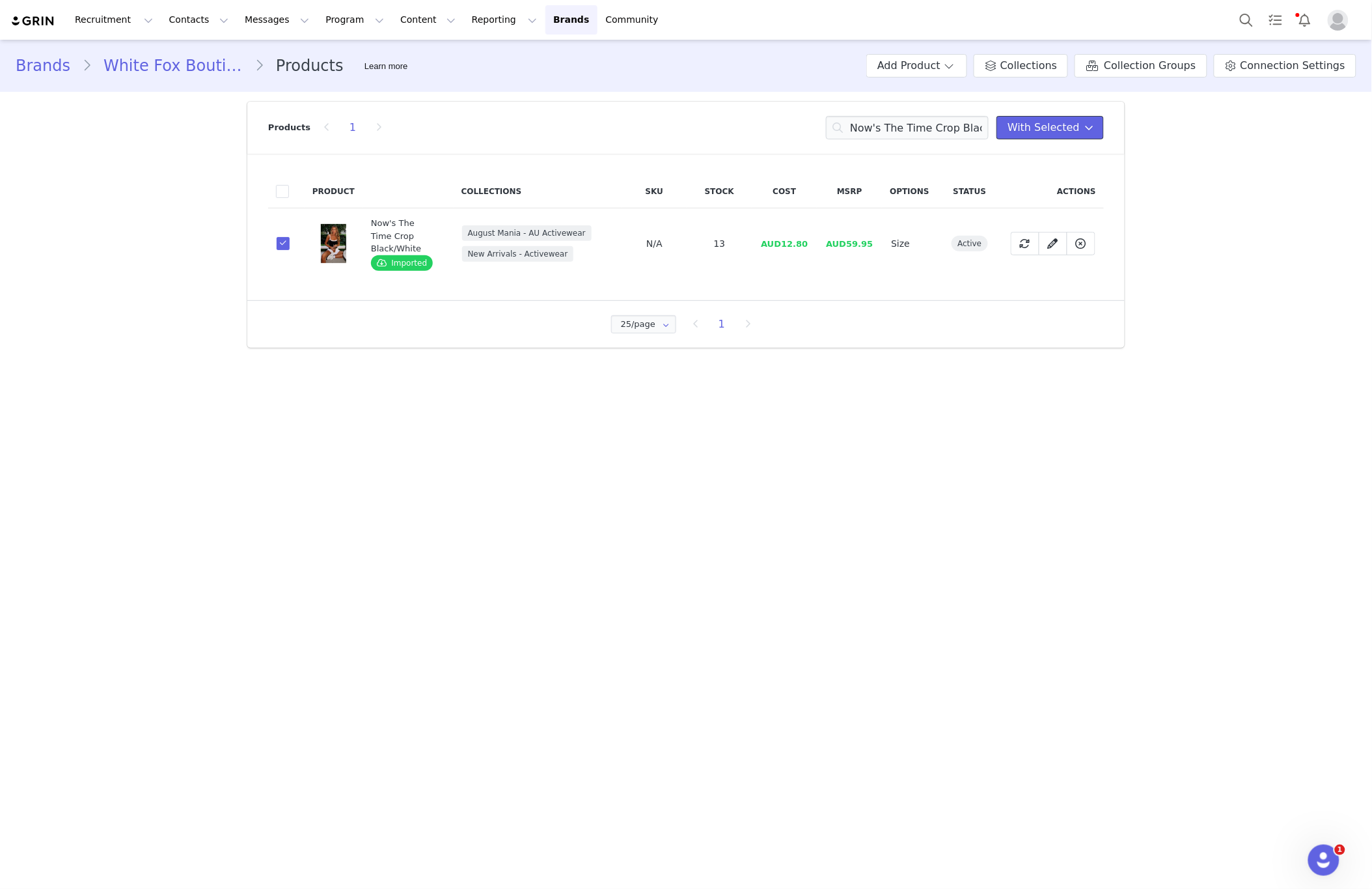
click at [1057, 121] on span "With Selected" at bounding box center [1044, 128] width 72 height 16
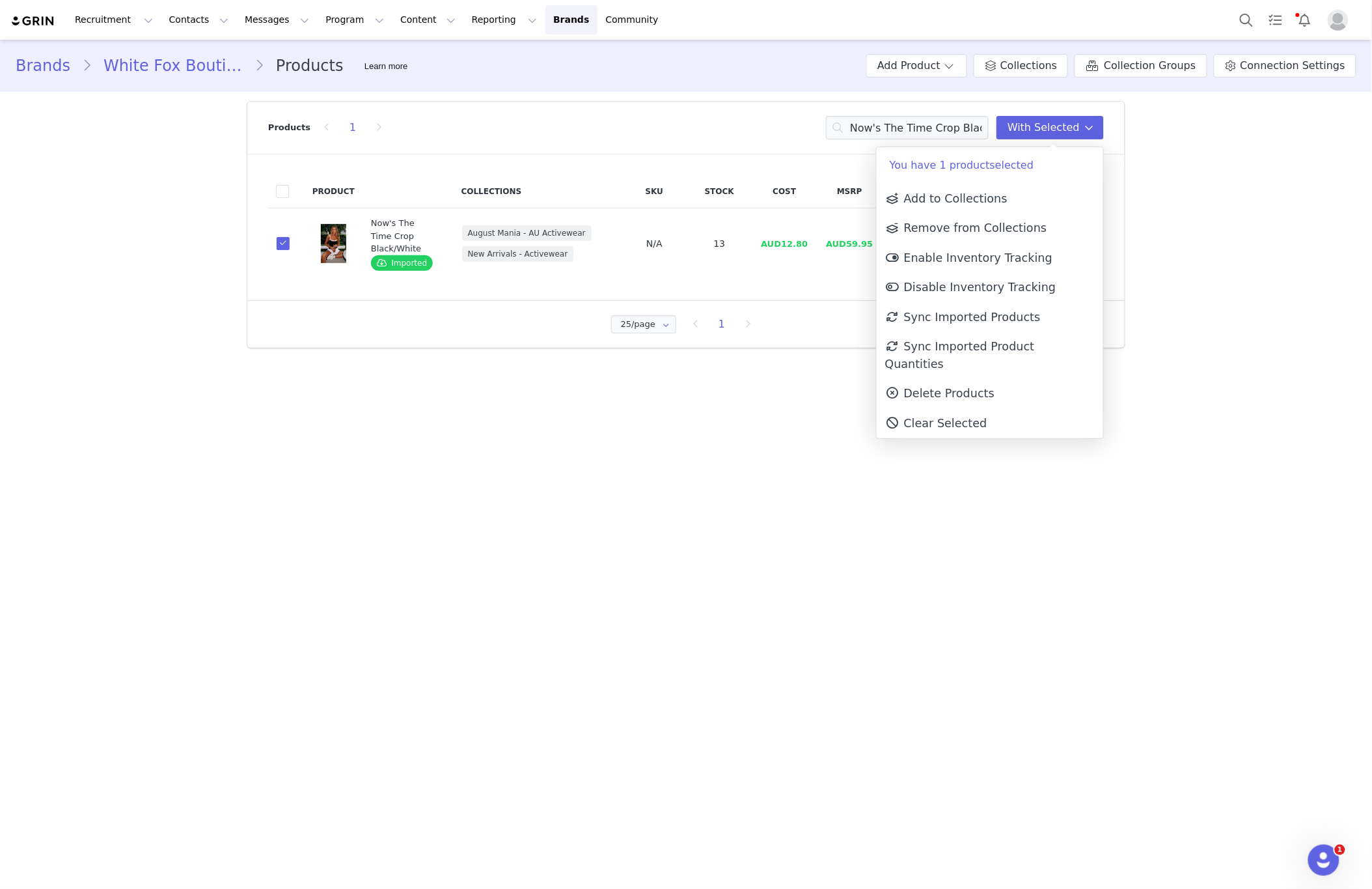
click at [966, 387] on span "Delete Products" at bounding box center [940, 393] width 109 height 13
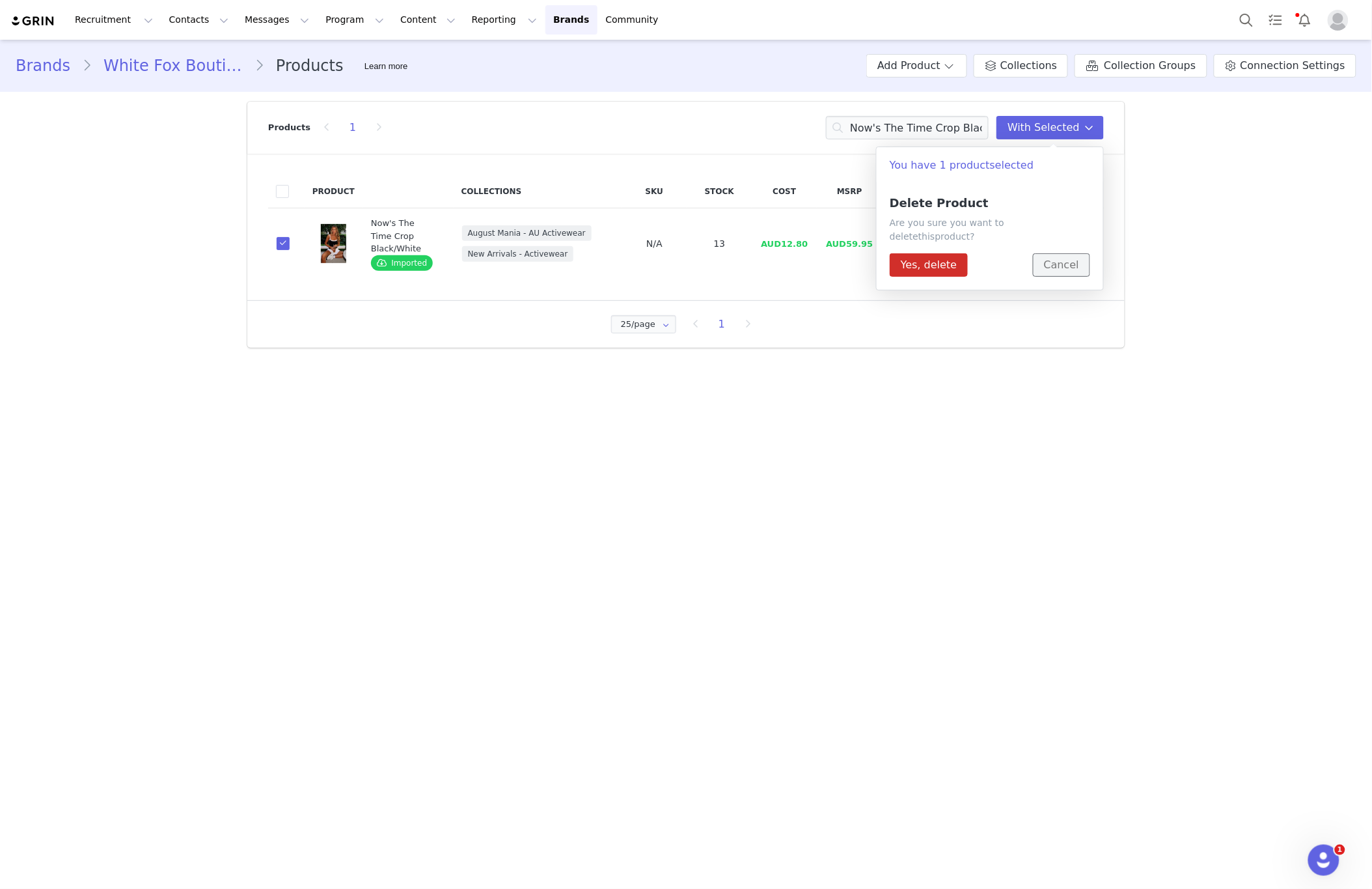
drag, startPoint x: 1057, startPoint y: 259, endPoint x: 1059, endPoint y: 250, distance: 9.2
click at [1057, 259] on button "Cancel" at bounding box center [1062, 265] width 57 height 23
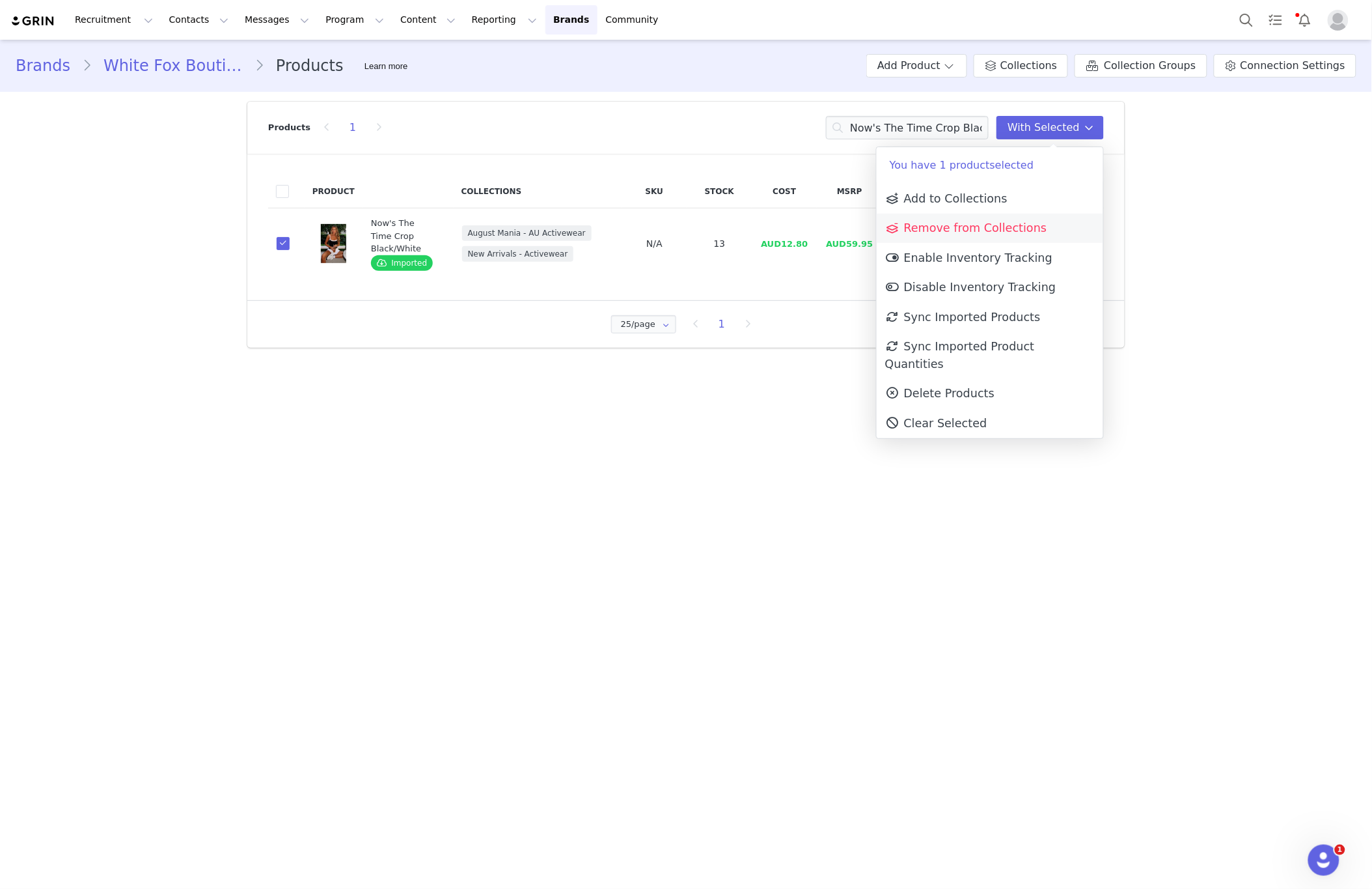
click at [1016, 216] on link "Remove from Collections" at bounding box center [989, 229] width 226 height 30
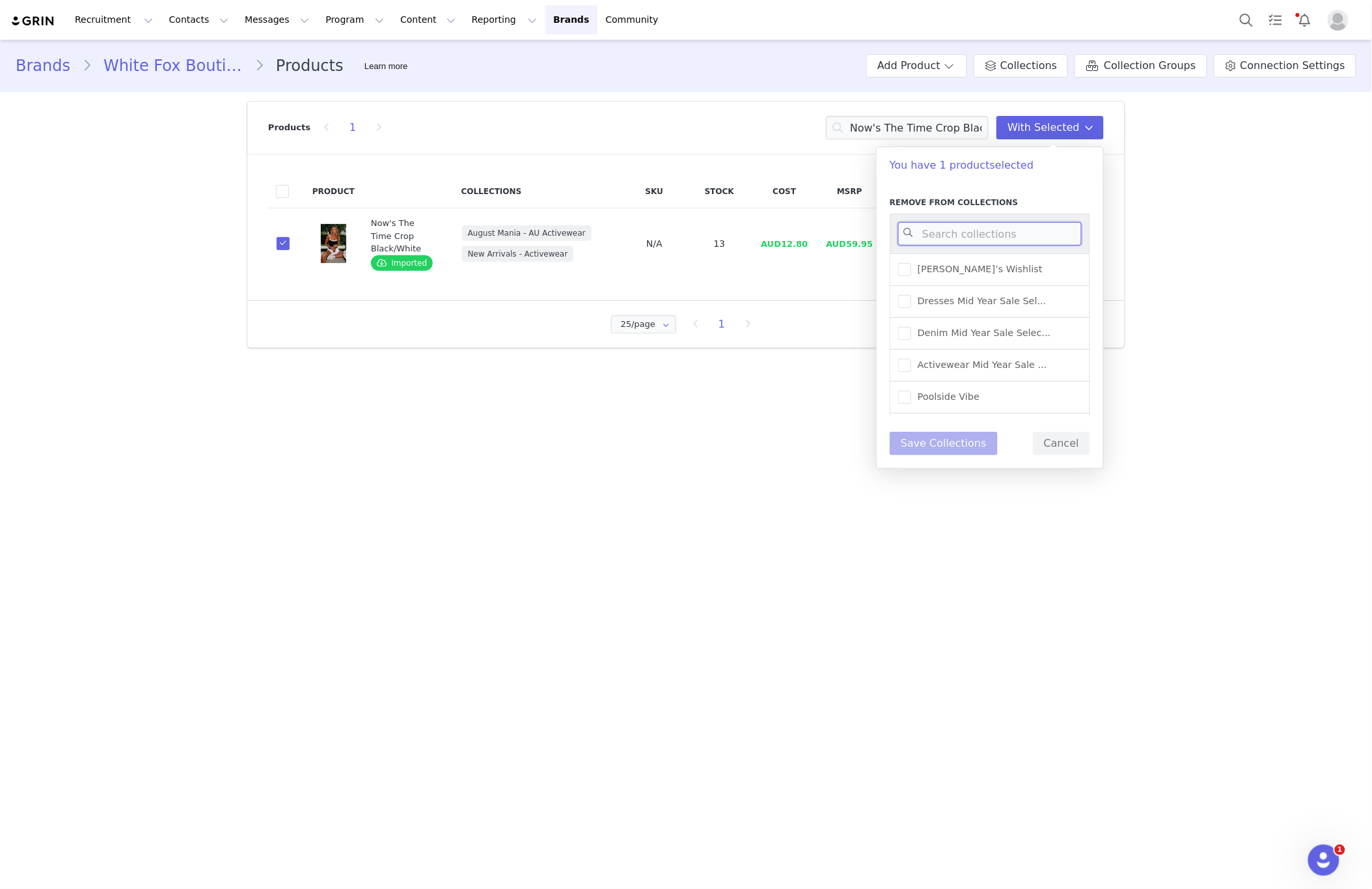
click at [950, 232] on input at bounding box center [990, 234] width 184 height 23
type input "NEW"
click at [1001, 331] on span "New Arrivals - Activewear" at bounding box center [975, 332] width 126 height 12
click at [911, 327] on input "New Arrivals - Activewear" at bounding box center [911, 327] width 0 height 0
click at [940, 444] on button "Save Collections" at bounding box center [944, 443] width 108 height 23
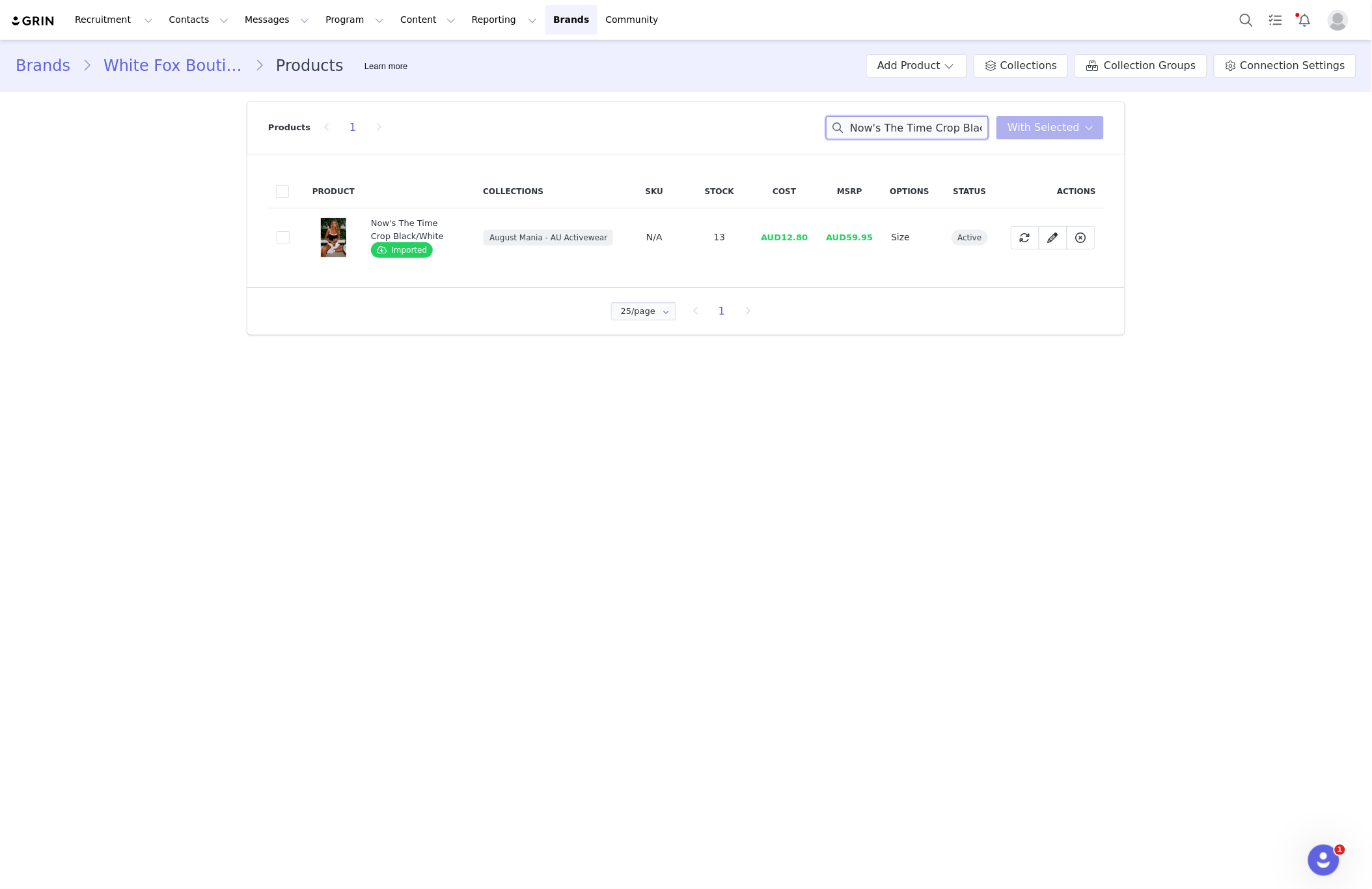
click at [946, 131] on input "Now's The Time Crop Black/White" at bounding box center [907, 127] width 163 height 23
paste input "Balance Sports Crop Lemon"
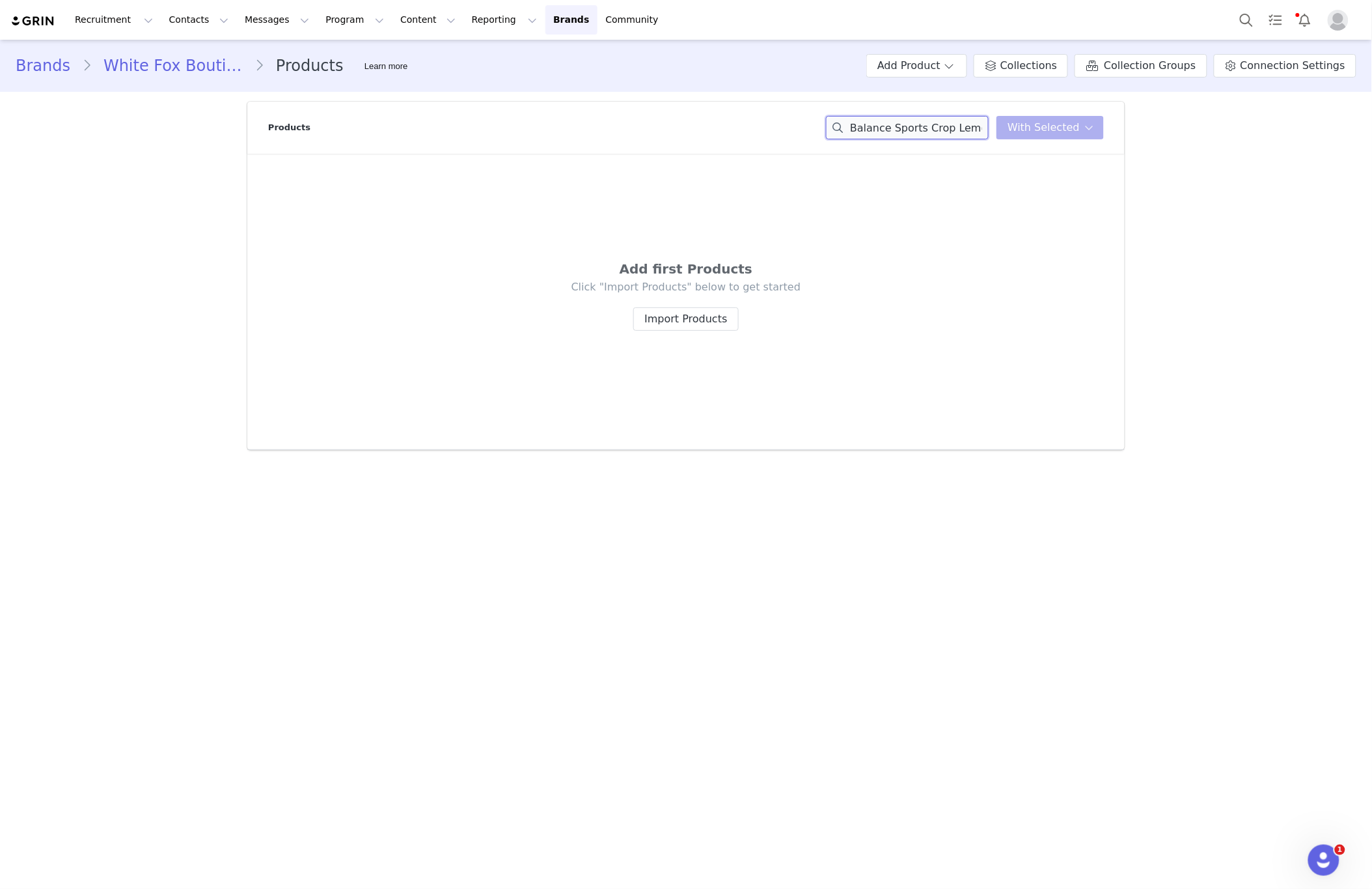
drag, startPoint x: 908, startPoint y: 123, endPoint x: 1403, endPoint y: 146, distance: 495.5
click at [1371, 146] on html "Recruitment Recruitment Creator Search Curated Lists Landing Pages Web Extensio…" at bounding box center [686, 444] width 1372 height 889
click at [901, 131] on input "Balance Sports Crop Lemon" at bounding box center [907, 127] width 163 height 23
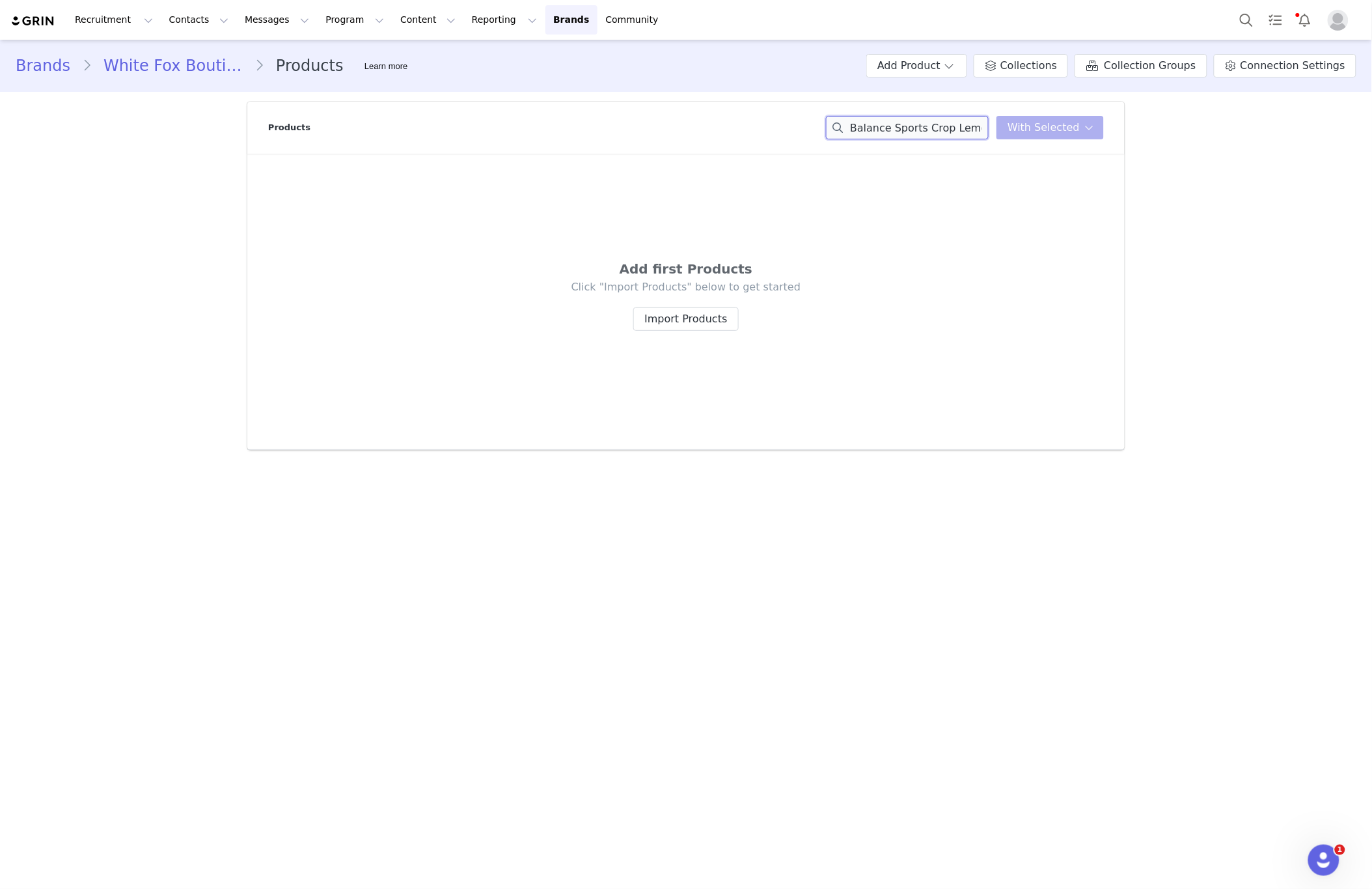
paste input "Zara Mid Rise Straight Leg Jeans Black Acid"
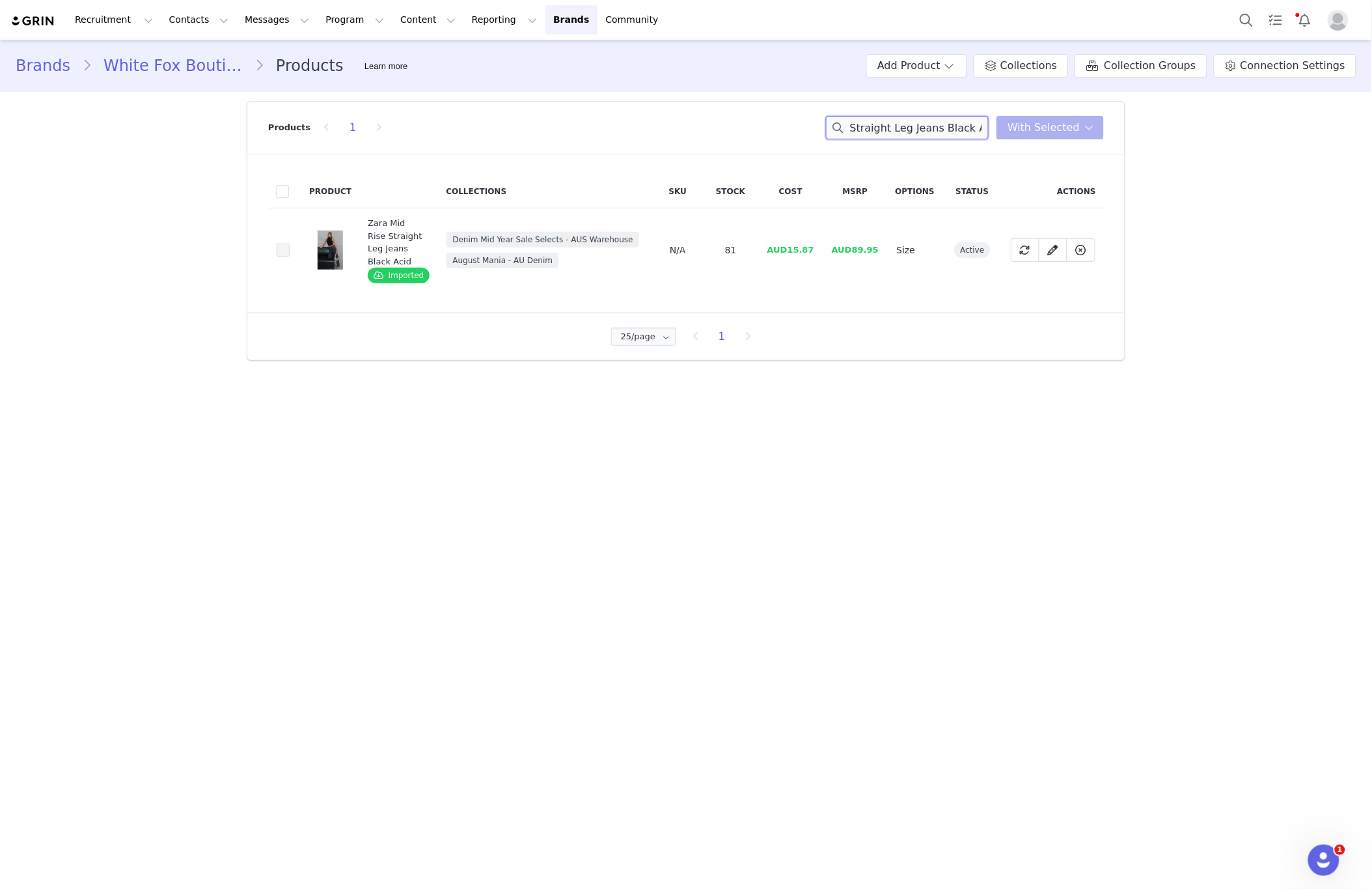
type input "Zara Mid Rise Straight Leg Jeans Black Acid"
click at [286, 250] on span at bounding box center [283, 250] width 13 height 13
click at [290, 244] on input "6ed6bdc9-fbd2-44a6-a05f-91a6ffe68813" at bounding box center [290, 244] width 0 height 0
click at [1046, 116] on button "With Selected" at bounding box center [1050, 127] width 107 height 23
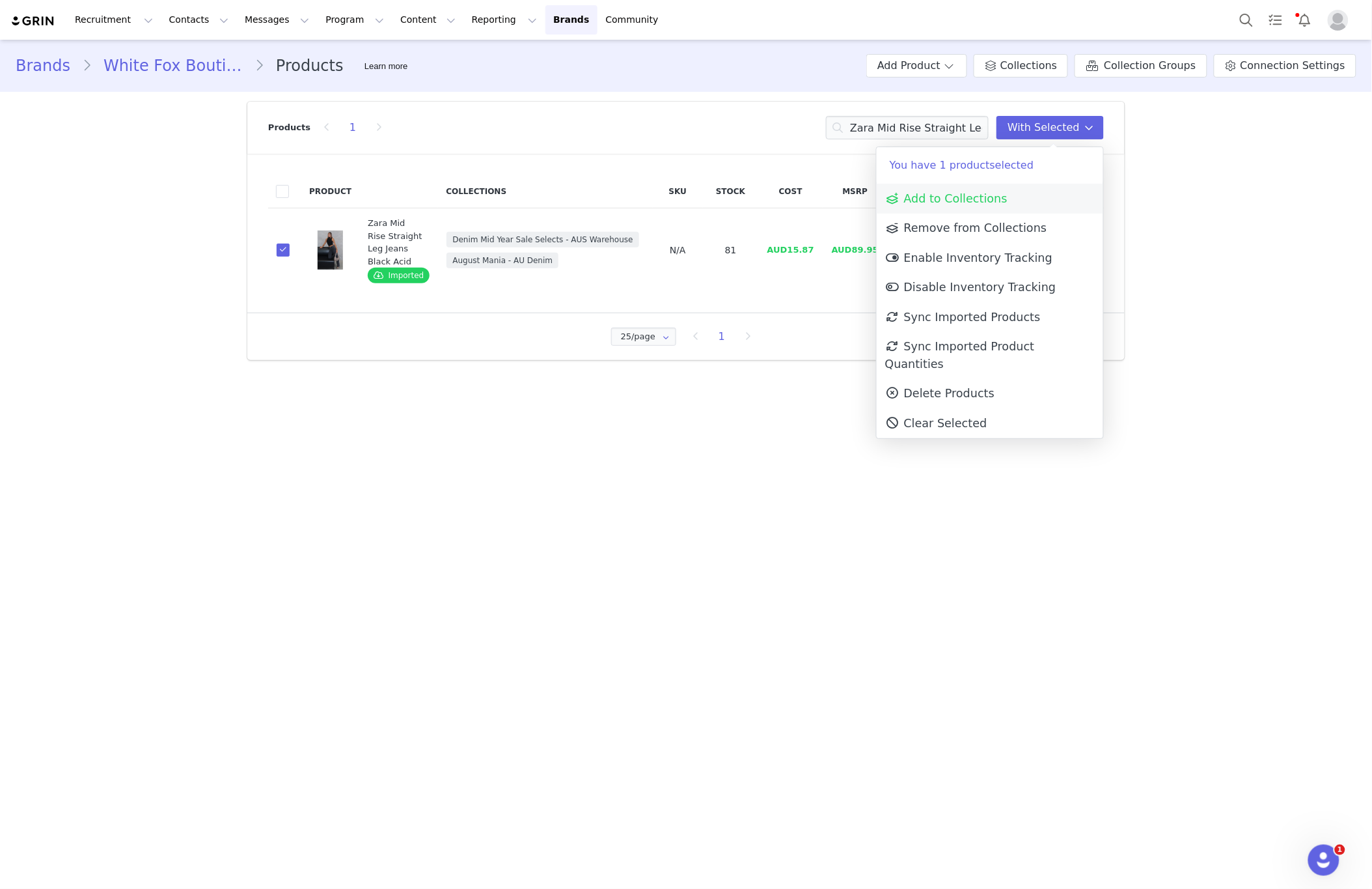
click at [982, 197] on span "Add to Collections" at bounding box center [946, 199] width 122 height 13
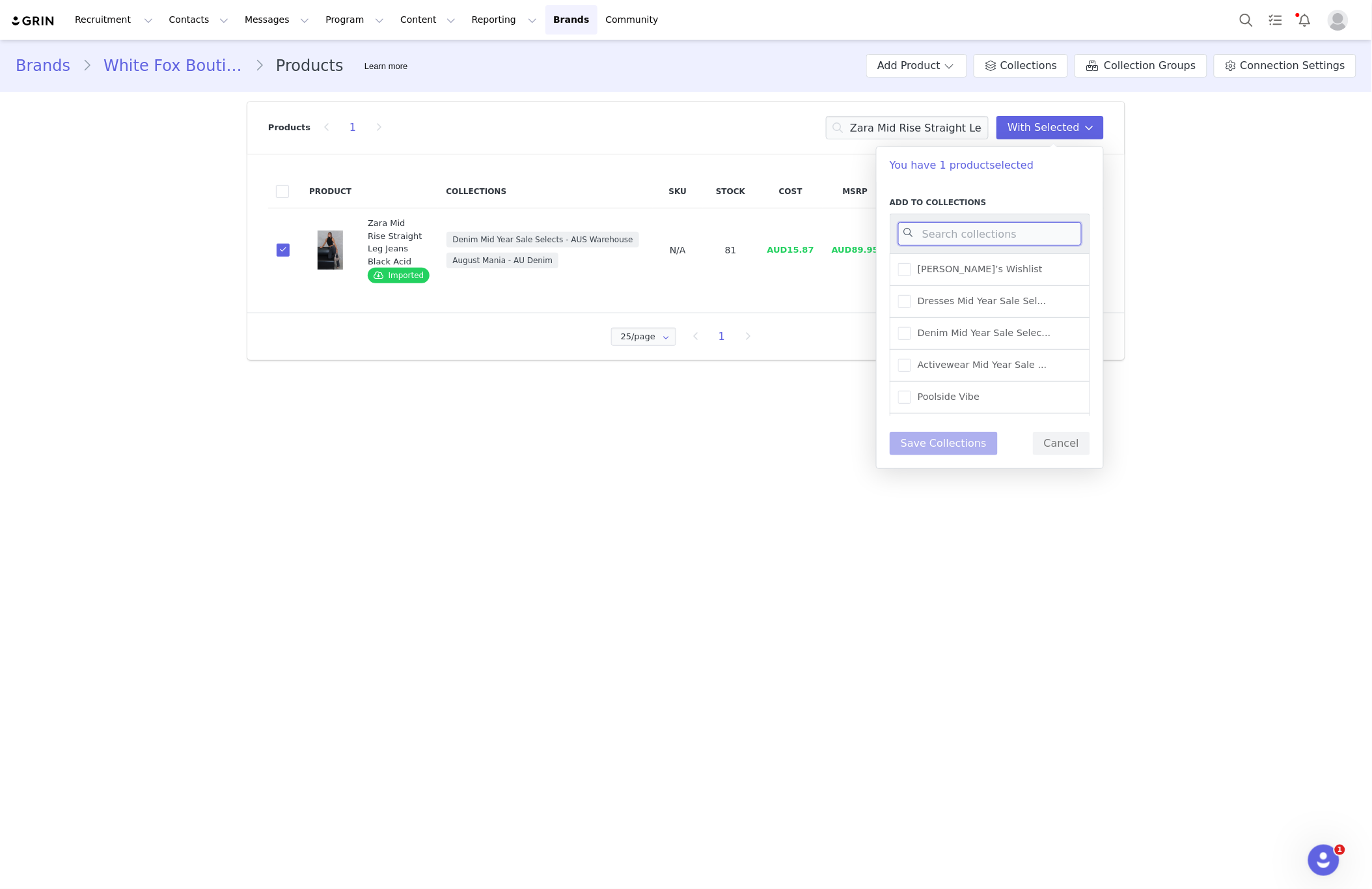
click at [950, 232] on input at bounding box center [990, 234] width 184 height 23
type input "NEW"
click at [507, 481] on main "Brands White Fox Boutique AUS Products Learn more Add Product Collections Colle…" at bounding box center [686, 463] width 1372 height 847
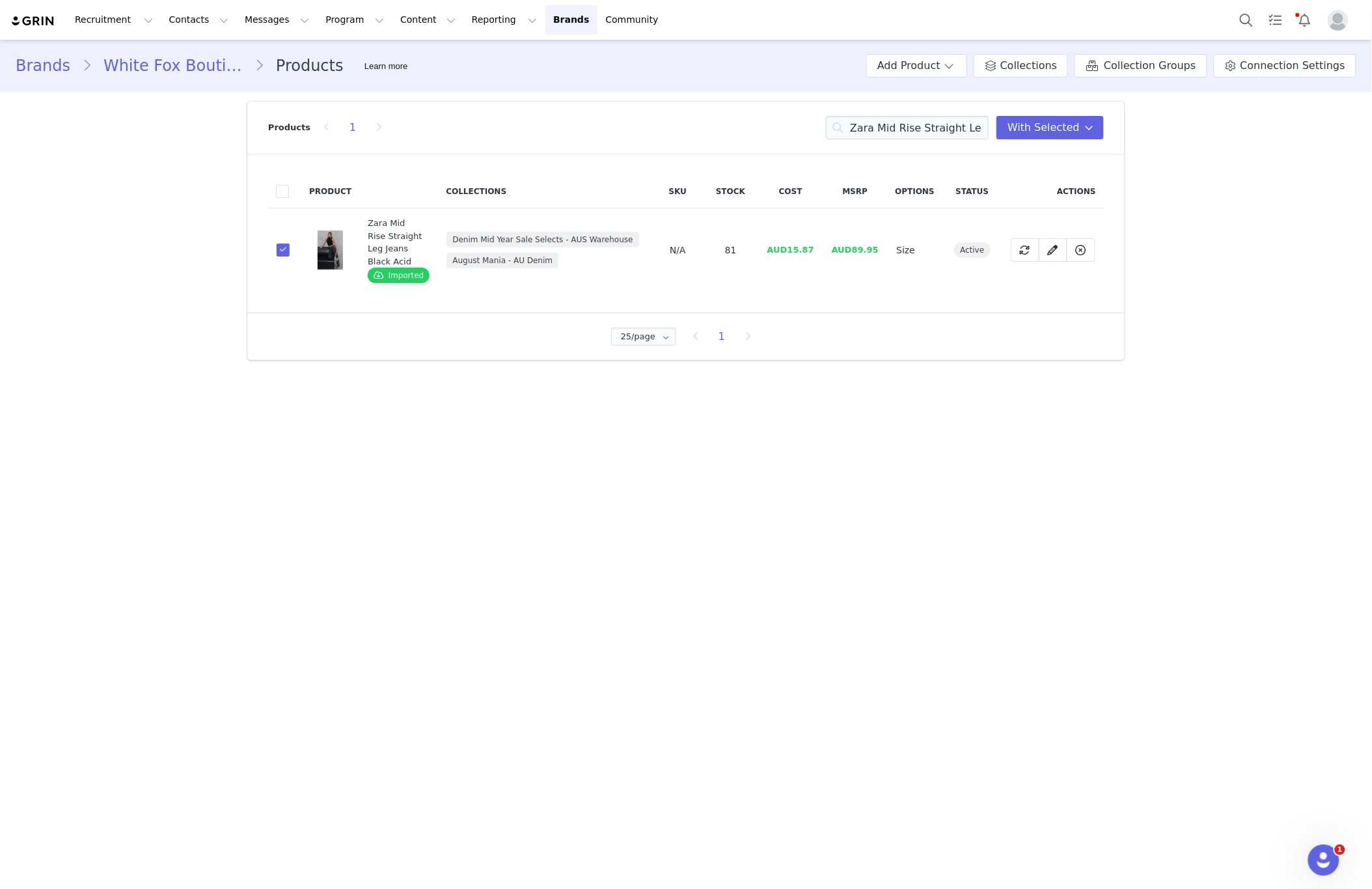
drag, startPoint x: 1089, startPoint y: 166, endPoint x: 1081, endPoint y: 152, distance: 16.1
click at [1089, 164] on div "Product Collections SKU Stock Cost MSRP Options Status Actions 6ed6bdc9-fbd2-44…" at bounding box center [686, 233] width 877 height 159
click at [1061, 126] on span "With Selected" at bounding box center [1044, 128] width 72 height 16
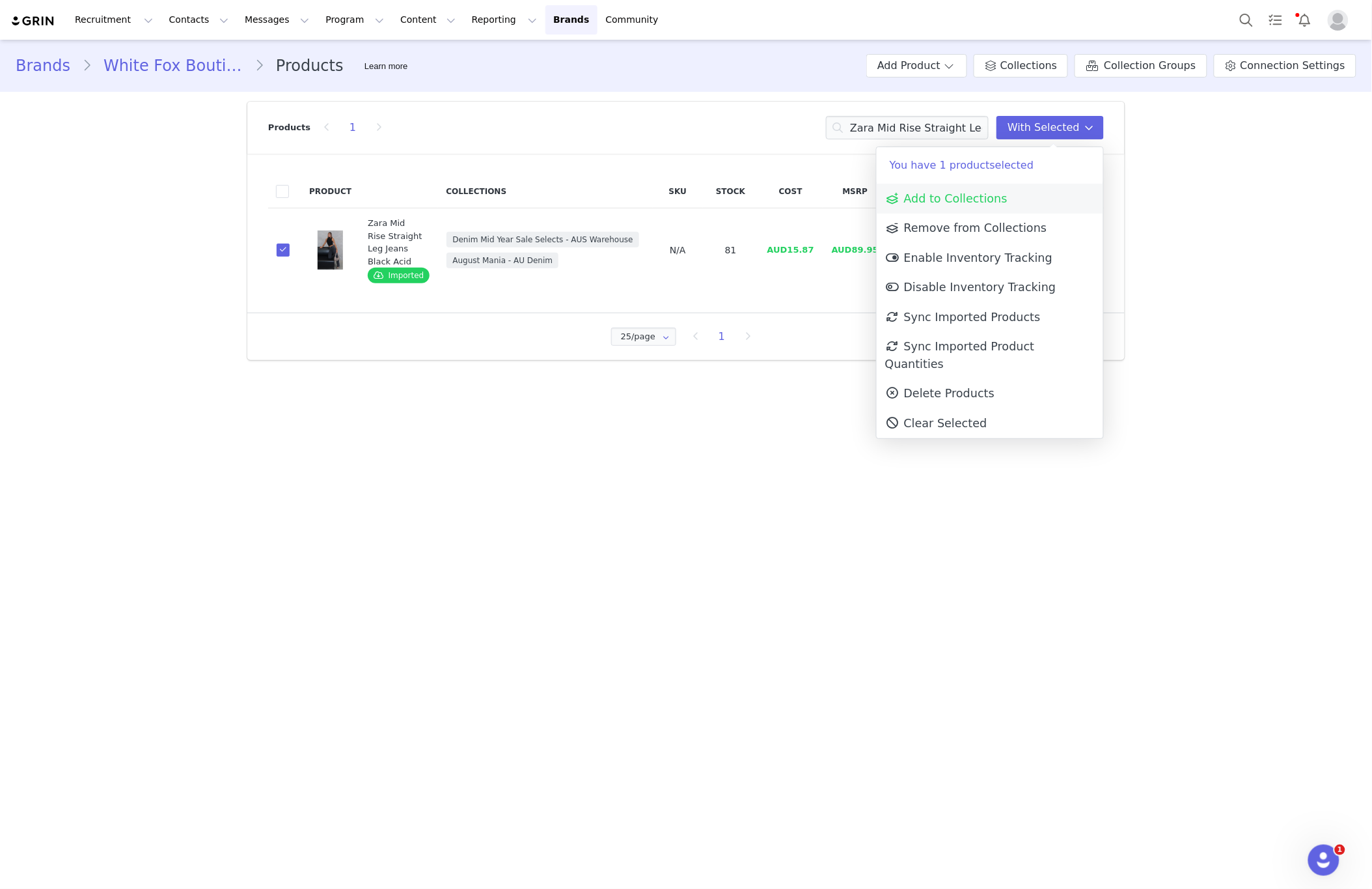
click at [955, 198] on span "Add to Collections" at bounding box center [946, 199] width 122 height 13
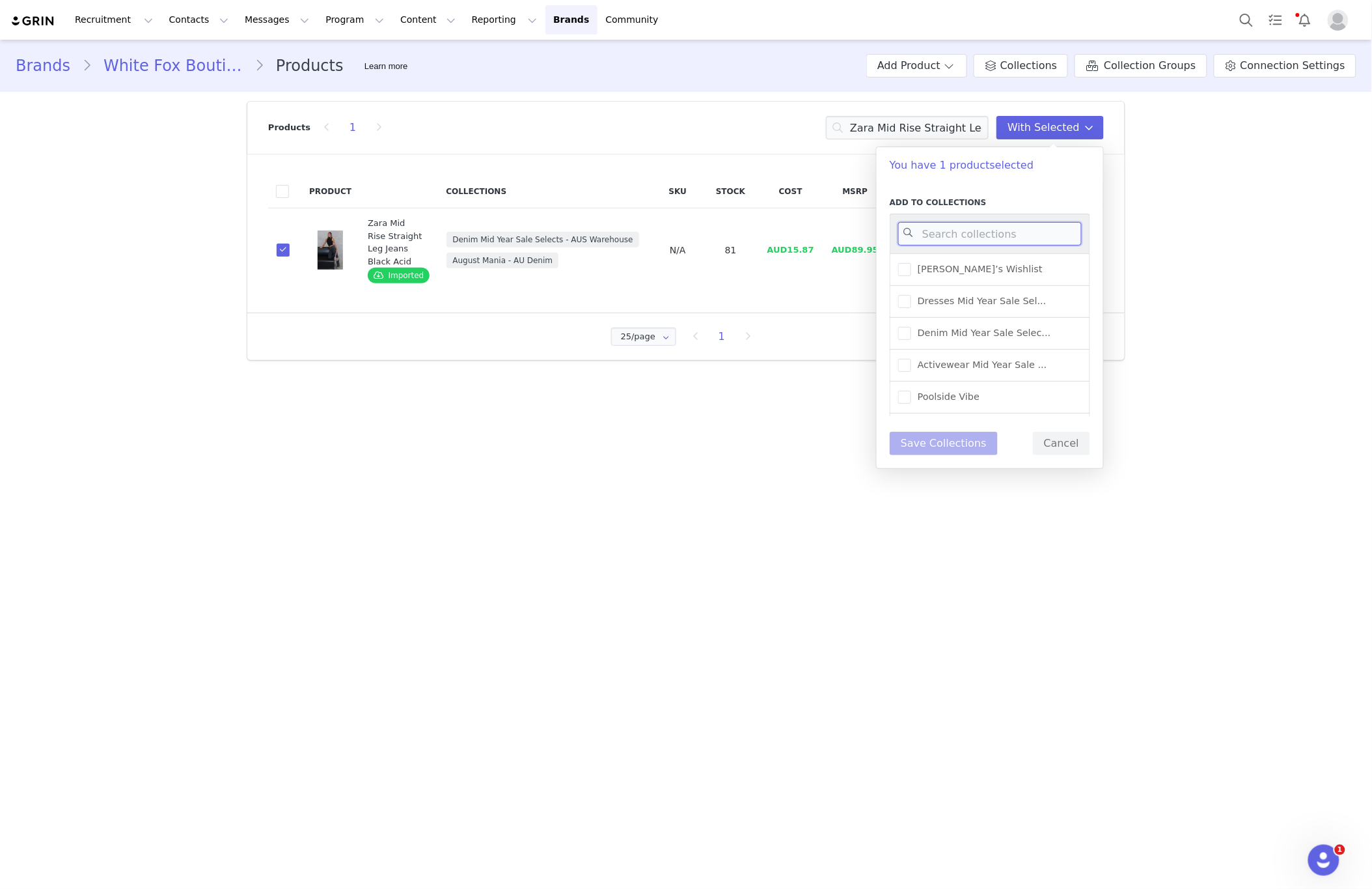
click at [934, 228] on input at bounding box center [990, 234] width 184 height 23
type input "NEW"
click at [1011, 387] on div "New Arrivals - Loungewear" at bounding box center [990, 403] width 200 height 32
click at [984, 367] on span "New Arrivals - Denim" at bounding box center [964, 370] width 106 height 12
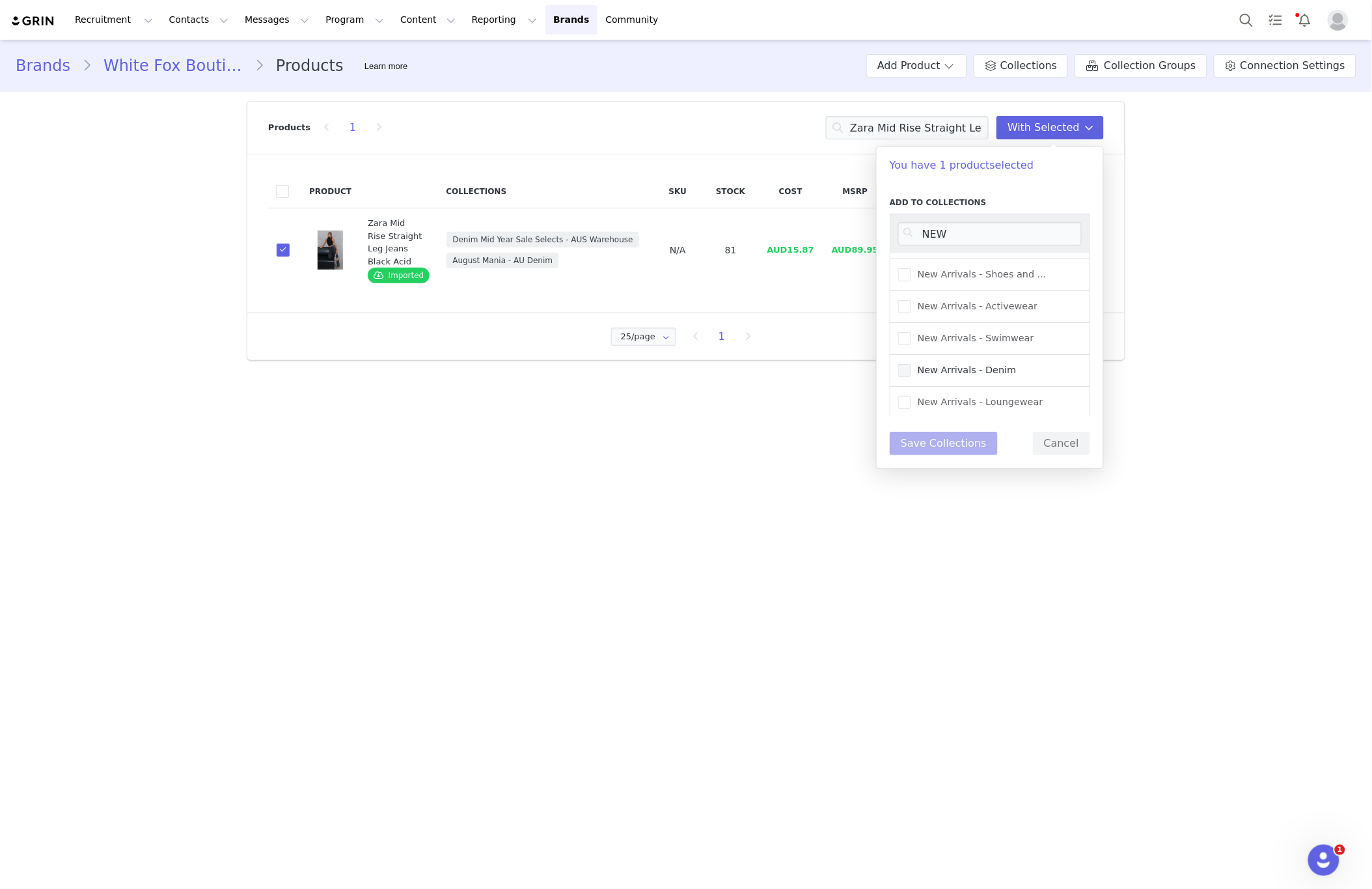
click at [911, 364] on input "New Arrivals - Denim" at bounding box center [911, 364] width 0 height 0
drag, startPoint x: 972, startPoint y: 447, endPoint x: 962, endPoint y: 437, distance: 14.1
click at [972, 447] on button "Save Collections" at bounding box center [944, 443] width 108 height 23
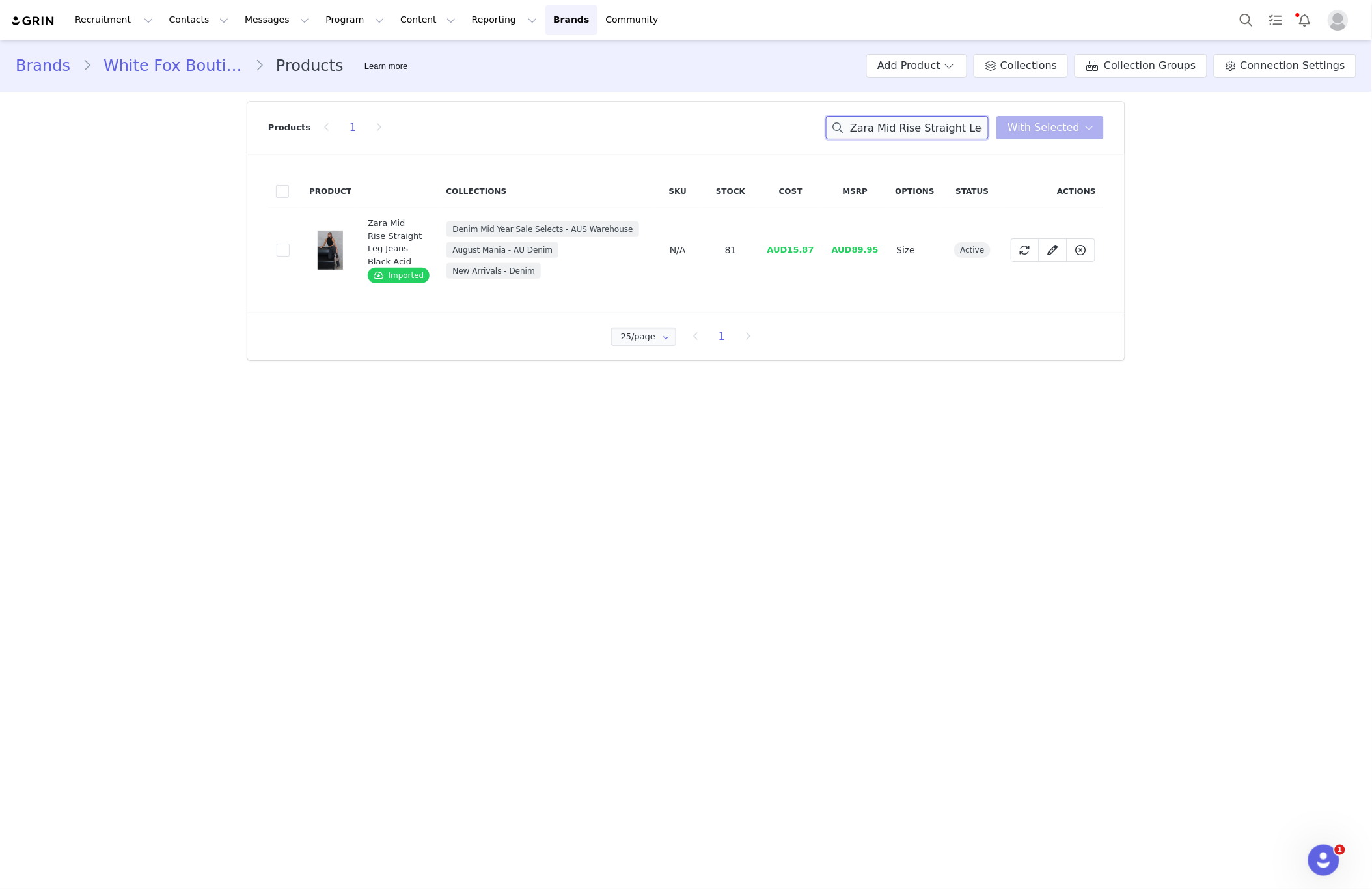
click at [882, 134] on input "Zara Mid Rise Straight Leg Jeans Black Acid" at bounding box center [907, 127] width 163 height 23
paste input "[PERSON_NAME] Mid Rise Wide Leg Jeans Light Blue"
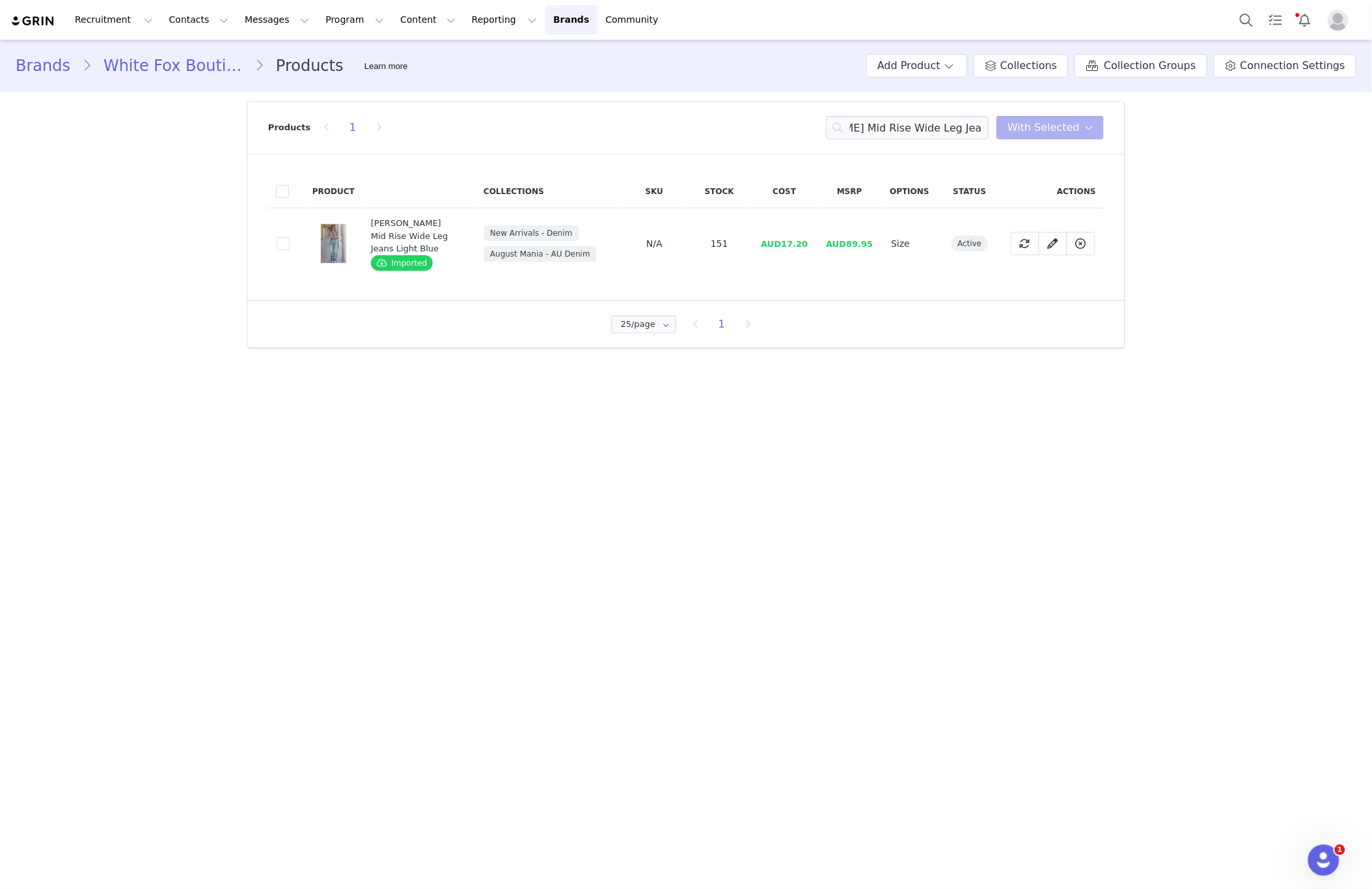
scroll to position [0, 0]
click at [906, 135] on input "[PERSON_NAME] Mid Rise Wide Leg Jeans Light Blue" at bounding box center [907, 127] width 163 height 23
click at [905, 134] on input "[PERSON_NAME] Mid Rise Wide Leg Jeans Light Blue" at bounding box center [907, 127] width 163 height 23
paste input "All Your Problems Denim Skort Cream"
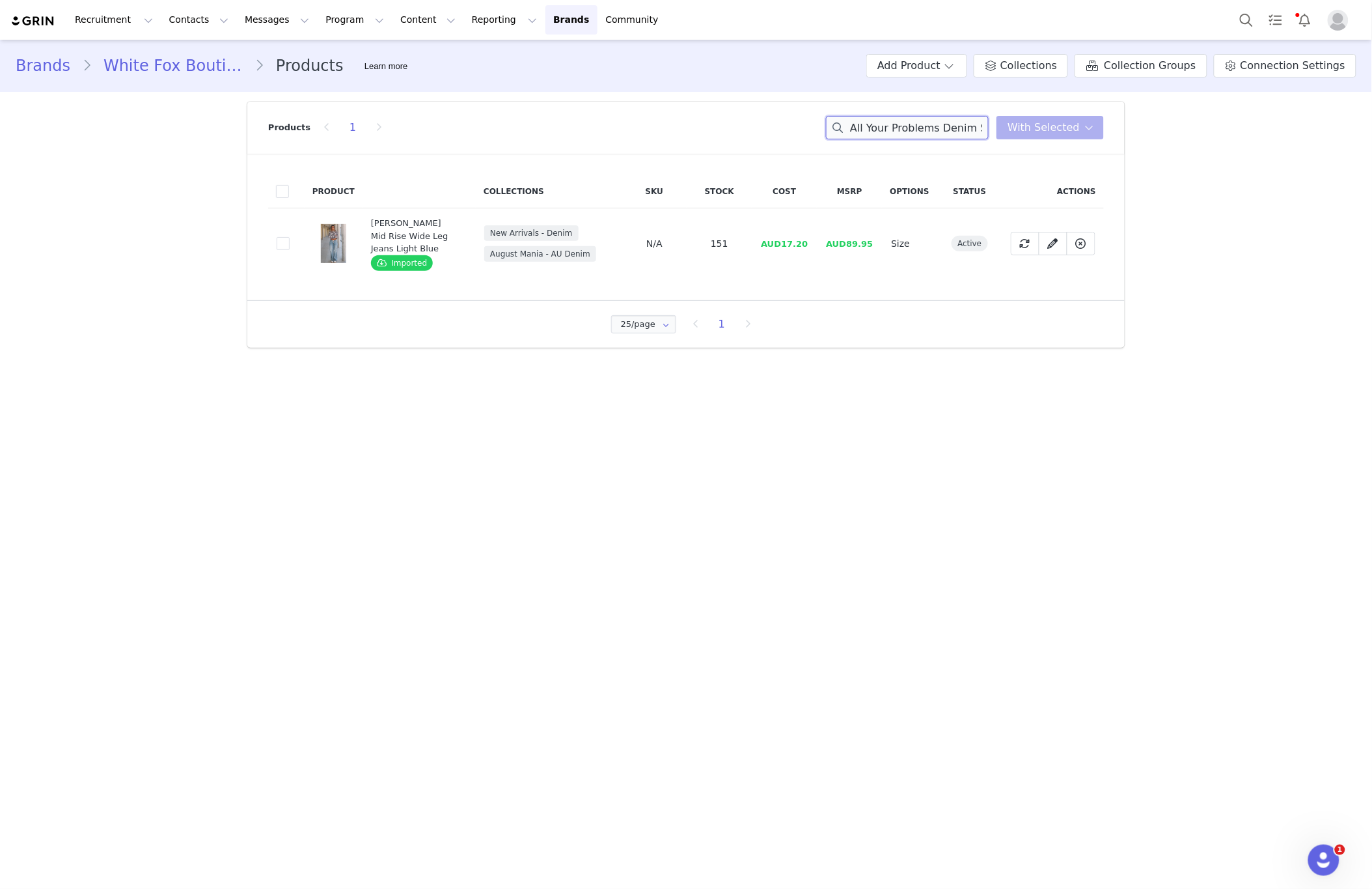
scroll to position [0, 44]
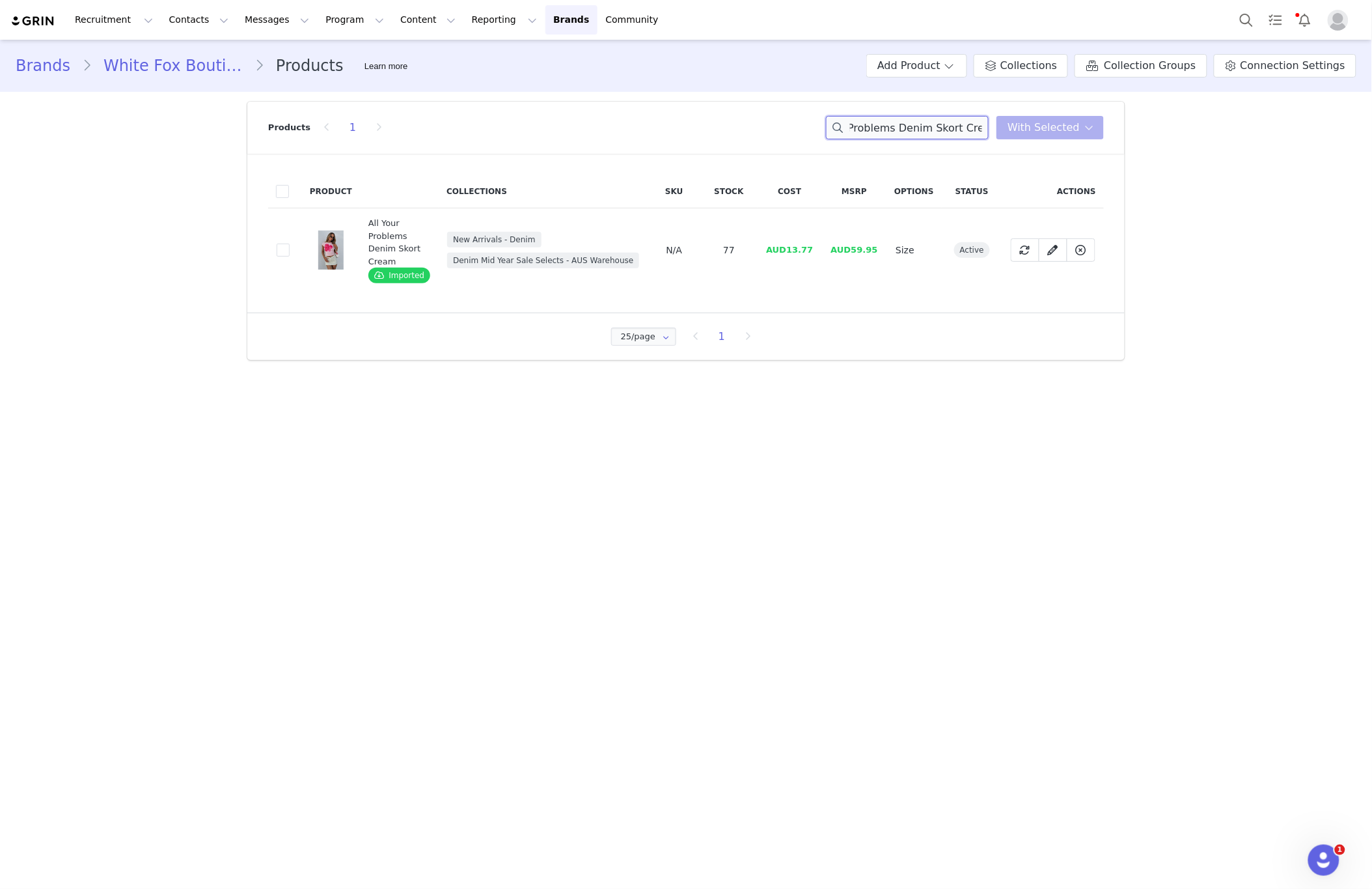
type input "All Your Problems Denim Skort Cream"
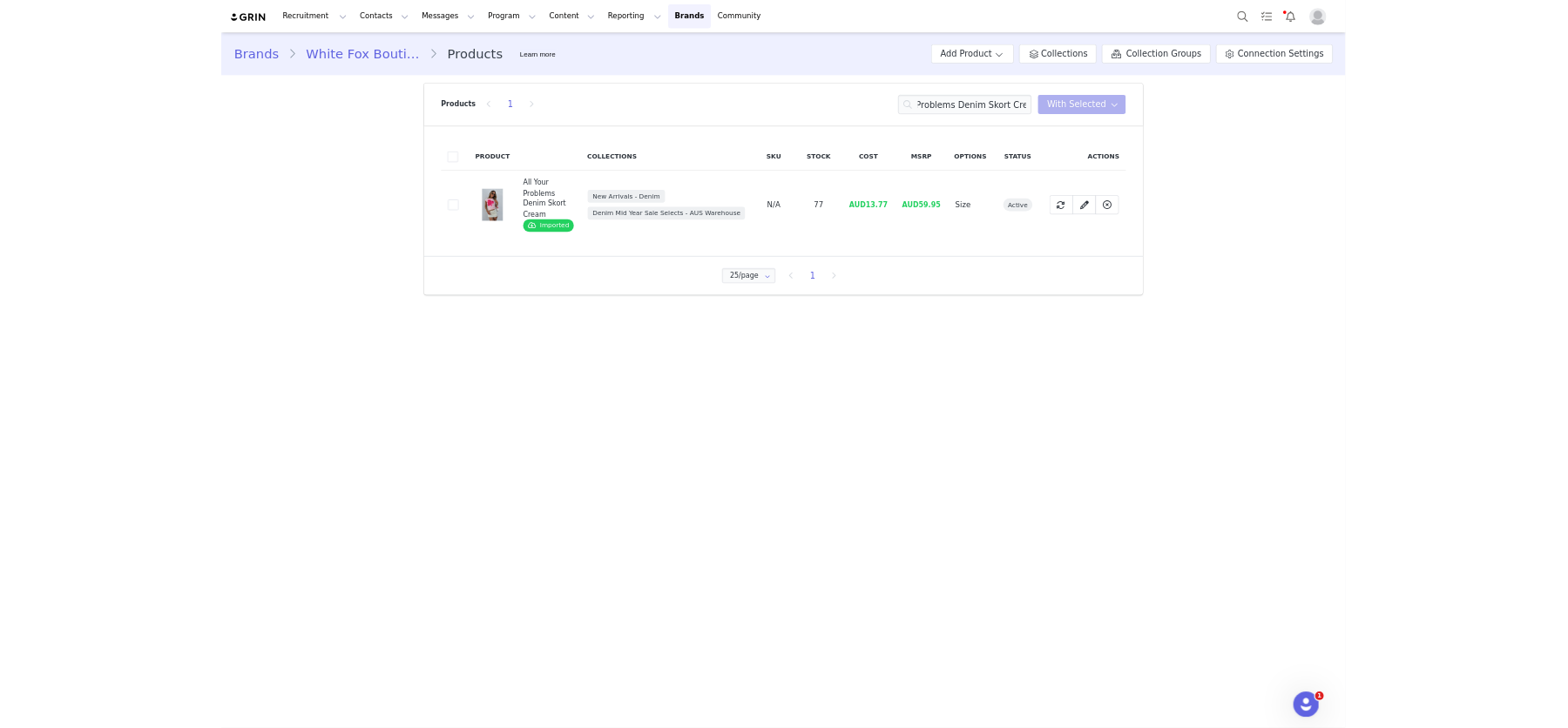
scroll to position [0, 0]
